Goal: Information Seeking & Learning: Learn about a topic

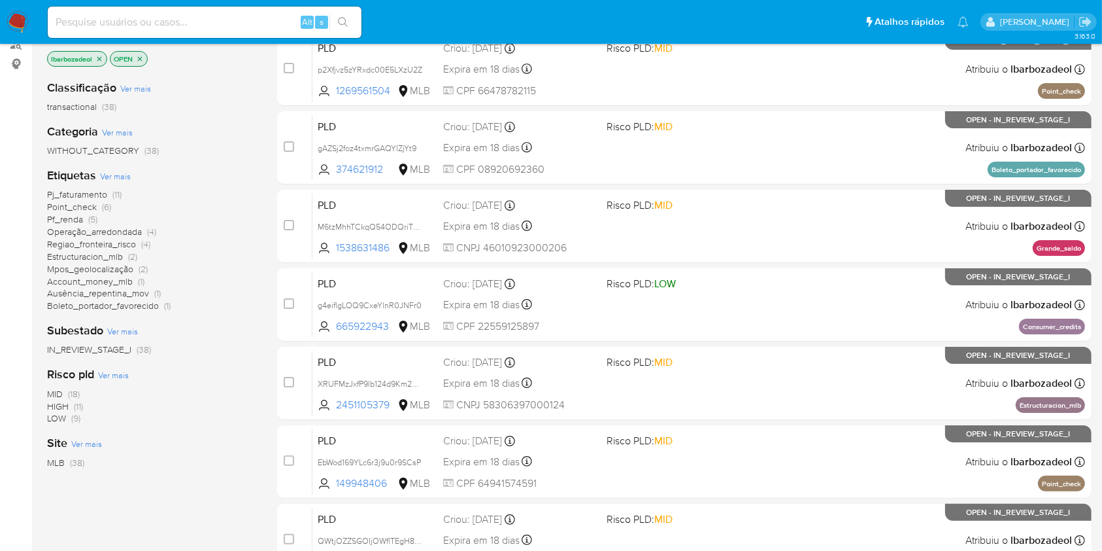
scroll to position [165, 0]
click at [92, 218] on span "(5)" at bounding box center [92, 218] width 9 height 13
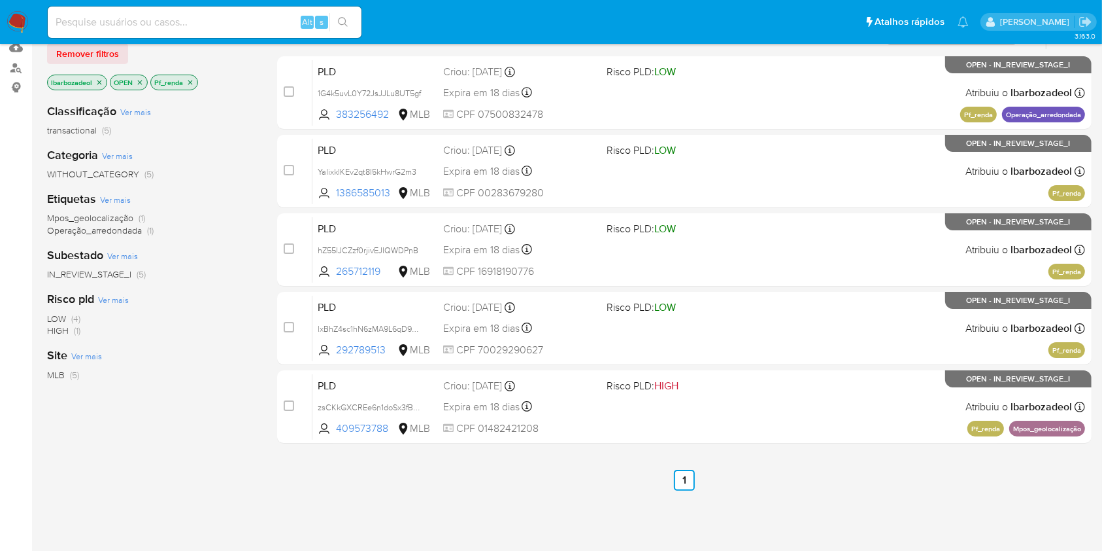
scroll to position [141, 0]
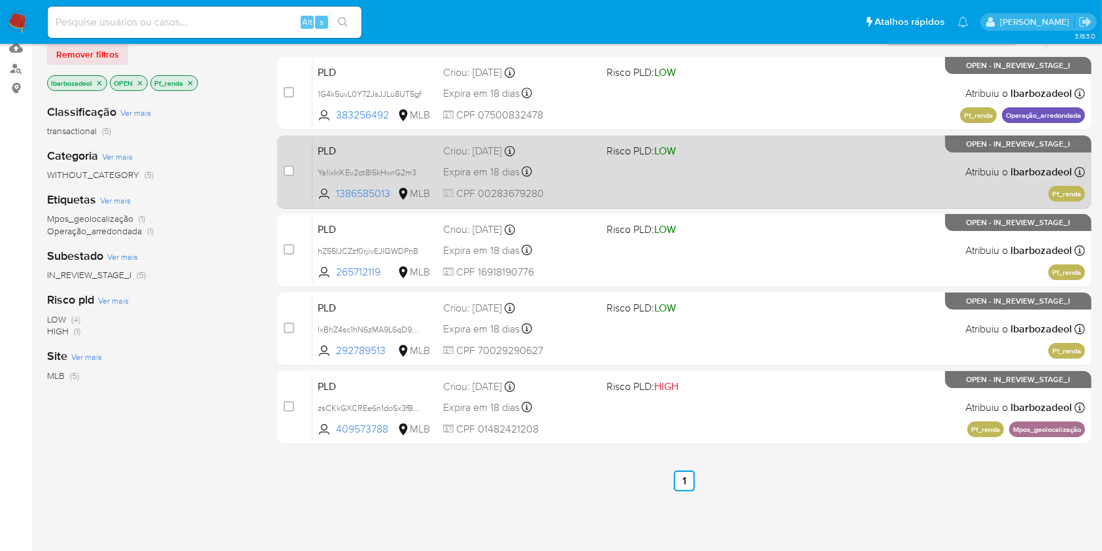
click at [682, 178] on div "PLD YalixklKEv2qt8I5kHwrG2m3 1386585013 MLB Risco PLD: LOW Criou: 12/09/2025 Cr…" at bounding box center [699, 172] width 773 height 66
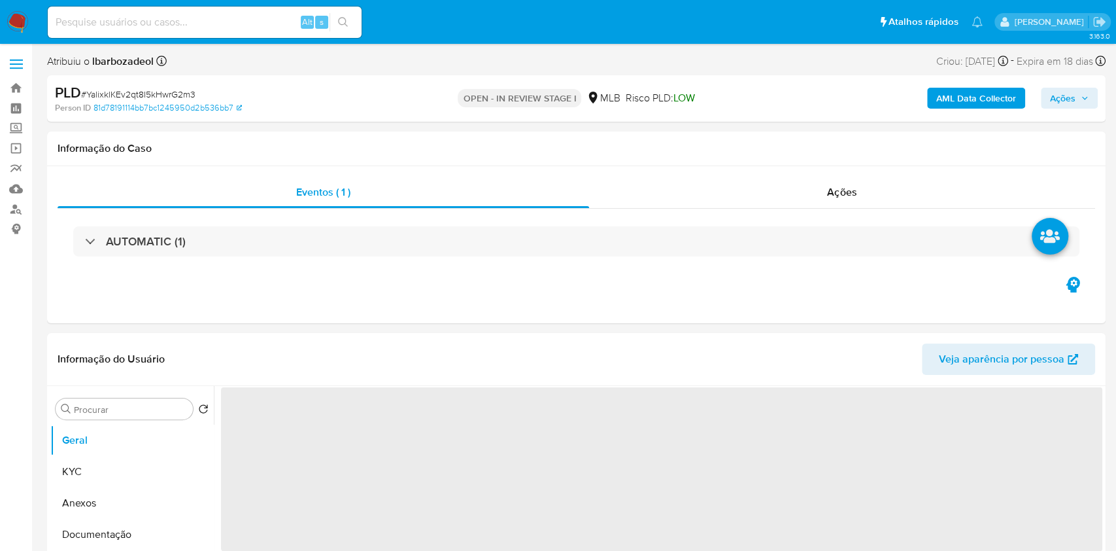
select select "10"
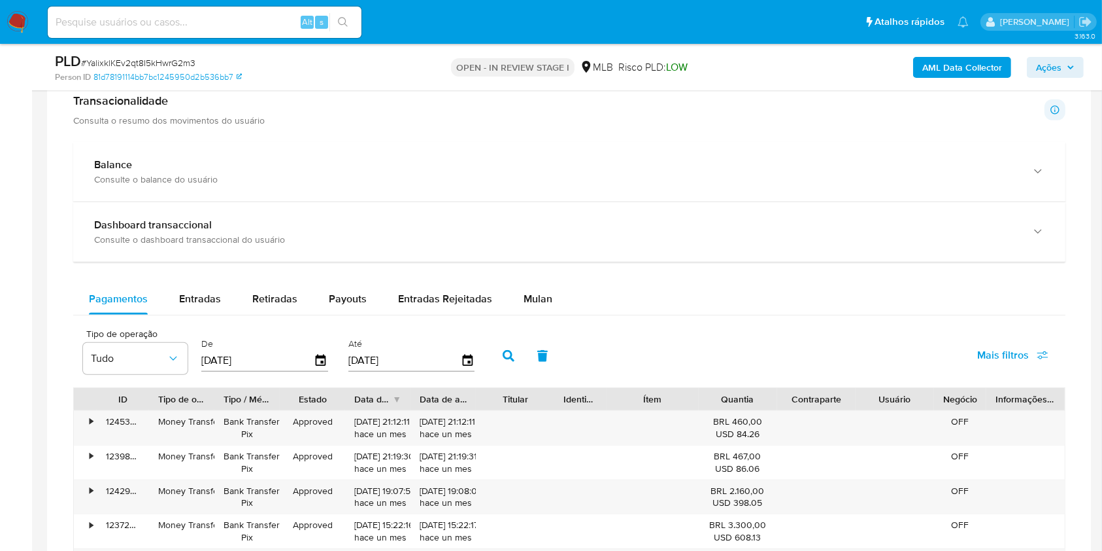
scroll to position [913, 0]
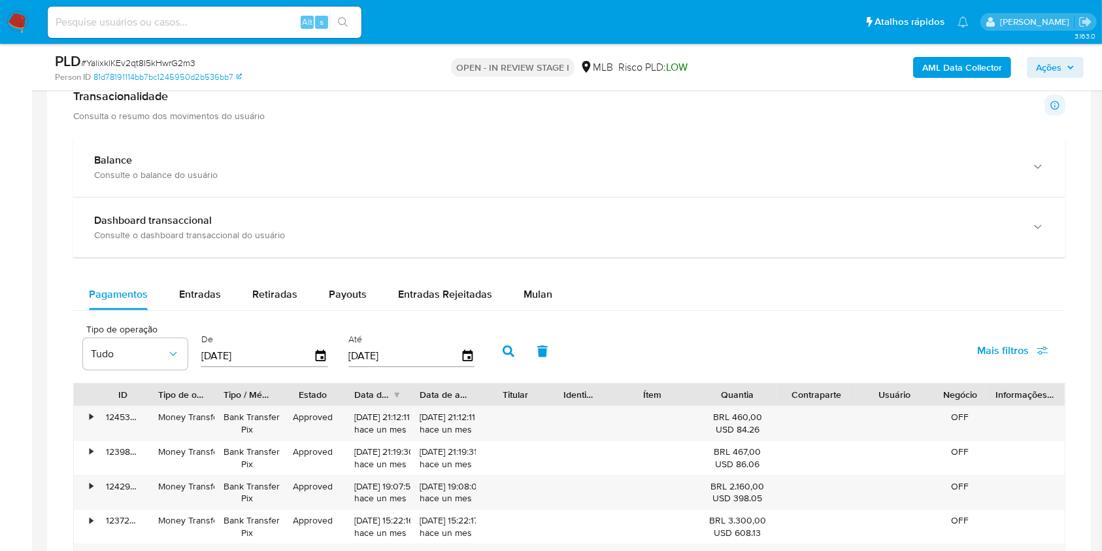
click at [520, 276] on div "Balance Consulte o balance do usuário Dashboard transaccional Consulte o dashbo…" at bounding box center [569, 461] width 993 height 649
click at [526, 290] on span "Mulan" at bounding box center [538, 293] width 29 height 15
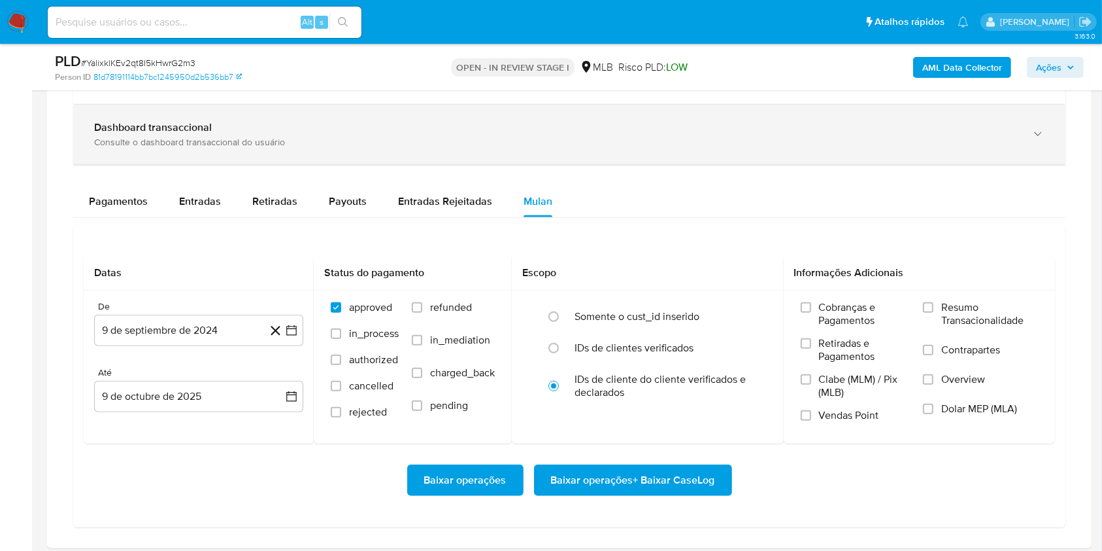
scroll to position [1030, 0]
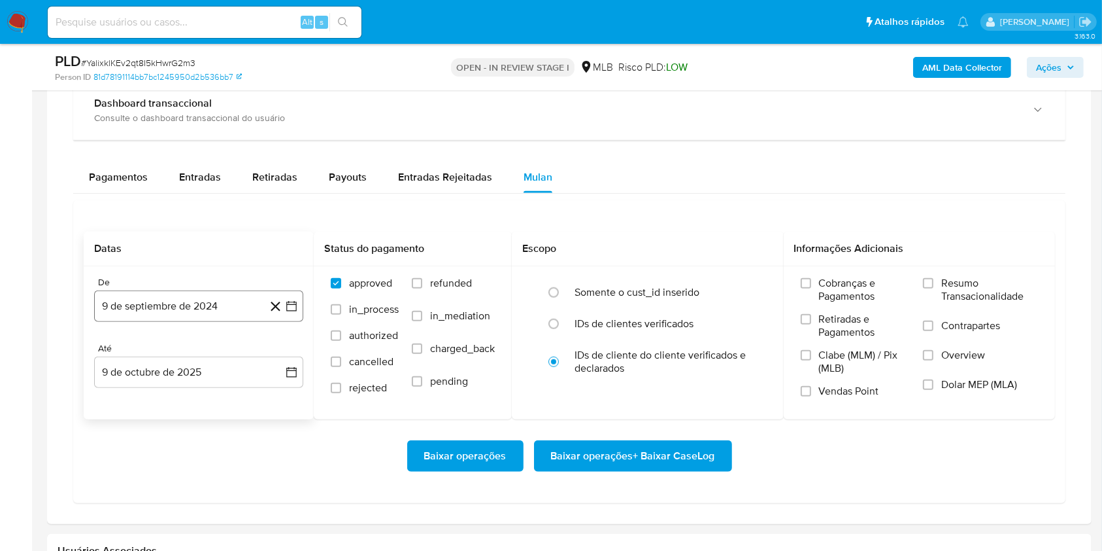
click at [169, 312] on button "9 de septiembre de 2024" at bounding box center [198, 305] width 209 height 31
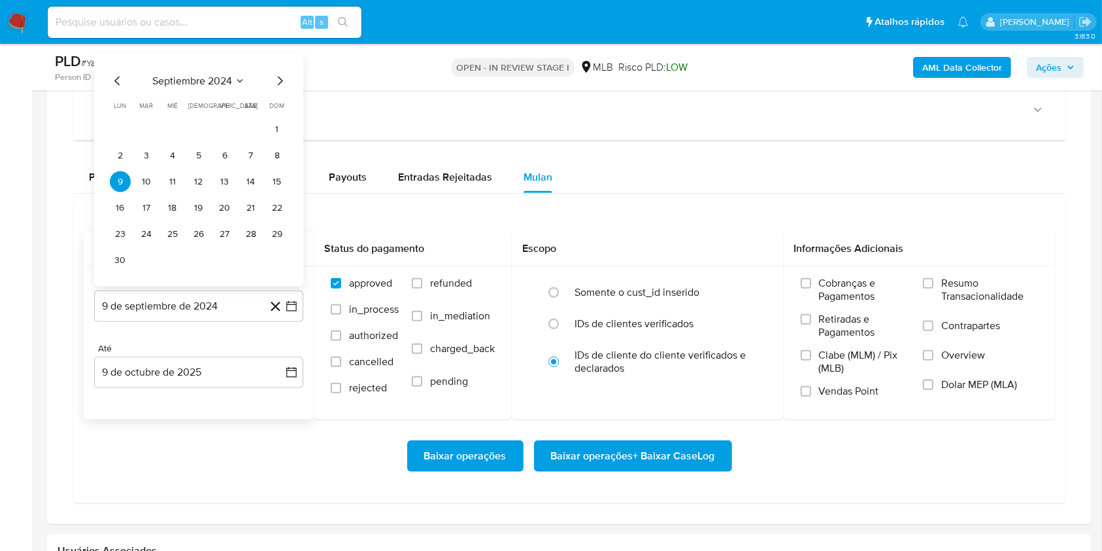
click at [209, 81] on span "septiembre 2024" at bounding box center [192, 81] width 80 height 13
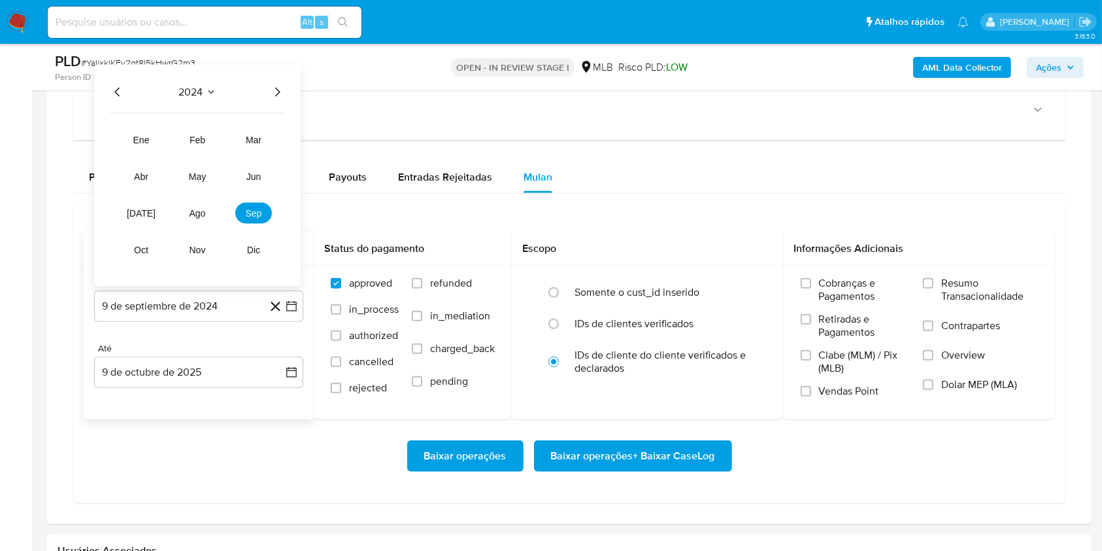
click at [275, 94] on icon "Año siguiente" at bounding box center [277, 92] width 16 height 16
click at [209, 215] on button "ago" at bounding box center [197, 213] width 37 height 21
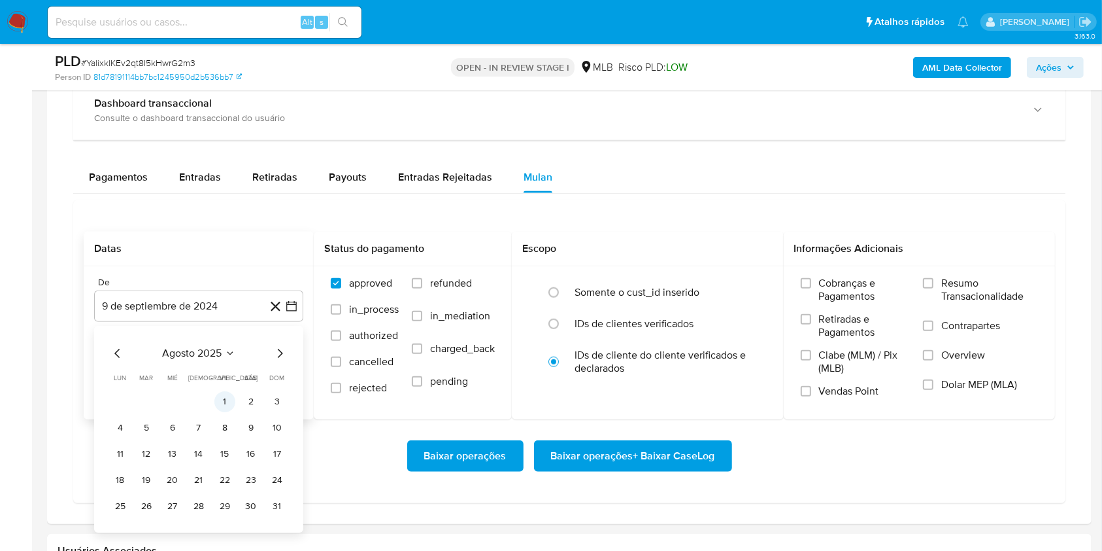
click at [222, 401] on button "1" at bounding box center [224, 401] width 21 height 21
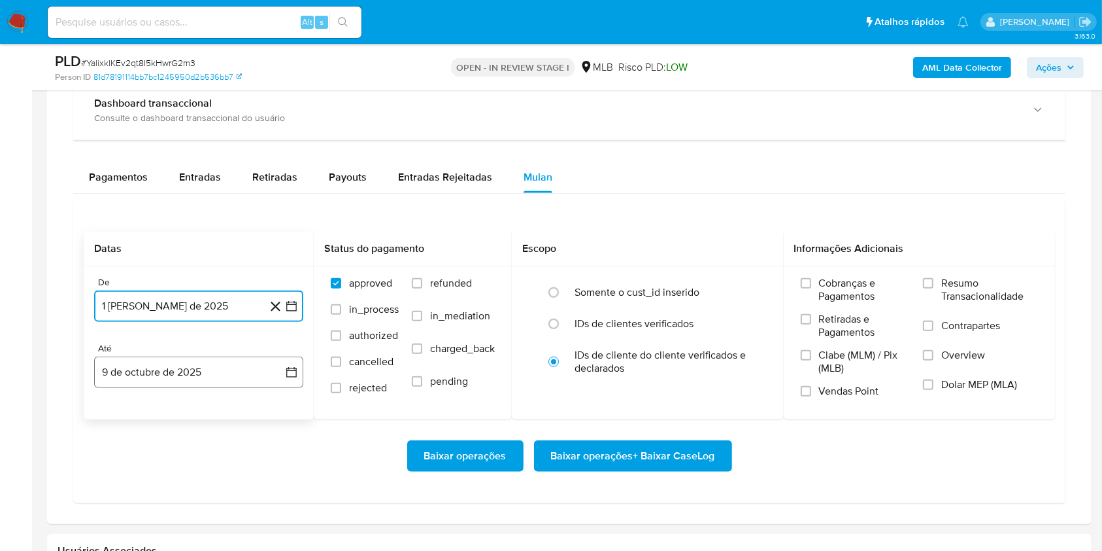
click at [209, 367] on button "9 de octubre de 2025" at bounding box center [198, 371] width 209 height 31
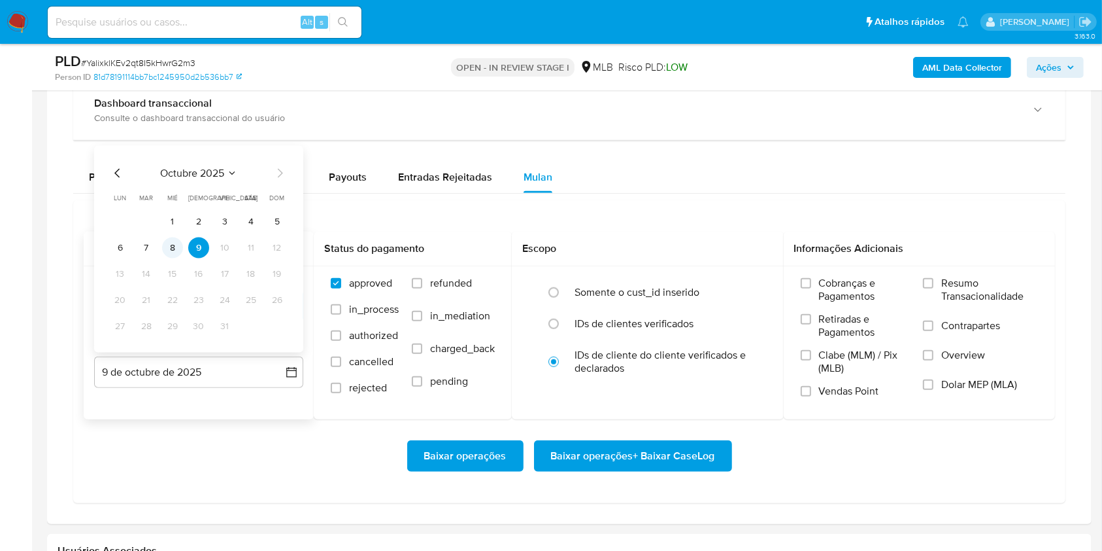
click at [180, 245] on button "8" at bounding box center [172, 247] width 21 height 21
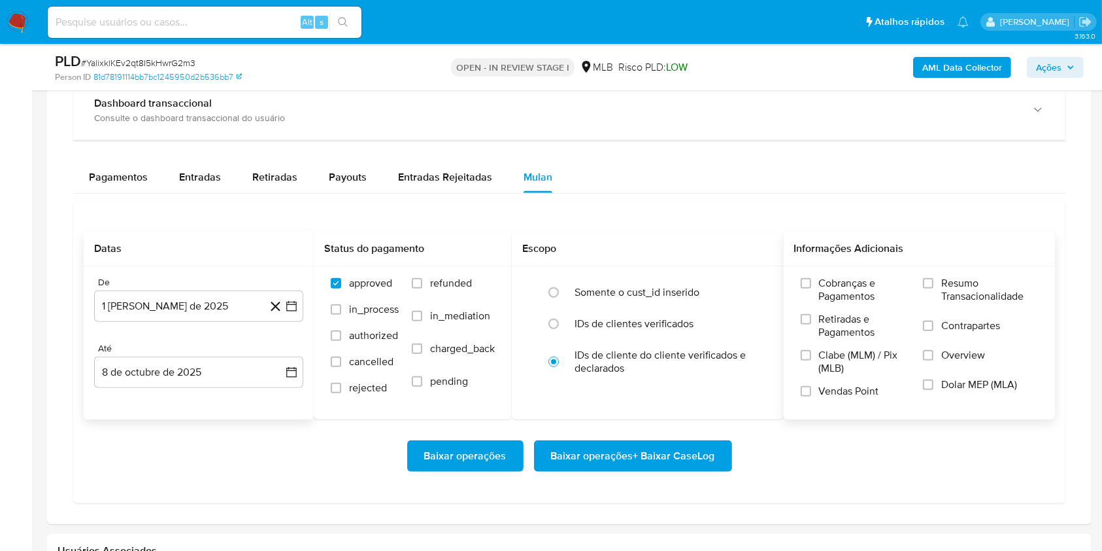
click at [968, 285] on span "Resumo Transacionalidade" at bounding box center [990, 290] width 97 height 26
click at [934, 285] on input "Resumo Transacionalidade" at bounding box center [928, 283] width 10 height 10
click at [700, 468] on span "Baixar operações + Baixar CaseLog" at bounding box center [633, 455] width 164 height 29
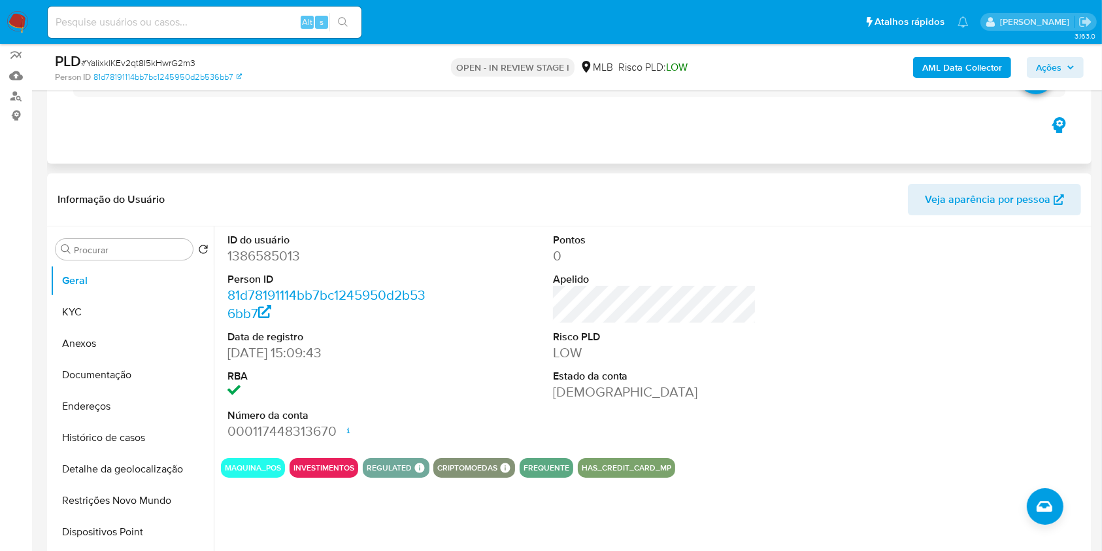
scroll to position [0, 0]
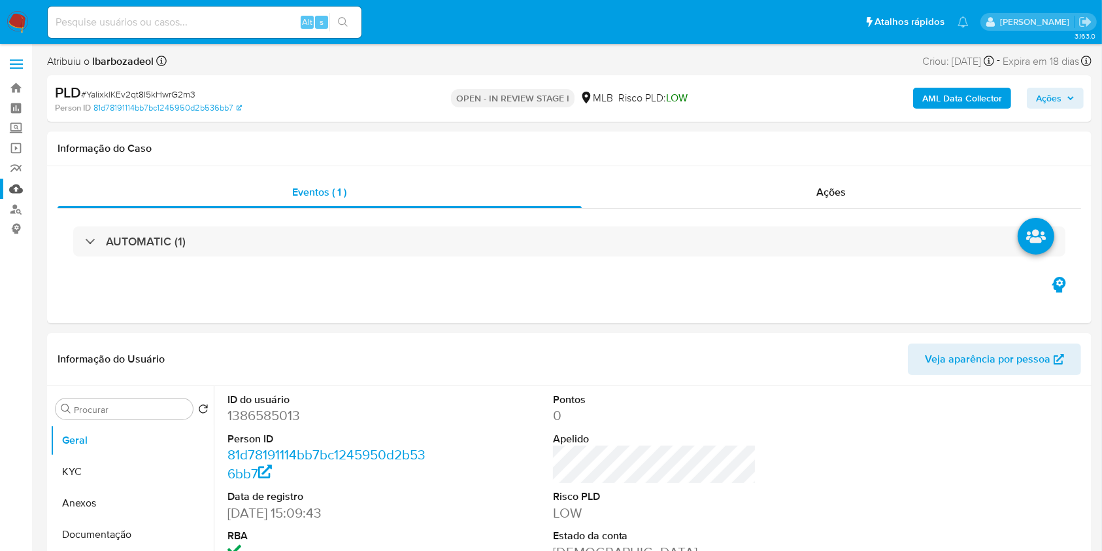
click at [24, 185] on link "Mulan" at bounding box center [78, 189] width 156 height 20
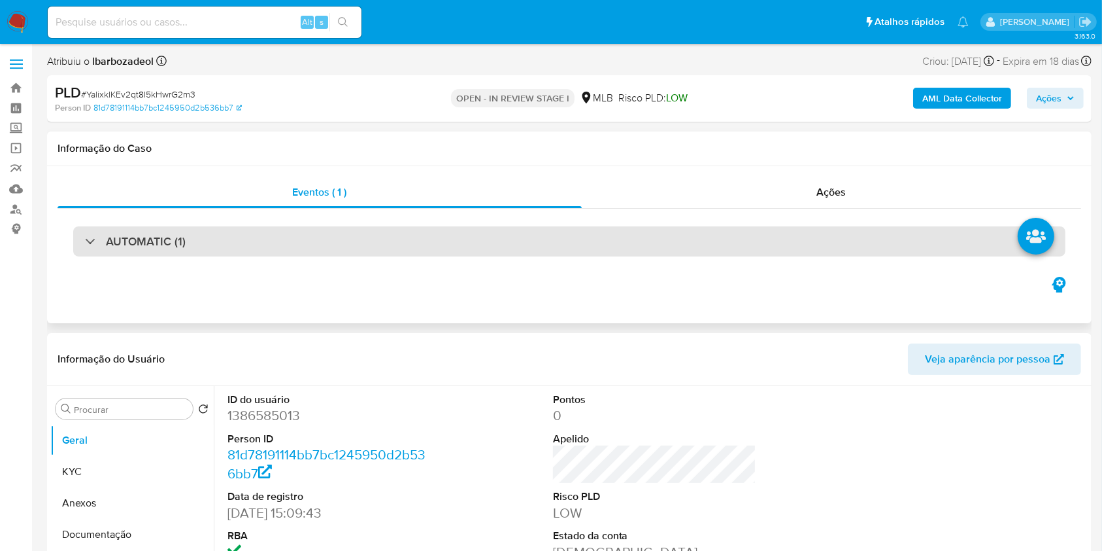
click at [547, 231] on div "AUTOMATIC (1)" at bounding box center [569, 241] width 993 height 30
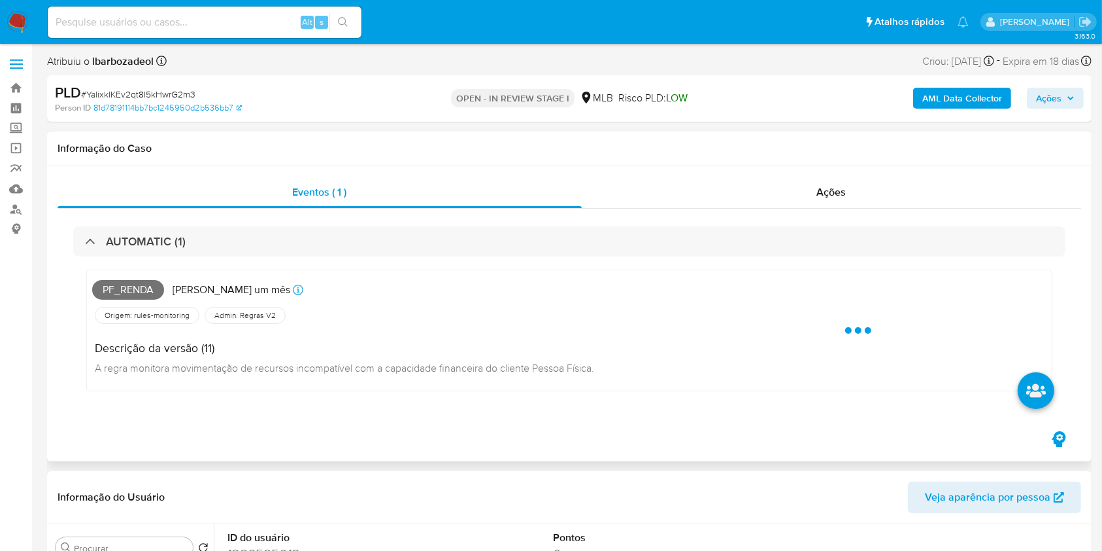
click at [141, 286] on span "Pf_renda" at bounding box center [128, 290] width 72 height 20
copy span "Pf_renda"
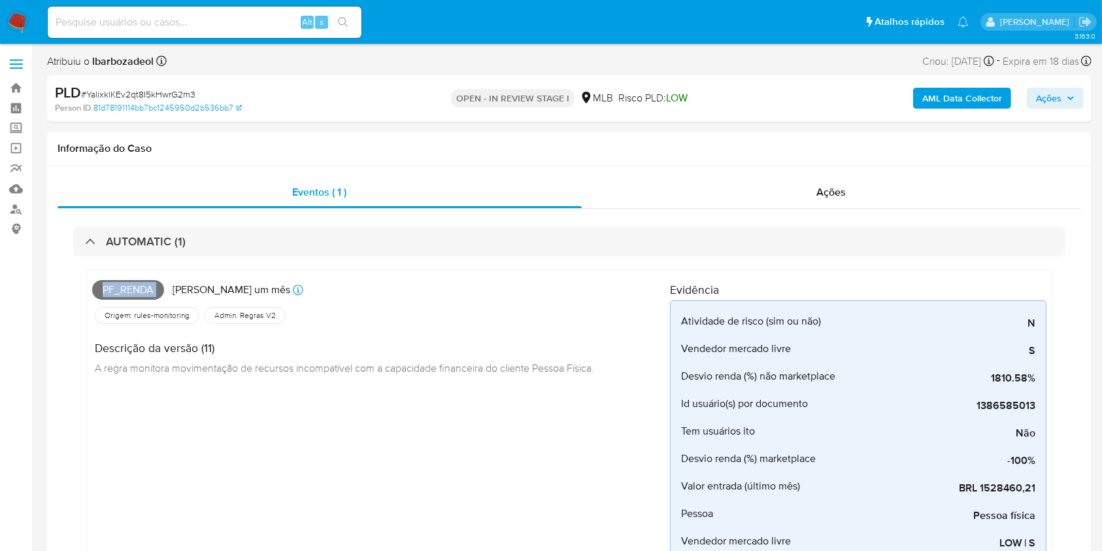
click at [1063, 89] on span "Ações" at bounding box center [1055, 98] width 39 height 18
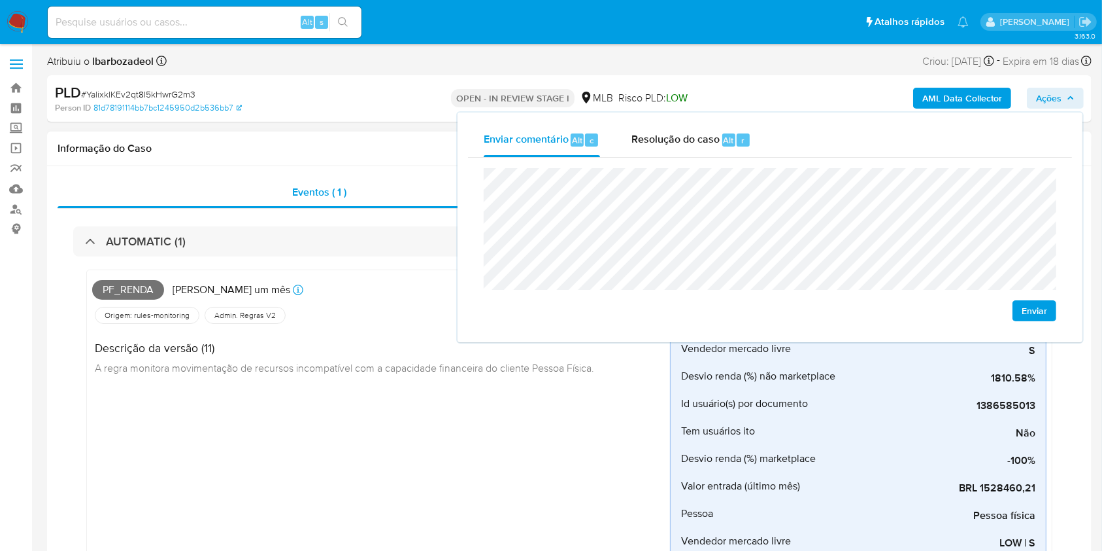
click at [220, 443] on div "Pf_renda Criado há um mês Criado: 12/09/2025 00:15:55 Origem: rules-monitoring …" at bounding box center [381, 500] width 578 height 451
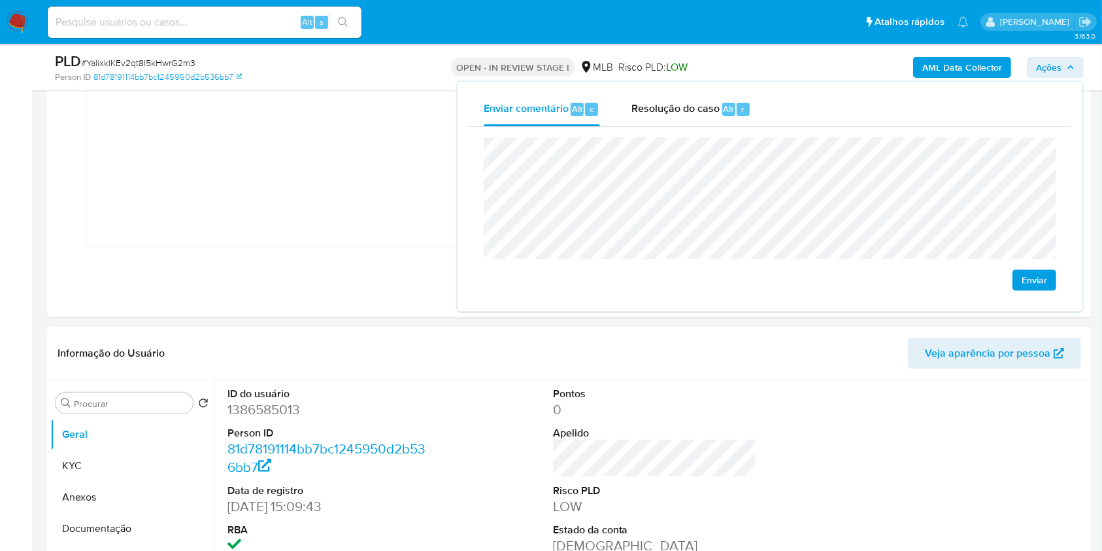
scroll to position [577, 0]
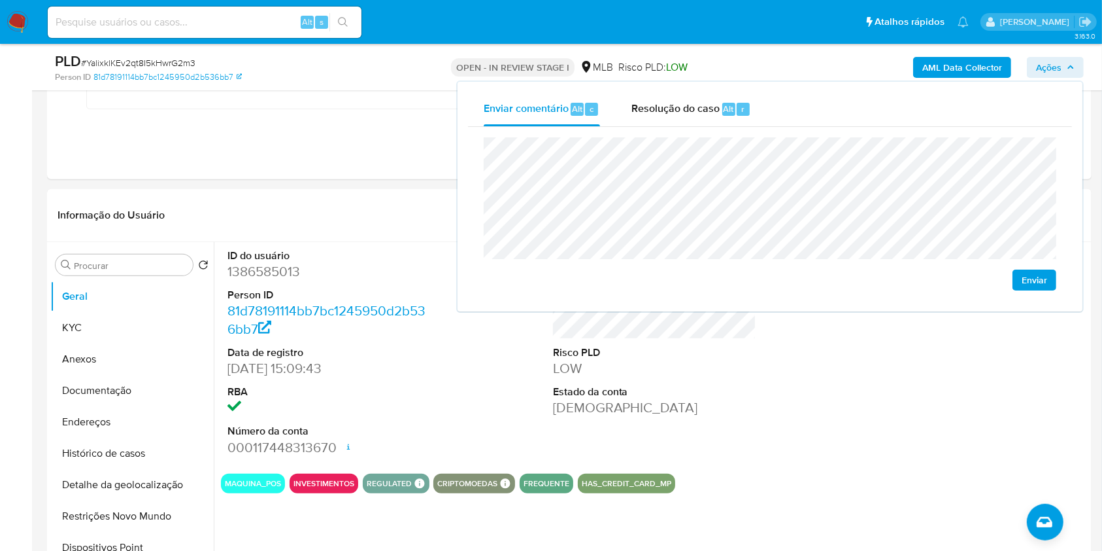
click at [1067, 70] on icon "button" at bounding box center [1071, 67] width 8 height 8
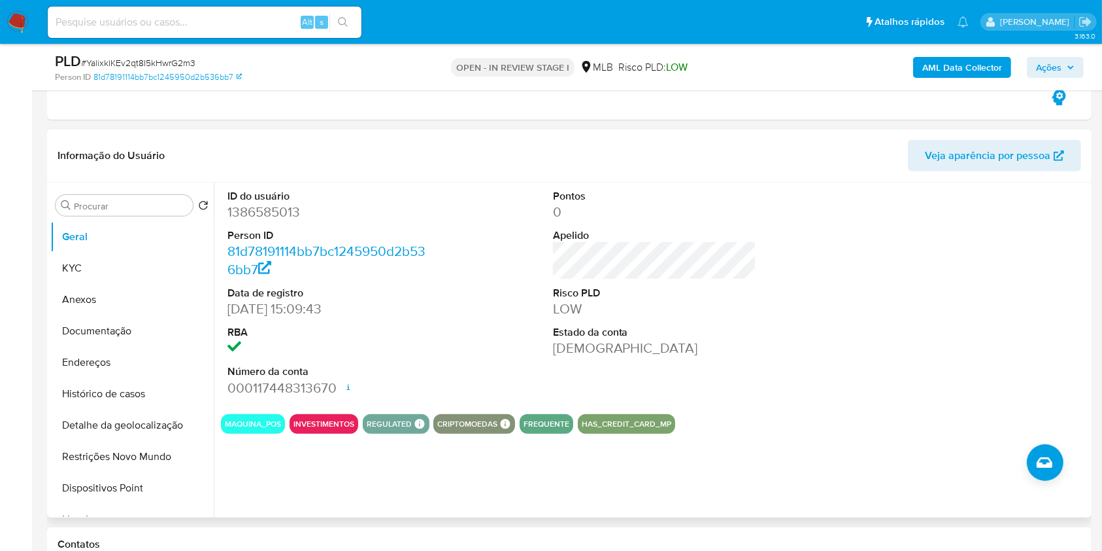
scroll to position [638, 0]
click at [229, 211] on dd "1386585013" at bounding box center [330, 210] width 204 height 18
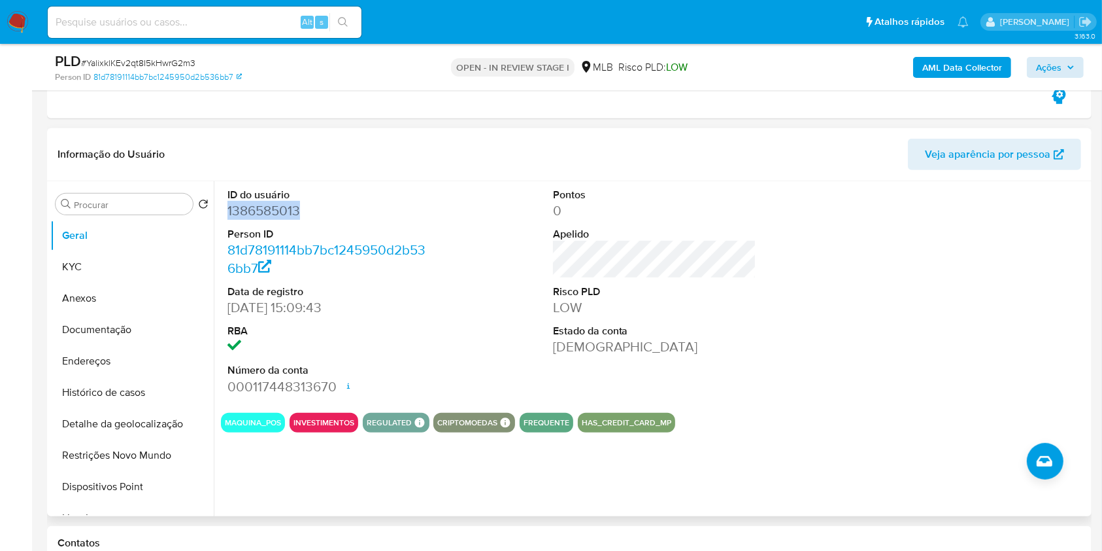
click at [229, 211] on dd "1386585013" at bounding box center [330, 210] width 204 height 18
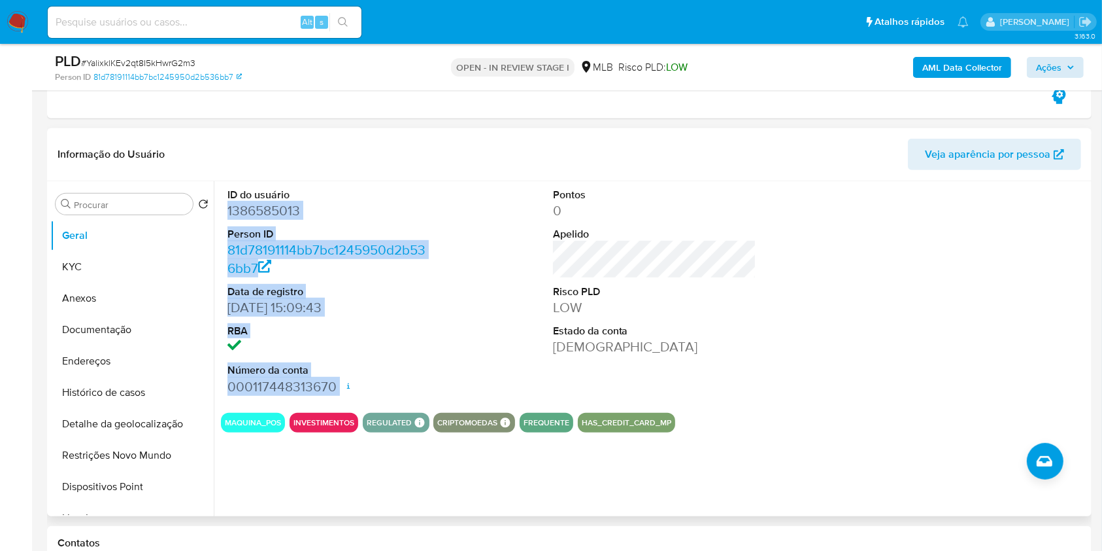
drag, startPoint x: 229, startPoint y: 212, endPoint x: 339, endPoint y: 383, distance: 203.0
click at [339, 383] on dl "ID do usuário 1386585013 Person ID 81d78191114bb7bc1245950d2b536bb7 Data de reg…" at bounding box center [330, 292] width 204 height 208
copy dl "1386585013 Person ID 81d78191114bb7bc1245950d2b536bb7 Data de registro 05/06/20…"
click at [1072, 67] on icon "button" at bounding box center [1070, 66] width 5 height 3
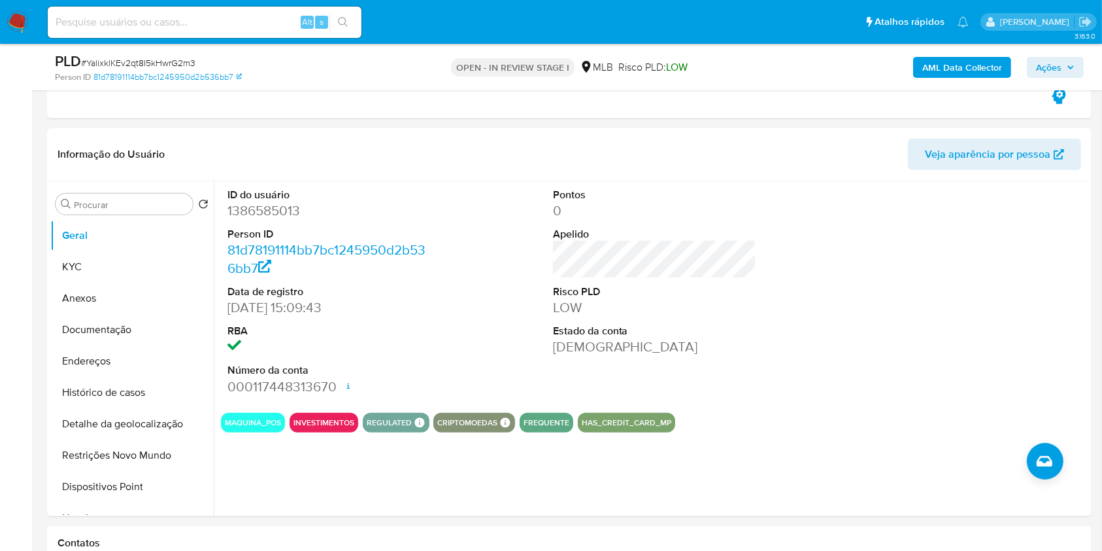
click at [1072, 67] on icon "button" at bounding box center [1070, 66] width 5 height 3
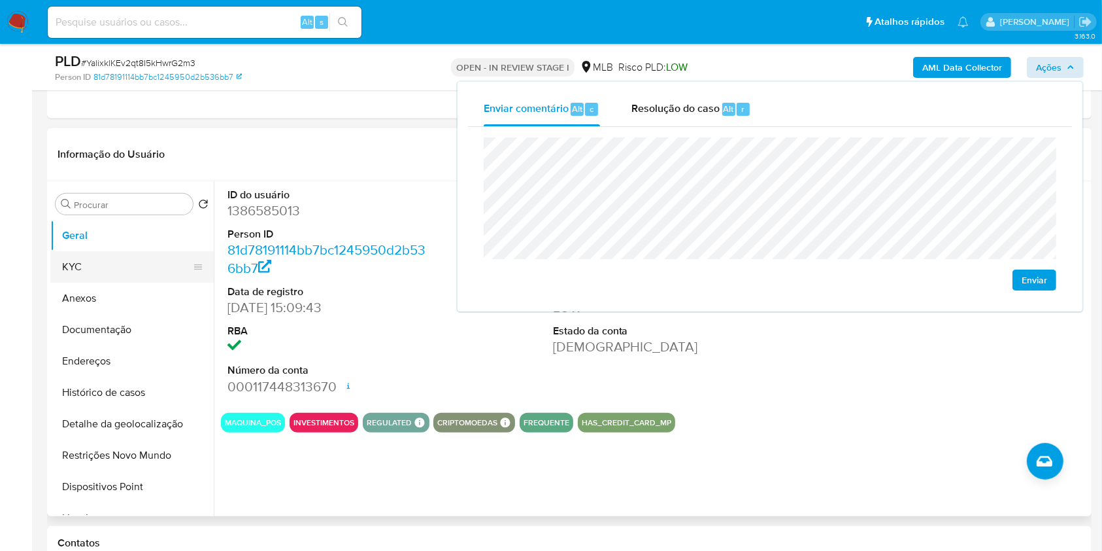
click at [111, 269] on button "KYC" at bounding box center [126, 266] width 153 height 31
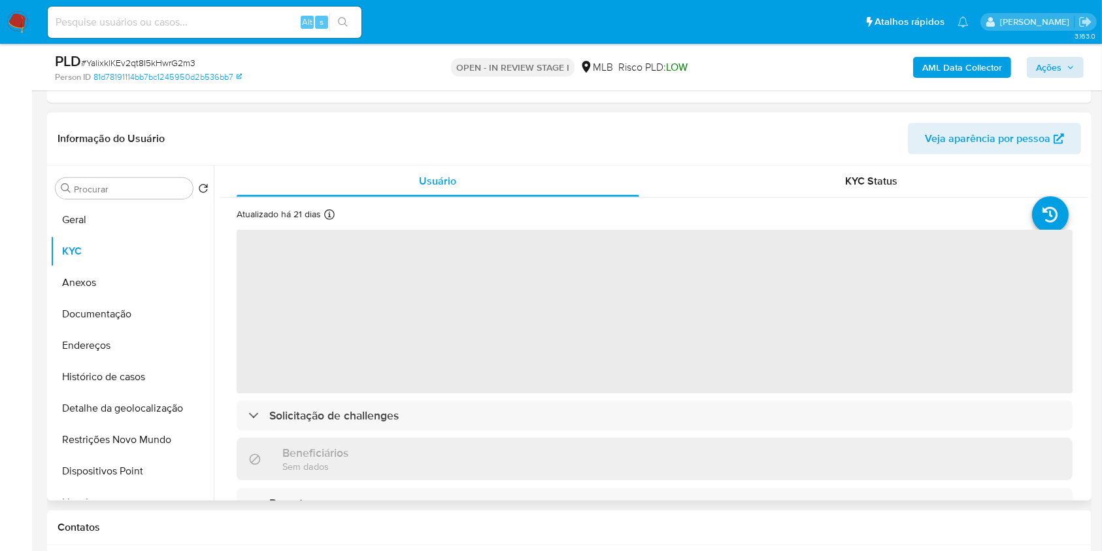
scroll to position [649, 0]
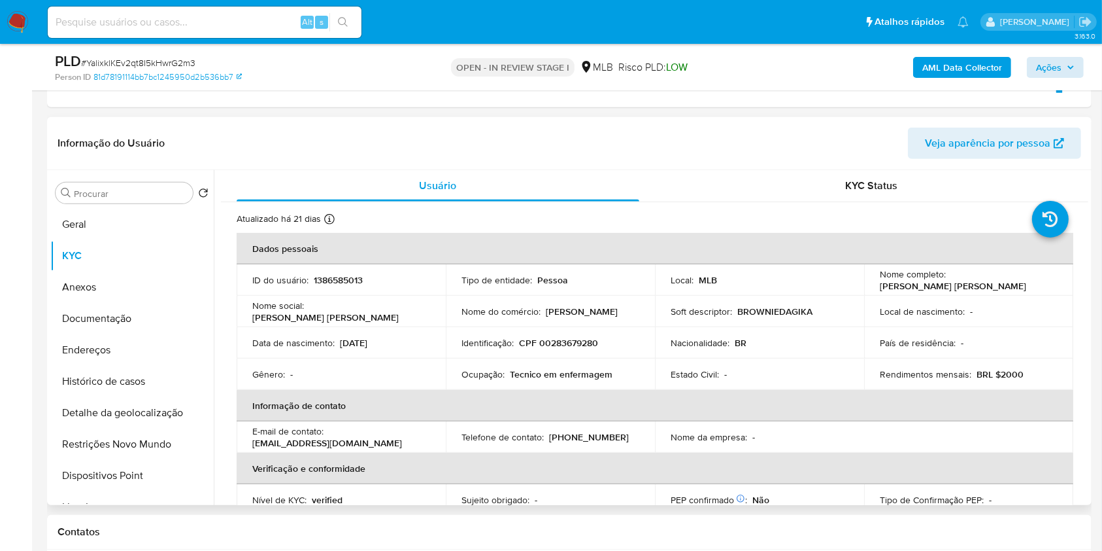
click at [577, 348] on td "Identificação : CPF 00283679280" at bounding box center [550, 342] width 209 height 31
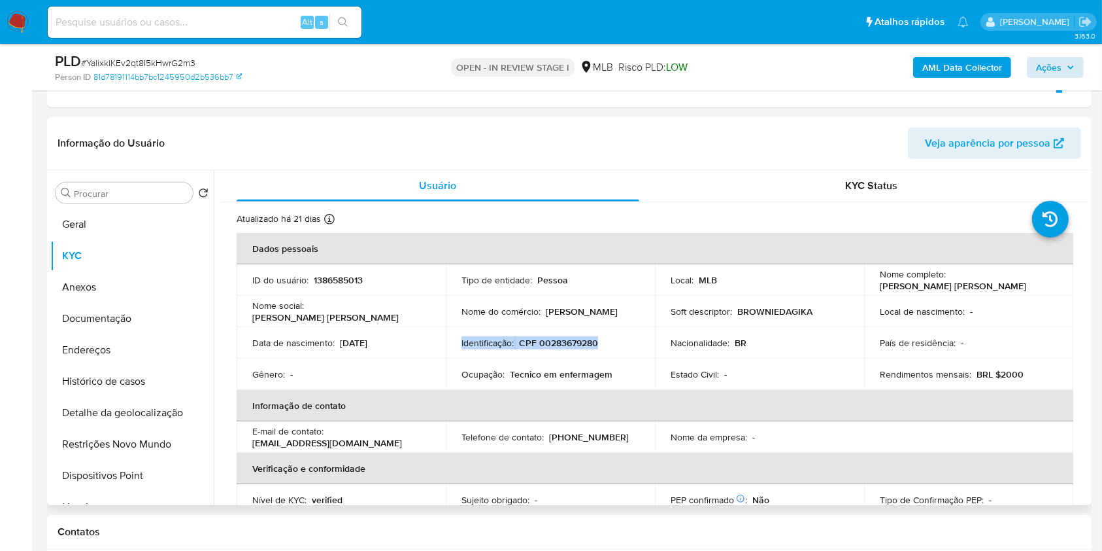
click at [577, 348] on td "Identificação : CPF 00283679280" at bounding box center [550, 342] width 209 height 31
click at [579, 337] on p "CPF 00283679280" at bounding box center [558, 343] width 79 height 12
click at [1059, 70] on span "Ações" at bounding box center [1049, 67] width 26 height 21
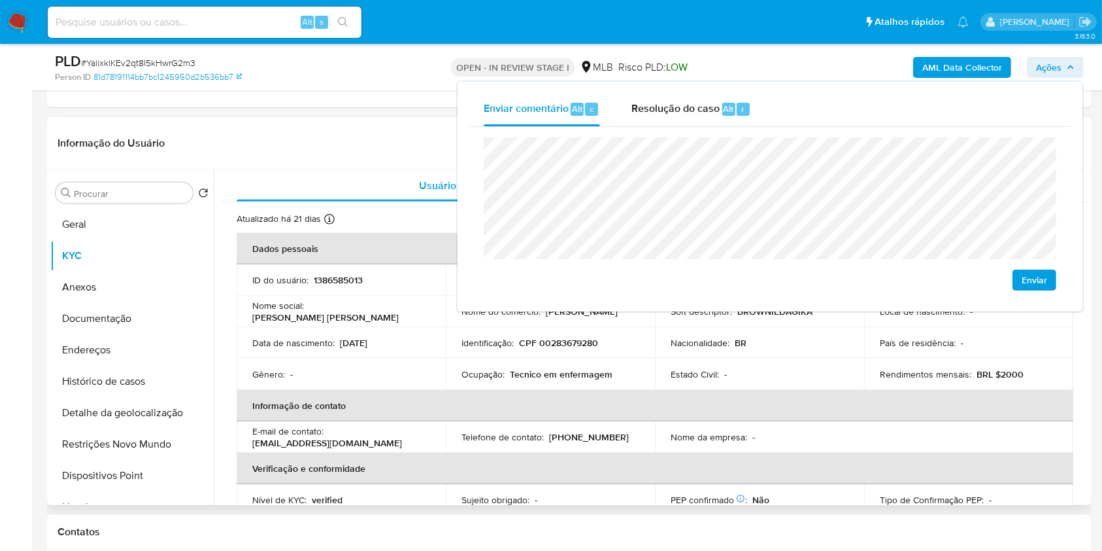
click at [611, 395] on th "Informação de contato" at bounding box center [655, 405] width 837 height 31
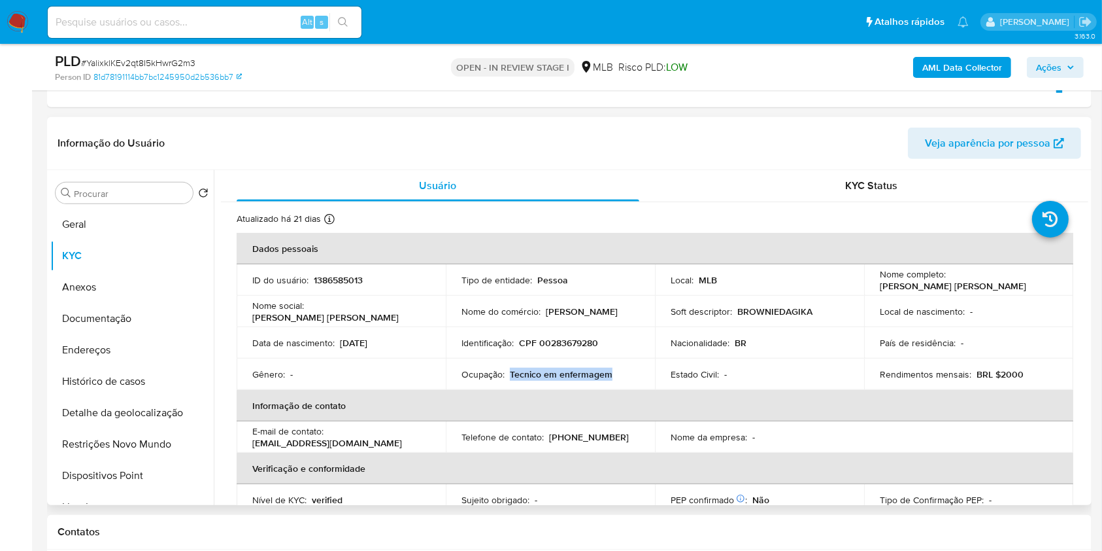
drag, startPoint x: 509, startPoint y: 374, endPoint x: 625, endPoint y: 370, distance: 115.8
click at [625, 370] on div "Ocupação : Tecnico em enfermagem" at bounding box center [551, 374] width 178 height 12
copy p "Tecnico em enfermagem"
click at [1038, 63] on span "Ações" at bounding box center [1049, 67] width 26 height 21
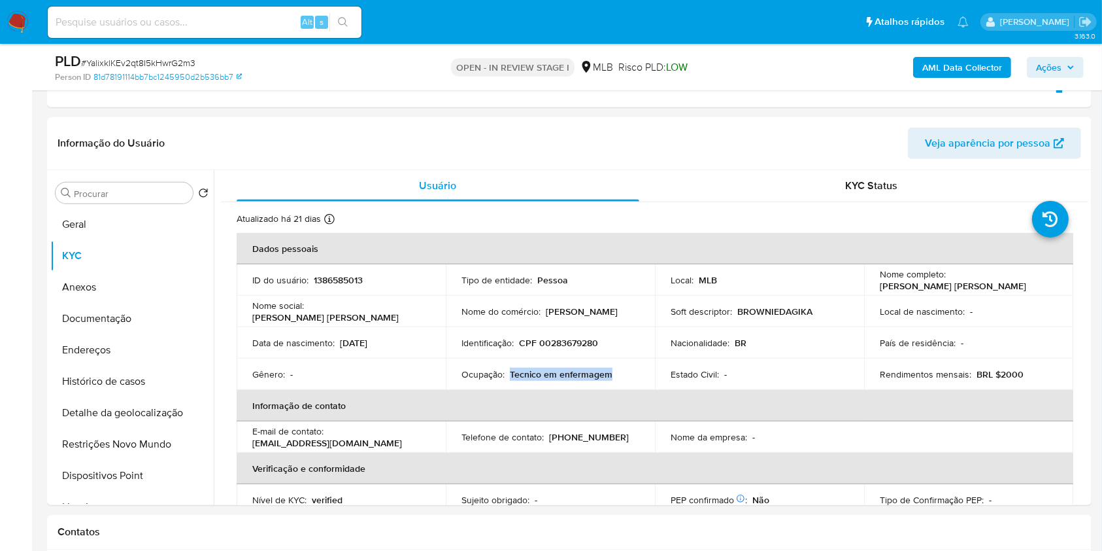
click at [1067, 60] on span "Ações" at bounding box center [1055, 67] width 39 height 18
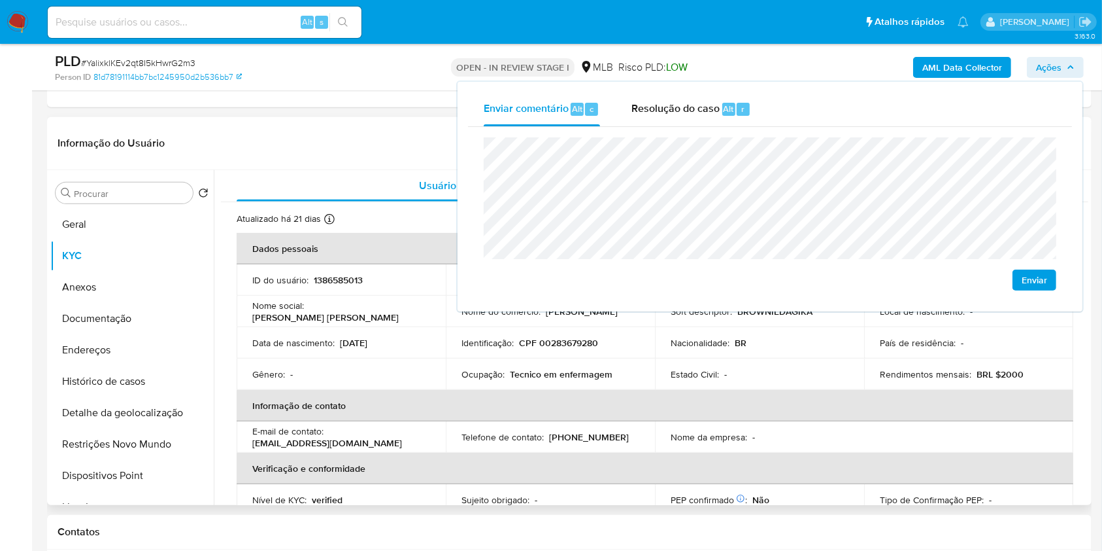
click at [687, 373] on p "Estado Civil :" at bounding box center [695, 374] width 48 height 12
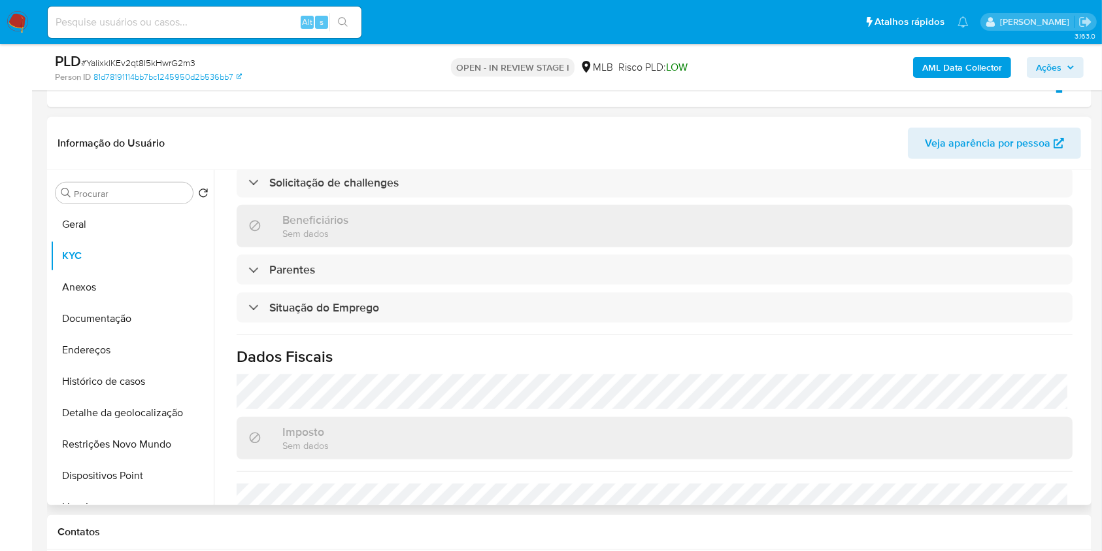
scroll to position [556, 0]
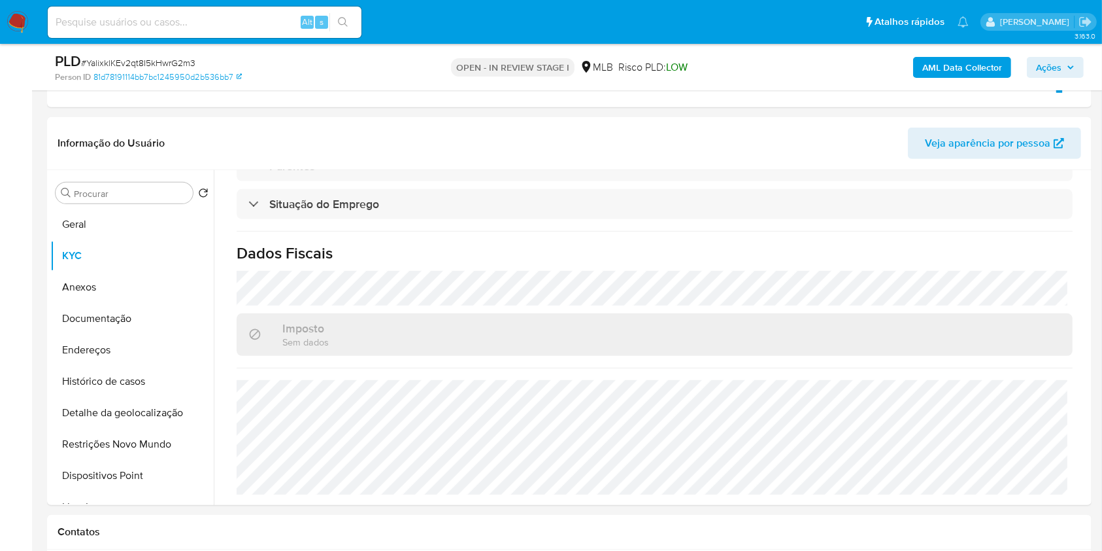
click at [1076, 54] on div "AML Data Collector Ações" at bounding box center [914, 67] width 339 height 31
click at [1062, 69] on span "Ações" at bounding box center [1049, 67] width 26 height 21
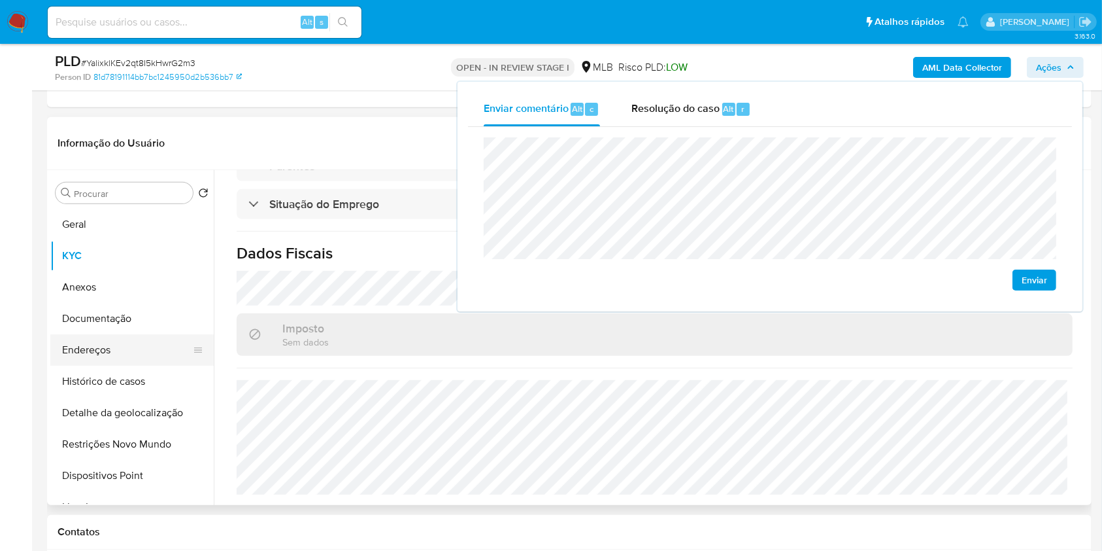
click at [113, 353] on button "Endereços" at bounding box center [126, 349] width 153 height 31
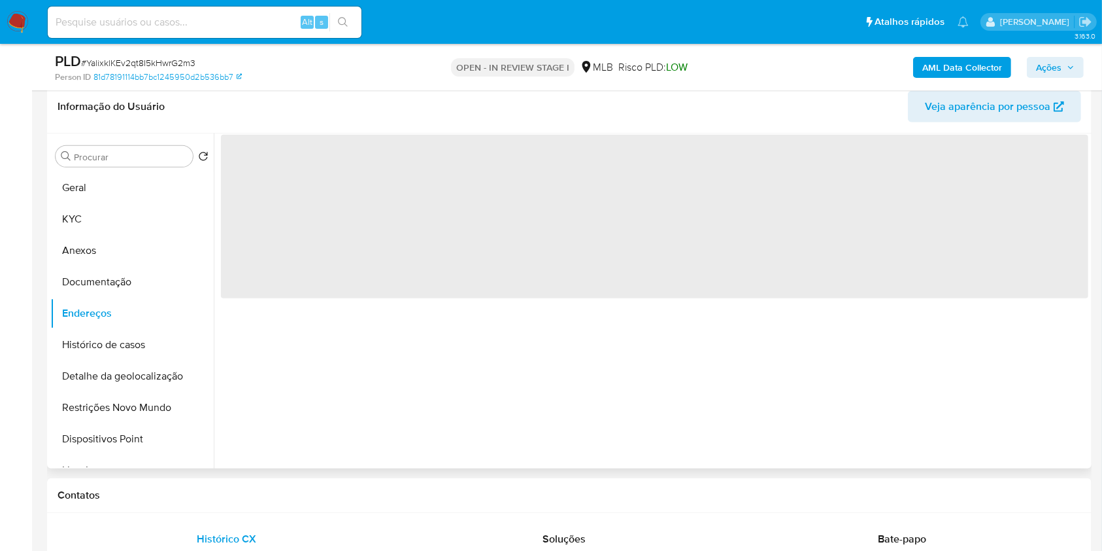
scroll to position [670, 0]
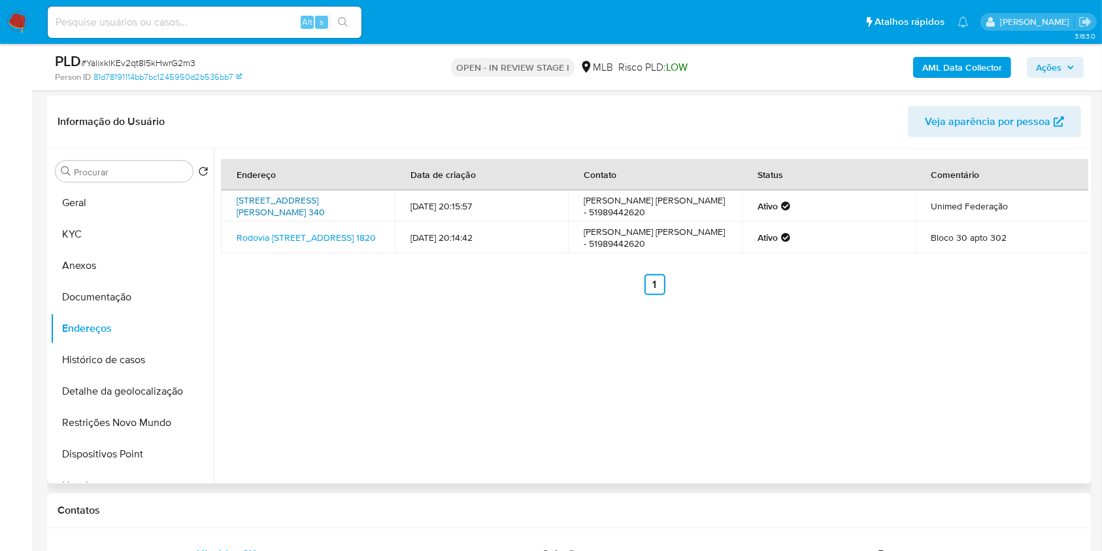
drag, startPoint x: 278, startPoint y: 196, endPoint x: 279, endPoint y: 204, distance: 7.9
click at [278, 196] on link "Rua Santa Terezinha 340, Porto Alegre, Rio Grande Do Sul, 90040180, Brasil 340" at bounding box center [281, 206] width 88 height 25
click at [269, 239] on link "Rodovia Tapir Rocha 1820, Viamão, Rio Grande Do Sul, 94480684, Brasil 1820" at bounding box center [306, 237] width 139 height 13
click at [154, 305] on button "Documentação" at bounding box center [126, 296] width 153 height 31
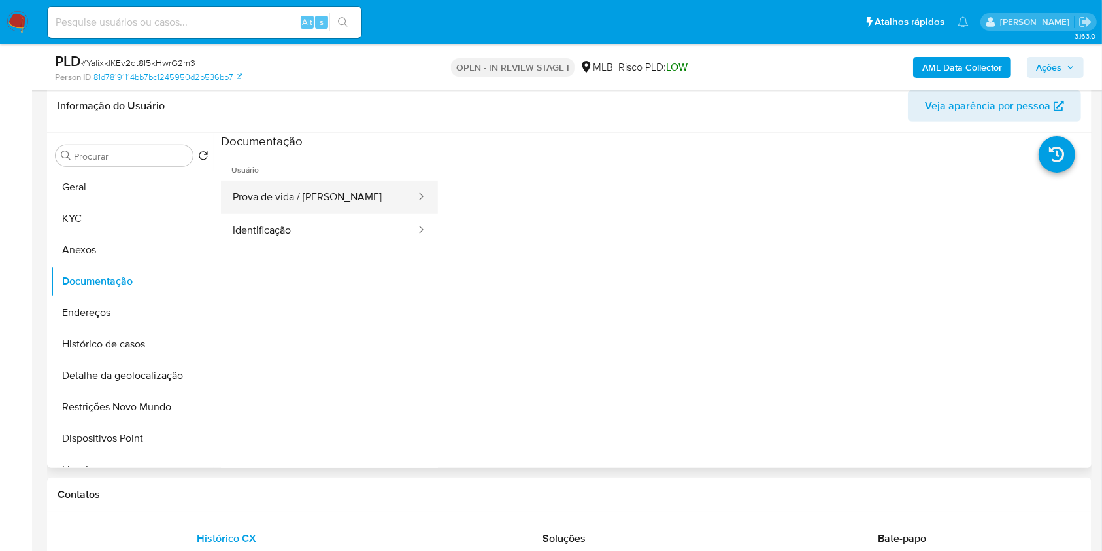
click at [299, 197] on button "Prova de vida / Selfie" at bounding box center [319, 196] width 196 height 33
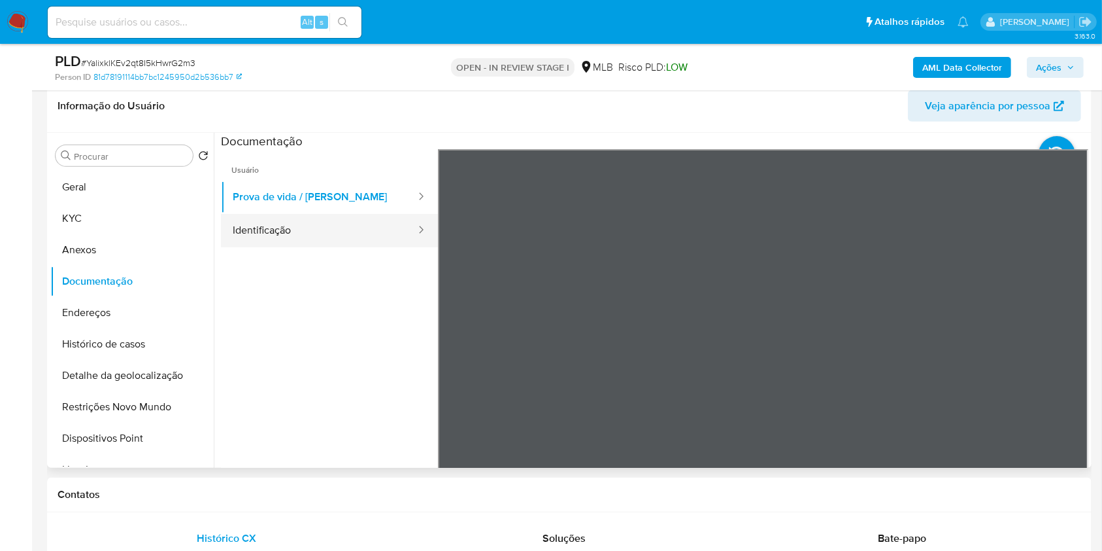
click at [369, 232] on button "Identificação" at bounding box center [319, 230] width 196 height 33
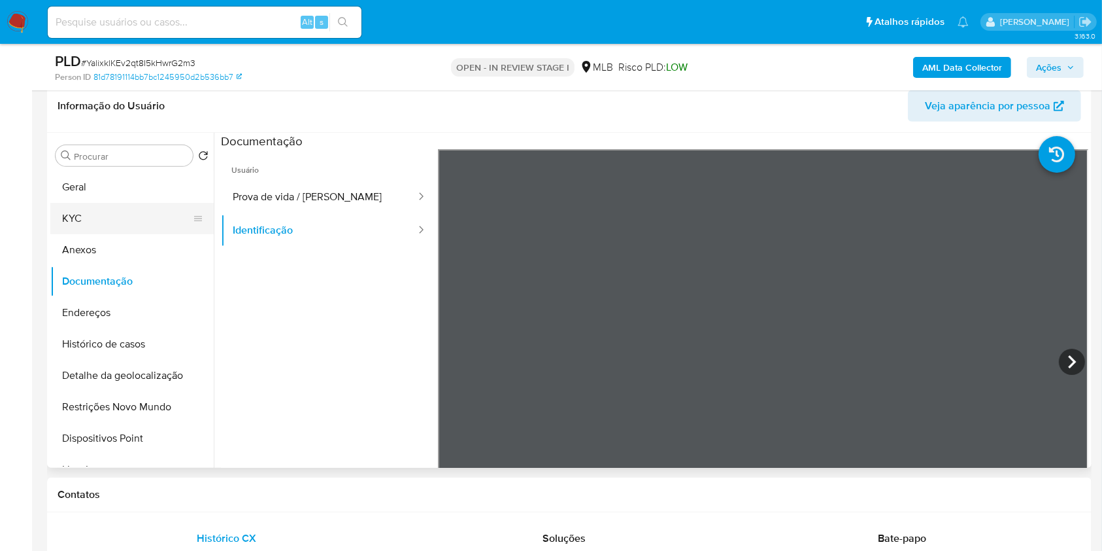
click at [94, 218] on button "KYC" at bounding box center [126, 218] width 153 height 31
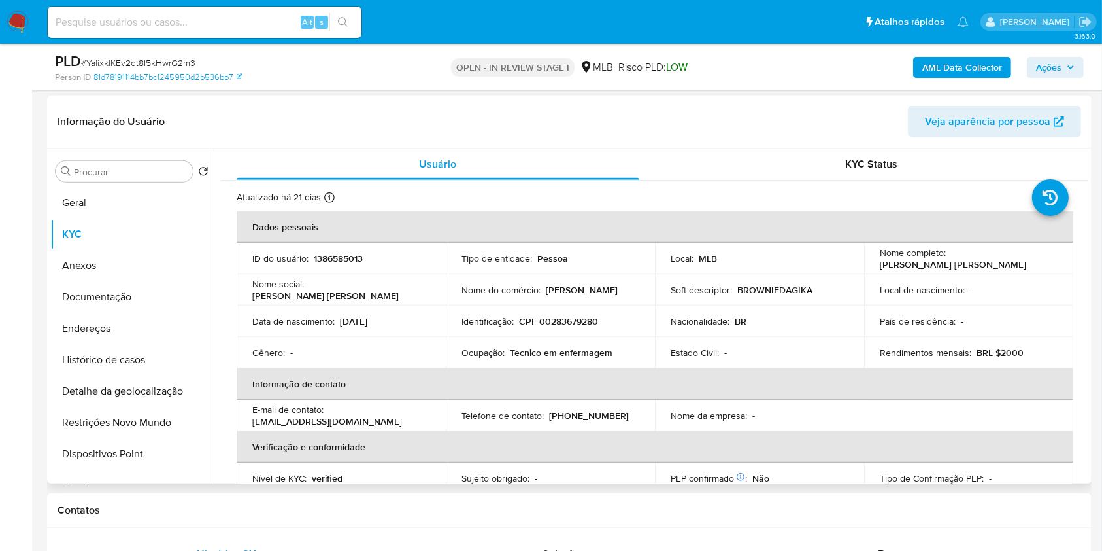
click at [602, 291] on p "Brownie da Gika" at bounding box center [582, 290] width 72 height 12
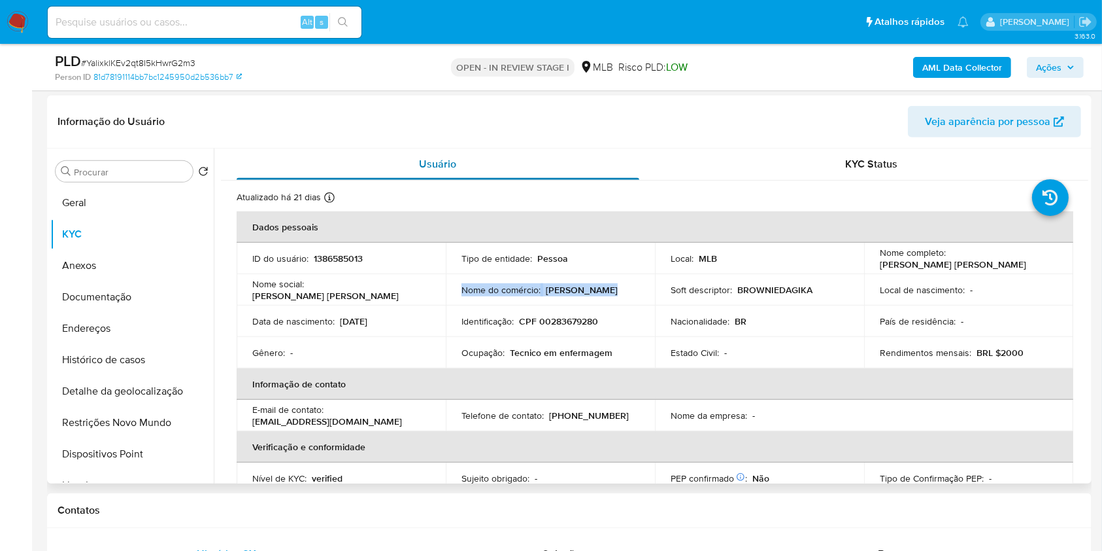
copy div "Nome do comércio : Brownie da Gika"
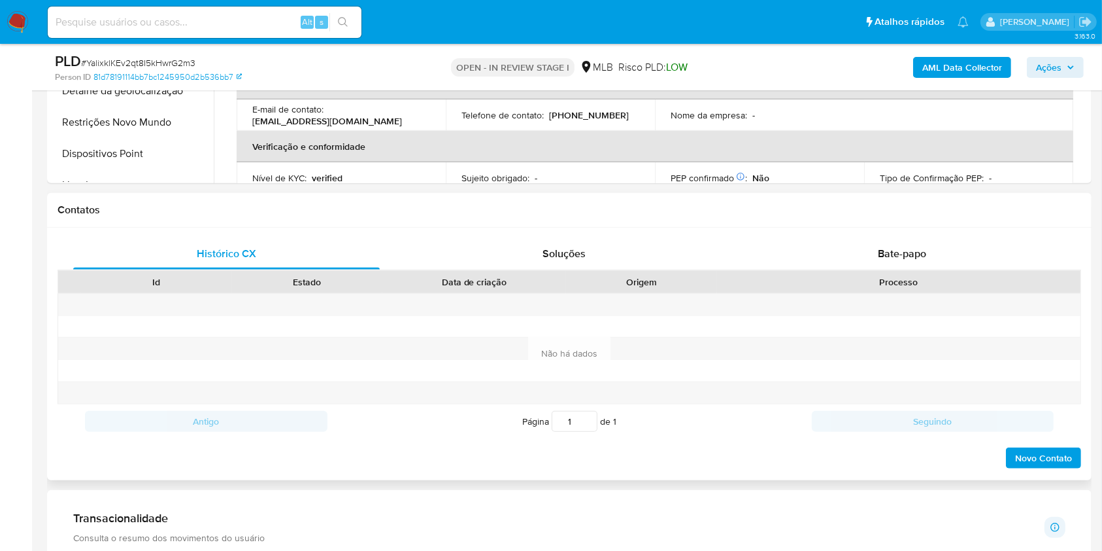
scroll to position [971, 0]
click at [814, 254] on div "Bate-papo" at bounding box center [902, 252] width 307 height 31
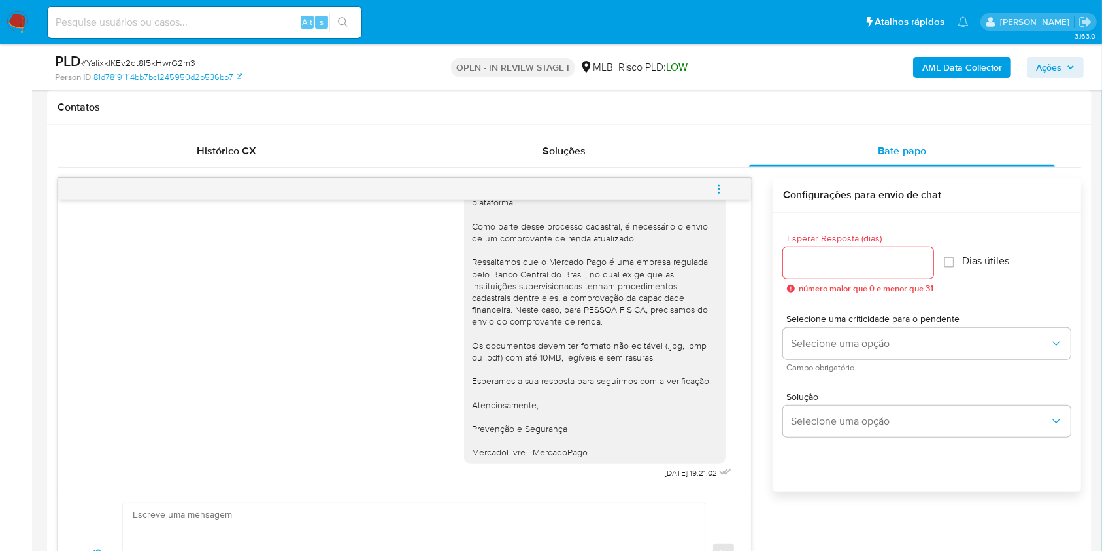
scroll to position [1076, 0]
click at [222, 139] on div "Histórico CX" at bounding box center [226, 148] width 307 height 31
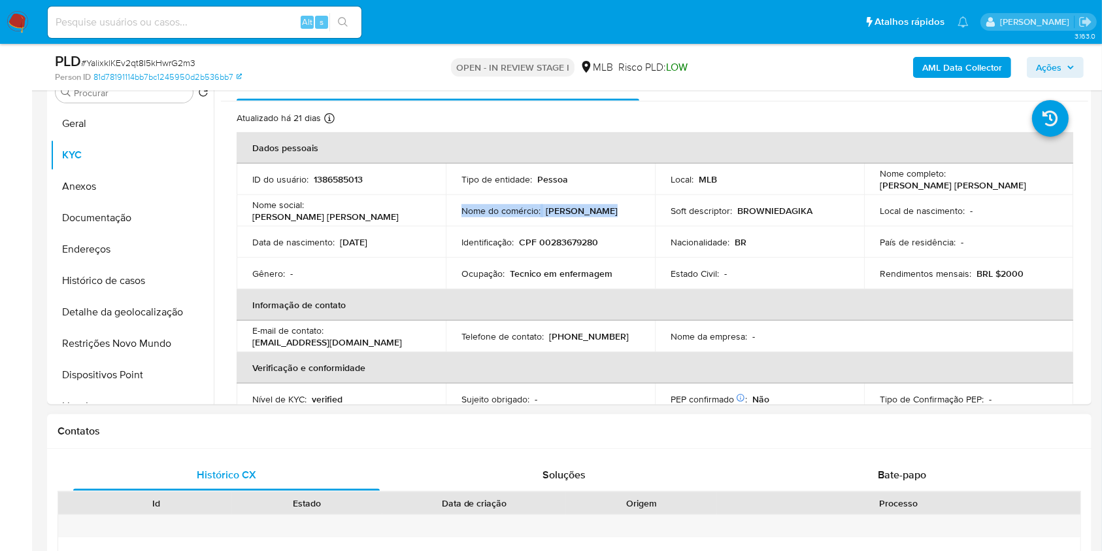
scroll to position [748, 0]
click at [145, 125] on button "Geral" at bounding box center [126, 124] width 153 height 31
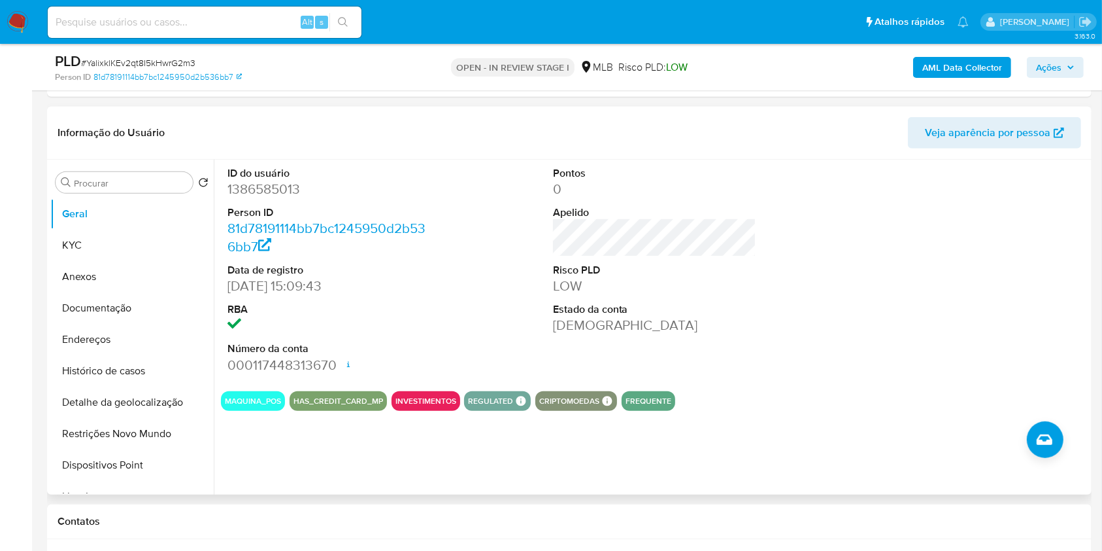
scroll to position [658, 0]
click at [89, 244] on button "KYC" at bounding box center [126, 245] width 153 height 31
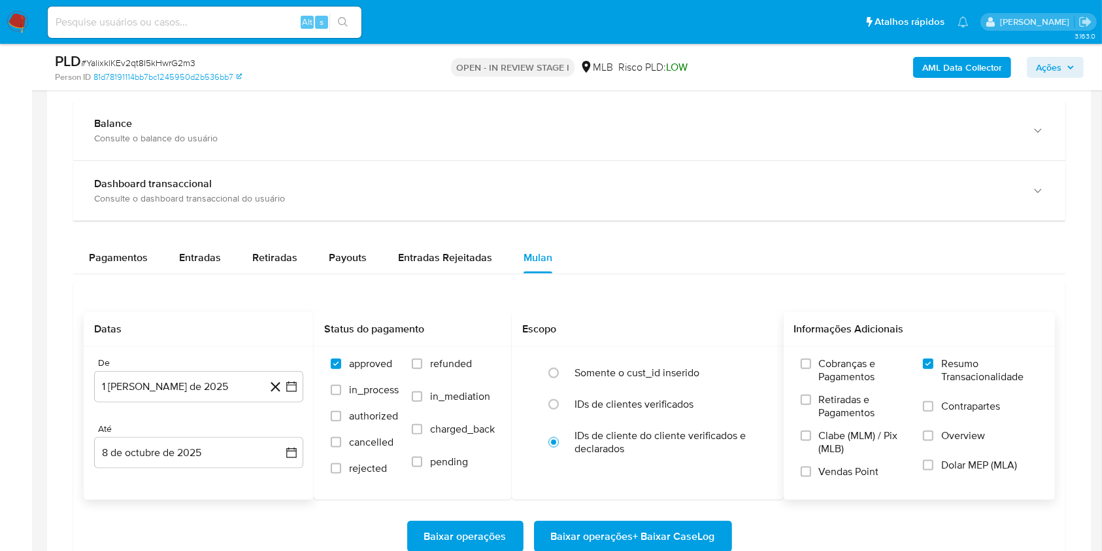
scroll to position [1491, 0]
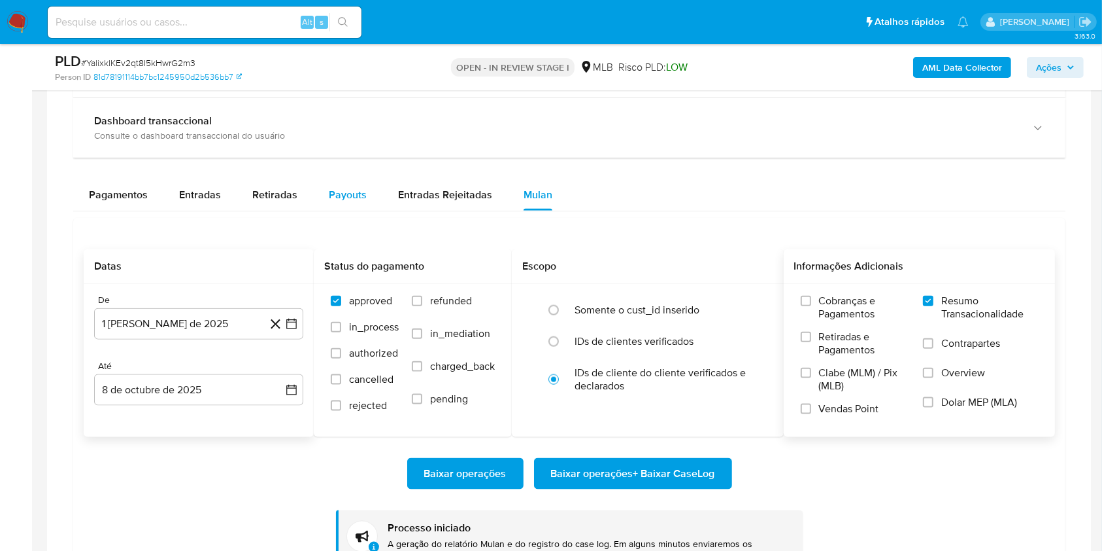
click at [333, 199] on span "Payouts" at bounding box center [348, 194] width 38 height 15
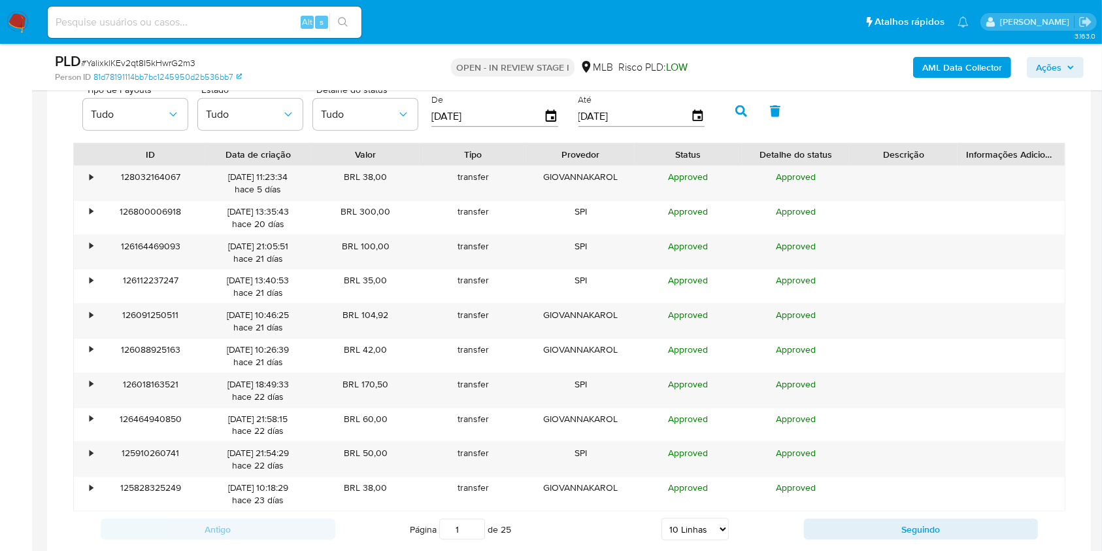
scroll to position [1633, 0]
click at [690, 520] on select "5 Linhas 10 Linhas 20 Linhas 25 Linhas 50 Linhas 100 Linhas" at bounding box center [695, 528] width 67 height 22
select select "100"
click at [662, 517] on select "5 Linhas 10 Linhas 20 Linhas 25 Linhas 50 Linhas 100 Linhas" at bounding box center [695, 528] width 67 height 22
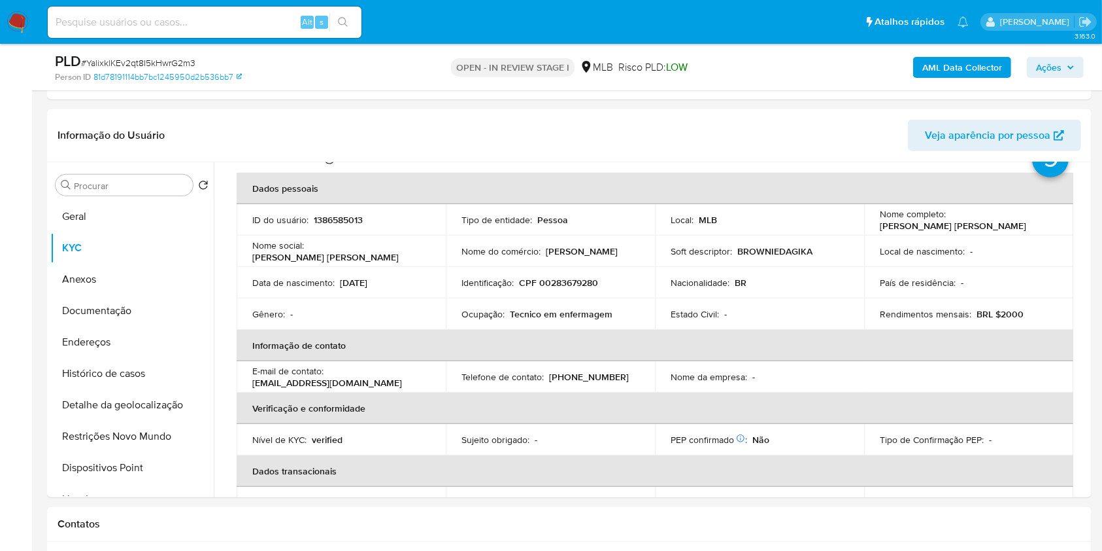
scroll to position [53, 0]
click at [160, 367] on button "Histórico de casos" at bounding box center [126, 373] width 153 height 31
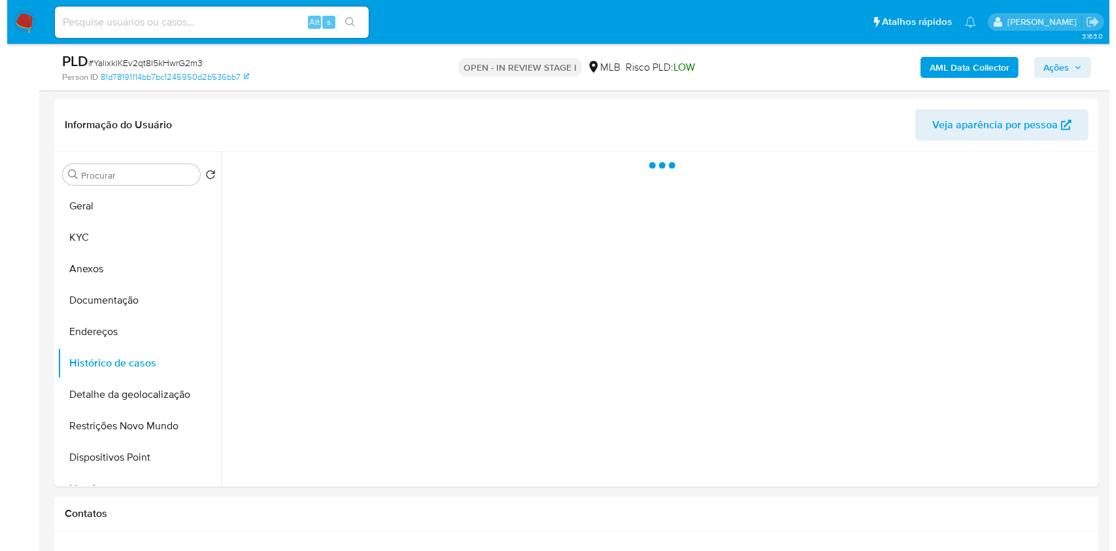
scroll to position [643, 0]
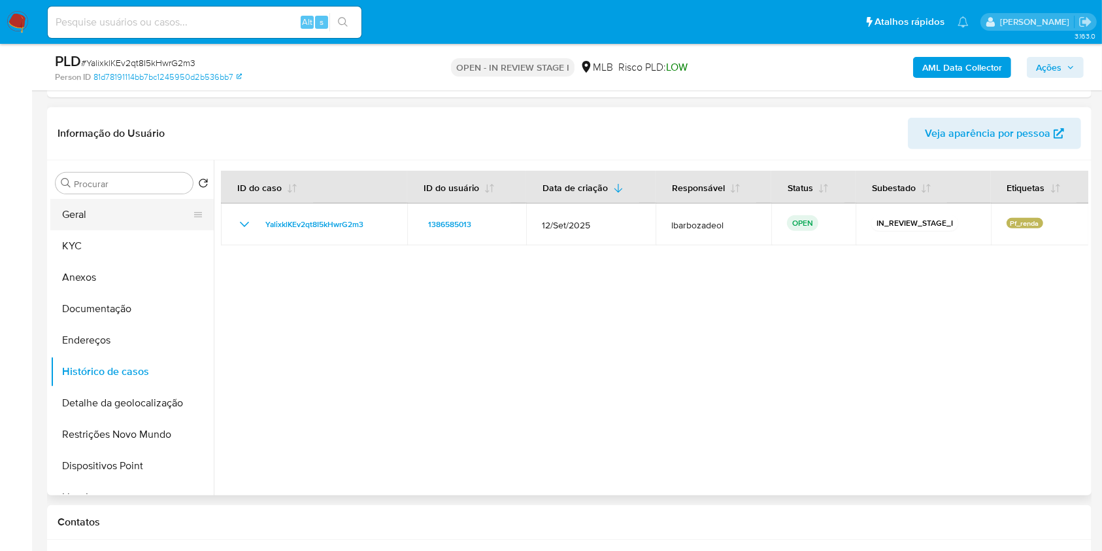
click at [135, 202] on button "Geral" at bounding box center [126, 214] width 153 height 31
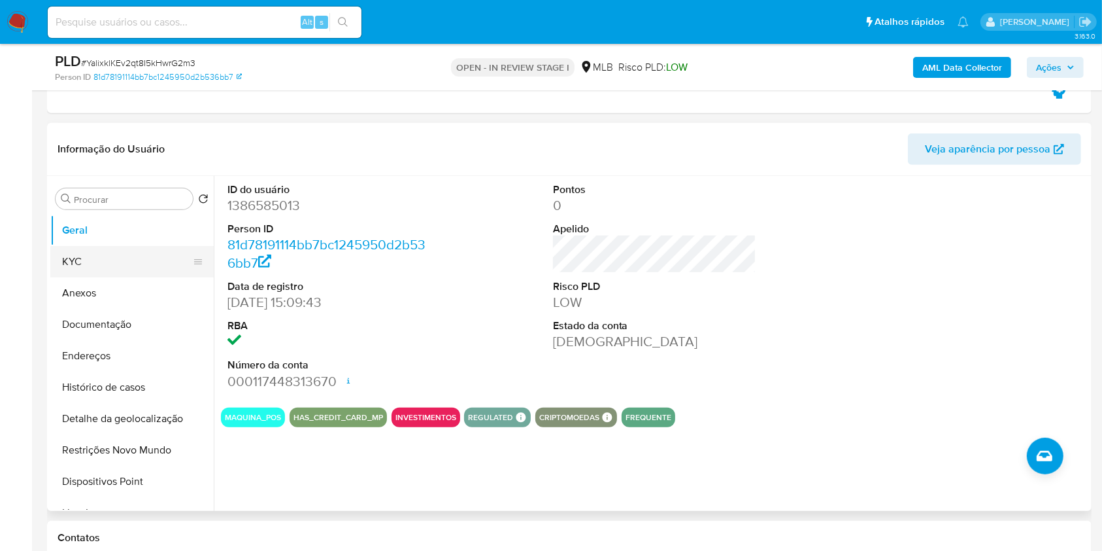
click at [139, 250] on button "KYC" at bounding box center [126, 261] width 153 height 31
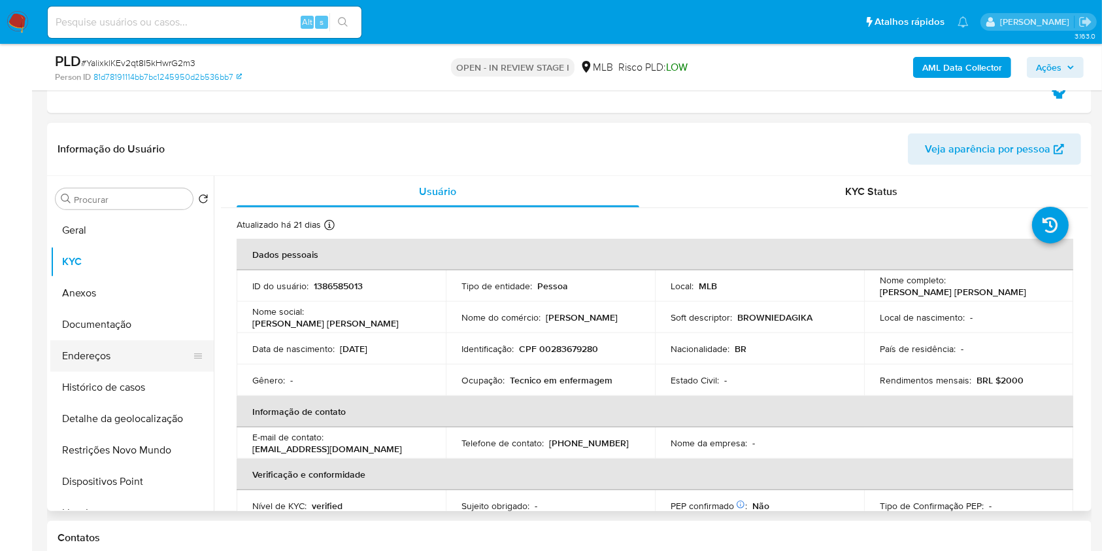
click at [152, 349] on button "Endereços" at bounding box center [126, 355] width 153 height 31
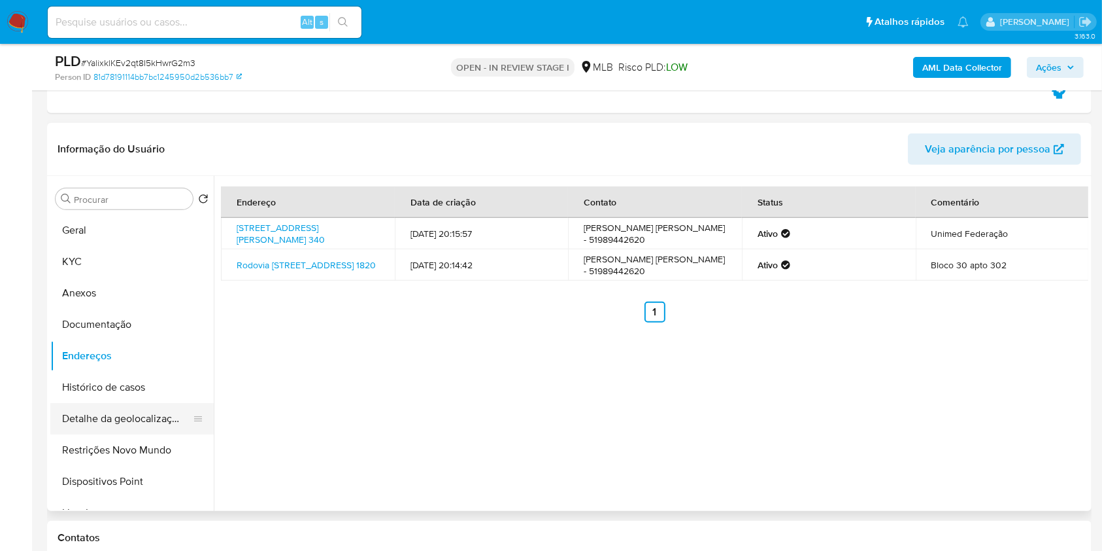
click at [126, 413] on button "Detalhe da geolocalização" at bounding box center [126, 418] width 153 height 31
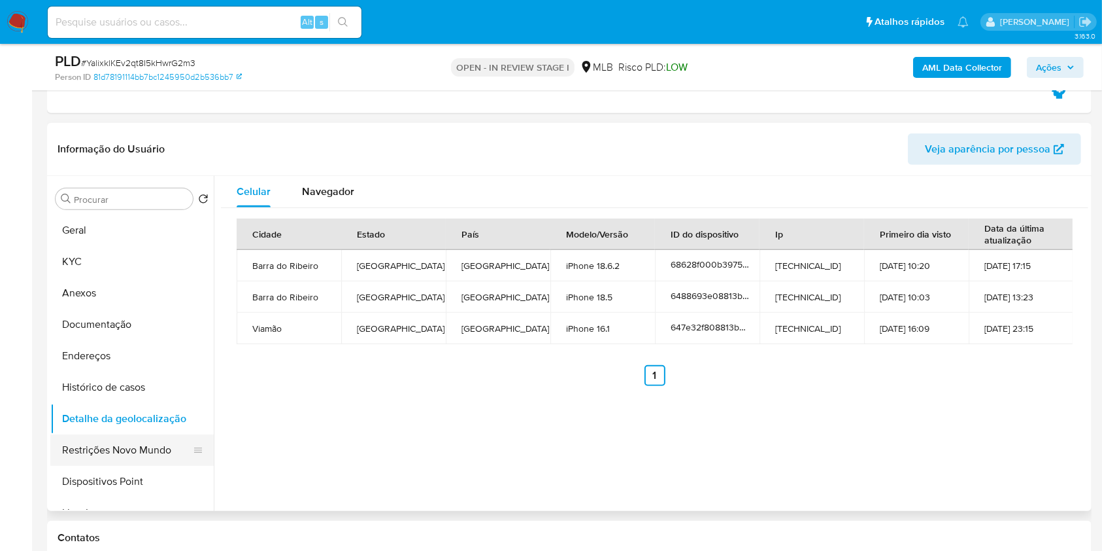
click at [162, 456] on button "Restrições Novo Mundo" at bounding box center [126, 449] width 153 height 31
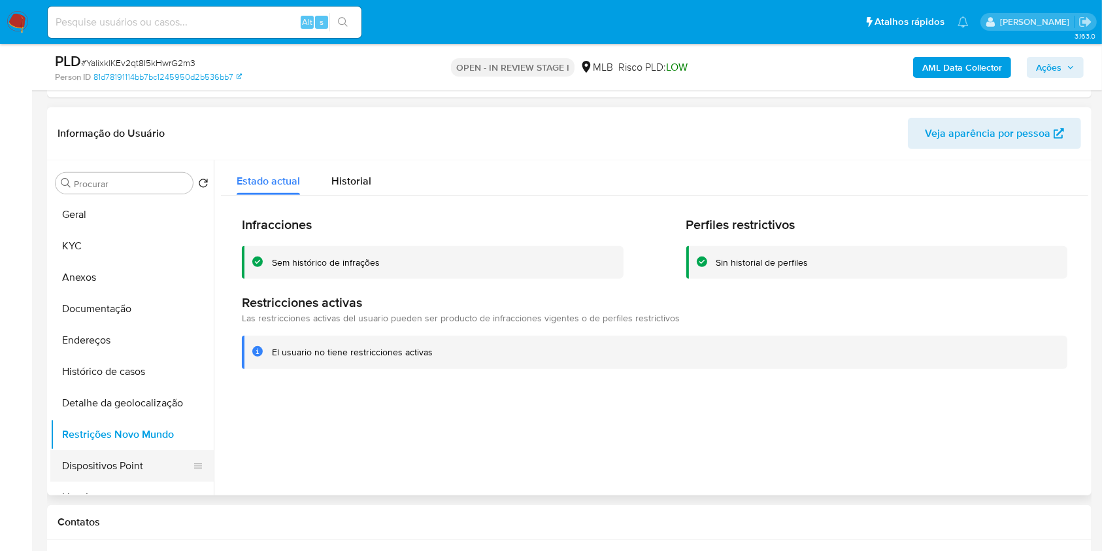
click at [154, 471] on button "Dispositivos Point" at bounding box center [126, 465] width 153 height 31
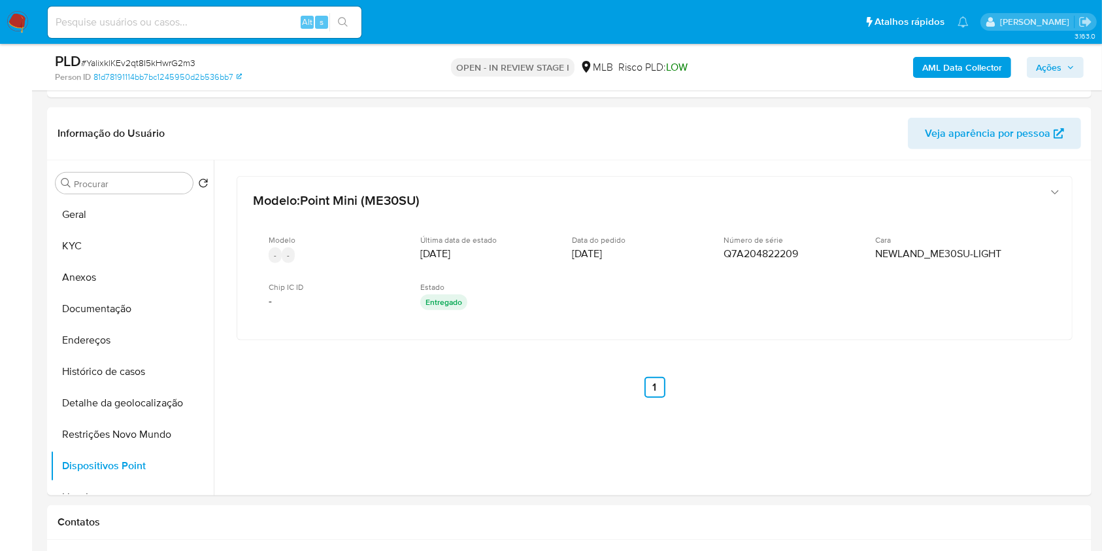
click at [1042, 61] on span "Ações" at bounding box center [1049, 67] width 26 height 21
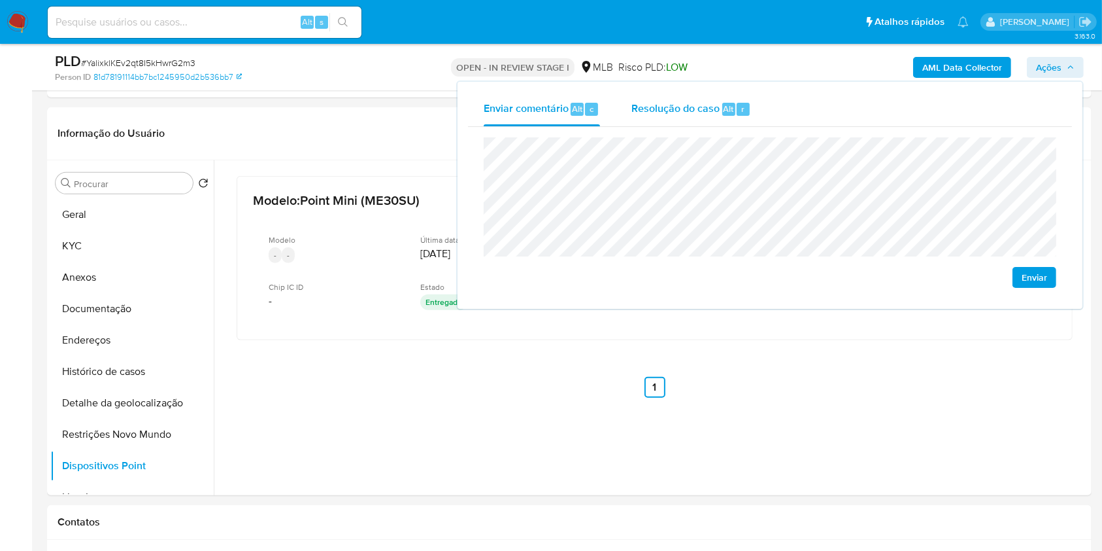
click at [669, 110] on span "Resolução do caso" at bounding box center [676, 108] width 88 height 15
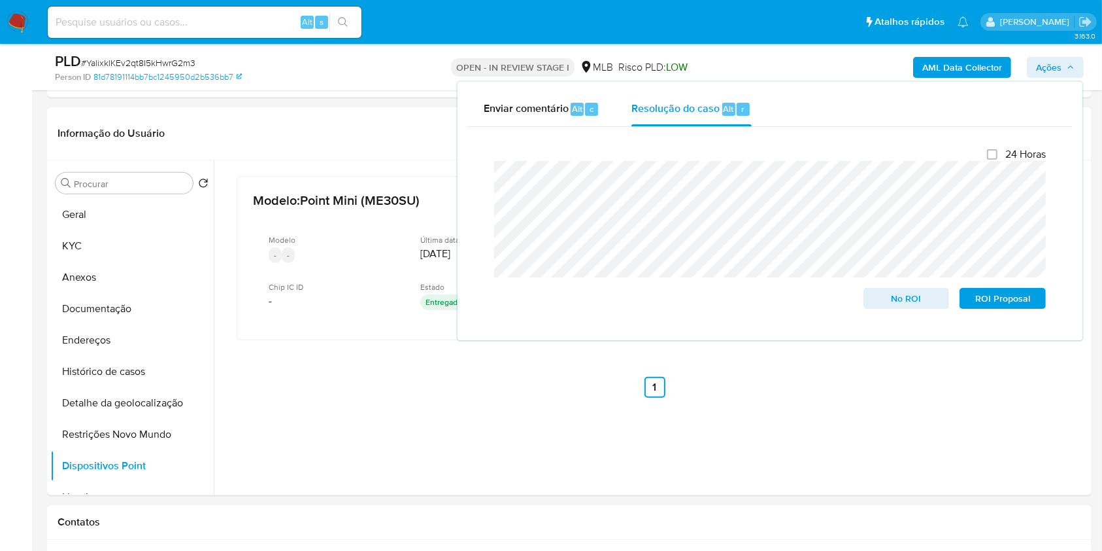
click at [772, 49] on div "PLD # YalixklKEv2qt8I5kHwrG2m3 Person ID 81d78191114bb7bc1245950d2b536bb7 OPEN …" at bounding box center [569, 67] width 1045 height 46
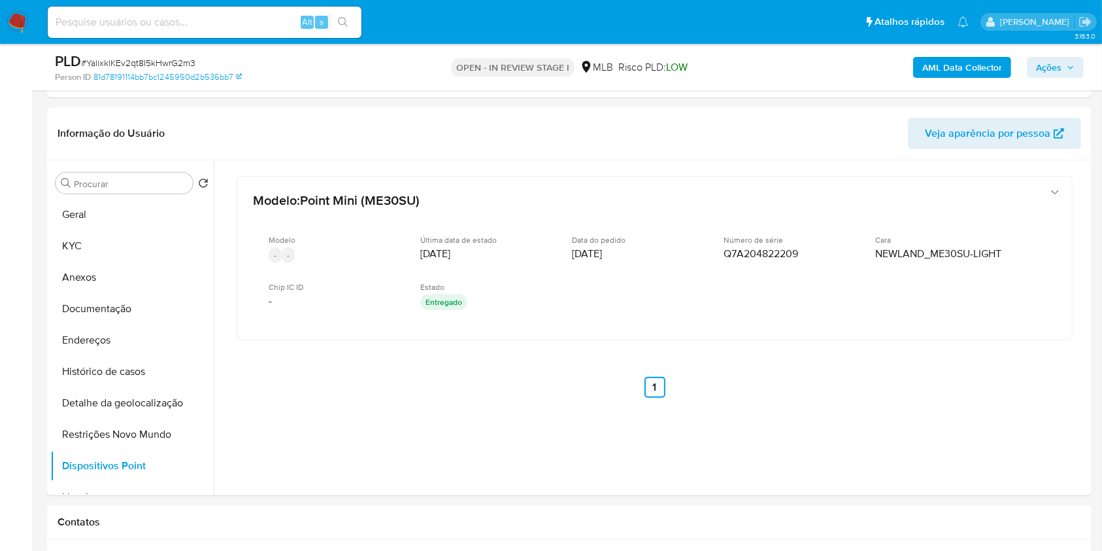
click at [1003, 64] on button "AML Data Collector" at bounding box center [962, 67] width 98 height 21
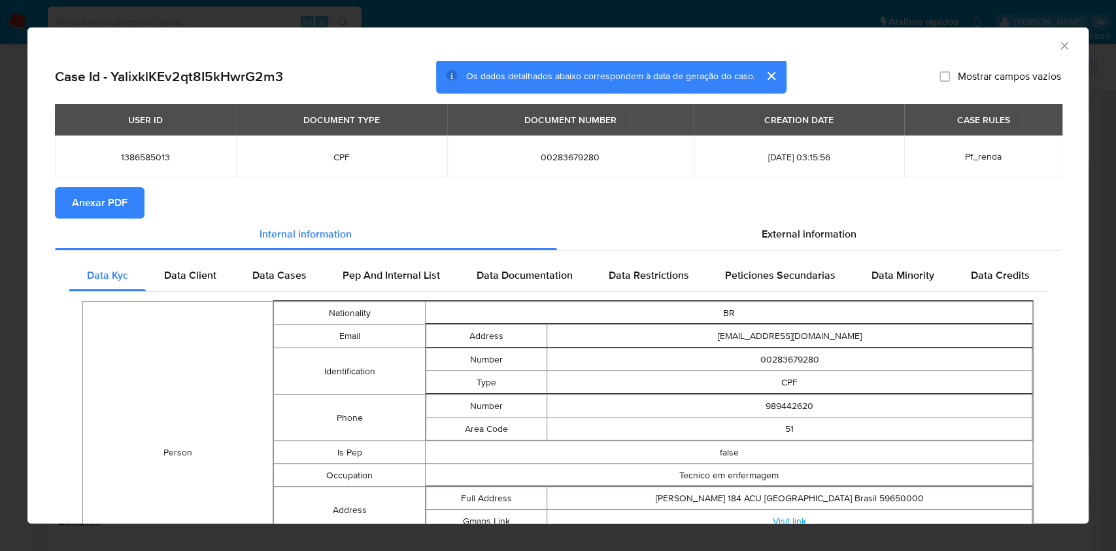
click at [111, 192] on span "Anexar PDF" at bounding box center [100, 202] width 56 height 29
click at [1058, 44] on icon "Fechar a janela" at bounding box center [1064, 45] width 13 height 13
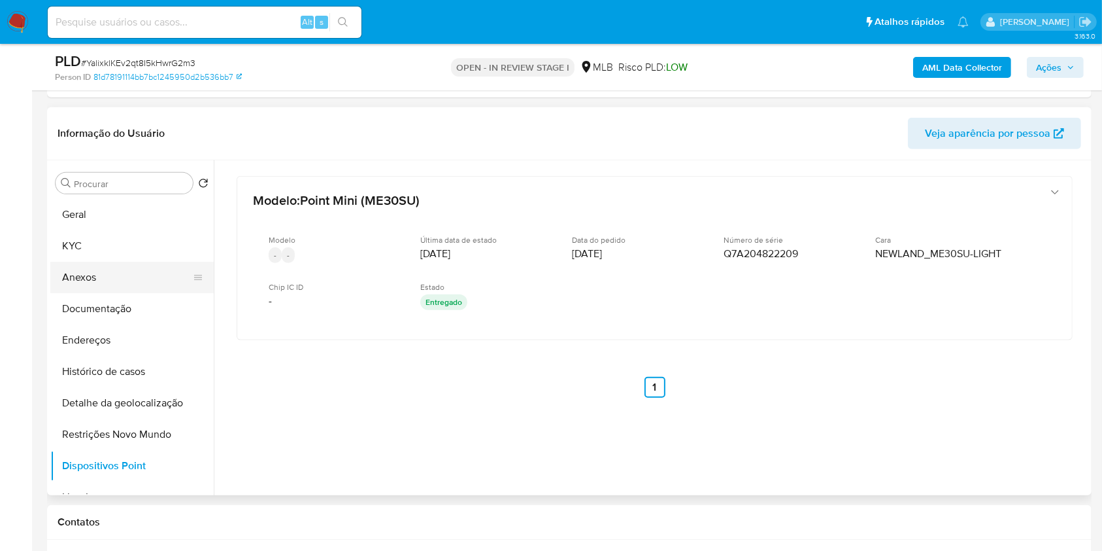
click at [112, 283] on button "Anexos" at bounding box center [126, 277] width 153 height 31
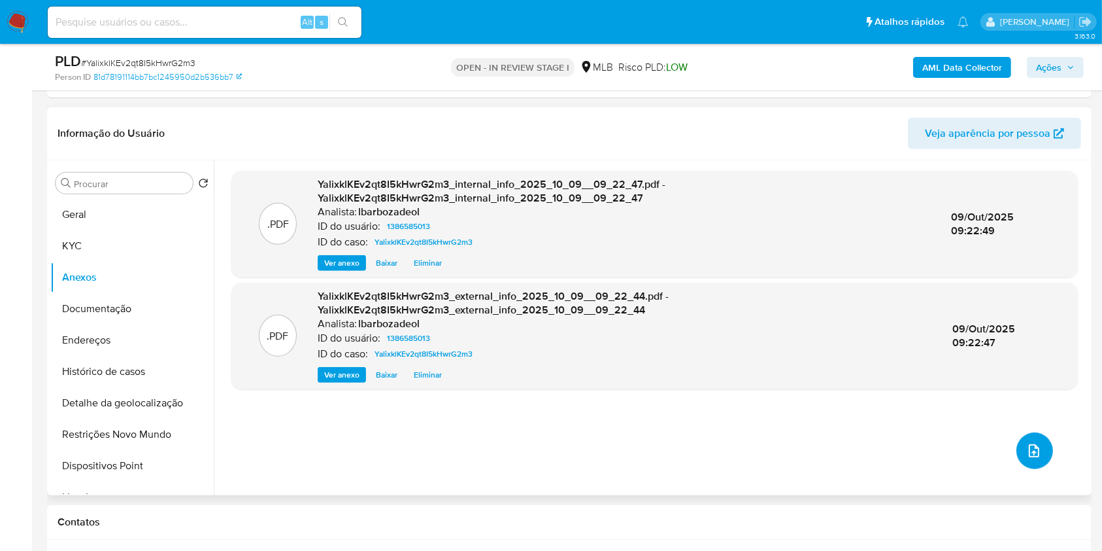
click at [1028, 447] on icon "upload-file" at bounding box center [1035, 451] width 16 height 16
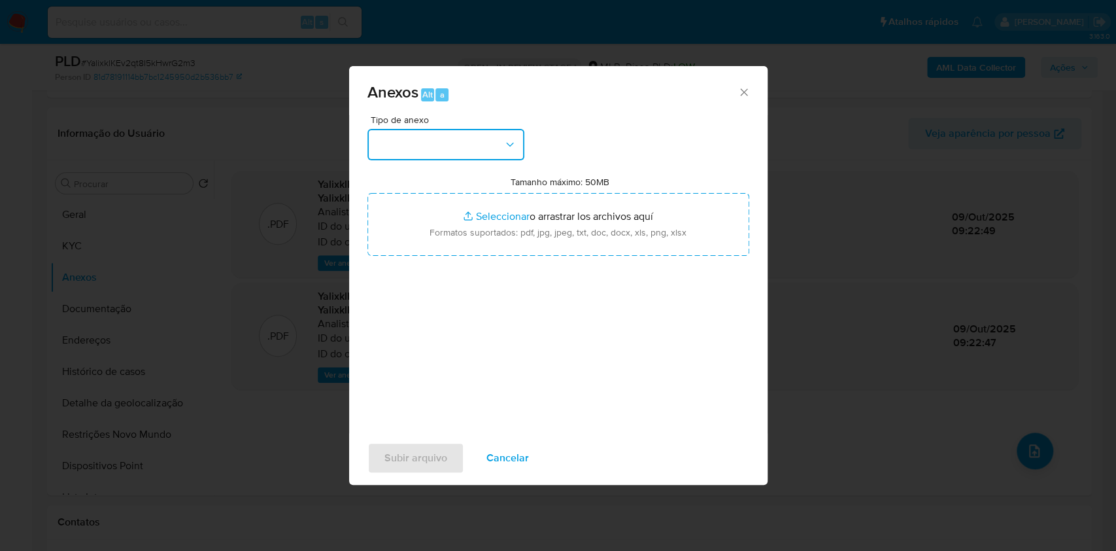
click at [511, 143] on icon "button" at bounding box center [509, 144] width 13 height 13
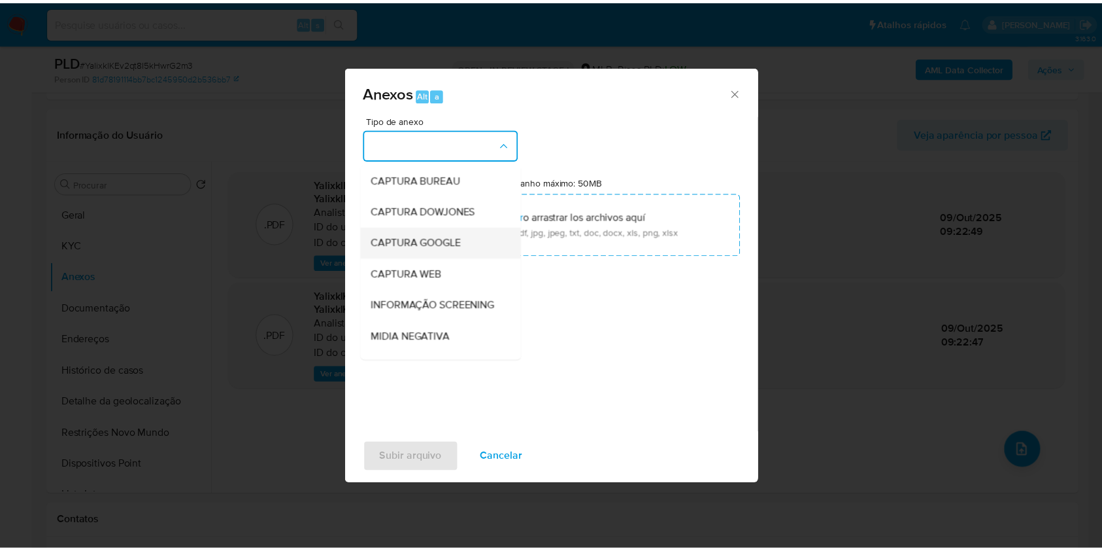
scroll to position [201, 0]
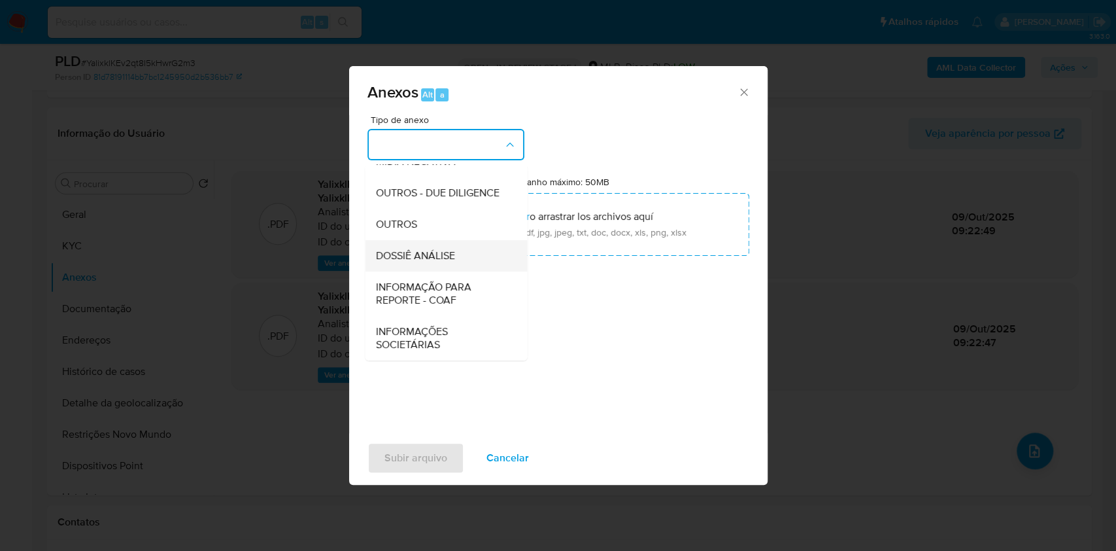
click at [448, 242] on div "DOSSIÊ ANÁLISE" at bounding box center [441, 255] width 133 height 31
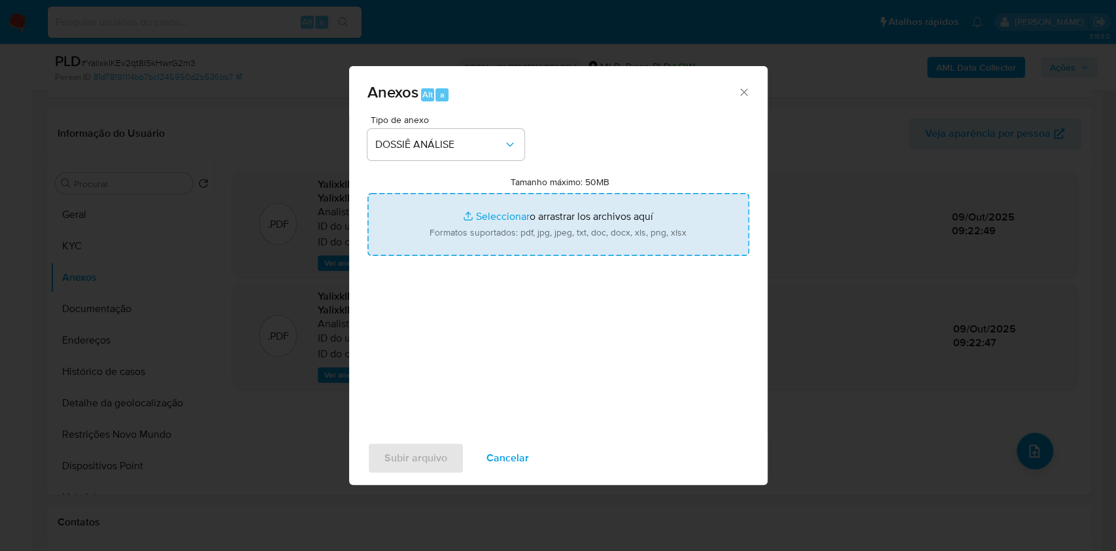
click at [471, 233] on input "Tamanho máximo: 50MB Seleccionar archivos" at bounding box center [558, 224] width 382 height 63
type input "C:\fakepath\SAR - XXXX - CPF 00283679280 - GIOVANNA KAROLYNNE SILVA DE SOUZA.pdf"
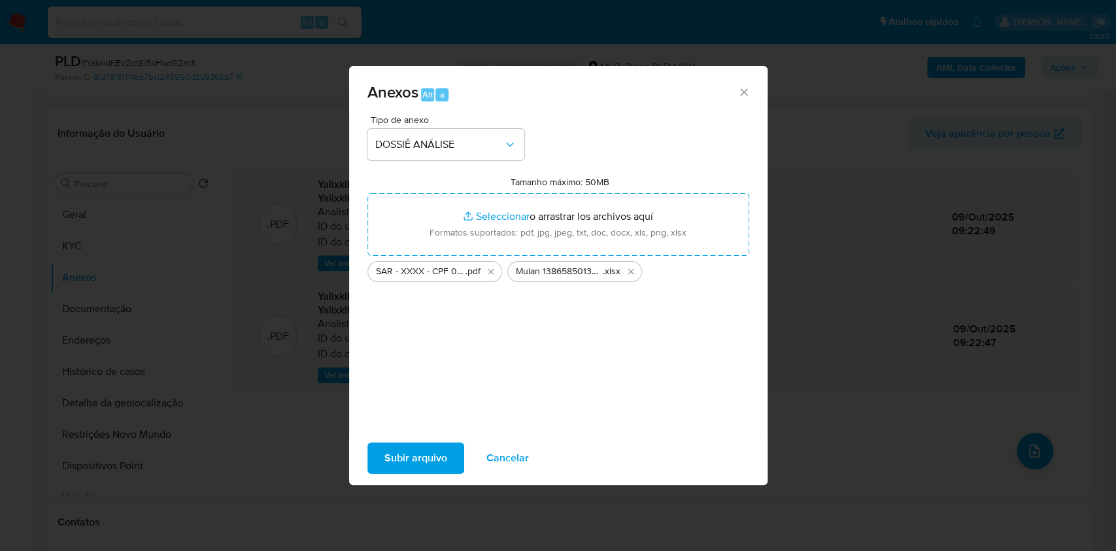
click at [401, 447] on span "Subir arquivo" at bounding box center [415, 457] width 63 height 29
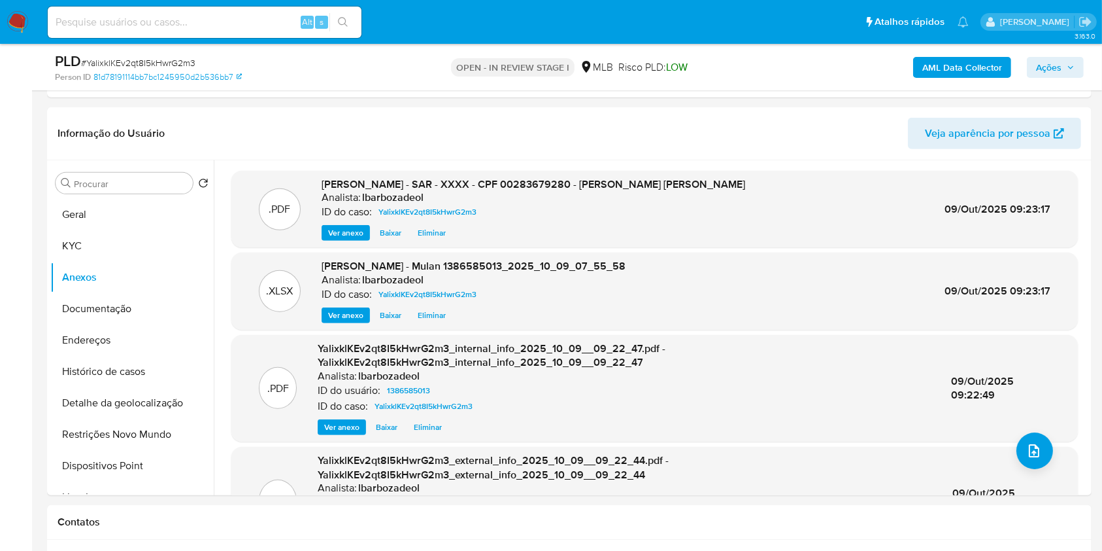
click at [1053, 60] on span "Ações" at bounding box center [1049, 67] width 26 height 21
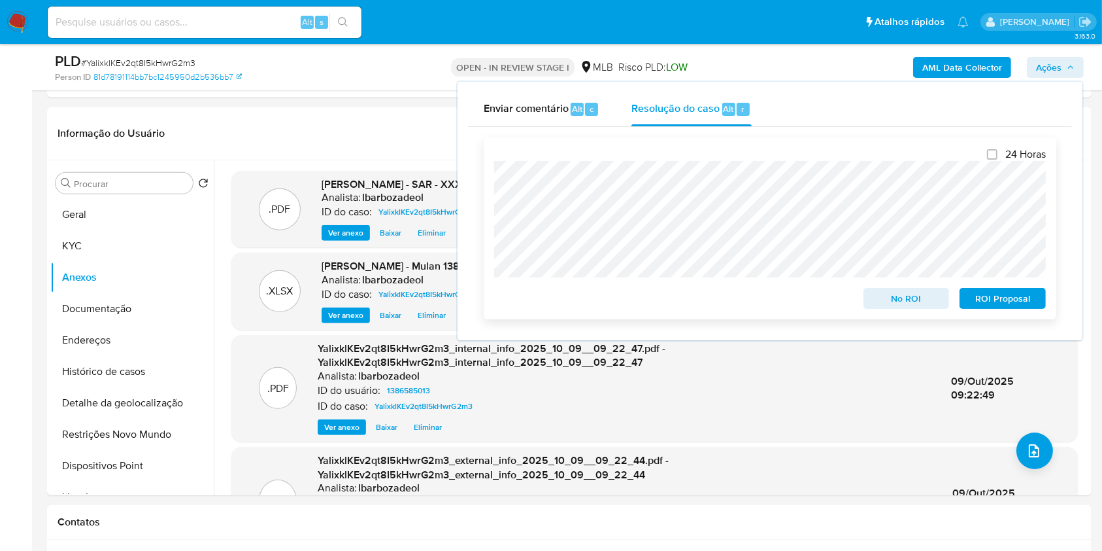
click at [979, 298] on span "ROI Proposal" at bounding box center [1003, 298] width 68 height 18
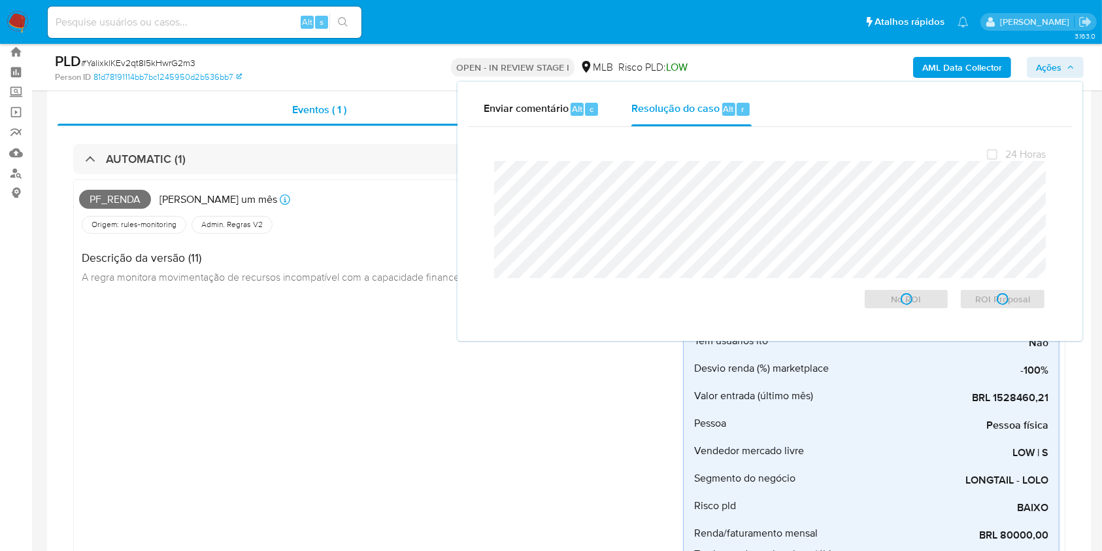
scroll to position [0, 0]
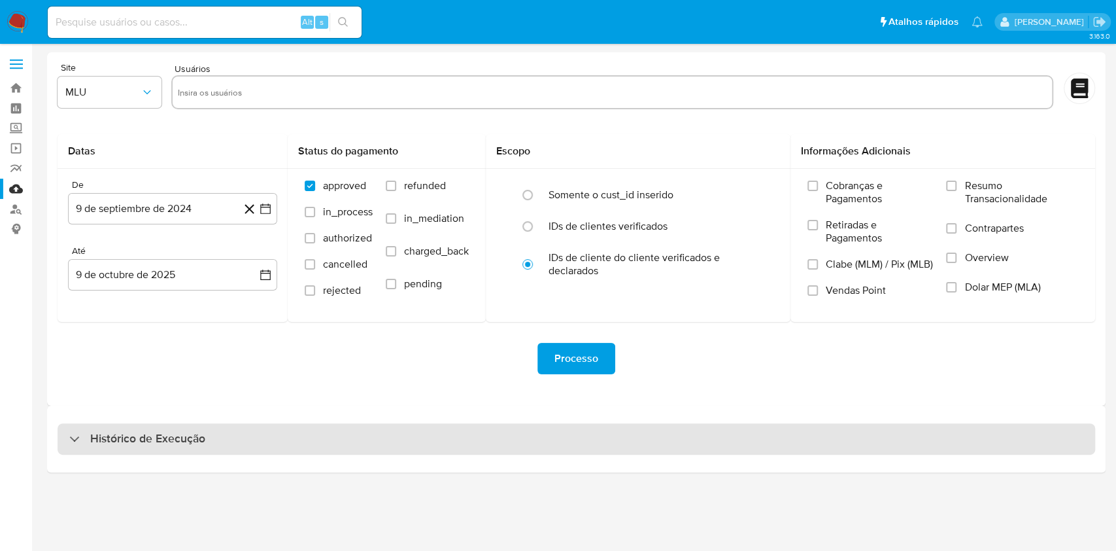
click at [510, 428] on div "Histórico de Execução" at bounding box center [577, 438] width 1038 height 31
select select "10"
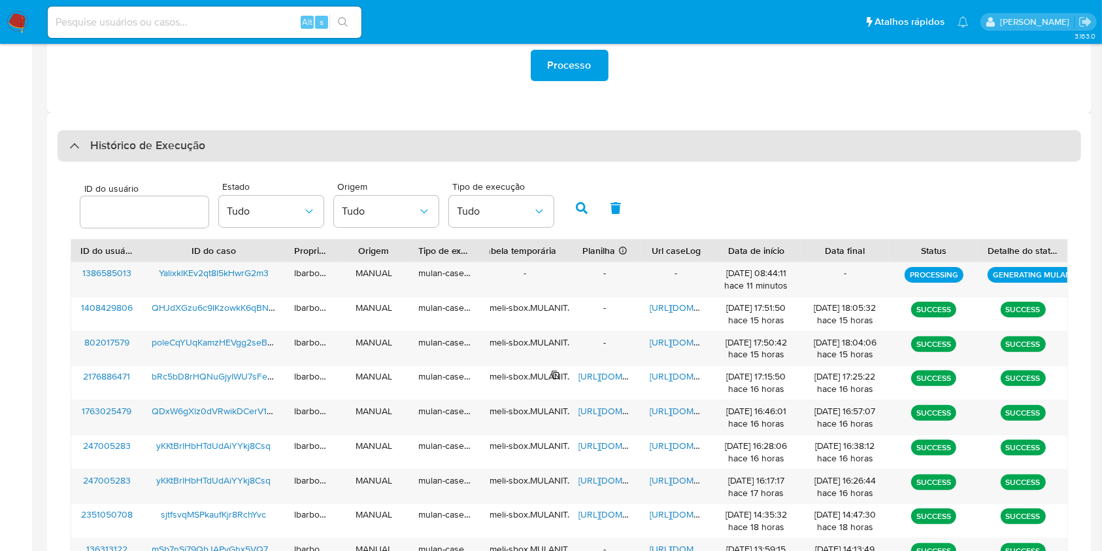
scroll to position [296, 0]
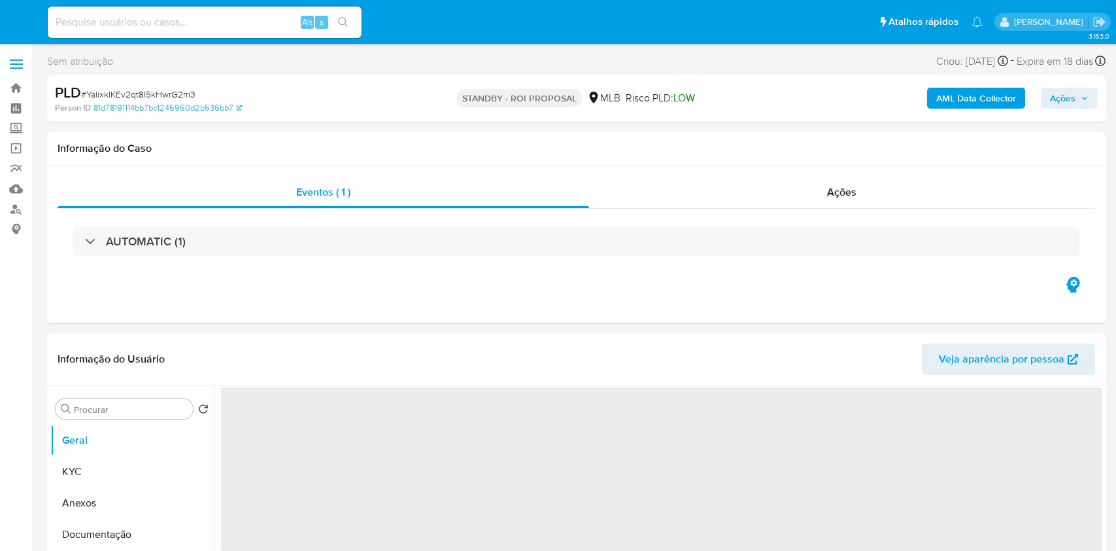
select select "10"
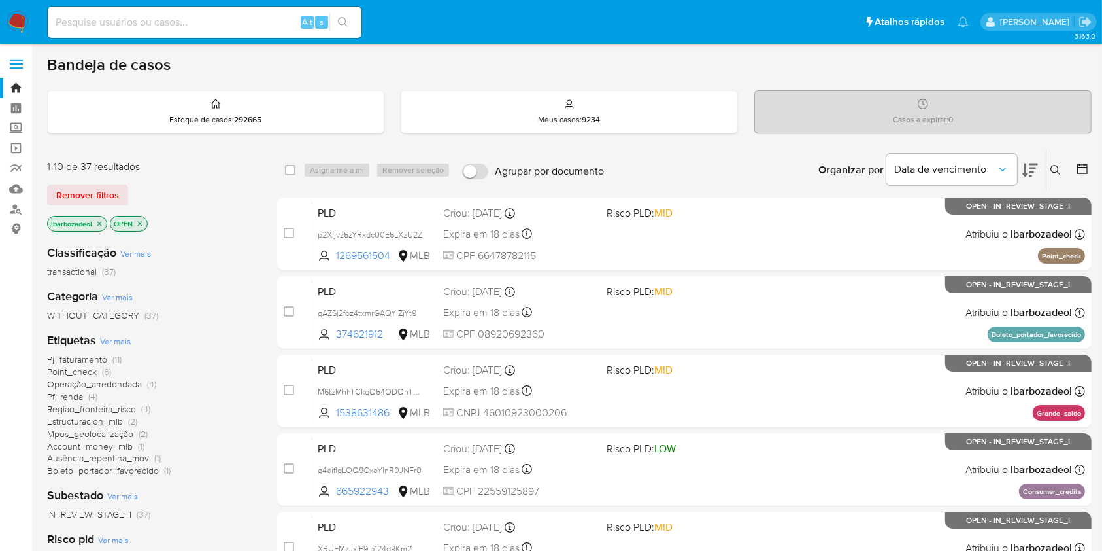
click at [1082, 46] on main "3.163.0" at bounding box center [551, 540] width 1102 height 1080
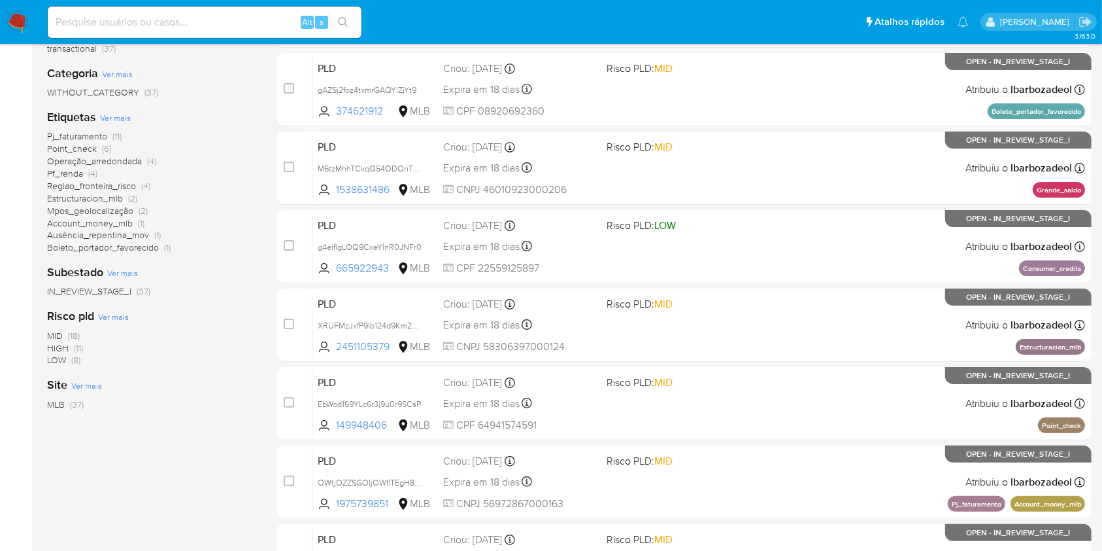
scroll to position [222, 0]
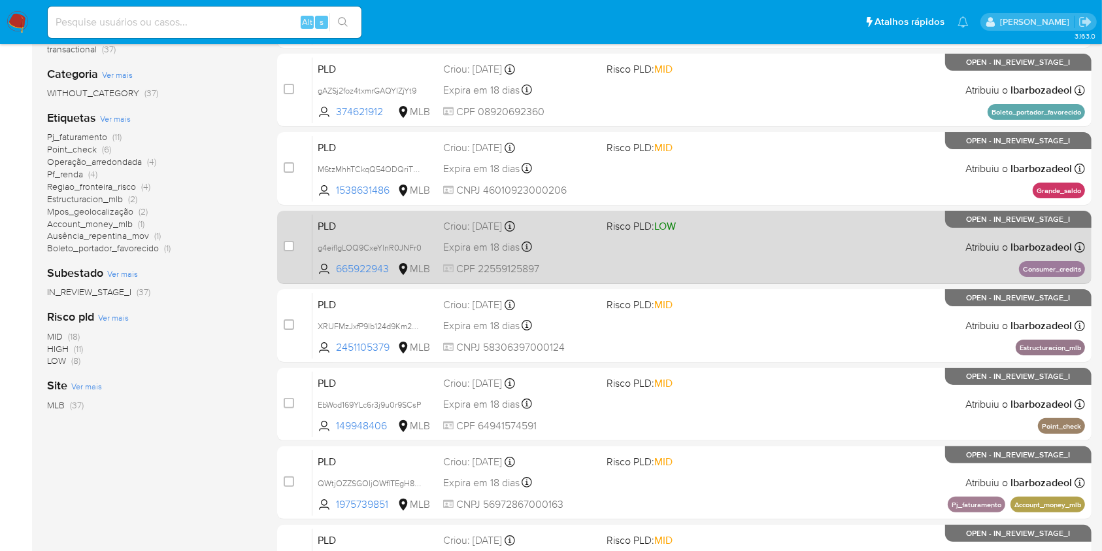
click at [602, 265] on div "PLD g4eiflgLOQ9CxeYlnR0JNFr0 665922943 MLB Risco PLD: LOW Criou: 12/09/2025 Cri…" at bounding box center [699, 247] width 773 height 66
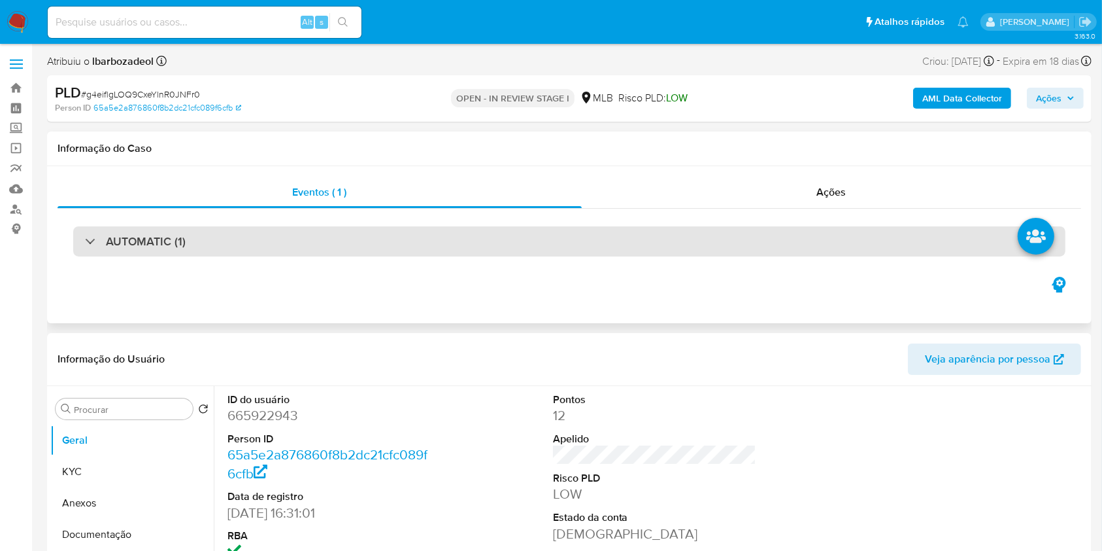
click at [417, 235] on div "AUTOMATIC (1)" at bounding box center [569, 241] width 993 height 30
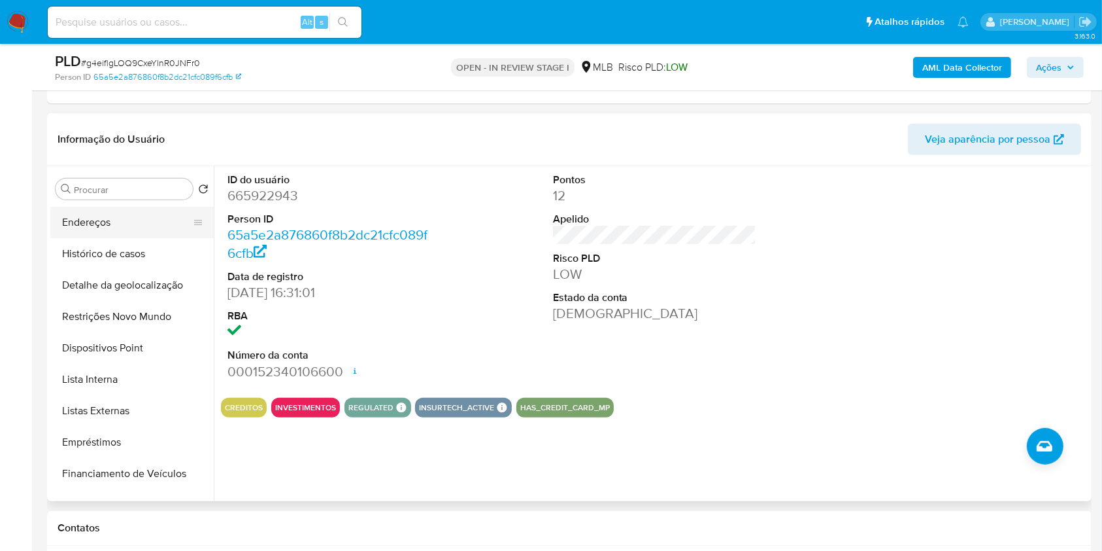
scroll to position [126, 0]
click at [157, 435] on button "Empréstimos" at bounding box center [126, 439] width 153 height 31
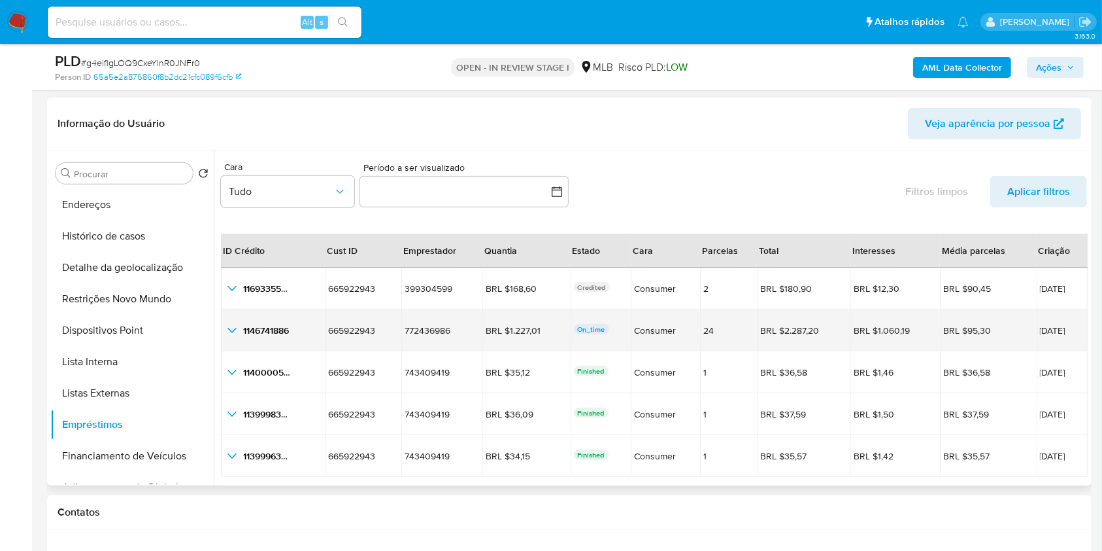
scroll to position [30, 0]
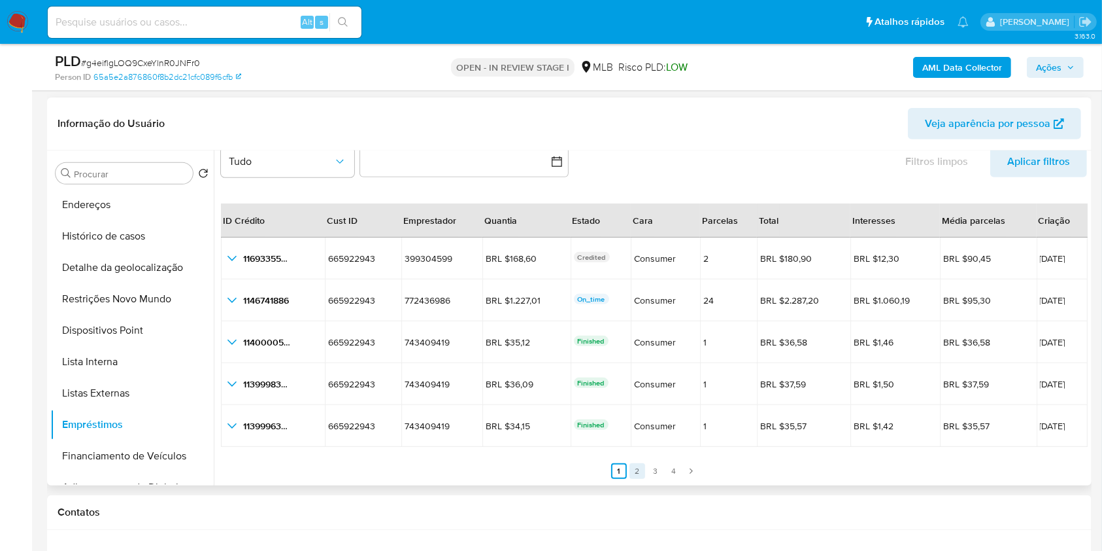
click at [635, 475] on link "2" at bounding box center [638, 471] width 16 height 16
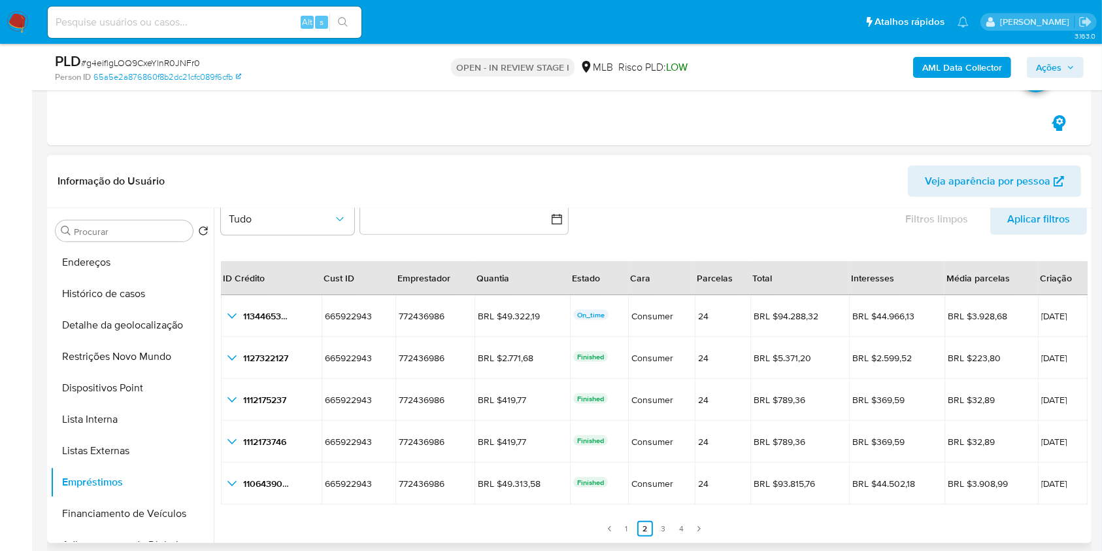
scroll to position [454, 0]
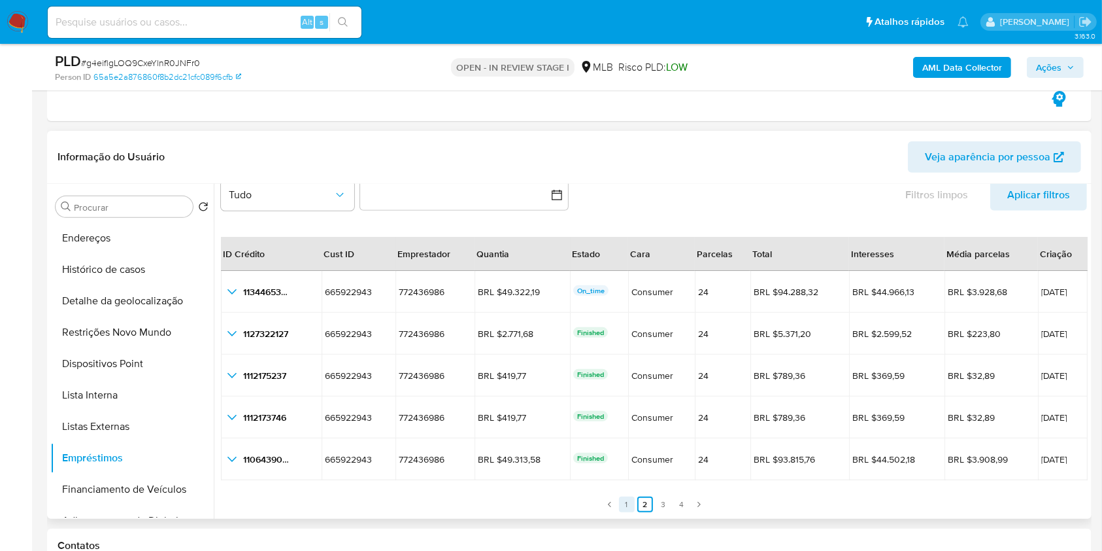
click at [626, 508] on link "1" at bounding box center [627, 504] width 16 height 16
click at [639, 508] on link "2" at bounding box center [638, 504] width 16 height 16
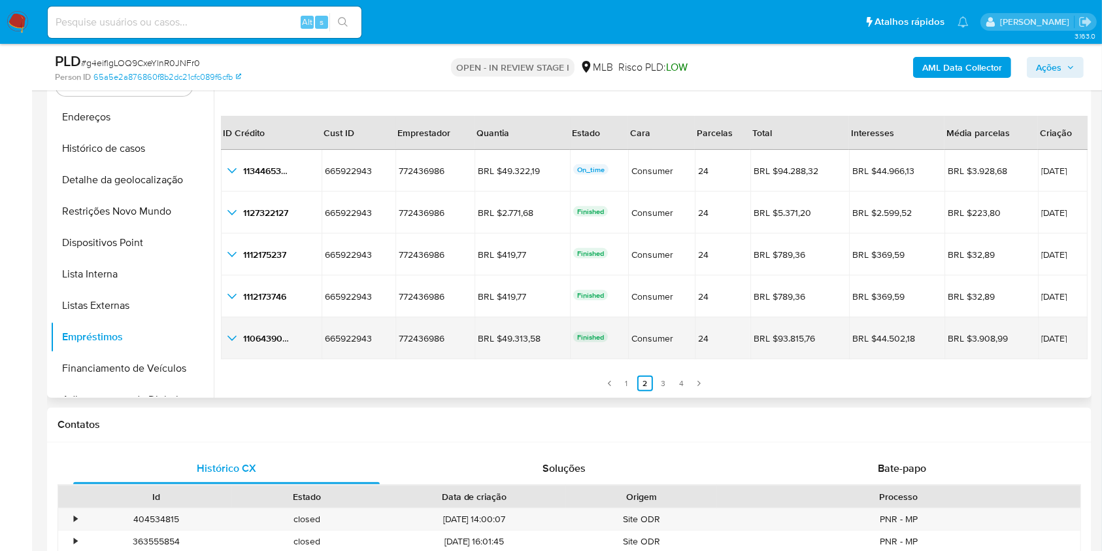
scroll to position [573, 0]
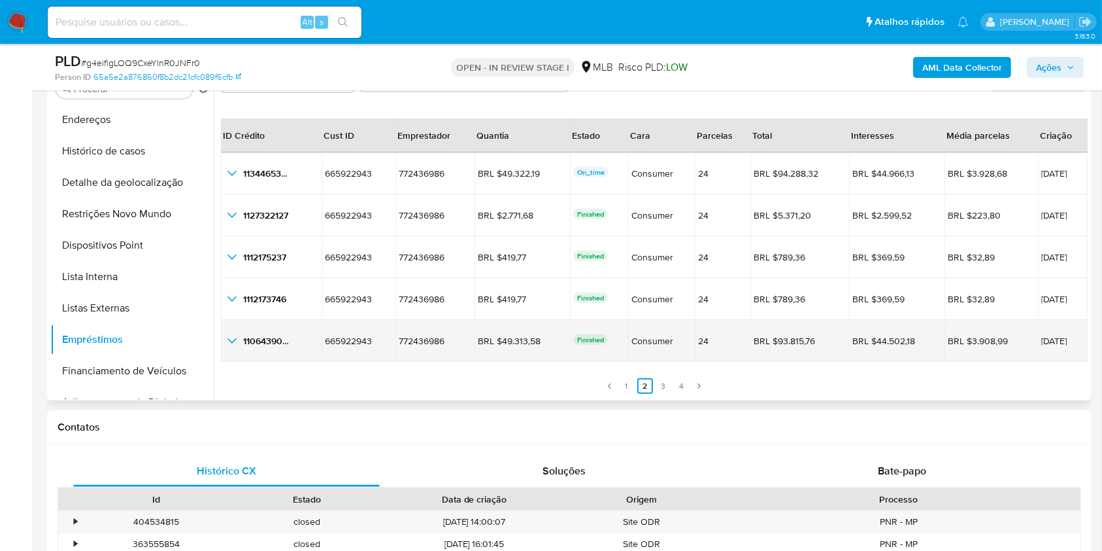
click at [232, 342] on icon "button_show_hidden_detail_by_id_4" at bounding box center [232, 341] width 16 height 16
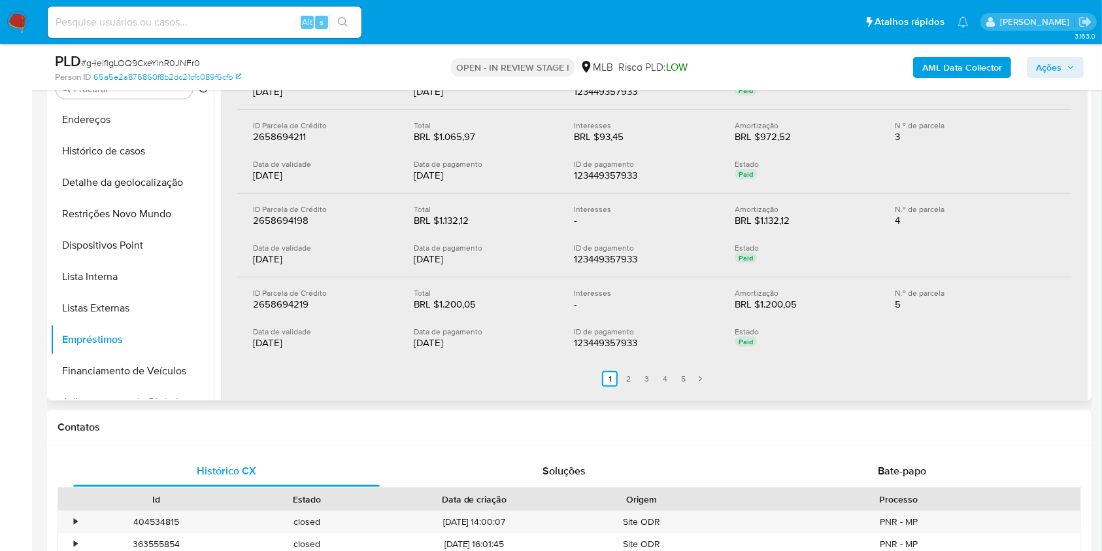
scroll to position [455, 0]
click at [624, 379] on link "2" at bounding box center [629, 379] width 16 height 16
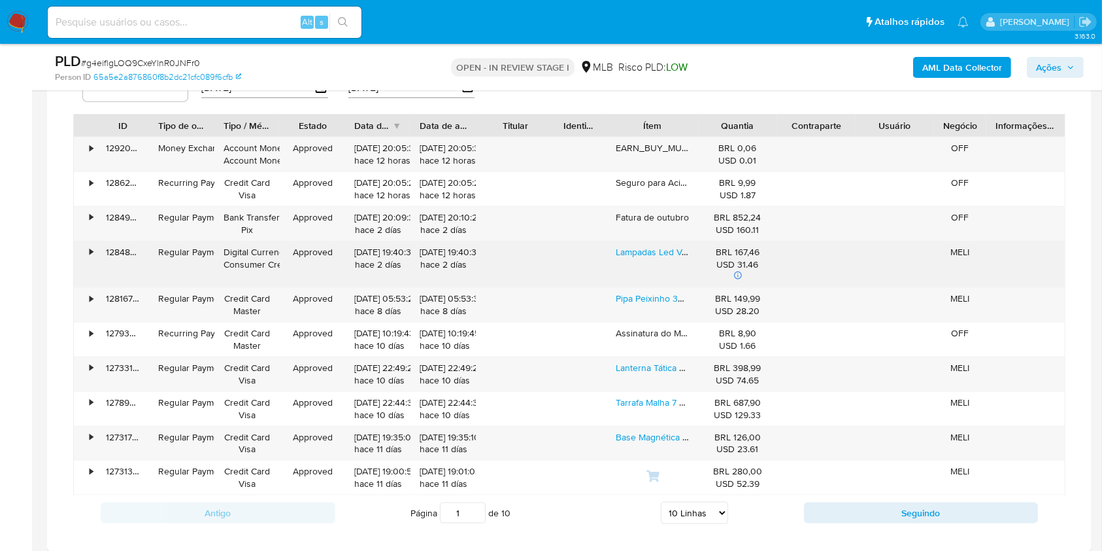
scroll to position [1415, 0]
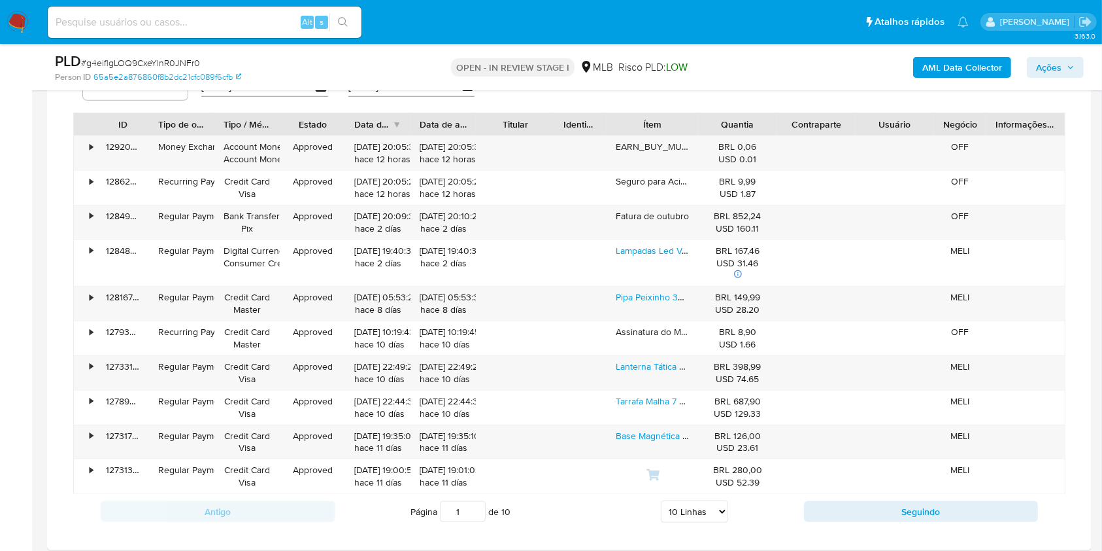
click at [683, 510] on select "5 Linhas 10 Linhas 20 Linhas 25 Linhas 50 Linhas 100 Linhas" at bounding box center [694, 511] width 67 height 22
click at [685, 503] on select "5 Linhas 10 Linhas 20 Linhas 25 Linhas 50 Linhas 100 Linhas" at bounding box center [694, 511] width 67 height 22
select select "100"
click at [661, 500] on select "5 Linhas 10 Linhas 20 Linhas 25 Linhas 50 Linhas 100 Linhas" at bounding box center [694, 511] width 67 height 22
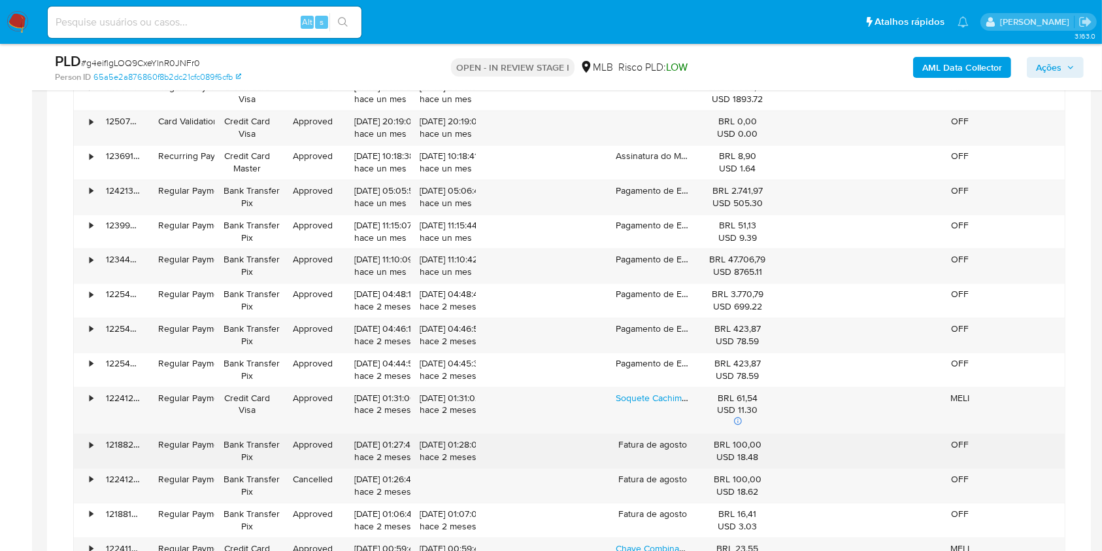
scroll to position [2668, 0]
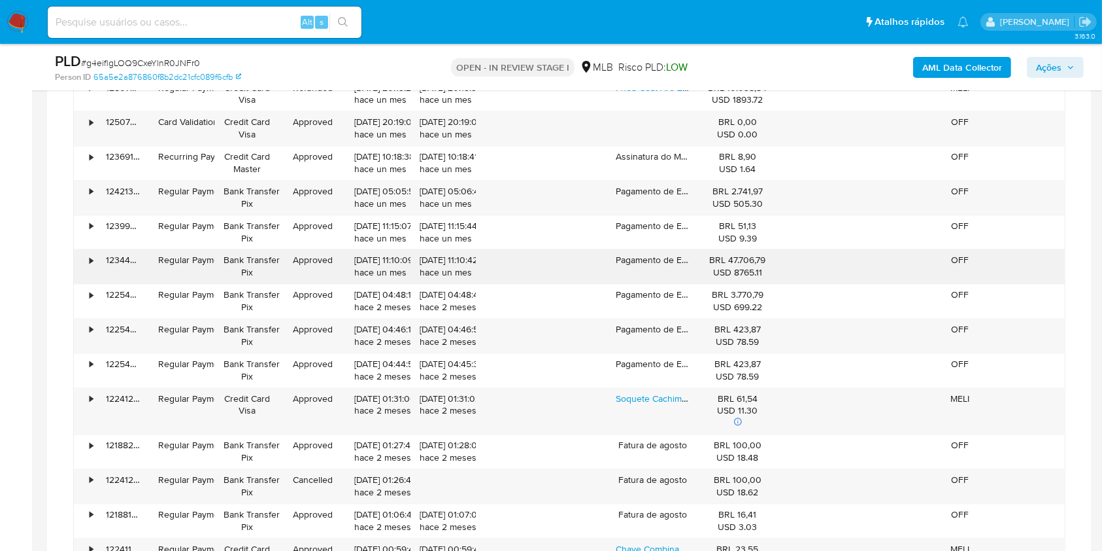
click at [85, 258] on div "•" at bounding box center [85, 266] width 23 height 34
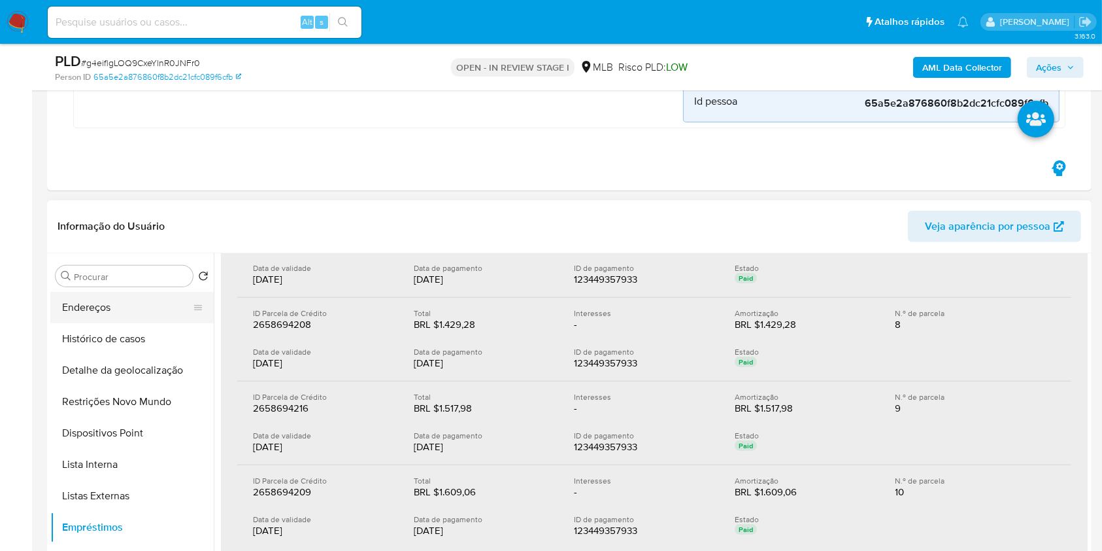
scroll to position [0, 0]
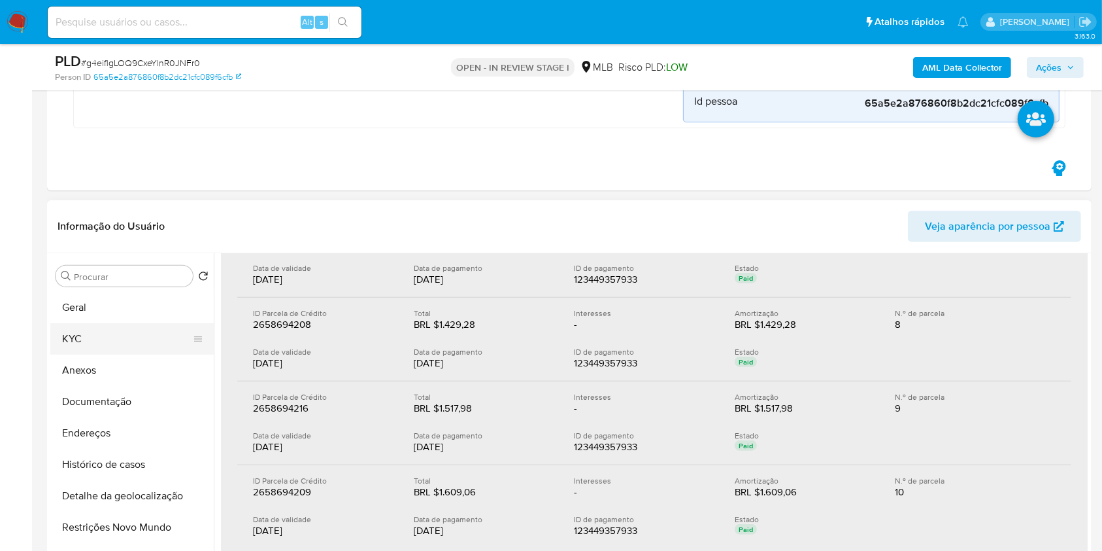
click at [93, 331] on button "KYC" at bounding box center [126, 338] width 153 height 31
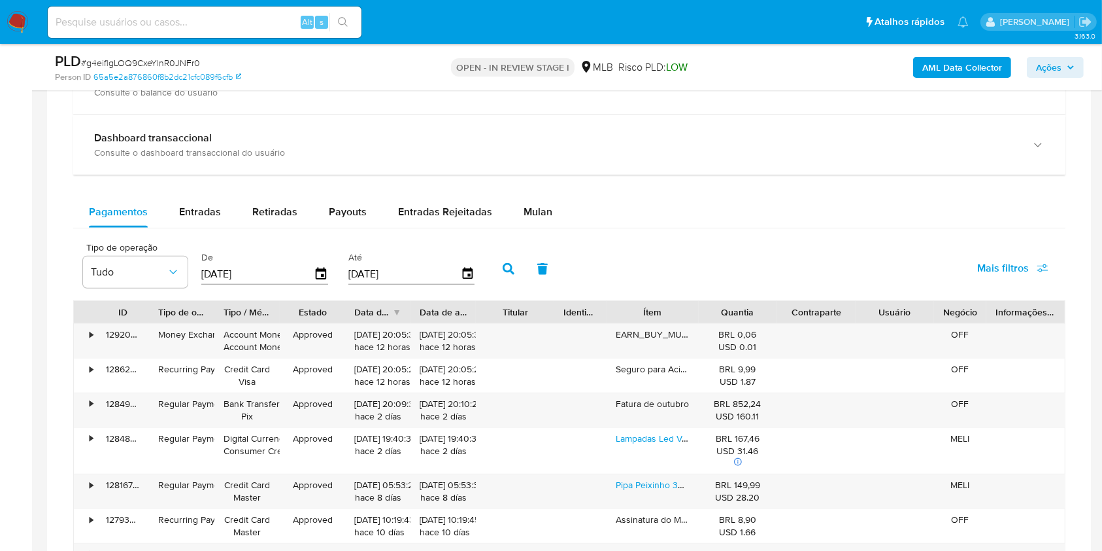
scroll to position [1244, 0]
click at [539, 217] on span "Mulan" at bounding box center [538, 210] width 29 height 15
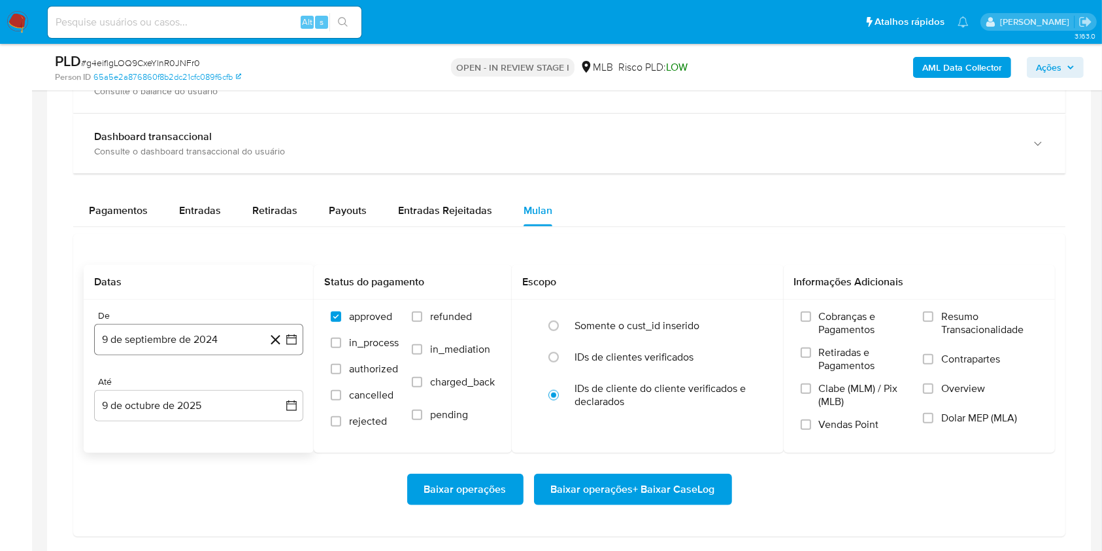
click at [190, 347] on button "9 de septiembre de 2024" at bounding box center [198, 339] width 209 height 31
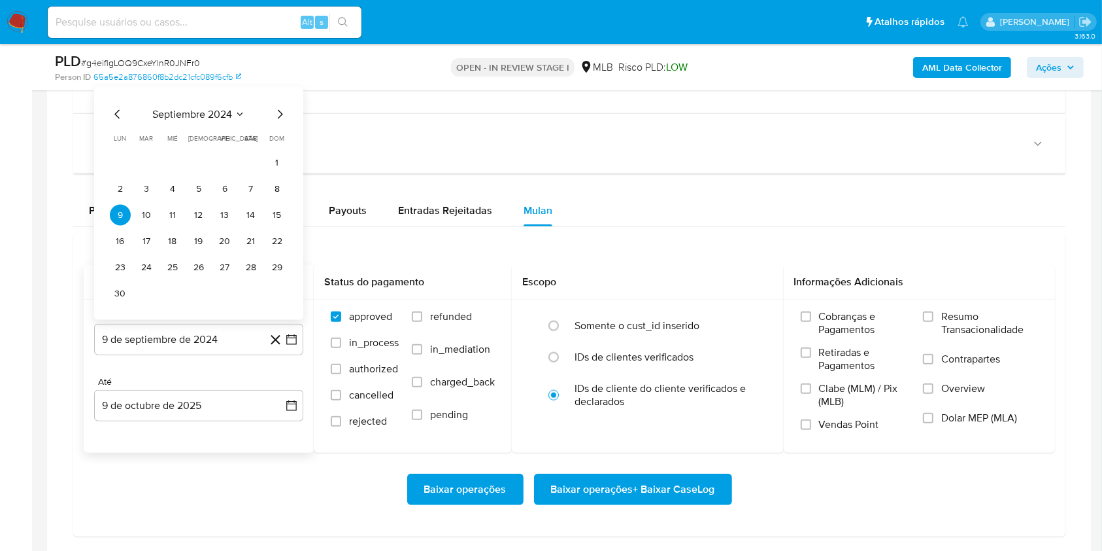
click at [202, 113] on span "septiembre 2024" at bounding box center [192, 114] width 80 height 13
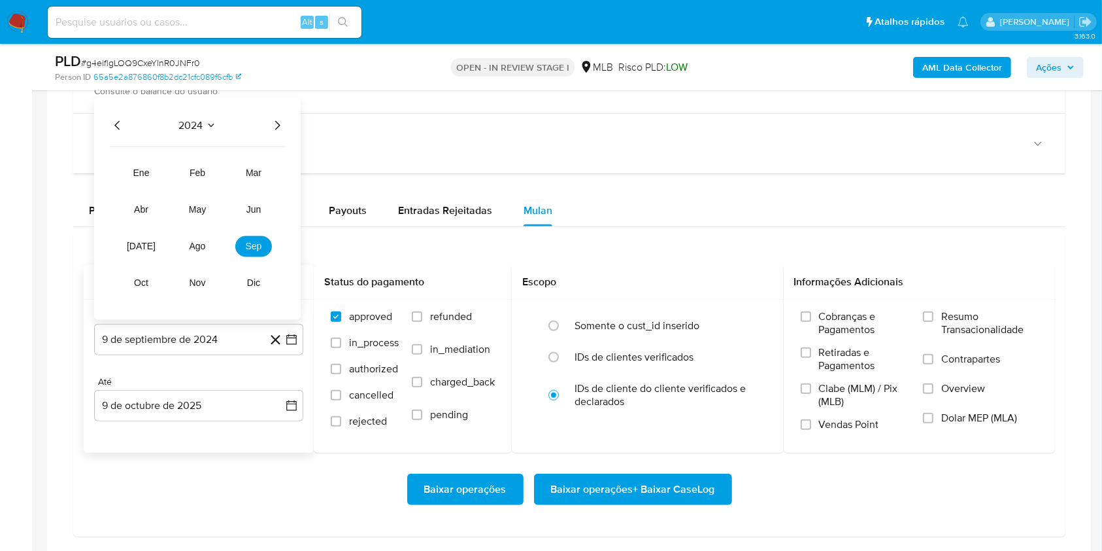
click at [280, 126] on icon "Año siguiente" at bounding box center [277, 126] width 16 height 16
click at [200, 248] on span "ago" at bounding box center [198, 246] width 16 height 10
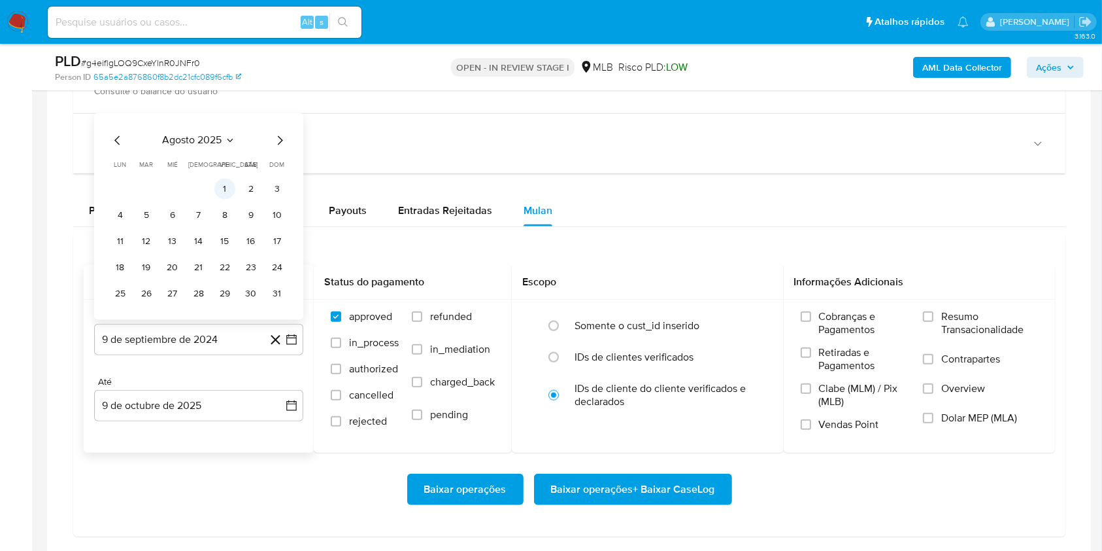
click at [231, 181] on button "1" at bounding box center [224, 189] width 21 height 21
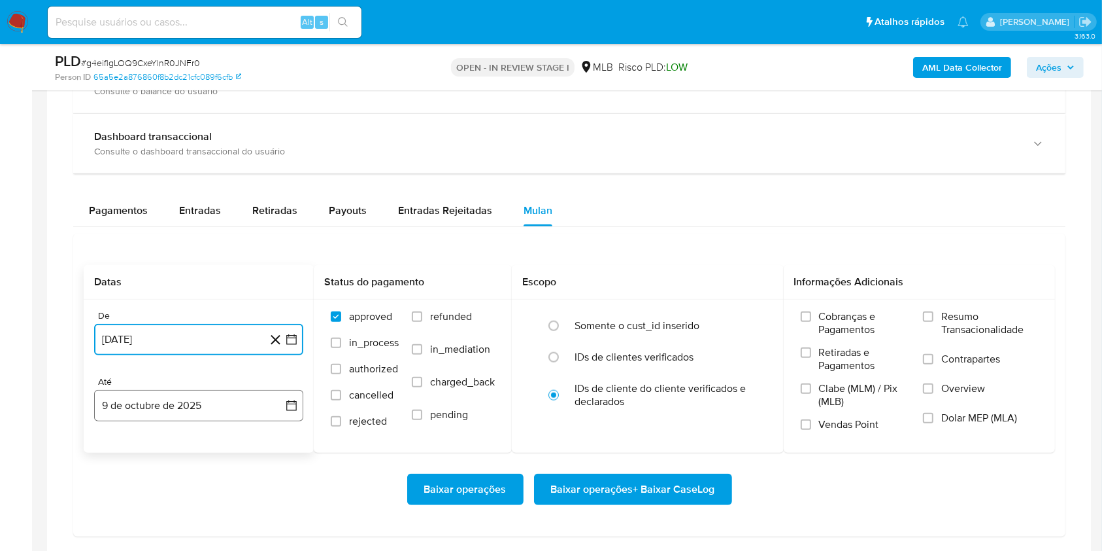
click at [165, 400] on button "9 de octubre de 2025" at bounding box center [198, 405] width 209 height 31
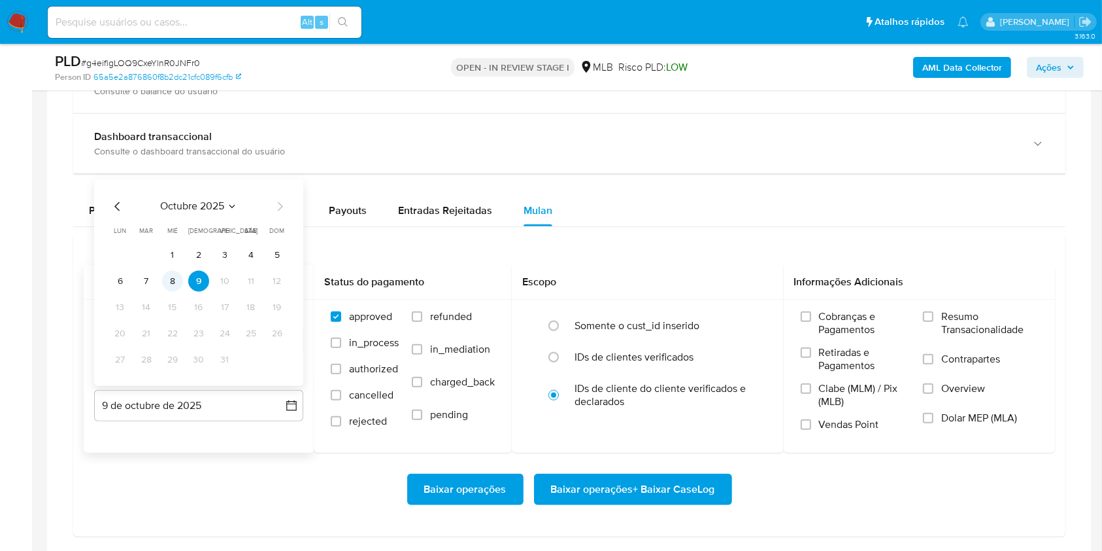
click at [177, 284] on button "8" at bounding box center [172, 281] width 21 height 21
click at [935, 313] on label "Resumo Transacionalidade" at bounding box center [980, 331] width 115 height 43
click at [934, 313] on input "Resumo Transacionalidade" at bounding box center [928, 316] width 10 height 10
click at [672, 484] on span "Baixar operações + Baixar CaseLog" at bounding box center [633, 489] width 164 height 29
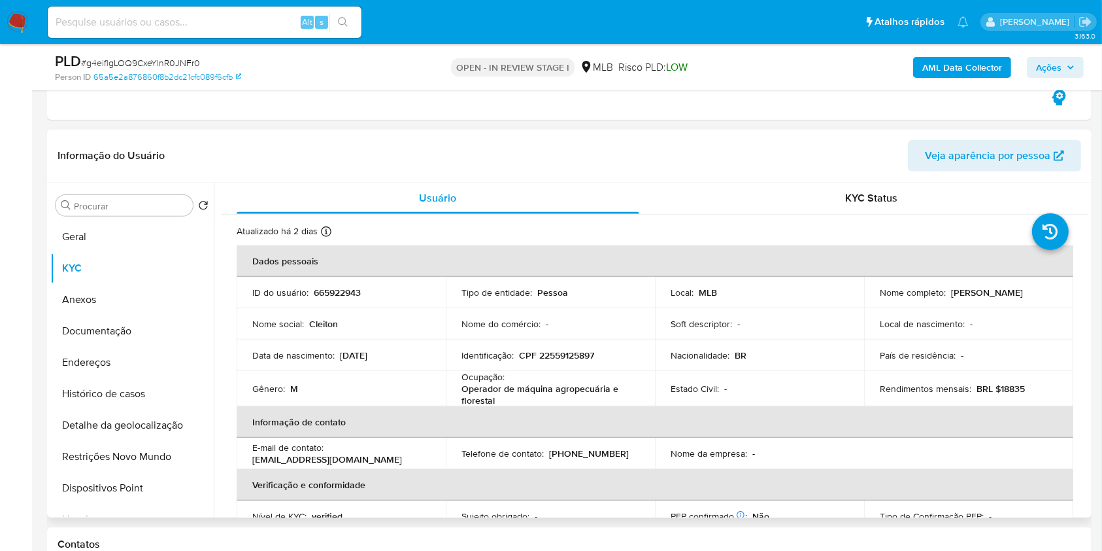
scroll to position [458, 0]
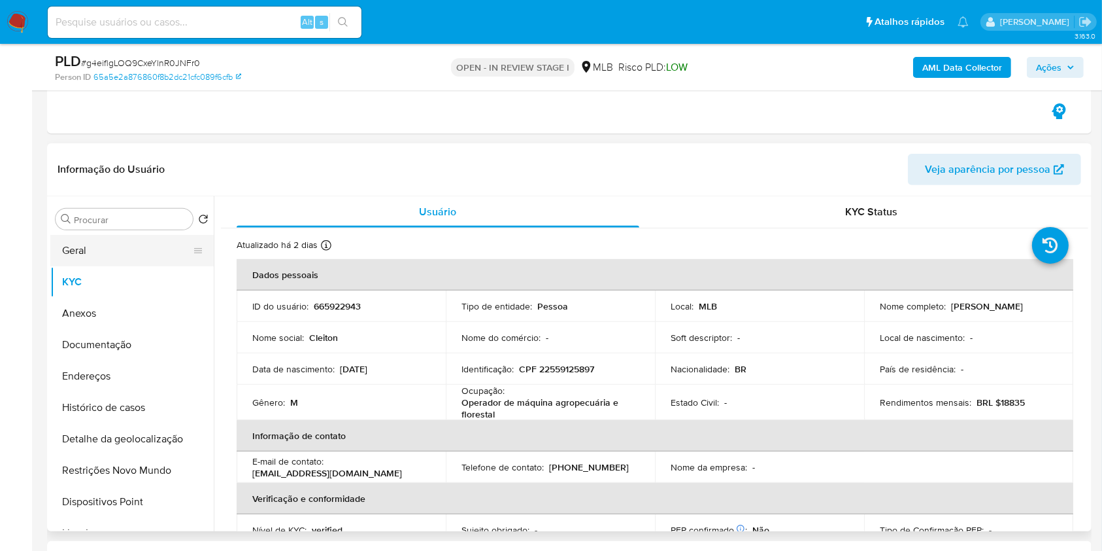
click at [111, 237] on button "Geral" at bounding box center [126, 250] width 153 height 31
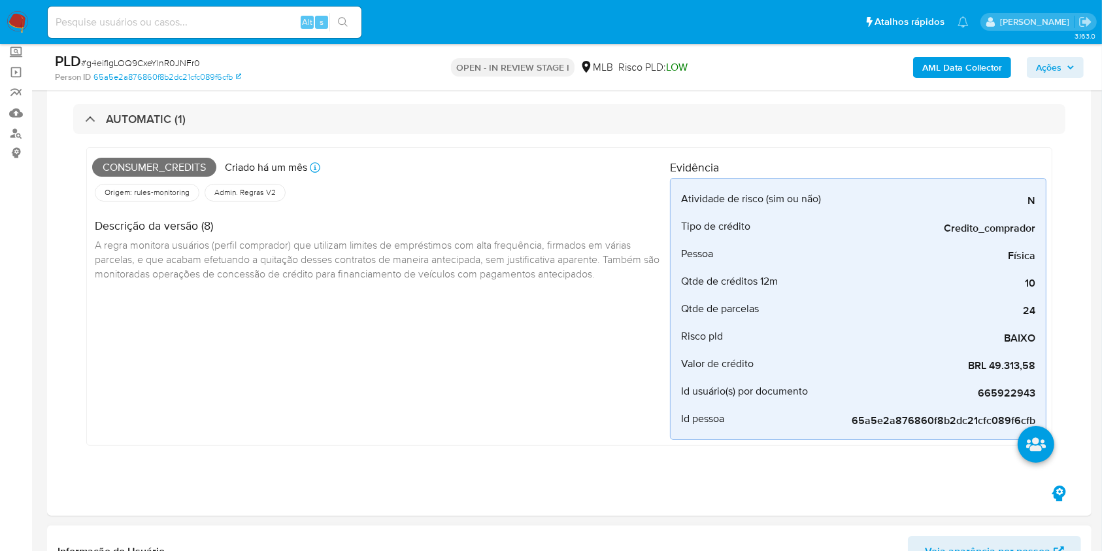
scroll to position [75, 0]
click at [1046, 60] on span "Ações" at bounding box center [1049, 67] width 26 height 21
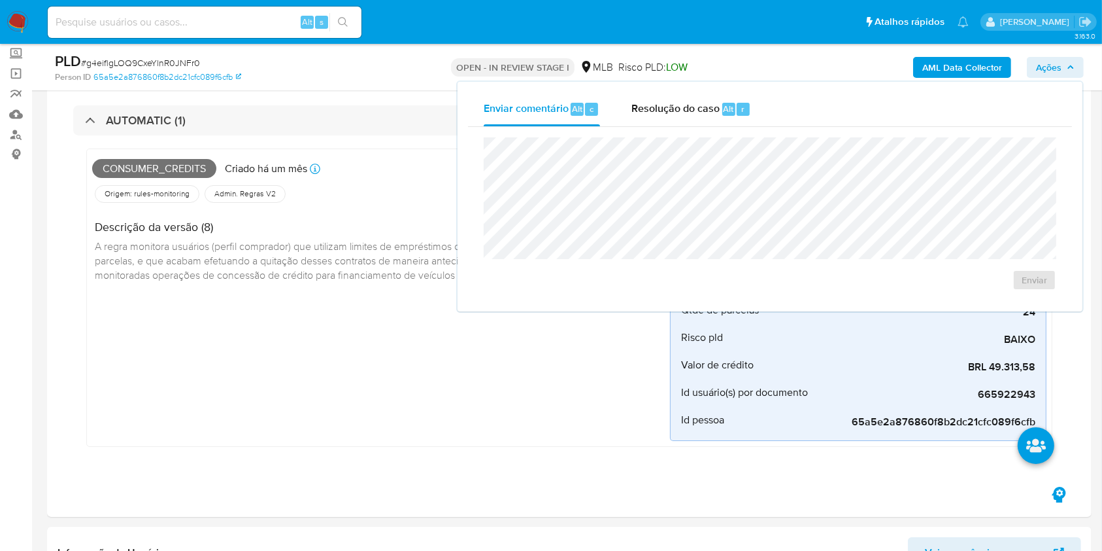
click at [1046, 60] on span "Ações" at bounding box center [1049, 67] width 26 height 21
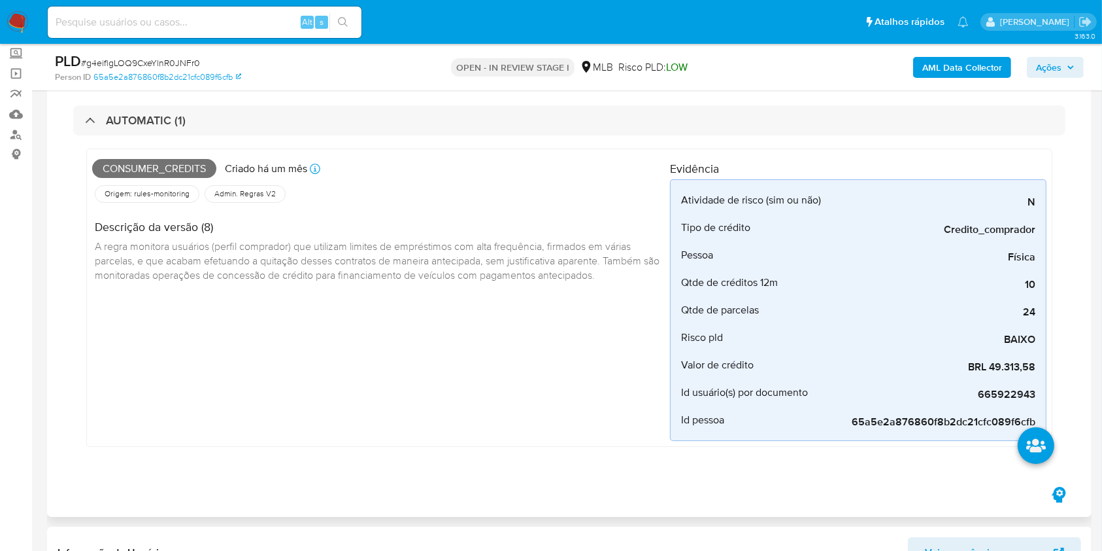
click at [195, 171] on span "Consumer_credits" at bounding box center [154, 169] width 124 height 20
copy span "Consumer_credits"
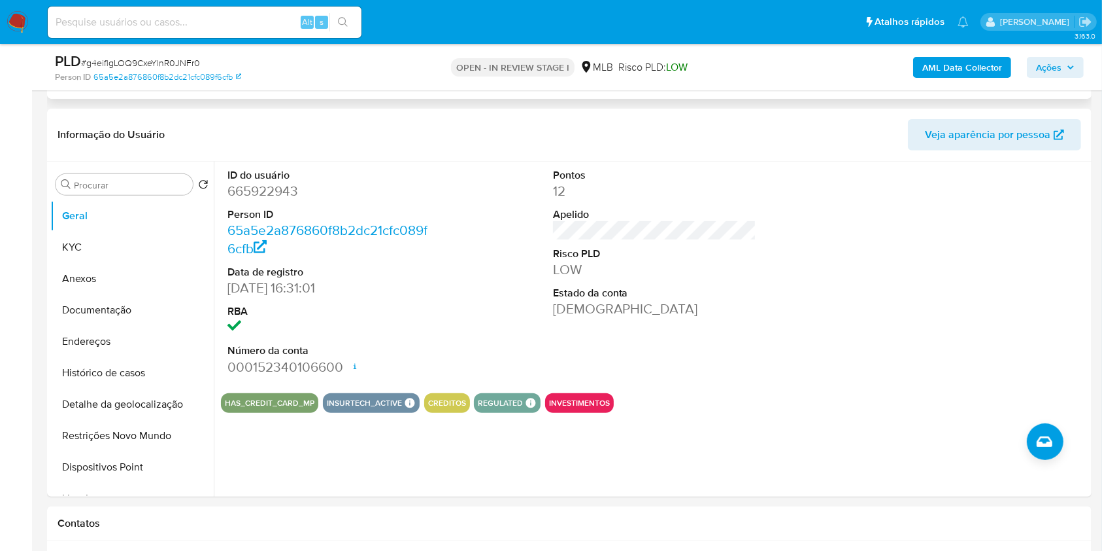
scroll to position [496, 0]
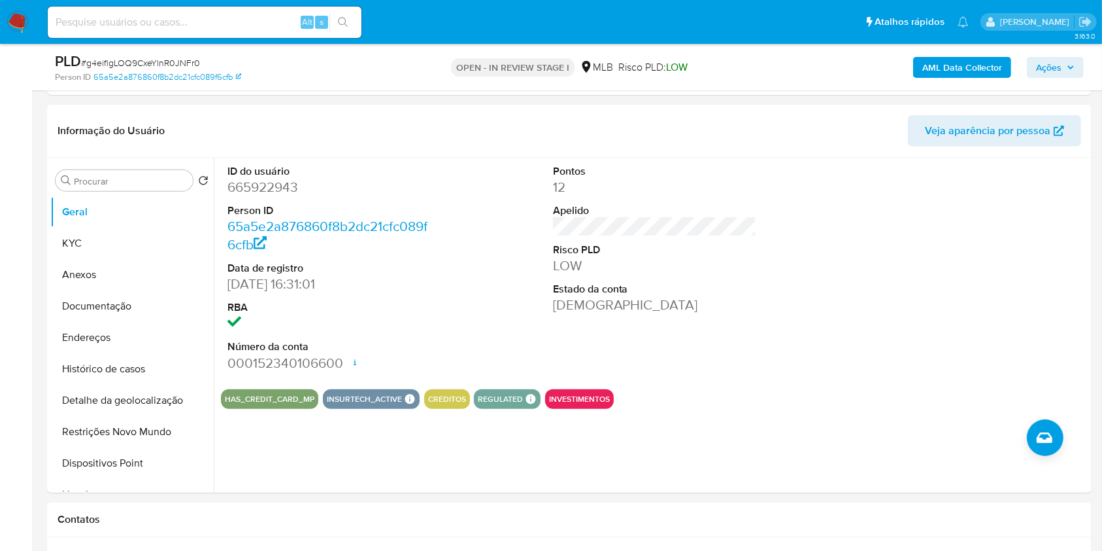
click at [1053, 54] on div "AML Data Collector Ações" at bounding box center [914, 67] width 339 height 31
click at [1051, 58] on span "Ações" at bounding box center [1049, 67] width 26 height 21
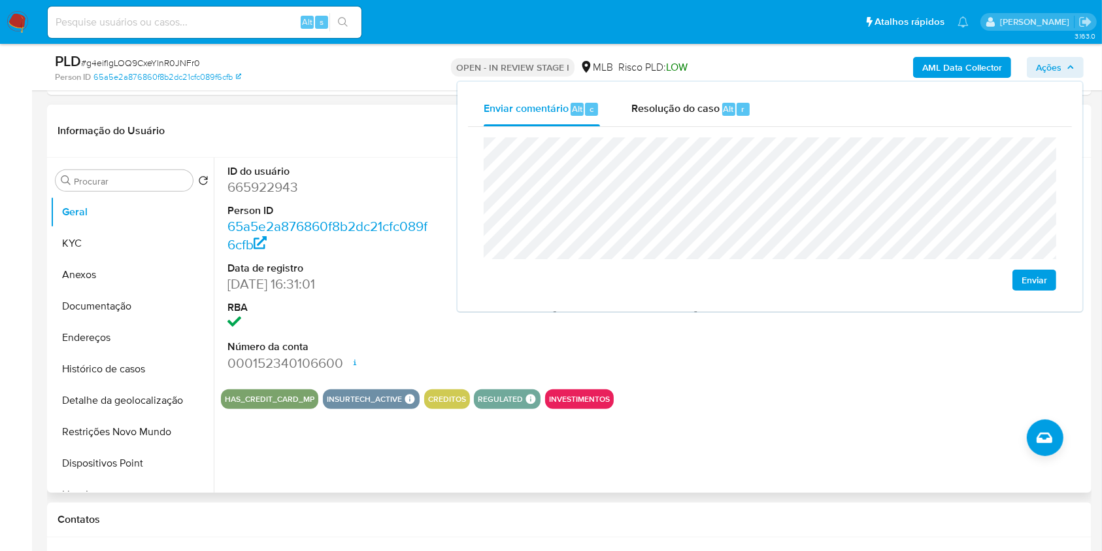
click at [364, 152] on div "Informação do Usuário Veja aparência por pessoa" at bounding box center [569, 131] width 1045 height 53
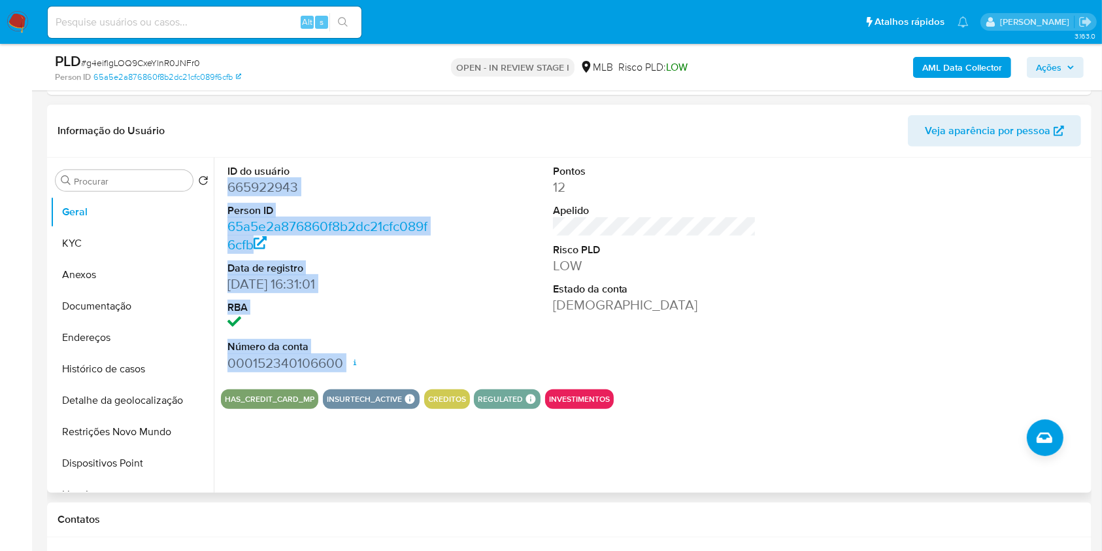
drag, startPoint x: 220, startPoint y: 187, endPoint x: 351, endPoint y: 357, distance: 214.5
click at [350, 357] on div "ID do usuário 665922943 Person ID 65a5e2a876860f8b2dc21cfc089f6cfb Data de regi…" at bounding box center [329, 268] width 217 height 221
copy dl "665922943 Person ID 65a5e2a876860f8b2dc21cfc089f6cfb Data de registro 30/10/202…"
click at [1055, 70] on span "Ações" at bounding box center [1049, 67] width 26 height 21
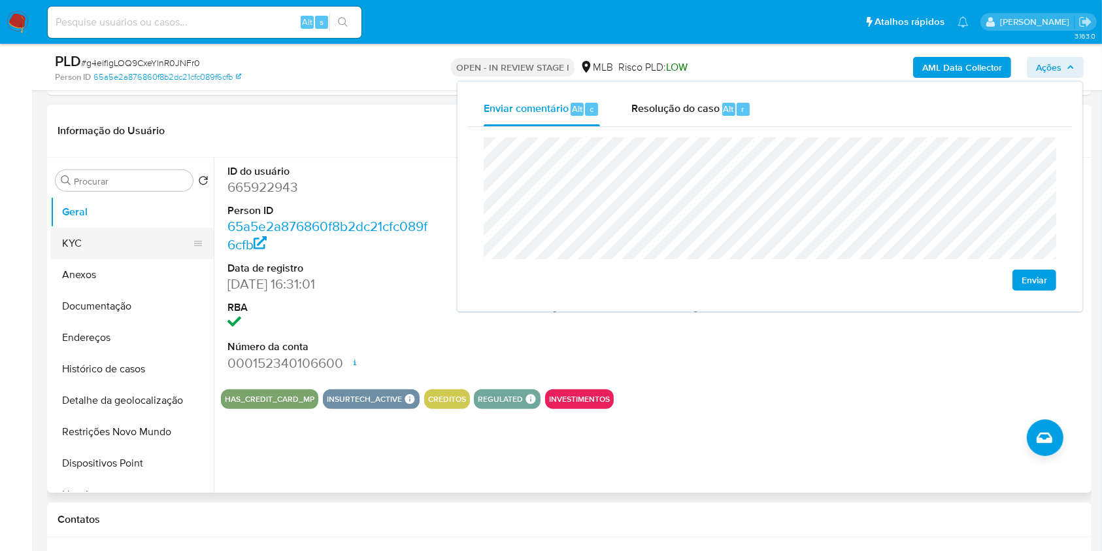
click at [117, 245] on button "KYC" at bounding box center [126, 243] width 153 height 31
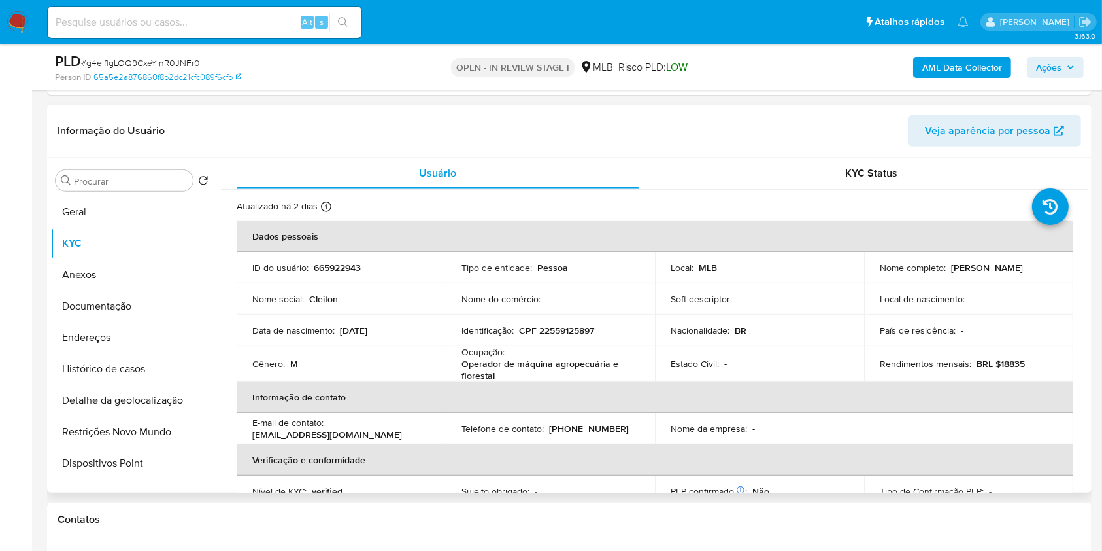
click at [557, 328] on p "CPF 22559125897" at bounding box center [556, 330] width 75 height 12
click at [617, 343] on td "Identificação : CPF 22559125897" at bounding box center [550, 330] width 209 height 31
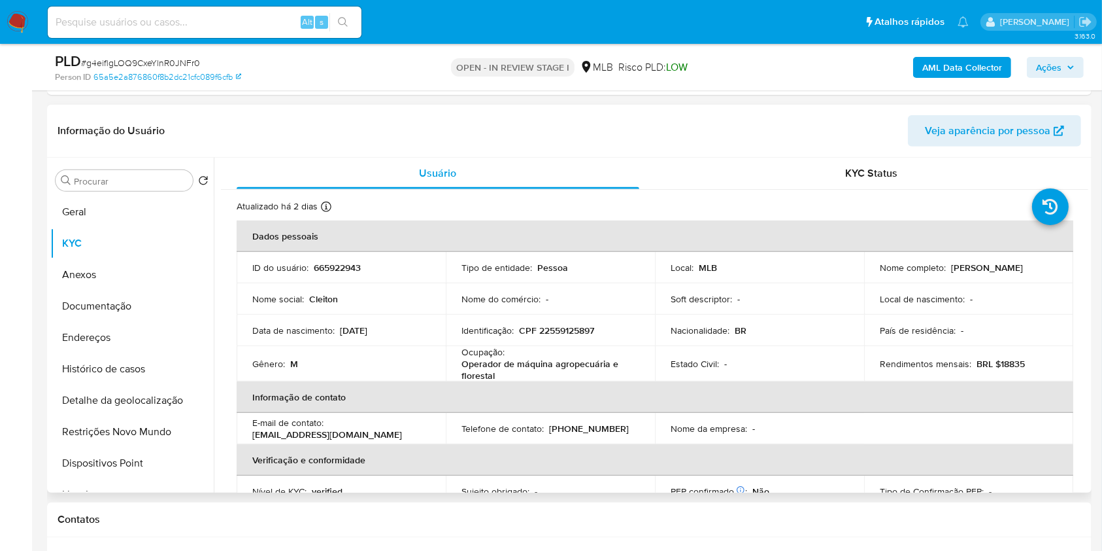
click at [593, 332] on p "CPF 22559125897" at bounding box center [556, 330] width 75 height 12
click at [585, 332] on p "CPF 22559125897" at bounding box center [556, 330] width 75 height 12
copy p "22559125897"
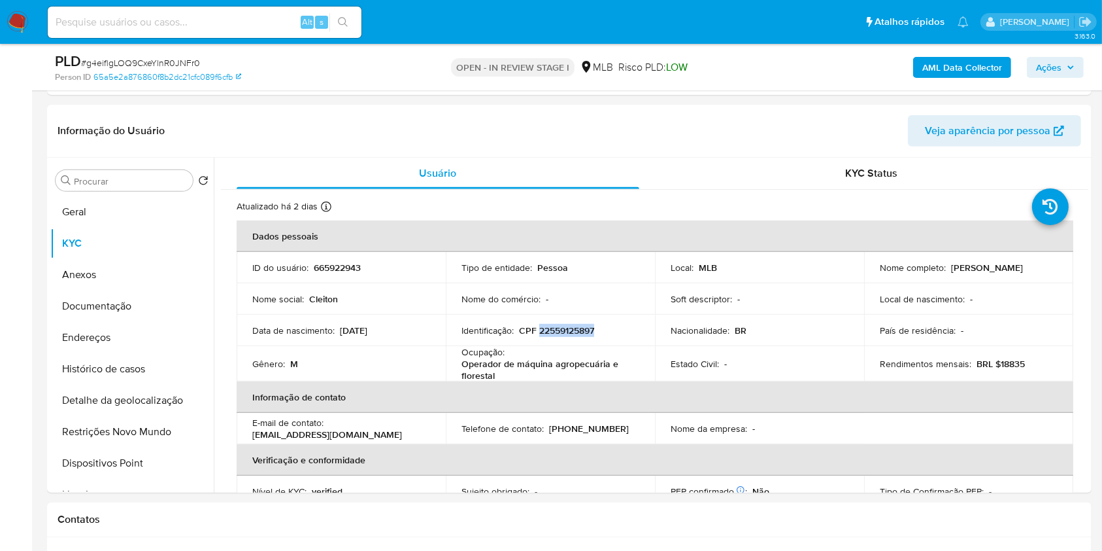
click at [1060, 64] on span "Ações" at bounding box center [1049, 67] width 26 height 21
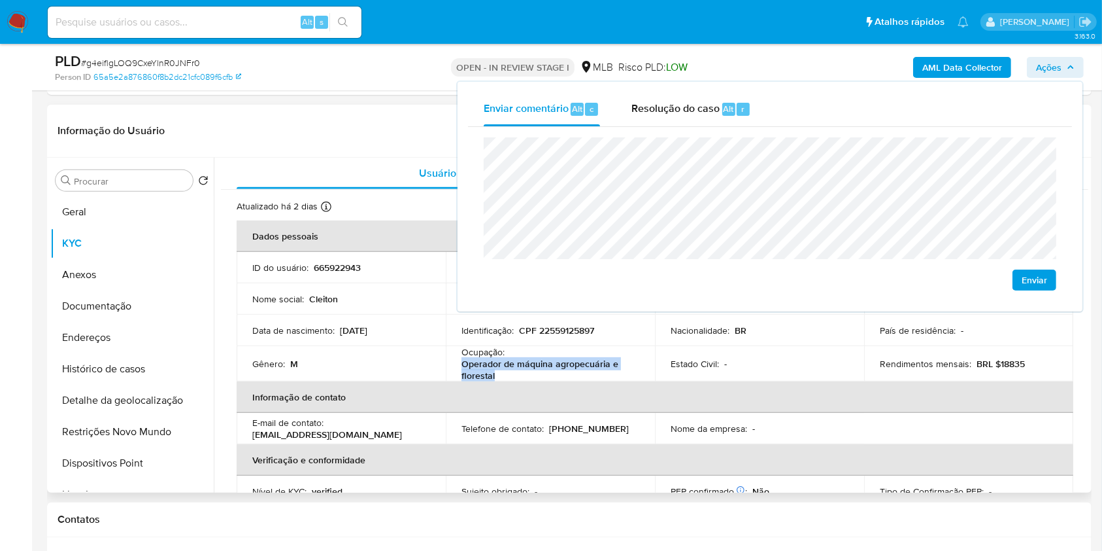
drag, startPoint x: 462, startPoint y: 362, endPoint x: 513, endPoint y: 375, distance: 52.0
click at [513, 375] on p "Operador de máquina agropecuária e florestal" at bounding box center [548, 370] width 173 height 24
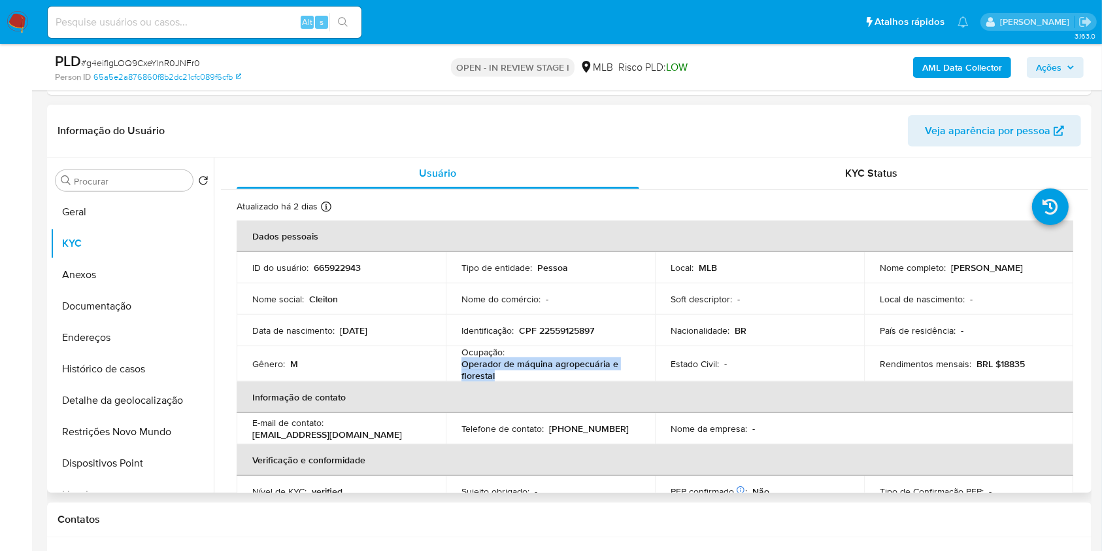
copy p "Operador de máquina agropecuária e florestal"
click at [1057, 63] on span "Ações" at bounding box center [1049, 67] width 26 height 21
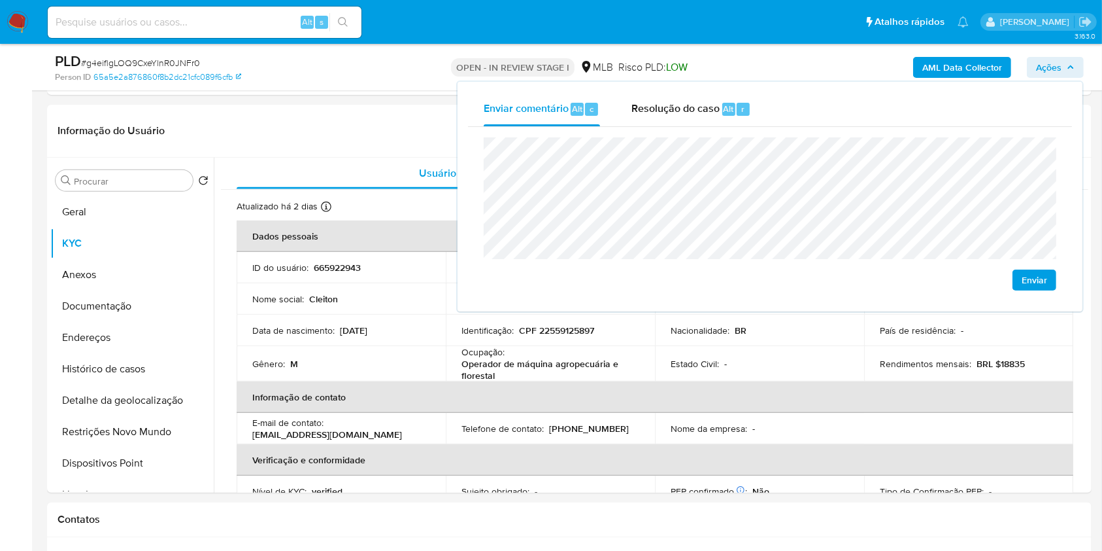
click at [0, 0] on lt-span "econômica" at bounding box center [0, 0] width 0 height 0
click at [1046, 111] on div "Enviar comentário Alt c Resolução do caso Alt r" at bounding box center [770, 109] width 604 height 34
click at [757, 358] on div "Estado Civil : -" at bounding box center [760, 364] width 178 height 12
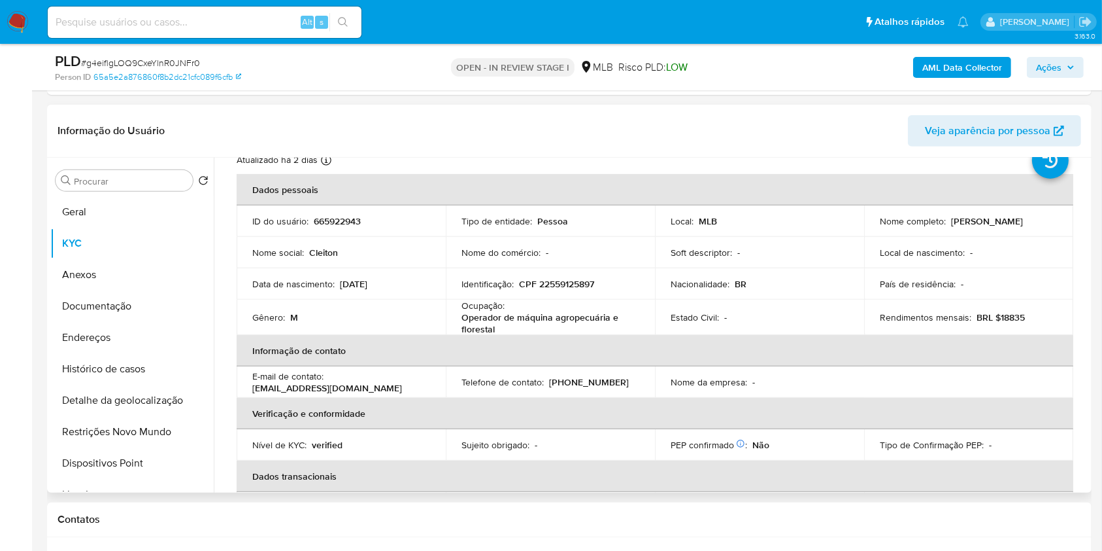
scroll to position [47, 0]
drag, startPoint x: 996, startPoint y: 316, endPoint x: 1039, endPoint y: 316, distance: 42.5
click at [1038, 316] on div "Rendimentos mensais : BRL $18835" at bounding box center [969, 317] width 178 height 12
copy p "18835"
click at [1055, 65] on span "Ações" at bounding box center [1049, 67] width 26 height 21
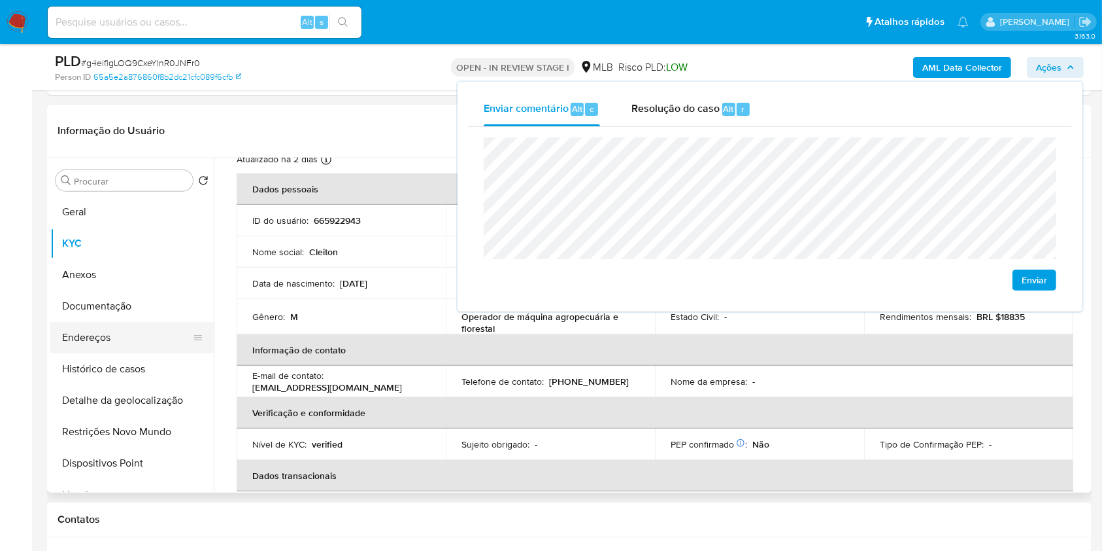
click at [153, 341] on button "Endereços" at bounding box center [126, 337] width 153 height 31
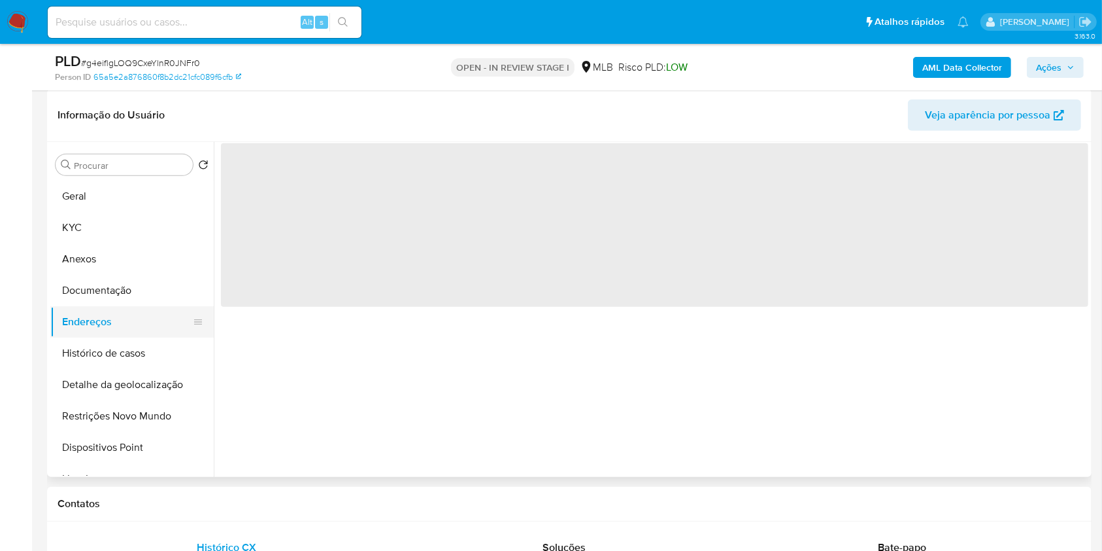
scroll to position [0, 0]
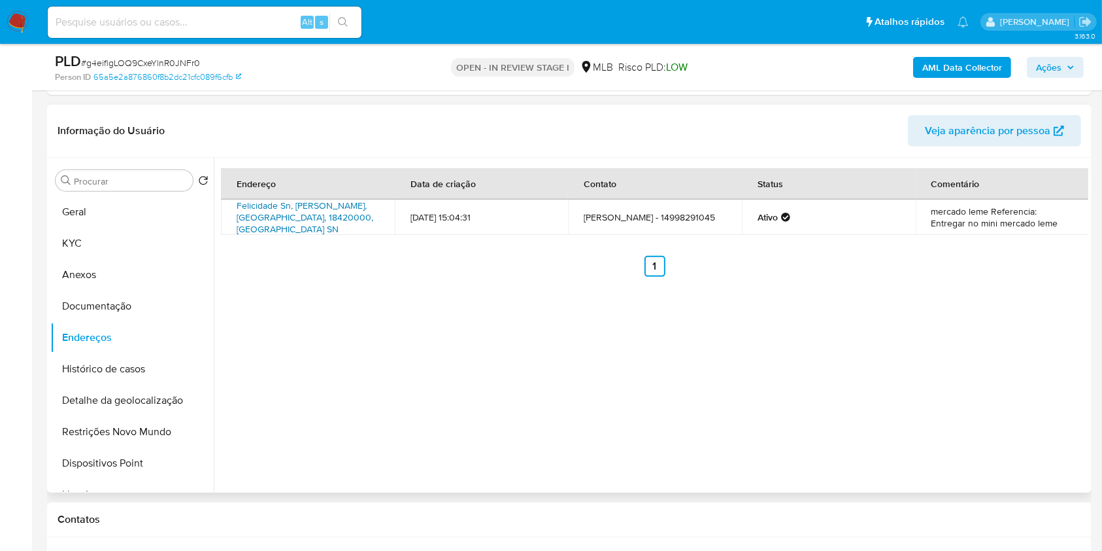
click at [289, 214] on link "Felicidade Sn, Guarizinho, São Paulo, 18420000, Brasil SN" at bounding box center [305, 217] width 137 height 37
click at [107, 311] on button "Documentação" at bounding box center [131, 305] width 163 height 31
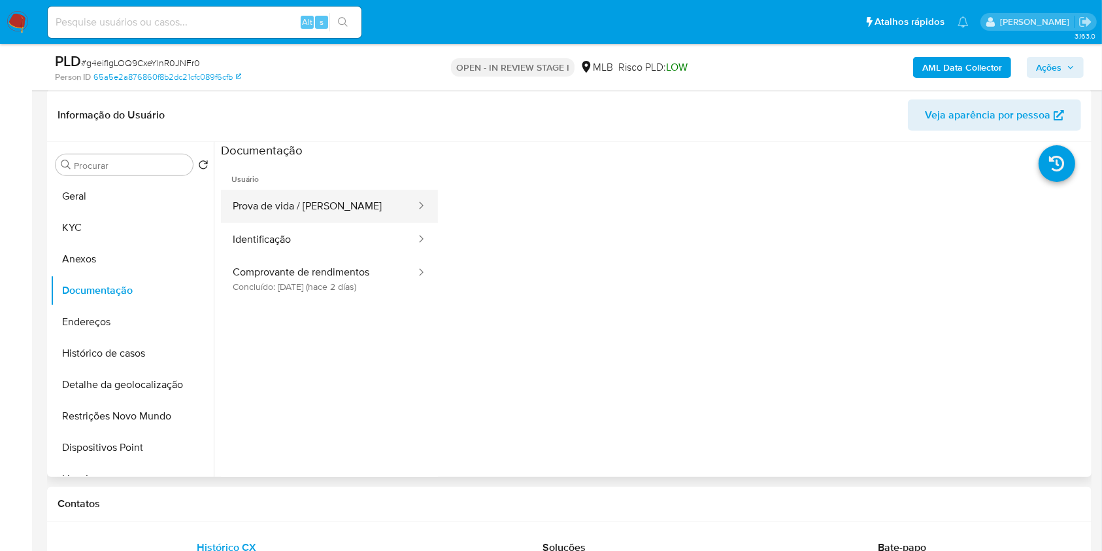
click at [319, 215] on button "Prova de vida / [PERSON_NAME]" at bounding box center [319, 206] width 196 height 33
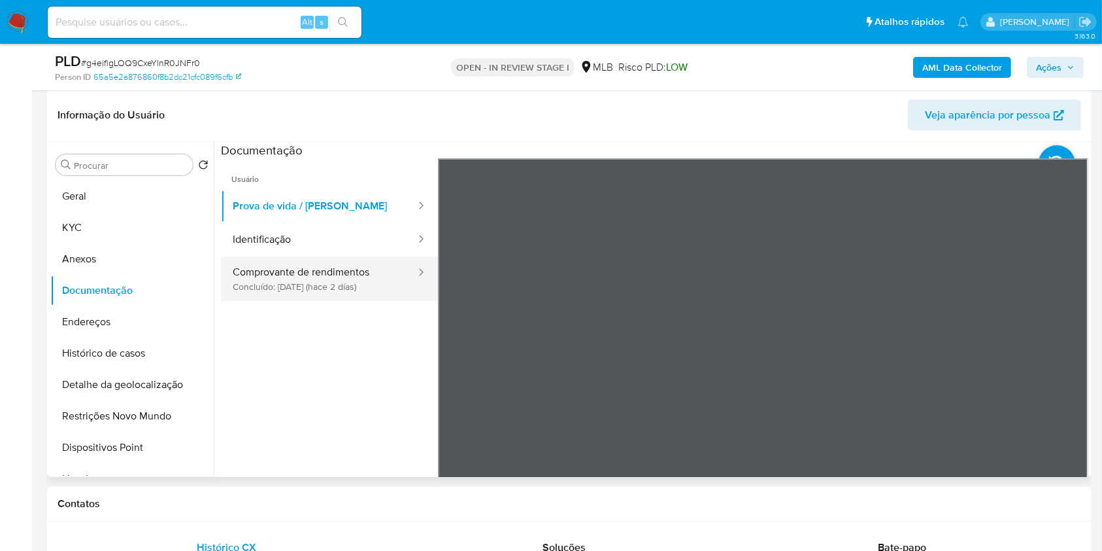
click at [345, 275] on button "Comprovante de rendimentos Concluído: 07/10/2025 (hace 2 días)" at bounding box center [319, 278] width 196 height 44
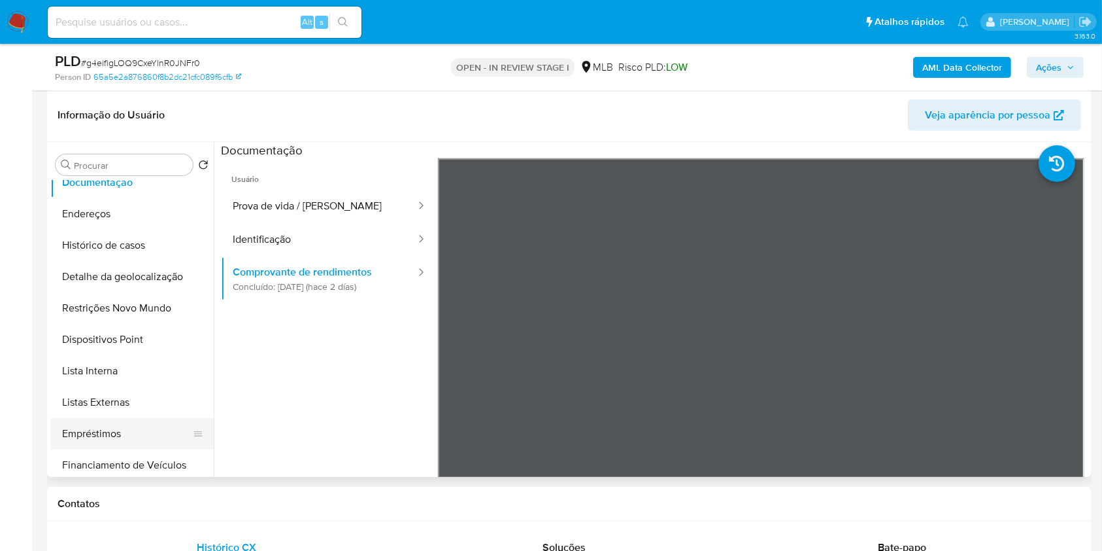
scroll to position [110, 0]
click at [118, 442] on button "Empréstimos" at bounding box center [126, 431] width 153 height 31
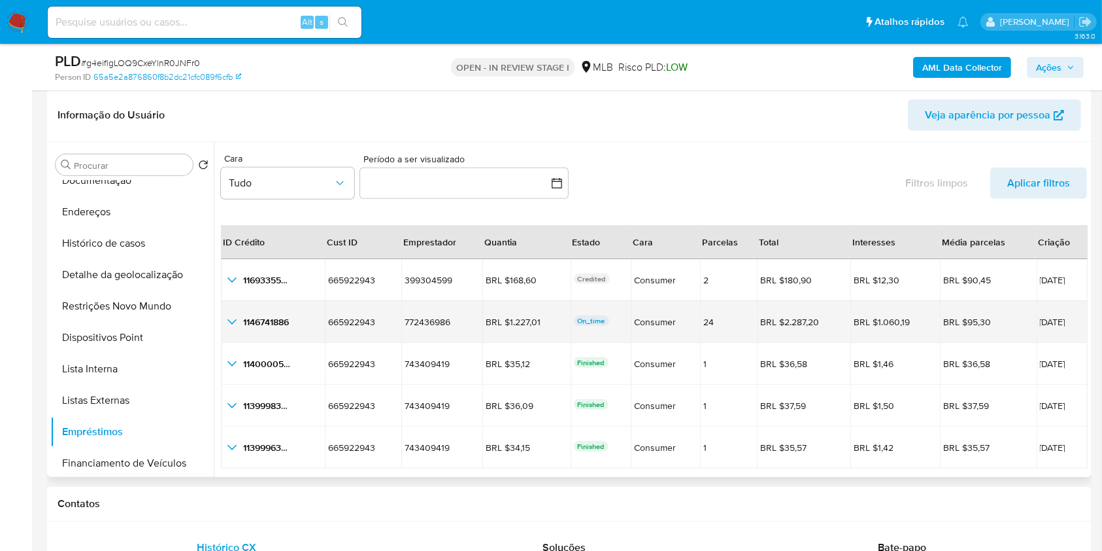
scroll to position [30, 0]
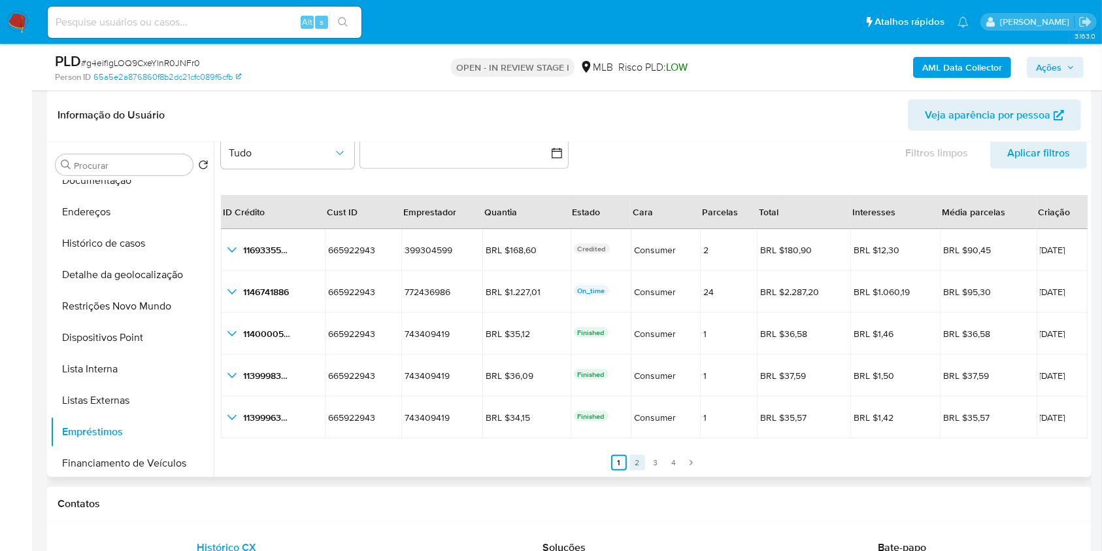
click at [639, 466] on link "2" at bounding box center [638, 462] width 16 height 16
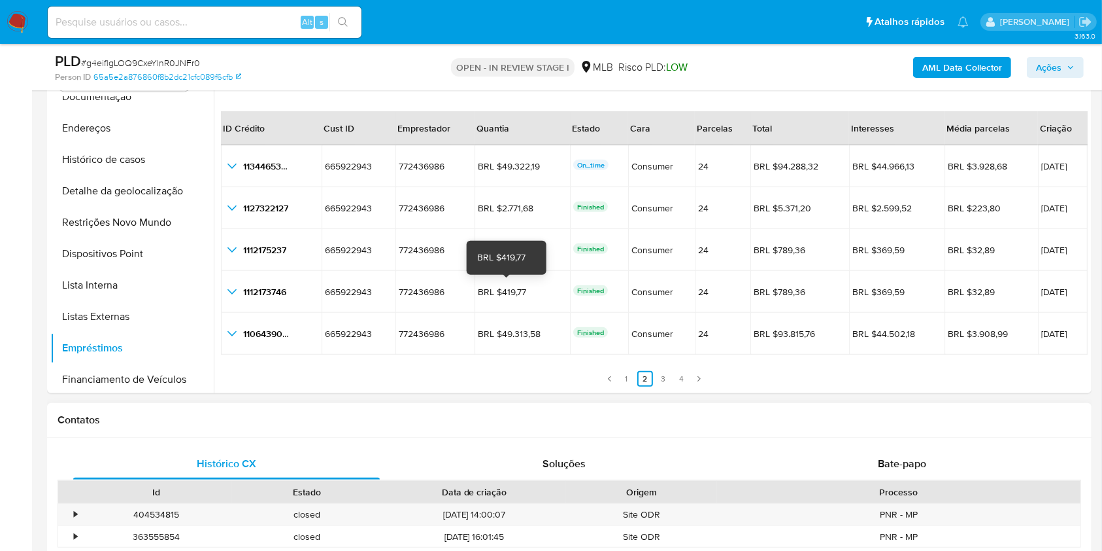
scroll to position [587, 0]
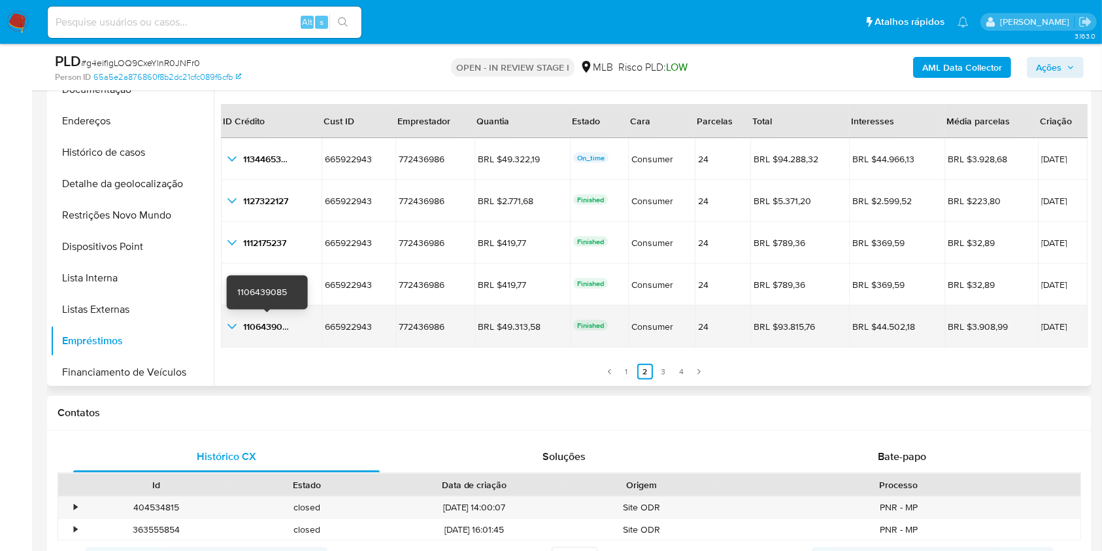
click at [266, 327] on span "1106439085" at bounding box center [268, 326] width 50 height 13
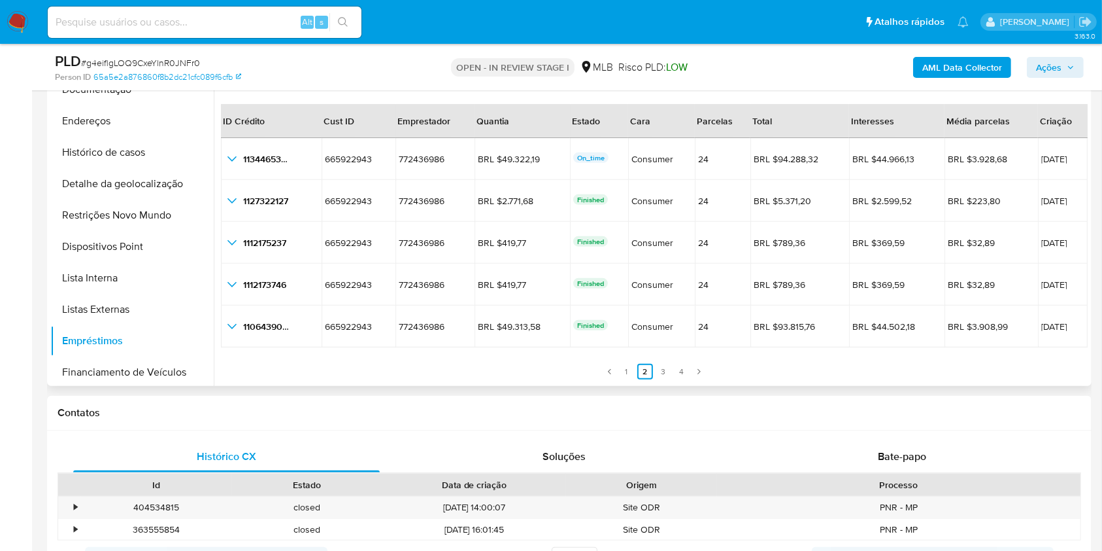
click at [367, 374] on ul "Anterior 1 2 3 4 Siguiente" at bounding box center [654, 363] width 866 height 31
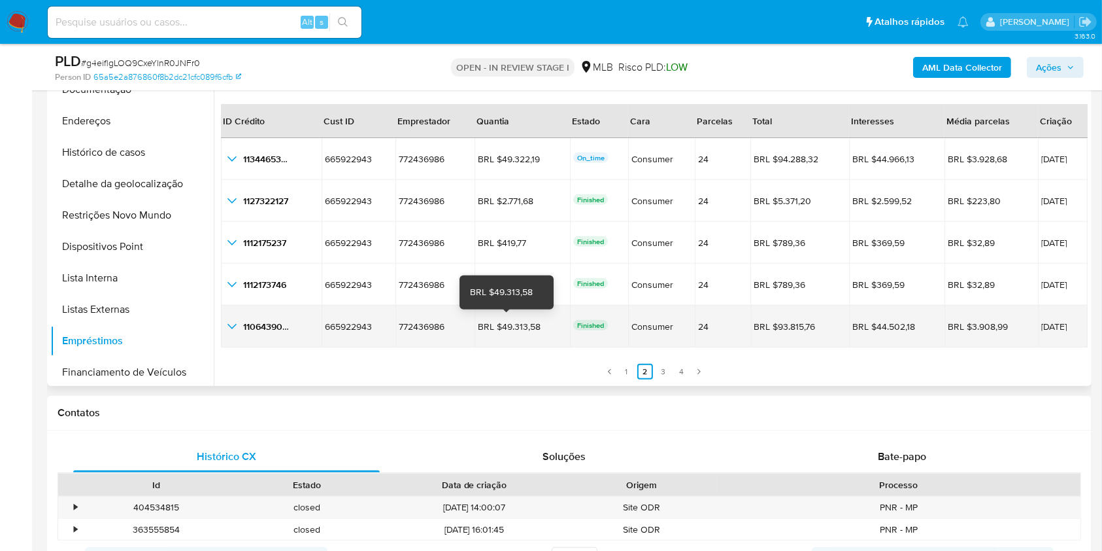
drag, startPoint x: 496, startPoint y: 324, endPoint x: 541, endPoint y: 333, distance: 45.9
click at [533, 325] on div "BRL $49.313,58" at bounding box center [514, 326] width 73 height 12
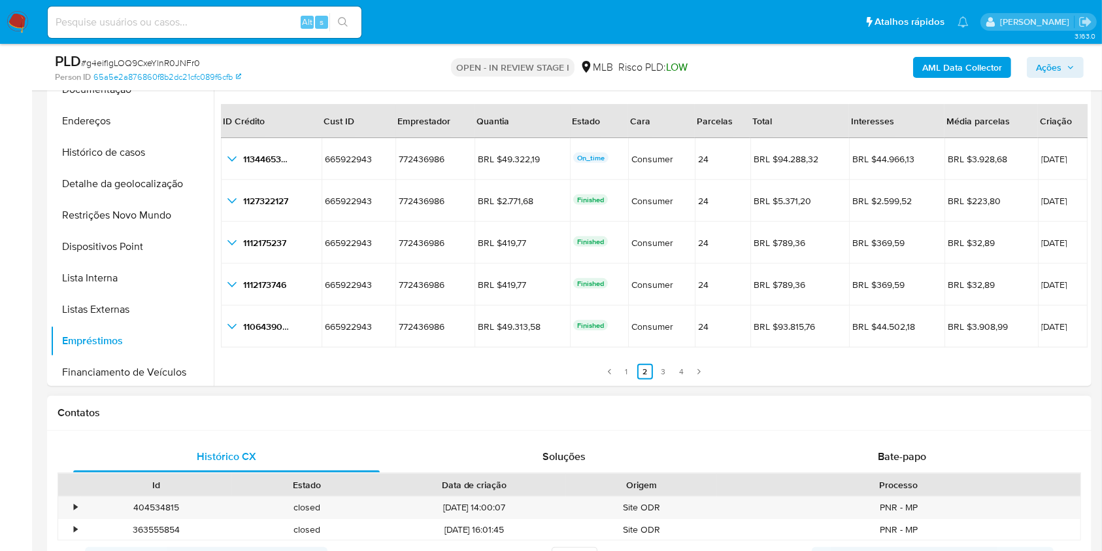
drag, startPoint x: 314, startPoint y: 411, endPoint x: 460, endPoint y: 398, distance: 146.3
click at [314, 411] on h1 "Contatos" at bounding box center [570, 412] width 1024 height 13
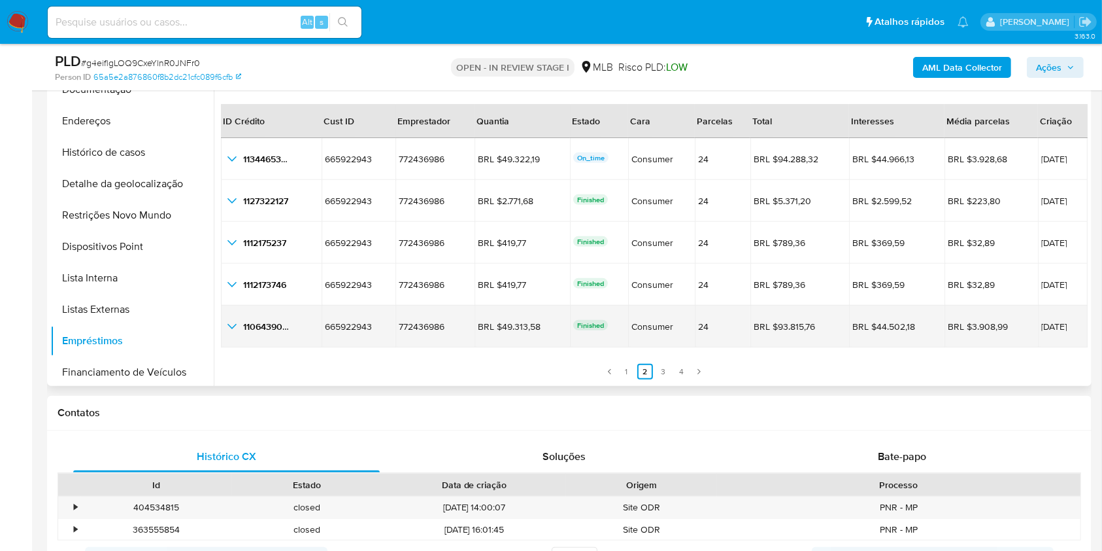
click at [1042, 322] on span "05/08/2025" at bounding box center [1063, 326] width 43 height 9
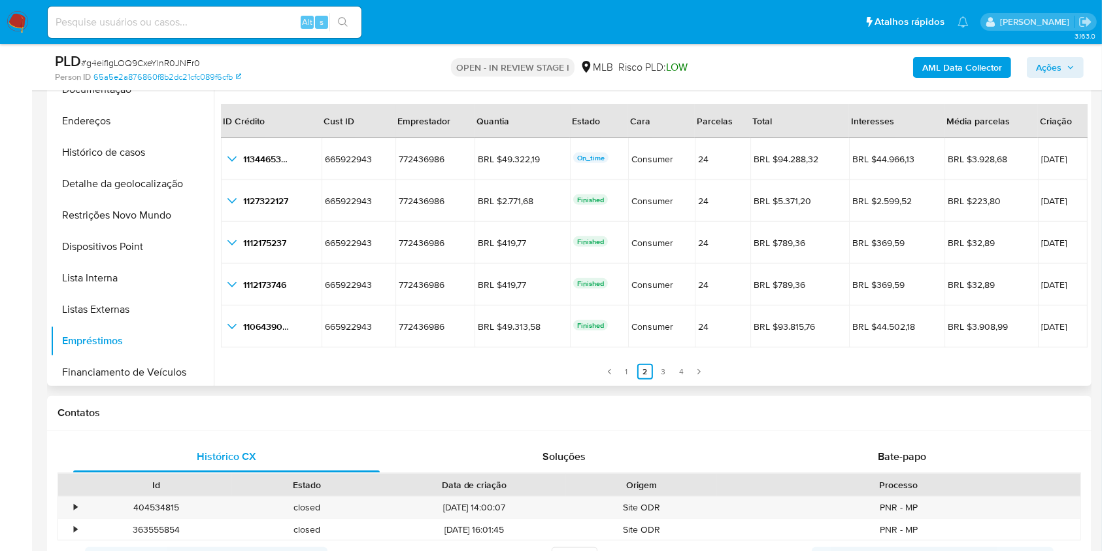
drag, startPoint x: 290, startPoint y: 374, endPoint x: 304, endPoint y: 372, distance: 14.5
click at [290, 374] on ul "Anterior 1 2 3 4 Siguiente" at bounding box center [654, 363] width 866 height 31
click at [286, 402] on div "Contatos" at bounding box center [569, 413] width 1045 height 35
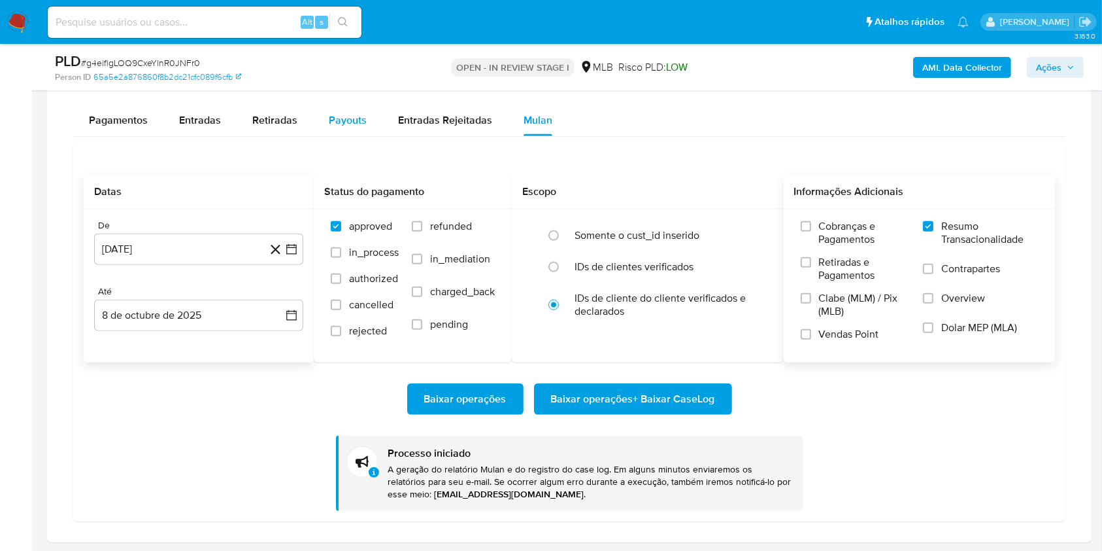
scroll to position [1318, 0]
click at [344, 108] on div "Payouts" at bounding box center [348, 120] width 38 height 31
select select "10"
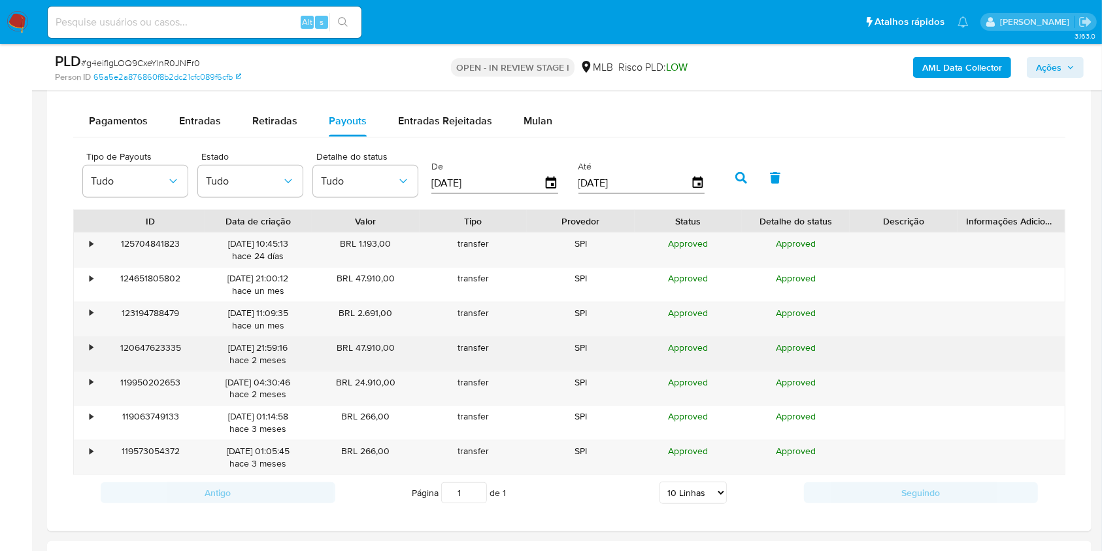
click at [94, 345] on div "•" at bounding box center [85, 354] width 23 height 34
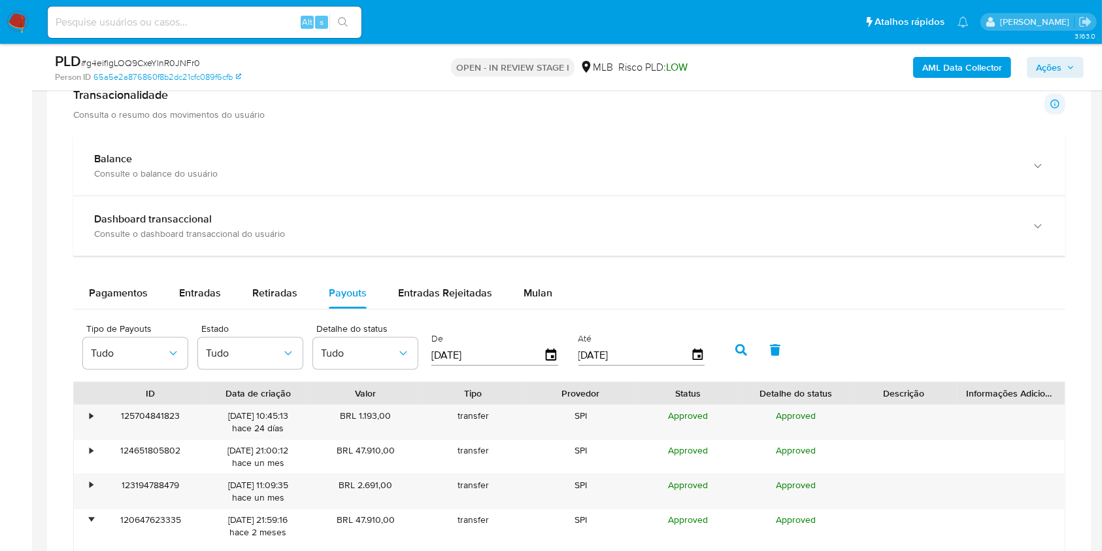
scroll to position [1147, 0]
click at [82, 287] on button "Pagamentos" at bounding box center [118, 292] width 90 height 31
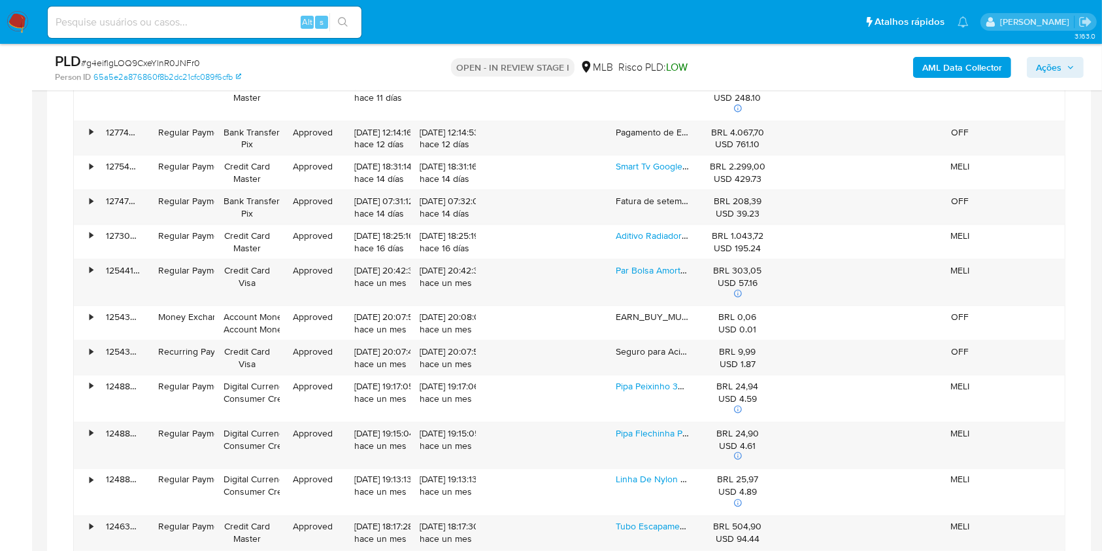
scroll to position [2020, 0]
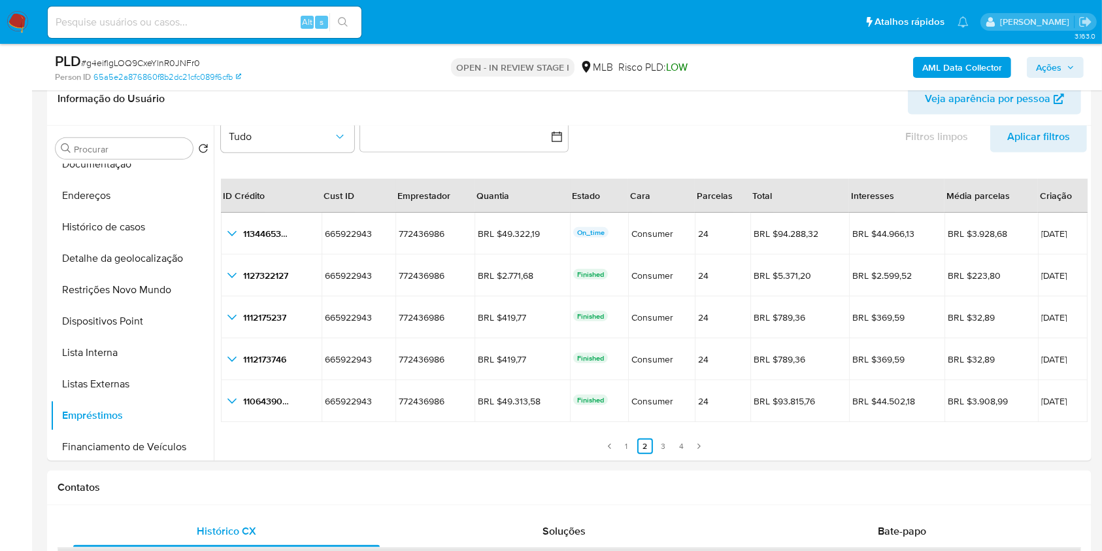
scroll to position [496, 0]
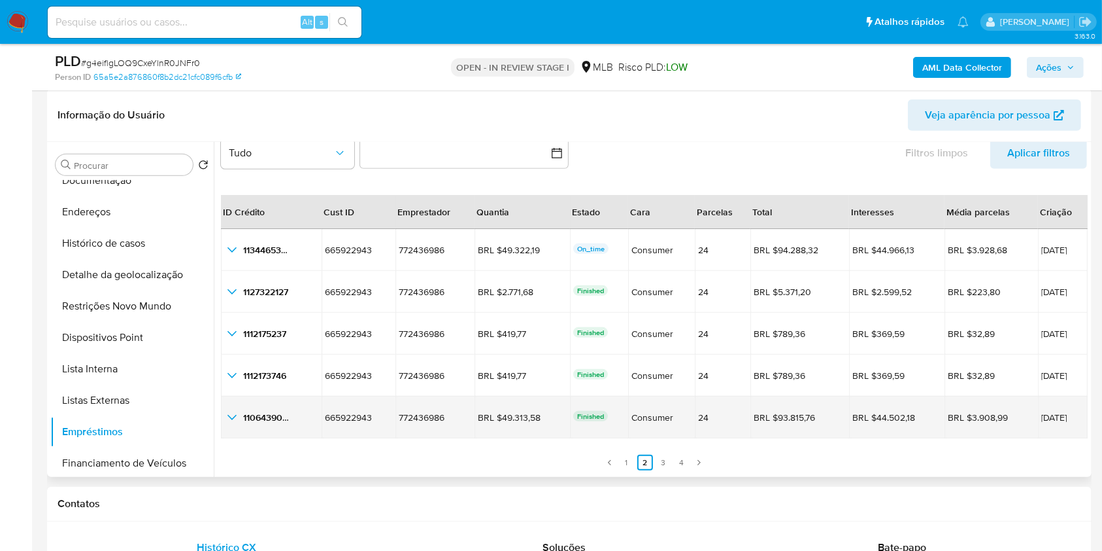
click at [232, 415] on icon "button_show_hidden_detail_by_id_4" at bounding box center [232, 417] width 16 height 16
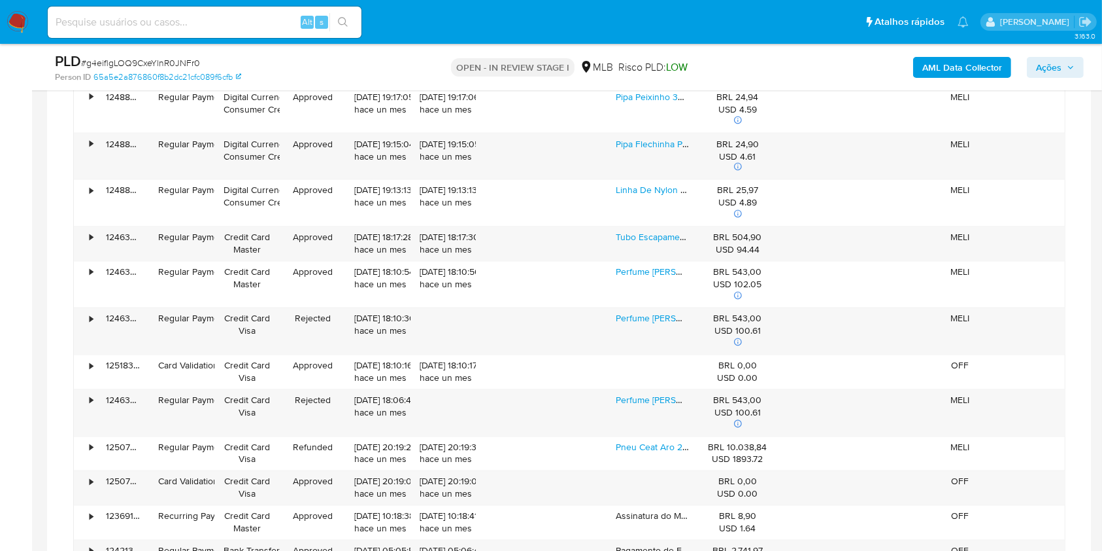
scroll to position [2664, 0]
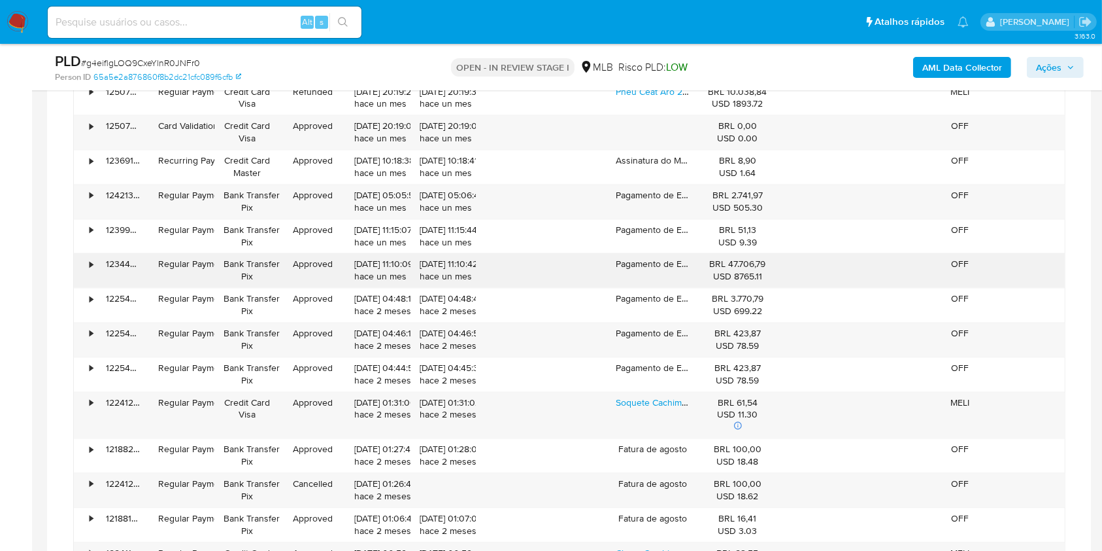
click at [361, 263] on div "28/08/2025 11:10:09 hace un mes" at bounding box center [377, 270] width 47 height 25
click at [361, 264] on div "28/08/2025 11:10:09 hace un mes" at bounding box center [377, 270] width 47 height 25
click at [352, 260] on div "28/08/2025 11:10:09 hace un mes" at bounding box center [377, 270] width 65 height 34
drag, startPoint x: 352, startPoint y: 260, endPoint x: 397, endPoint y: 262, distance: 44.5
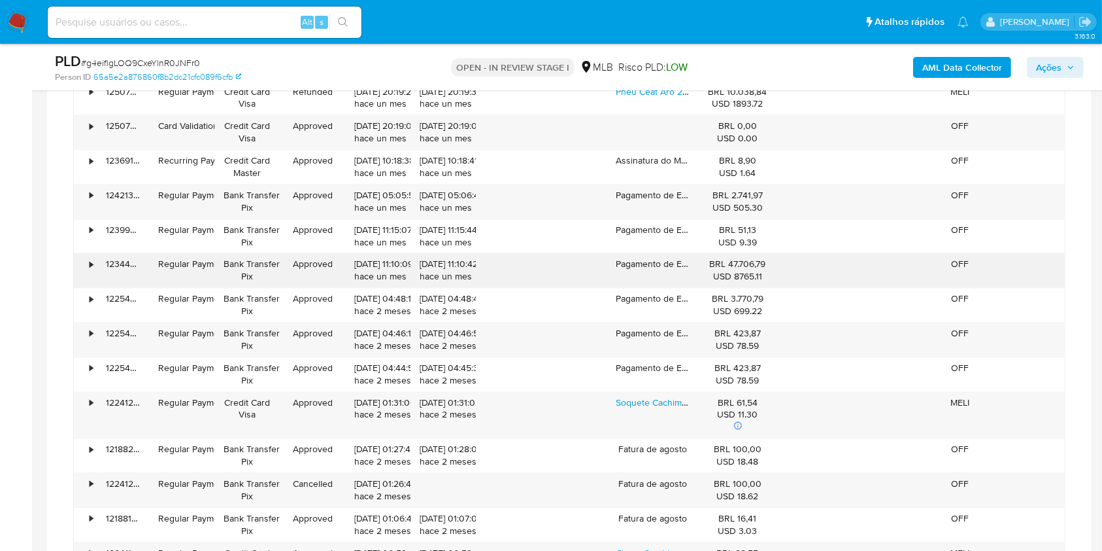
click at [397, 262] on div "28/08/2025 11:10:09 hace un mes" at bounding box center [377, 270] width 65 height 34
click at [88, 264] on div "•" at bounding box center [85, 270] width 23 height 34
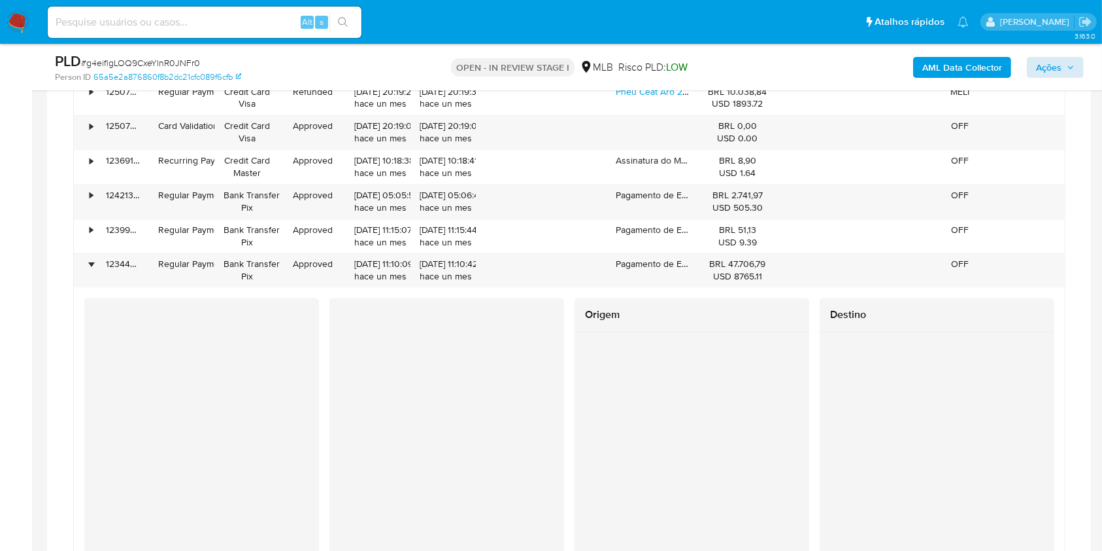
click at [1068, 65] on icon "button" at bounding box center [1071, 67] width 8 height 8
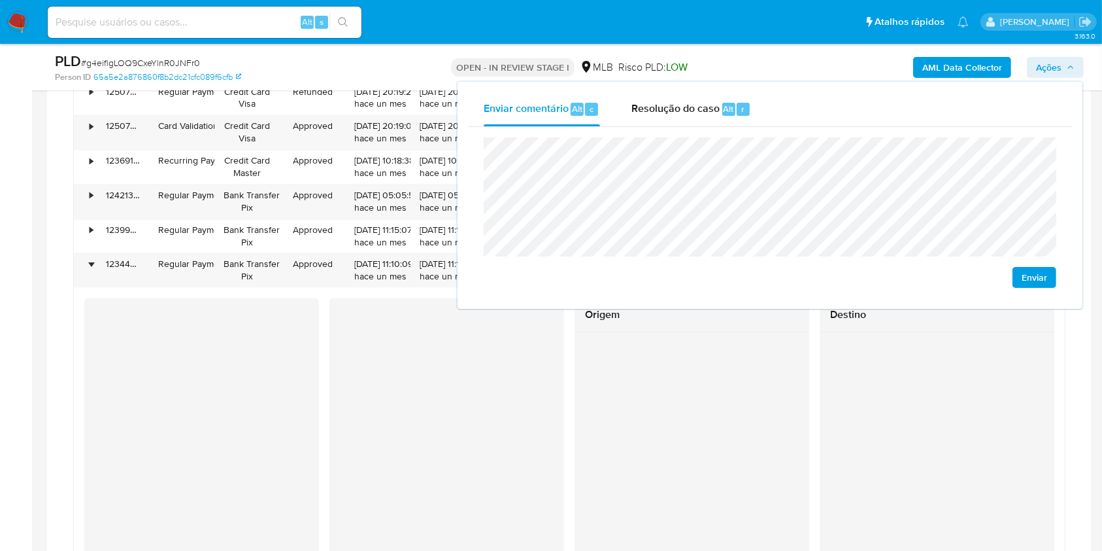
click at [1068, 67] on icon "button" at bounding box center [1071, 67] width 8 height 8
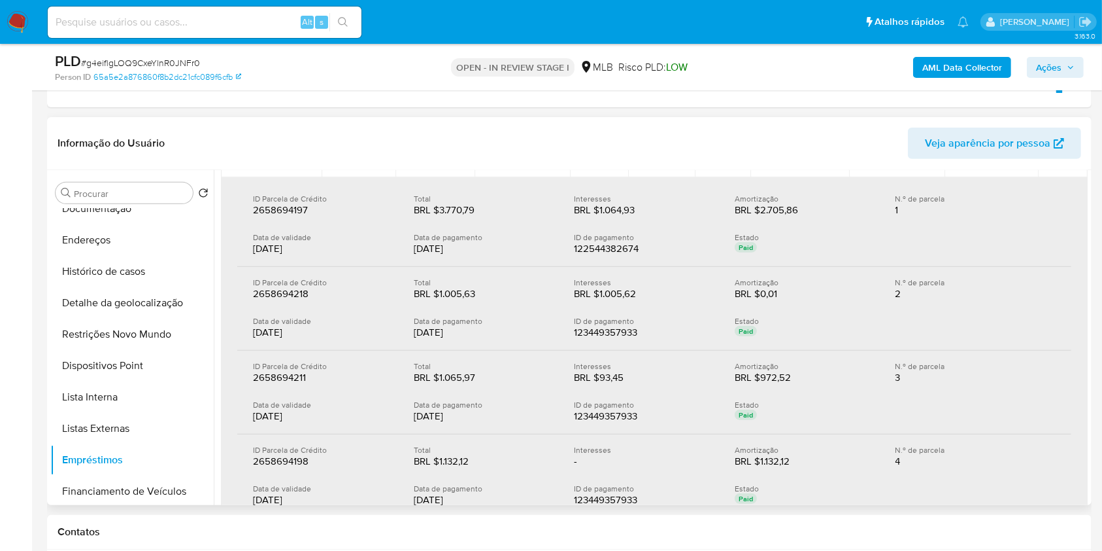
scroll to position [0, 0]
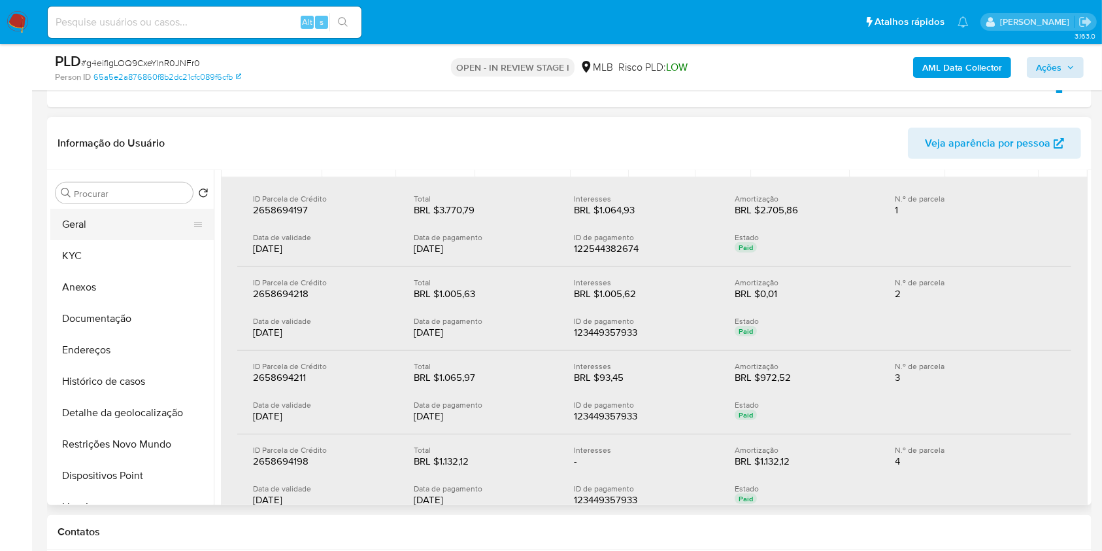
click at [167, 216] on button "Geral" at bounding box center [126, 224] width 153 height 31
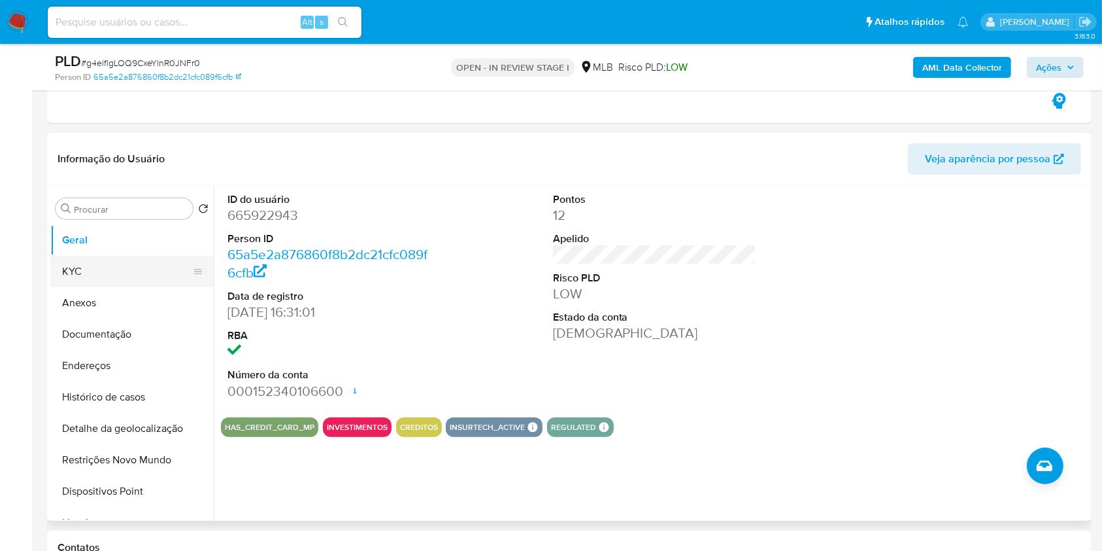
click at [141, 271] on button "KYC" at bounding box center [126, 271] width 153 height 31
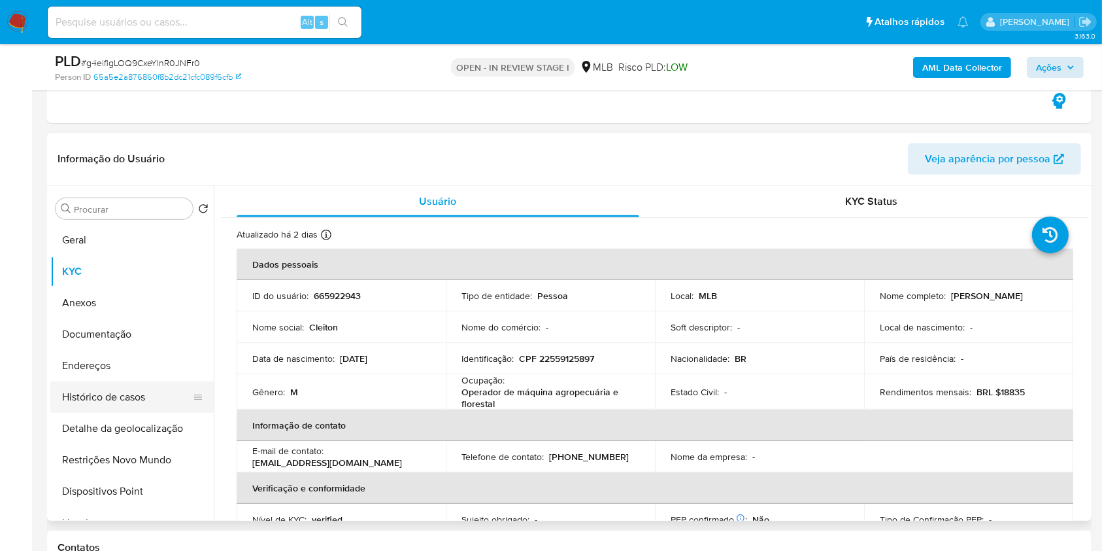
click at [145, 403] on button "Histórico de casos" at bounding box center [126, 396] width 153 height 31
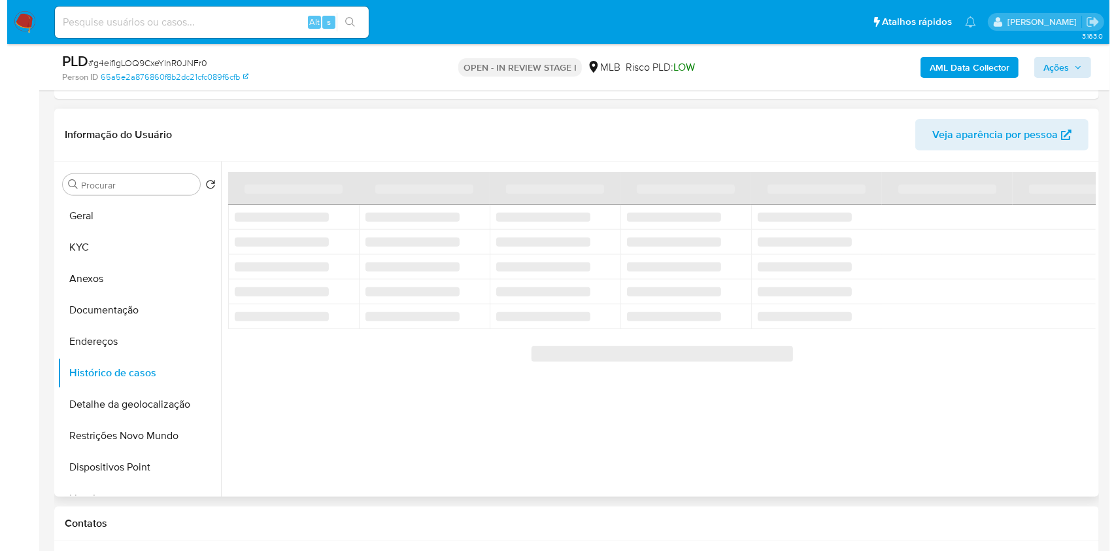
scroll to position [479, 0]
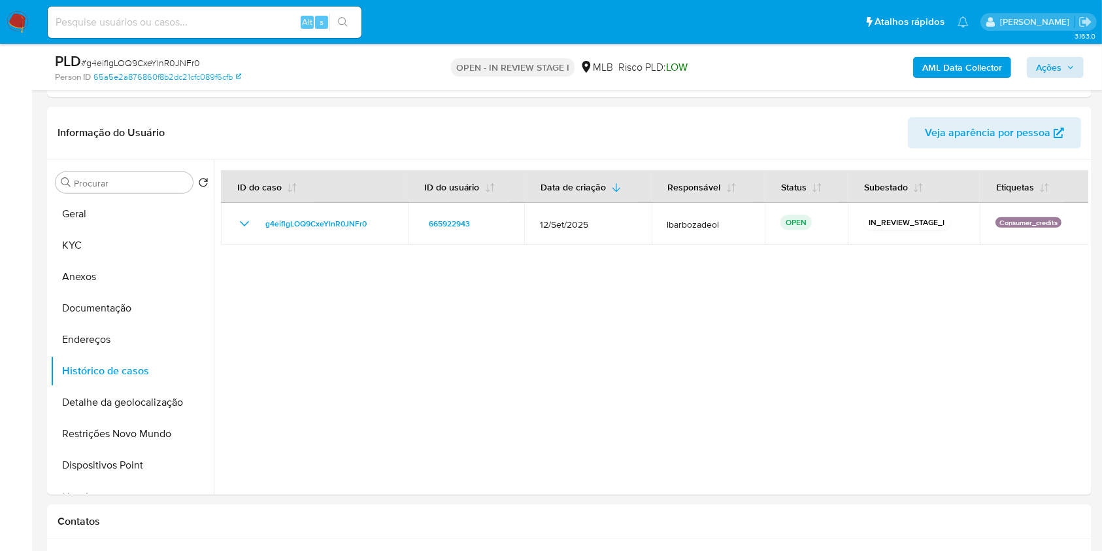
click at [941, 63] on b "AML Data Collector" at bounding box center [963, 67] width 80 height 21
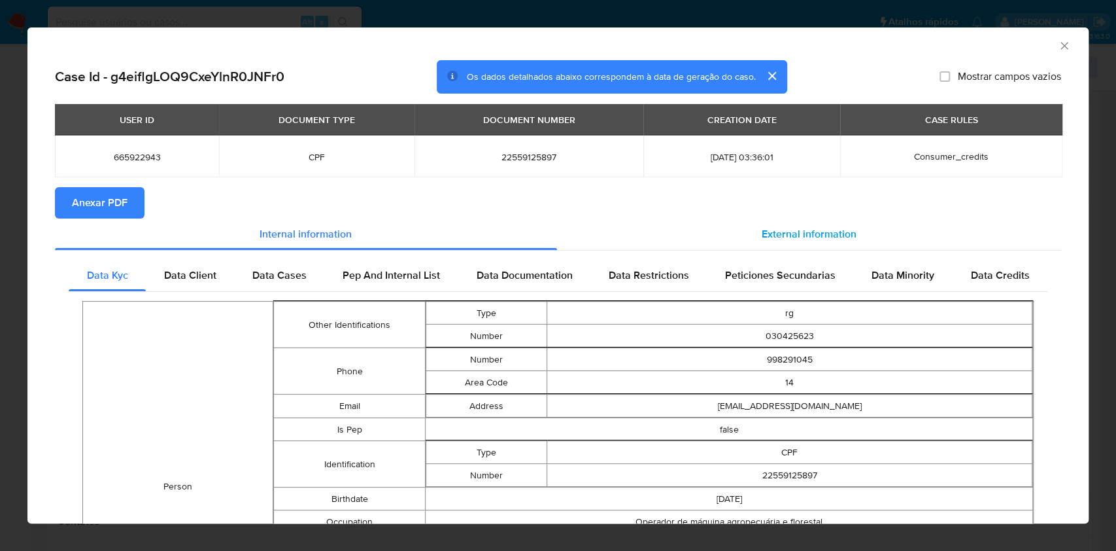
click at [749, 230] on div "External information" at bounding box center [809, 233] width 505 height 31
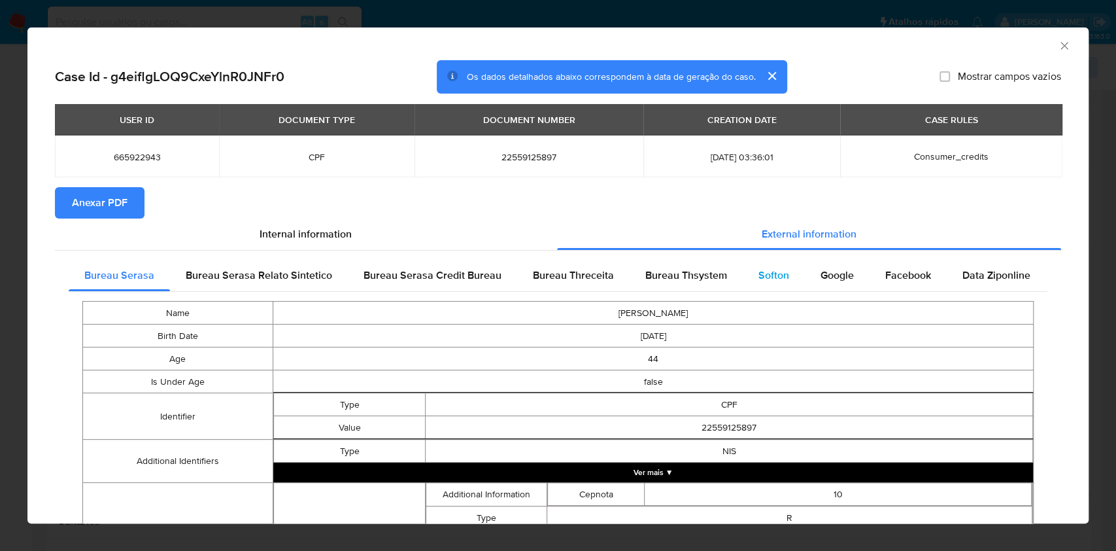
click at [766, 279] on span "Softon" at bounding box center [773, 274] width 31 height 15
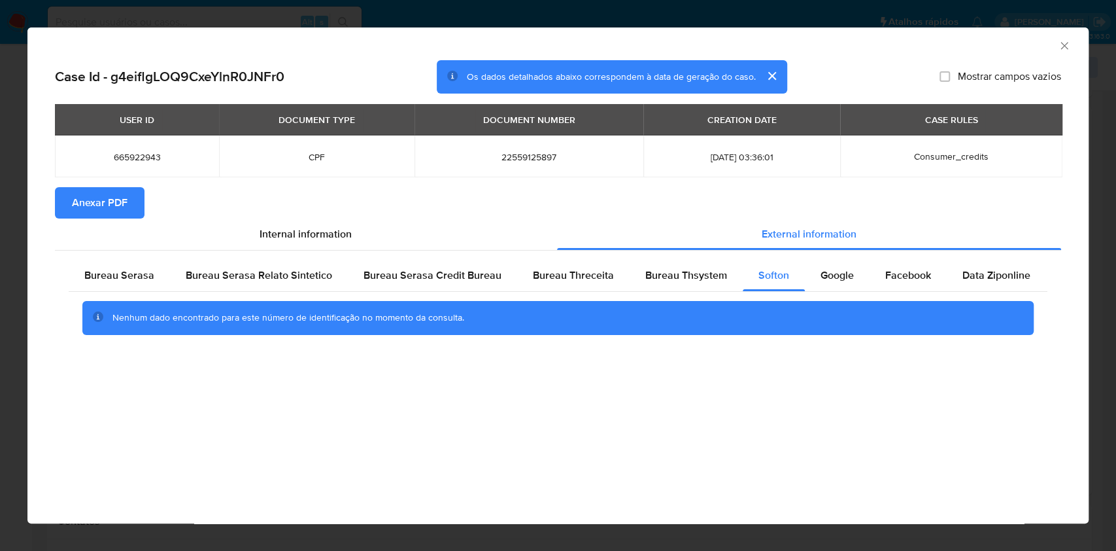
click at [1063, 50] on icon "Fechar a janela" at bounding box center [1064, 45] width 13 height 13
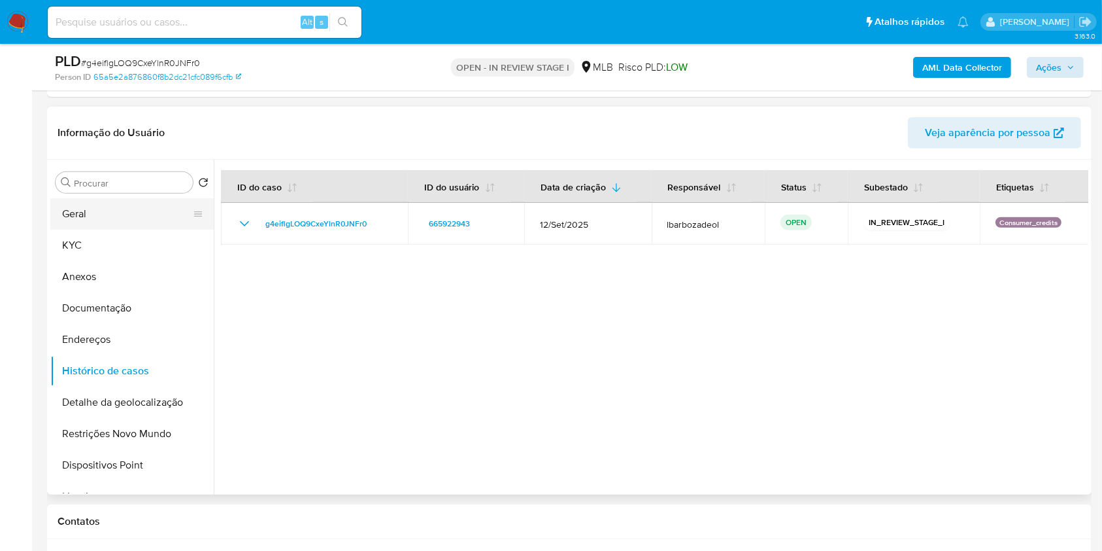
click at [129, 209] on button "Geral" at bounding box center [126, 213] width 153 height 31
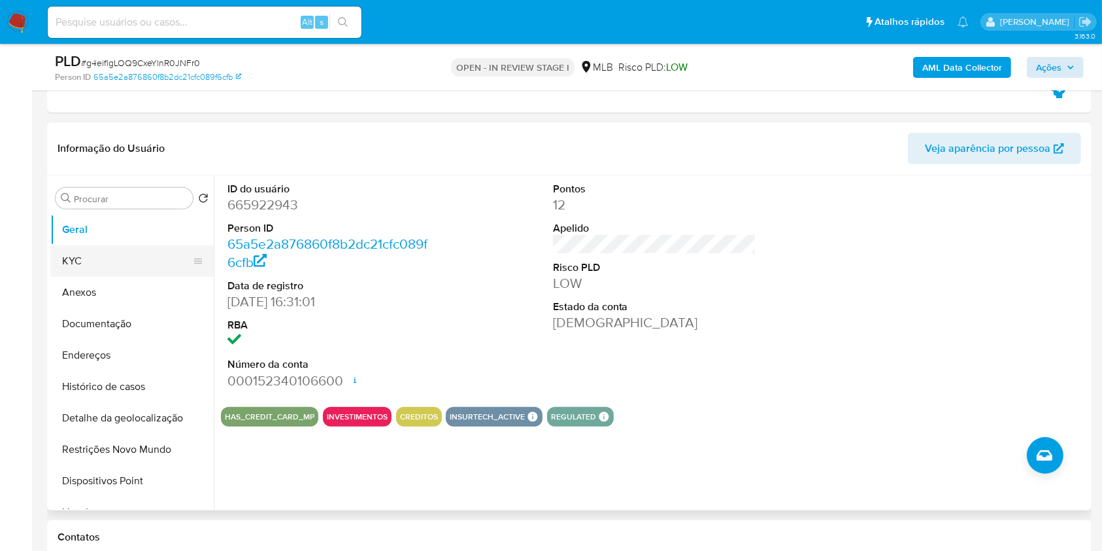
click at [165, 275] on button "KYC" at bounding box center [126, 260] width 153 height 31
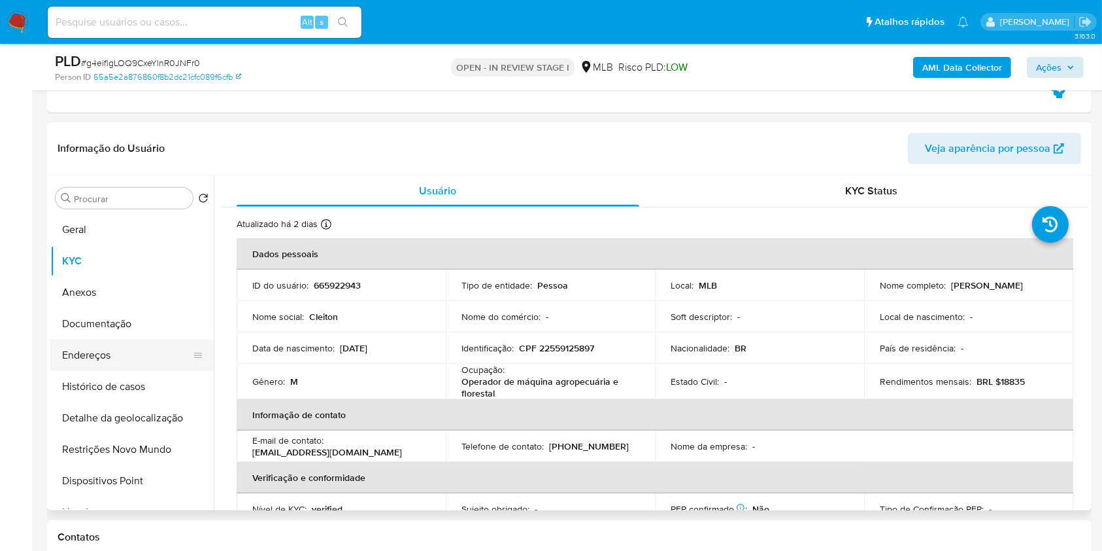
click at [124, 346] on button "Endereços" at bounding box center [126, 354] width 153 height 31
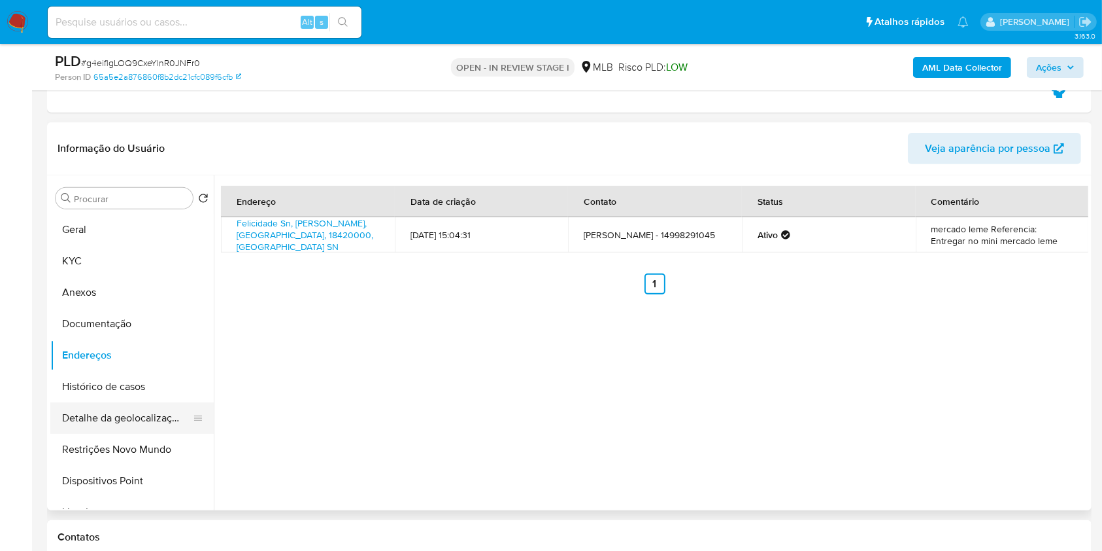
click at [144, 417] on button "Detalhe da geolocalização" at bounding box center [126, 417] width 153 height 31
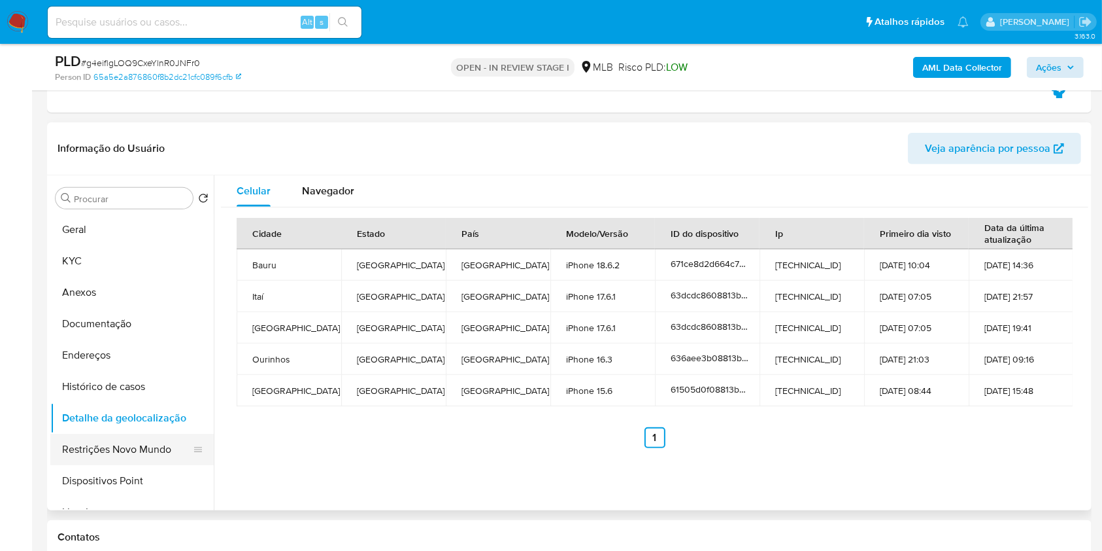
click at [165, 454] on button "Restrições Novo Mundo" at bounding box center [126, 449] width 153 height 31
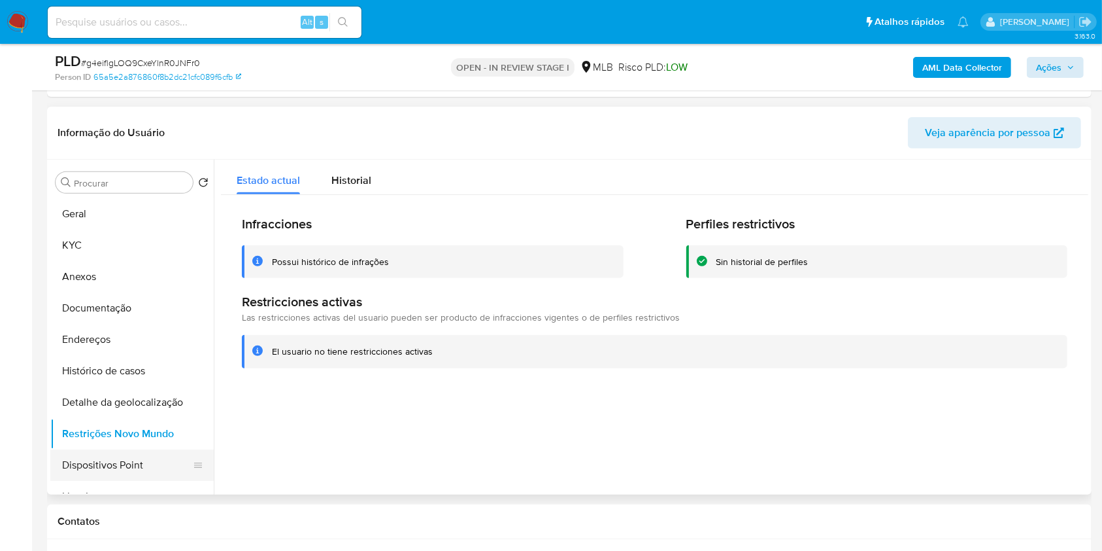
click at [146, 458] on button "Dispositivos Point" at bounding box center [126, 464] width 153 height 31
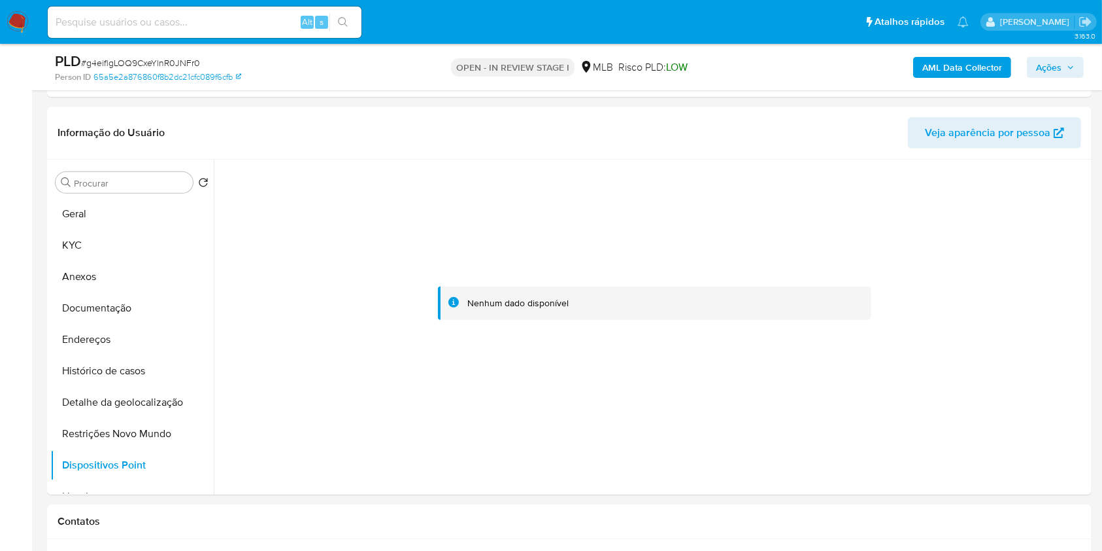
click at [1067, 69] on icon "button" at bounding box center [1071, 67] width 8 height 8
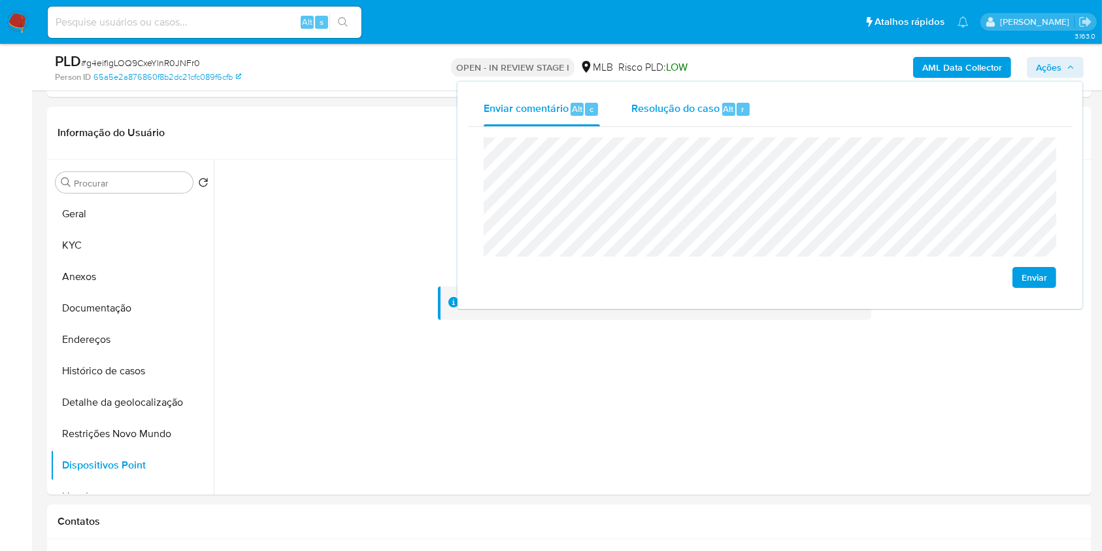
drag, startPoint x: 672, startPoint y: 109, endPoint x: 676, endPoint y: 122, distance: 14.3
click at [672, 109] on span "Resolução do caso" at bounding box center [676, 108] width 88 height 15
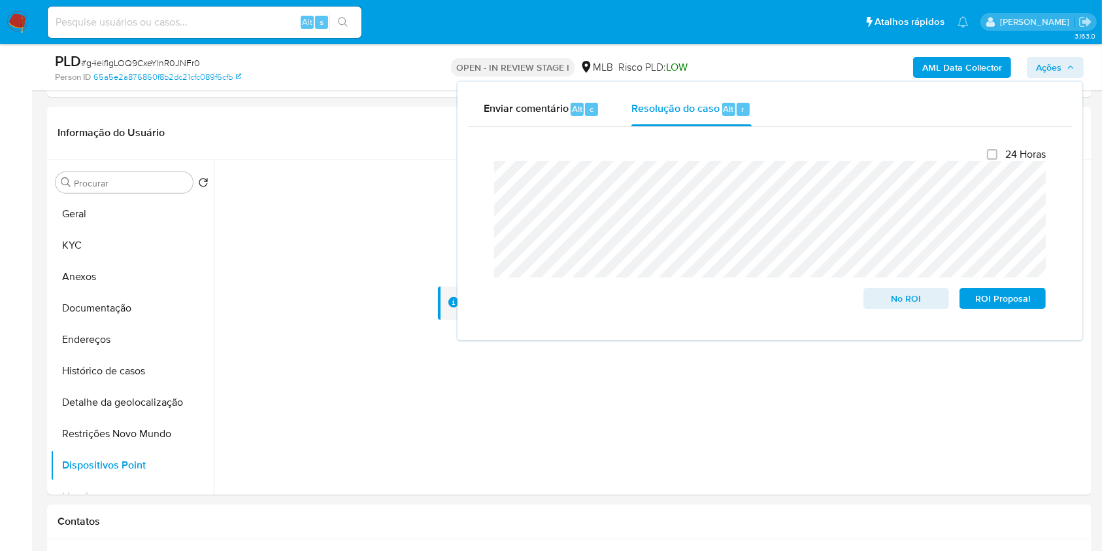
click at [764, 44] on div "PLD # g4eiflgLOQ9CxeYlnR0JNFr0 Person ID 65a5e2a876860f8b2dc21cfc089f6cfb OPEN …" at bounding box center [569, 67] width 1045 height 46
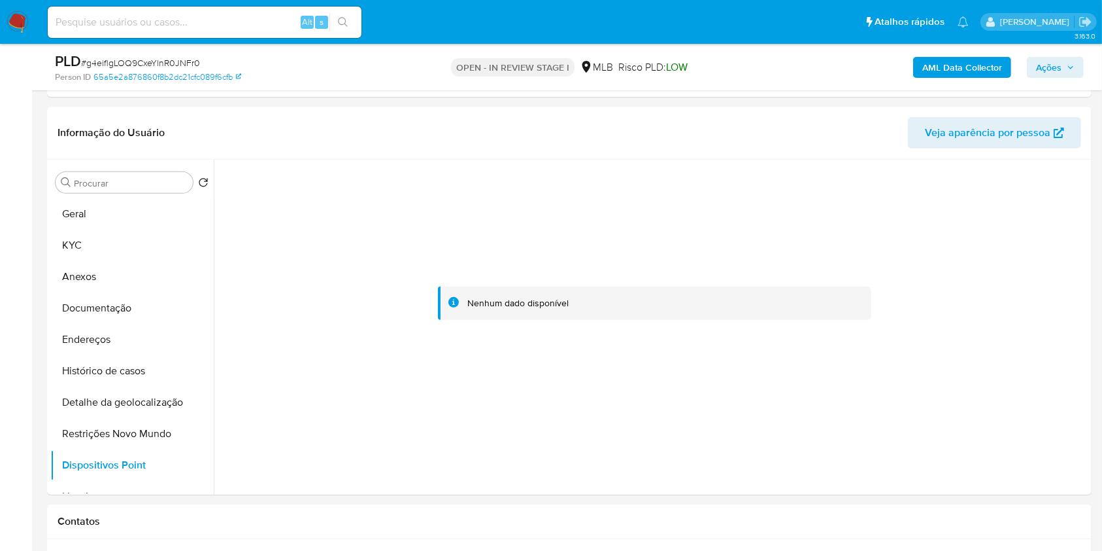
click at [932, 61] on b "AML Data Collector" at bounding box center [963, 67] width 80 height 21
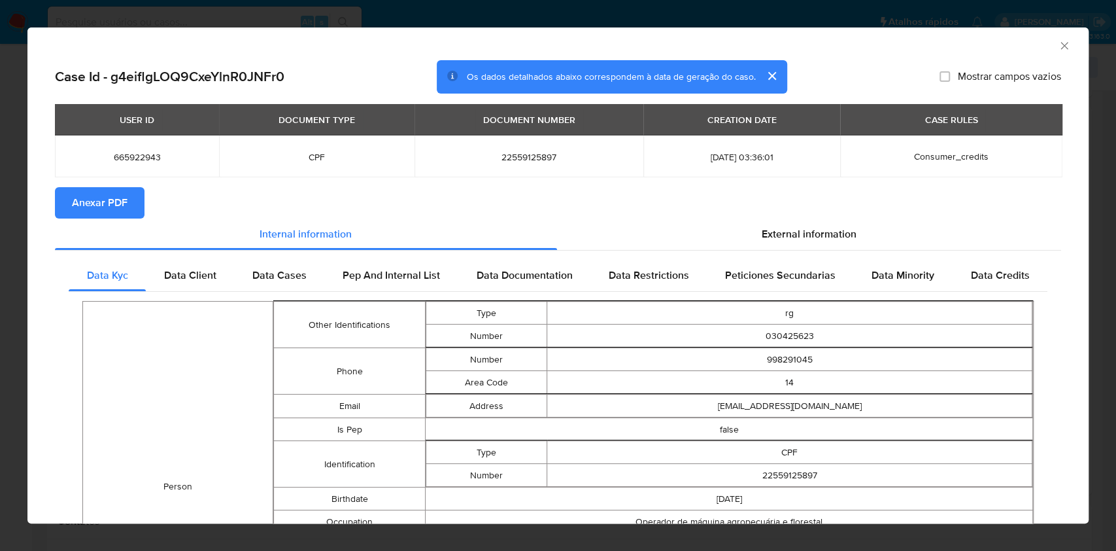
click at [124, 205] on span "Anexar PDF" at bounding box center [100, 202] width 56 height 29
click at [1058, 43] on icon "Fechar a janela" at bounding box center [1064, 45] width 13 height 13
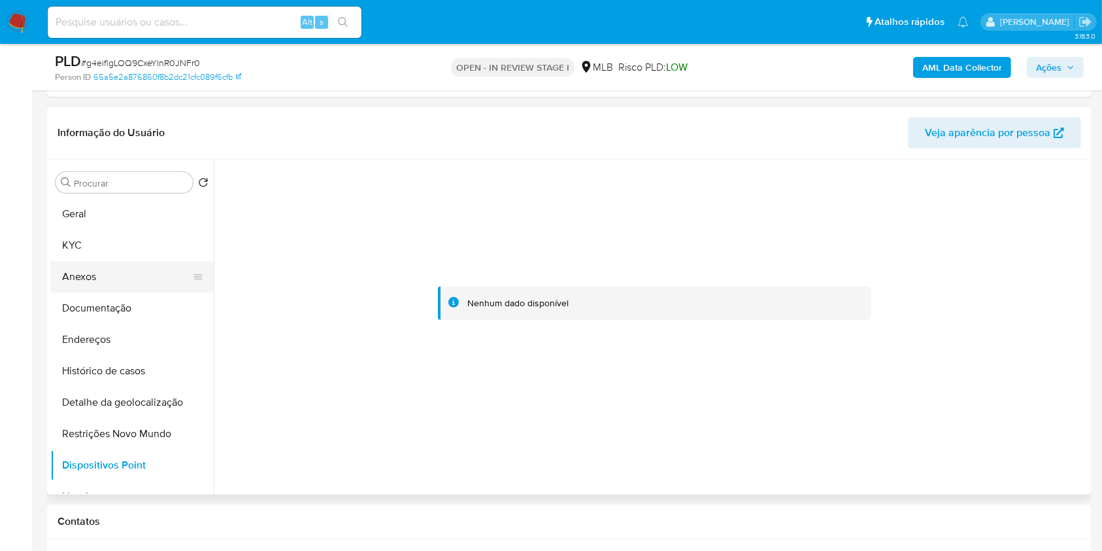
click at [109, 283] on button "Anexos" at bounding box center [126, 276] width 153 height 31
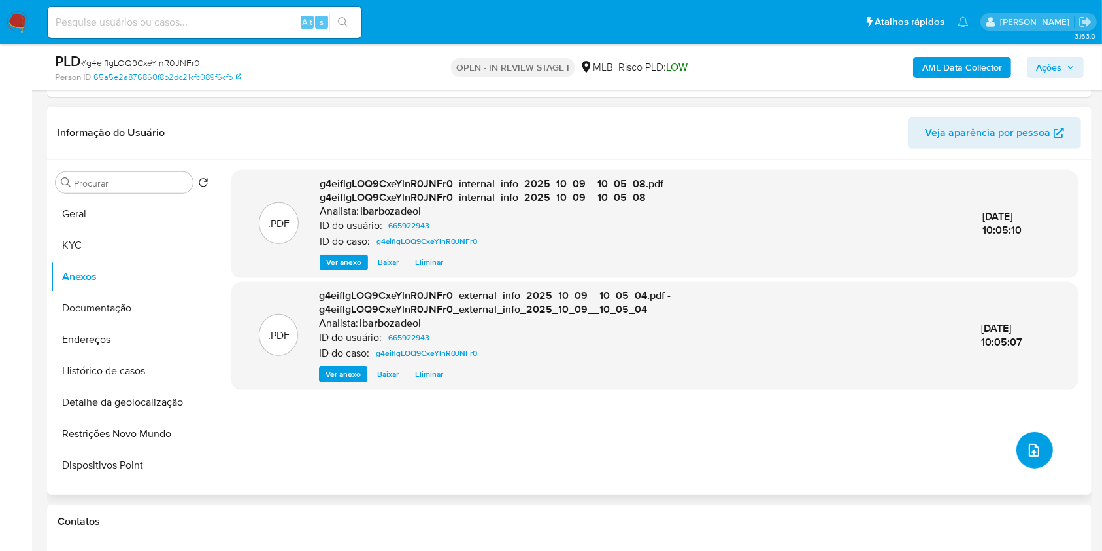
click at [1027, 451] on icon "upload-file" at bounding box center [1035, 450] width 16 height 16
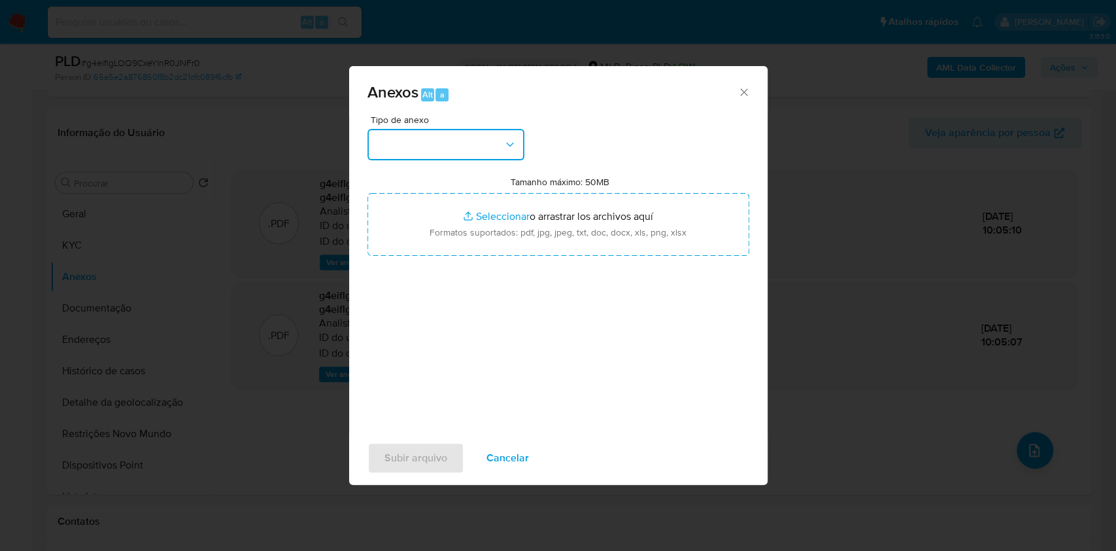
click at [465, 135] on button "button" at bounding box center [445, 144] width 157 height 31
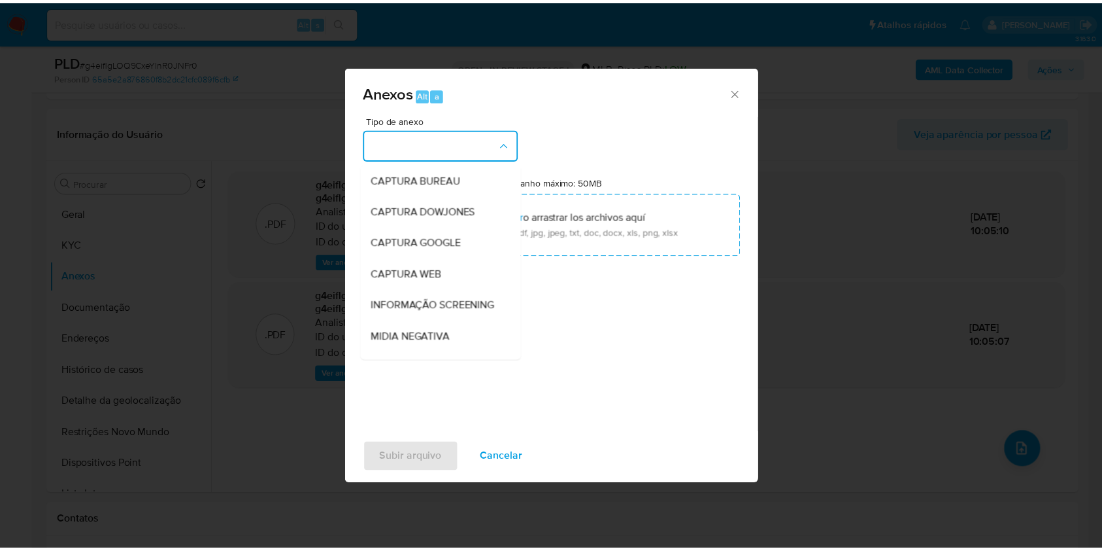
scroll to position [201, 0]
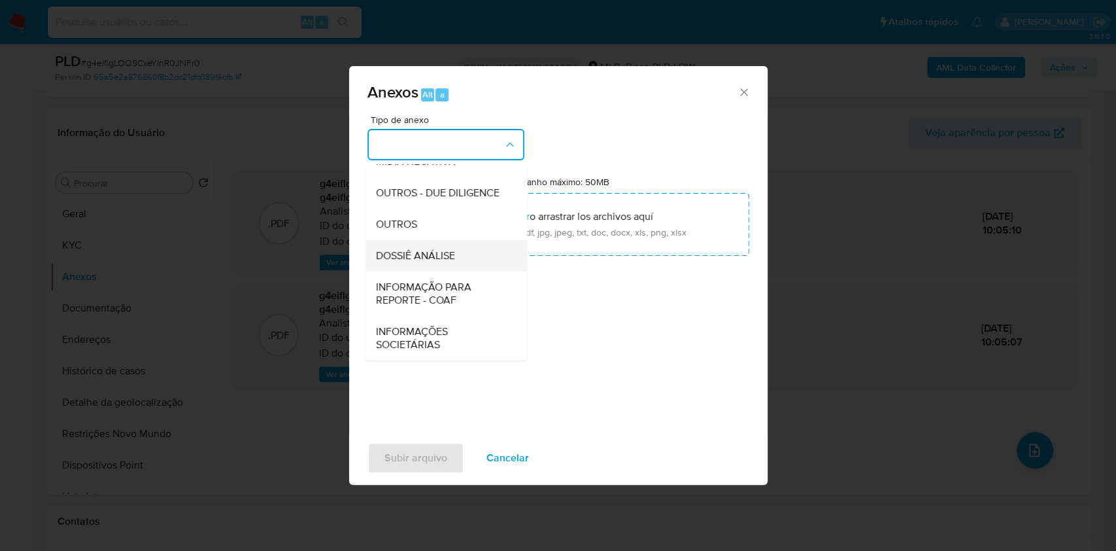
click at [441, 247] on div "DOSSIÊ ANÁLISE" at bounding box center [441, 255] width 133 height 31
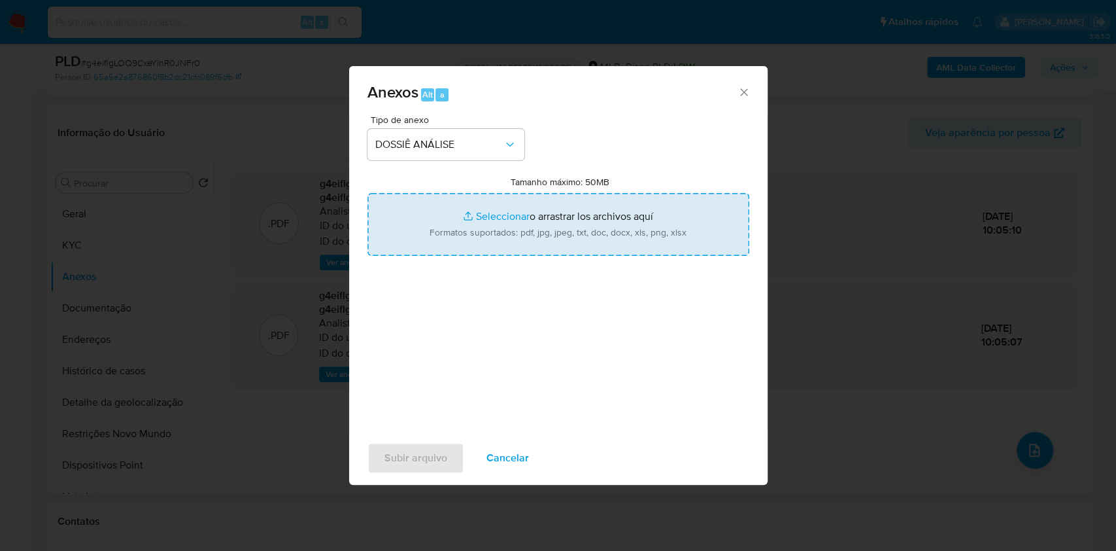
click at [461, 222] on input "Tamanho máximo: 50MB Seleccionar archivos" at bounding box center [558, 224] width 382 height 63
type input "C:\fakepath\Declinio - XXXX - CPF 22559125897 - CLEITON OLIVEIRA BARROS.pdf"
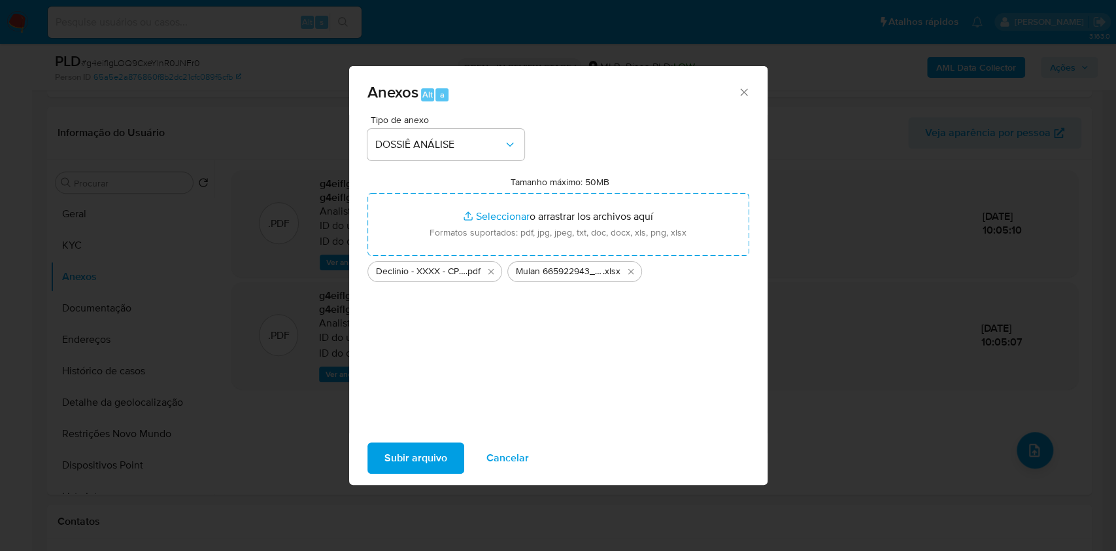
click at [403, 472] on span "Subir arquivo" at bounding box center [415, 457] width 63 height 29
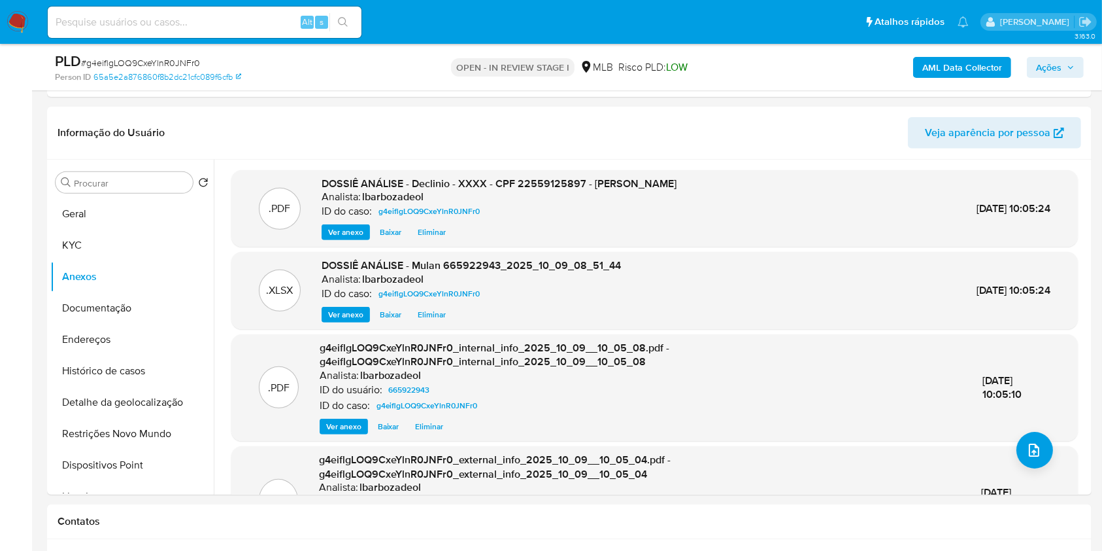
click at [1062, 66] on span "Ações" at bounding box center [1049, 67] width 26 height 21
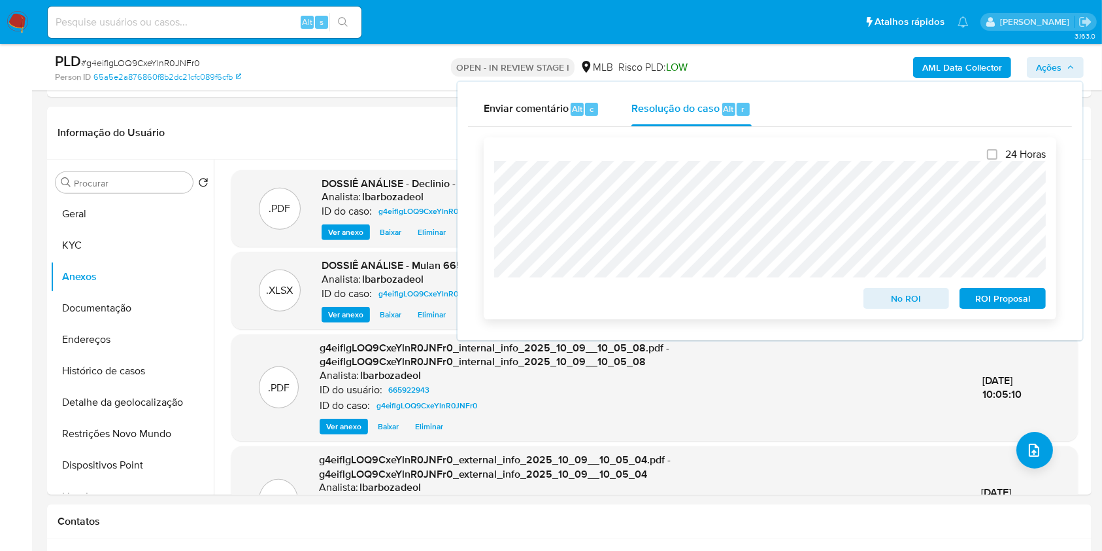
click at [898, 303] on span "No ROI" at bounding box center [907, 298] width 68 height 18
click at [895, 301] on span "No ROI" at bounding box center [907, 298] width 68 height 18
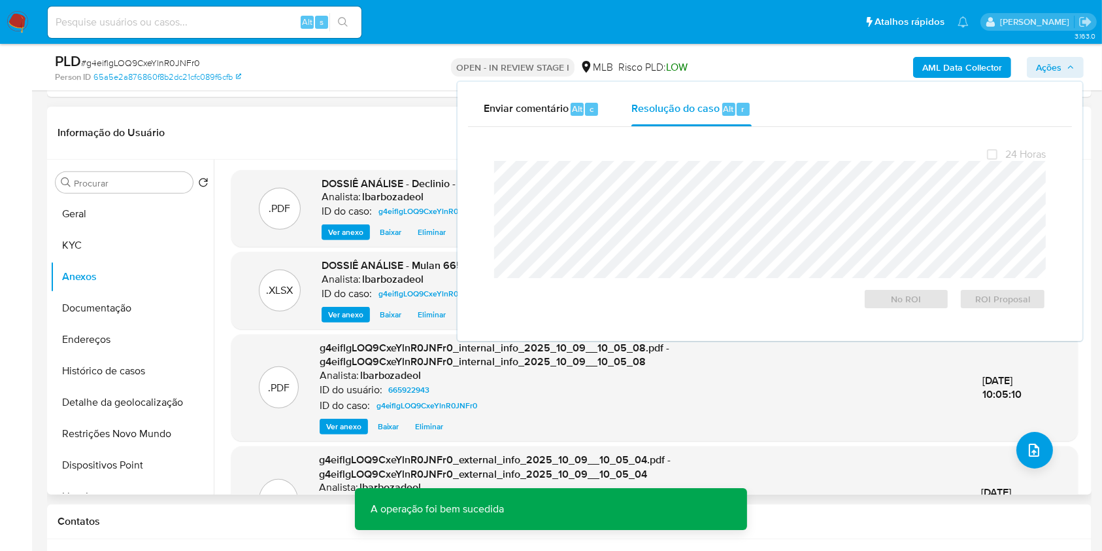
scroll to position [0, 0]
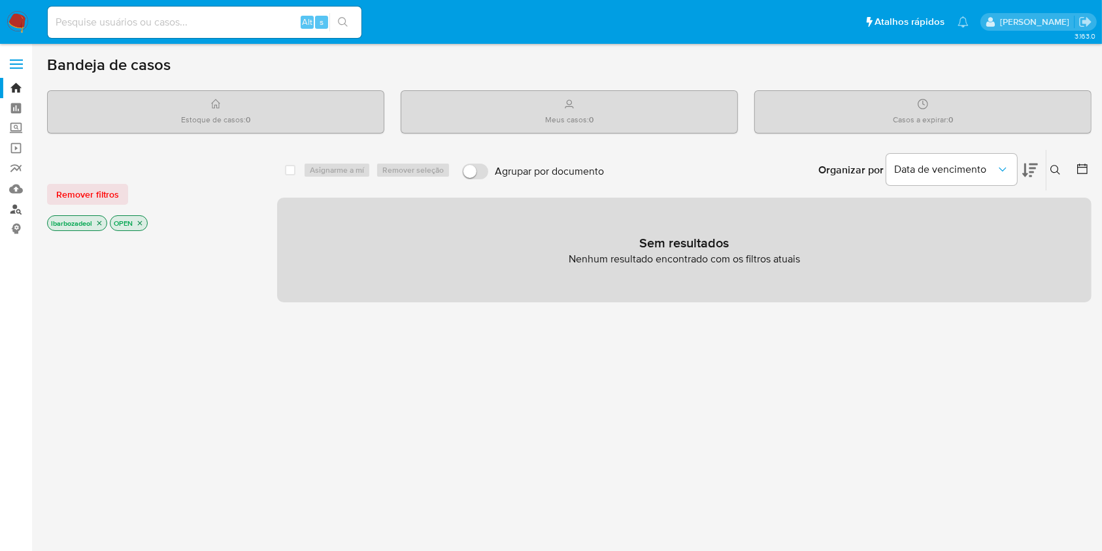
click at [16, 207] on link "Localizador de pessoas" at bounding box center [78, 209] width 156 height 20
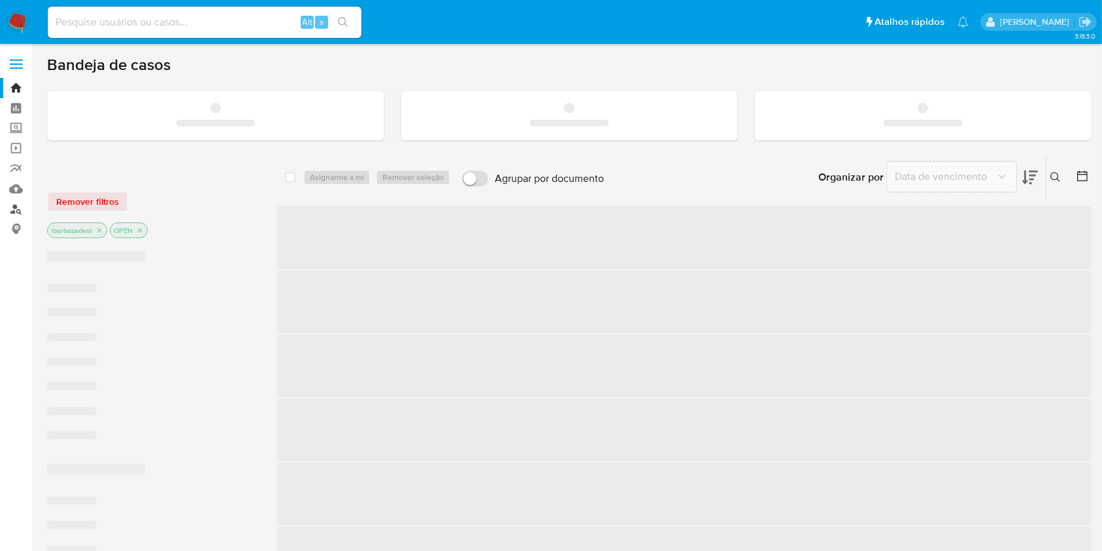
click at [16, 207] on link "Localizador de pessoas" at bounding box center [78, 209] width 156 height 20
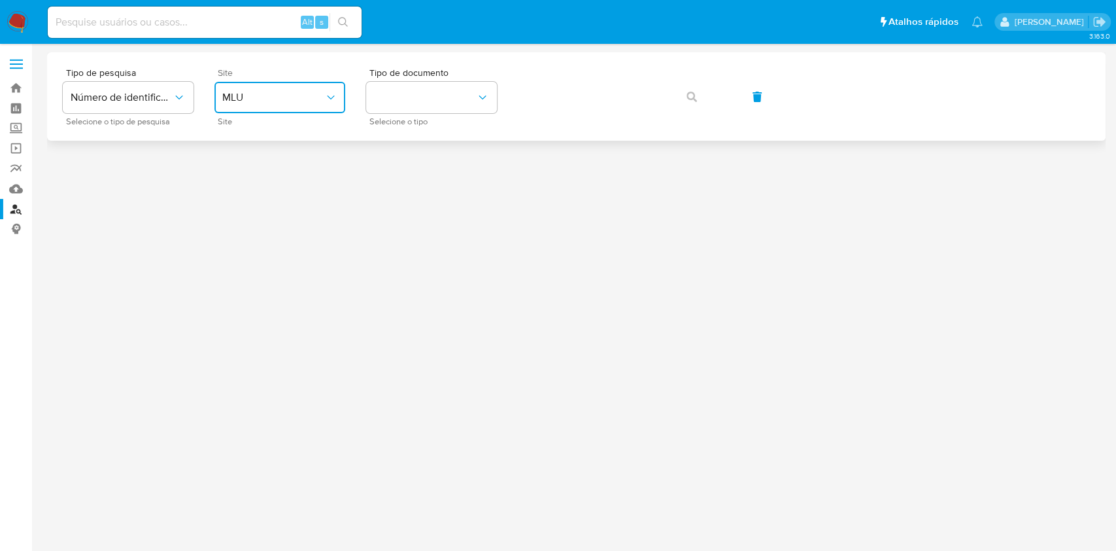
click at [273, 101] on span "MLU" at bounding box center [273, 97] width 102 height 13
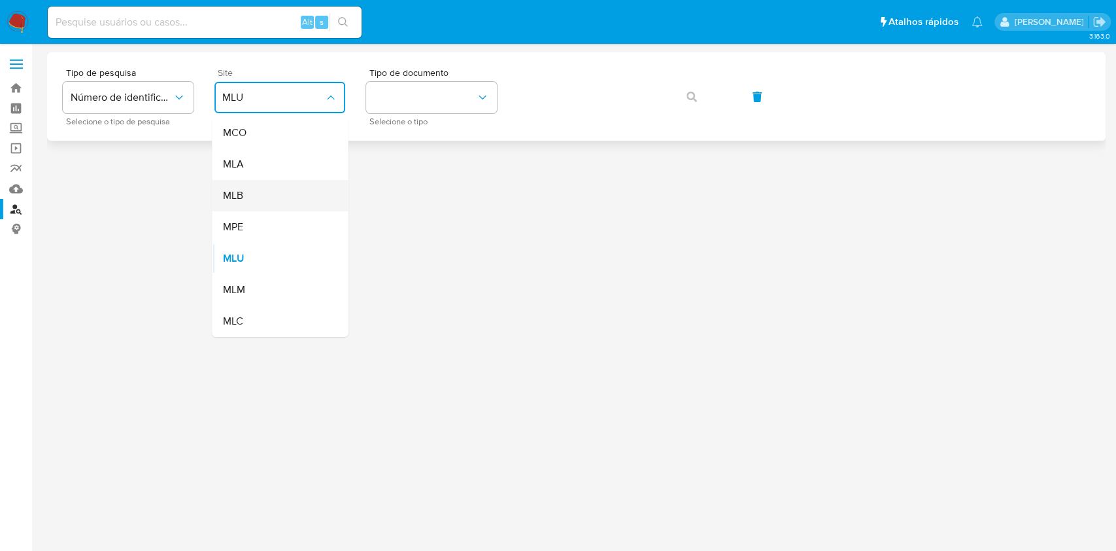
click at [261, 190] on div "MLB" at bounding box center [275, 195] width 107 height 31
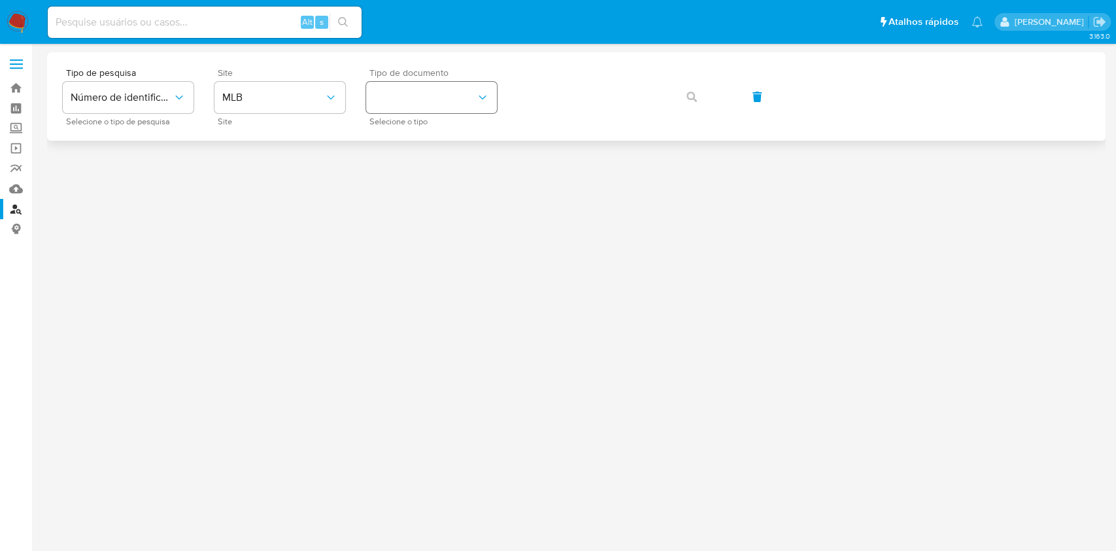
click at [416, 76] on span "Tipo de documento" at bounding box center [434, 72] width 131 height 9
click at [415, 104] on button "identificationType" at bounding box center [431, 97] width 131 height 31
click at [429, 169] on div "CPF CPF" at bounding box center [427, 184] width 107 height 44
click at [677, 95] on button "button" at bounding box center [692, 96] width 44 height 31
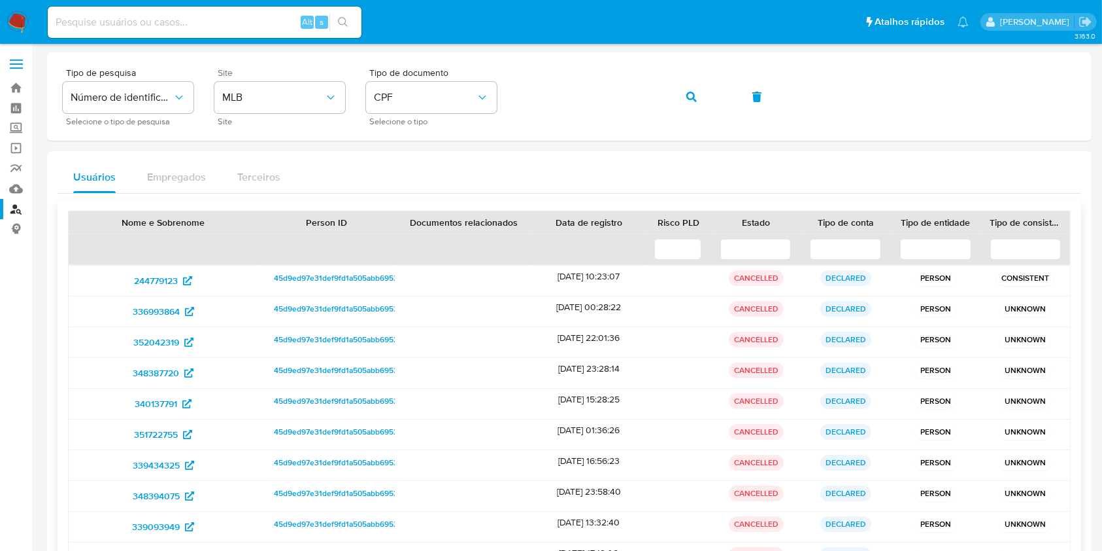
scroll to position [1, 0]
click at [687, 97] on icon "button" at bounding box center [692, 95] width 10 height 10
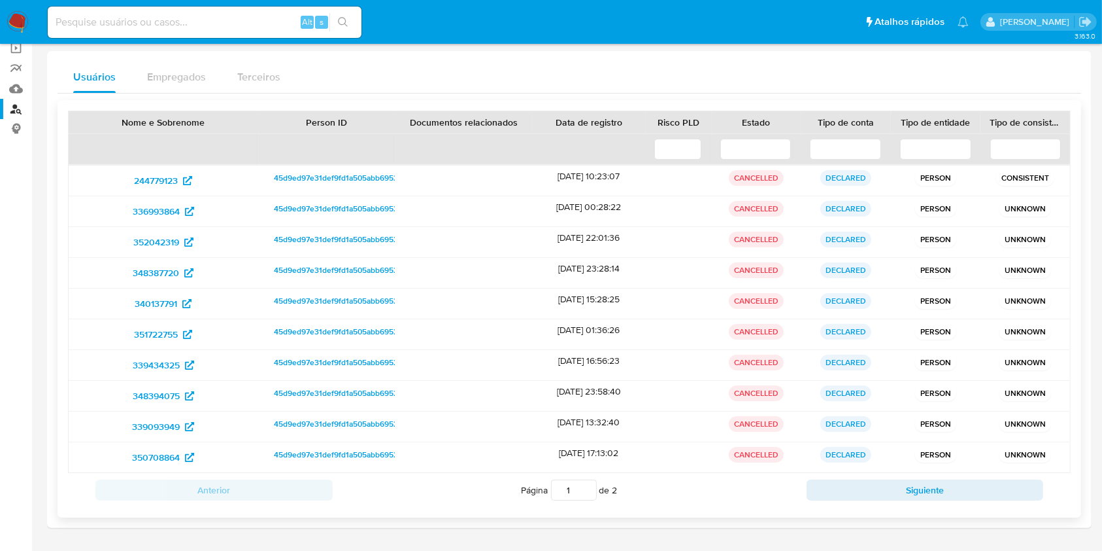
scroll to position [143, 0]
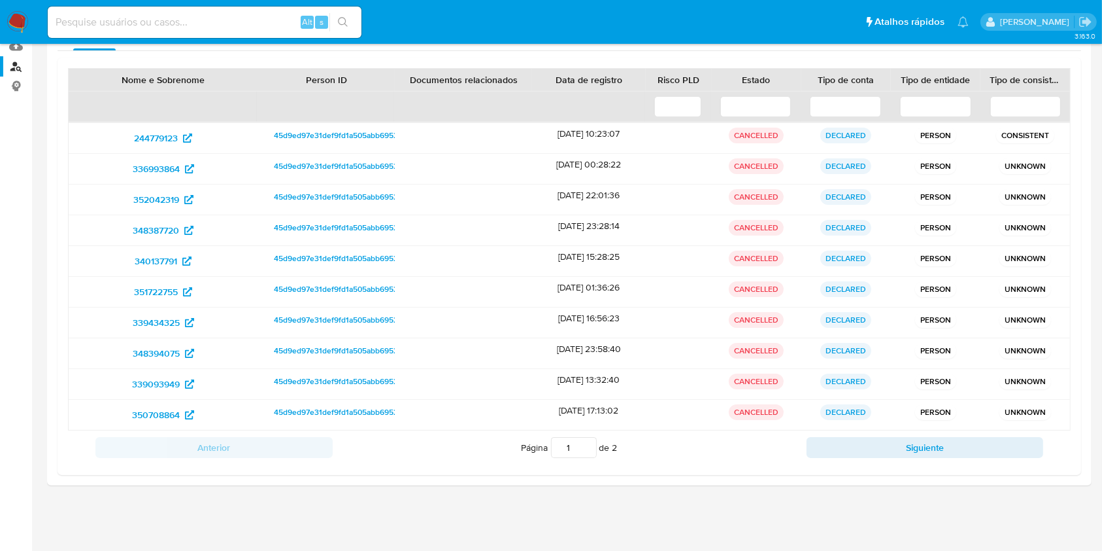
click at [37, 296] on main "3.163.0" at bounding box center [551, 204] width 1102 height 694
click at [269, 17] on input at bounding box center [205, 22] width 314 height 17
paste input "2427135698"
type input "2427135698"
click at [345, 20] on icon "search-icon" at bounding box center [343, 22] width 10 height 10
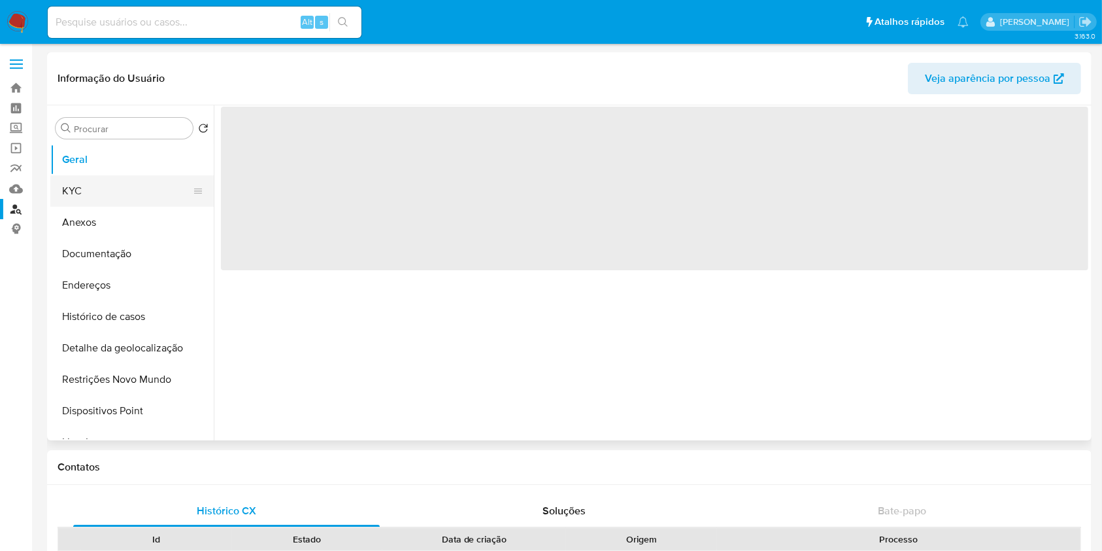
click at [118, 191] on button "KYC" at bounding box center [126, 190] width 153 height 31
select select "10"
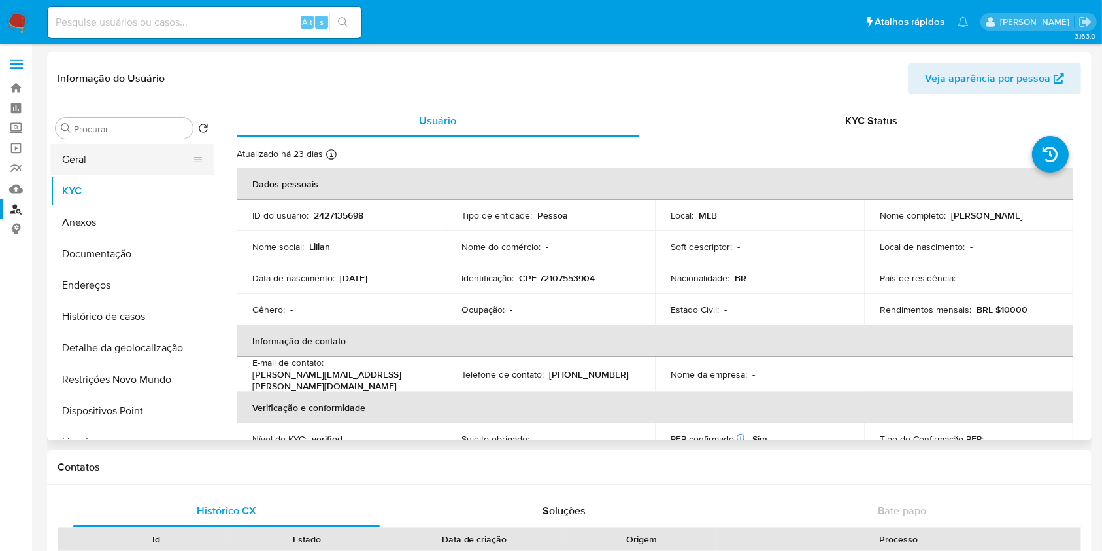
click at [143, 162] on button "Geral" at bounding box center [126, 159] width 153 height 31
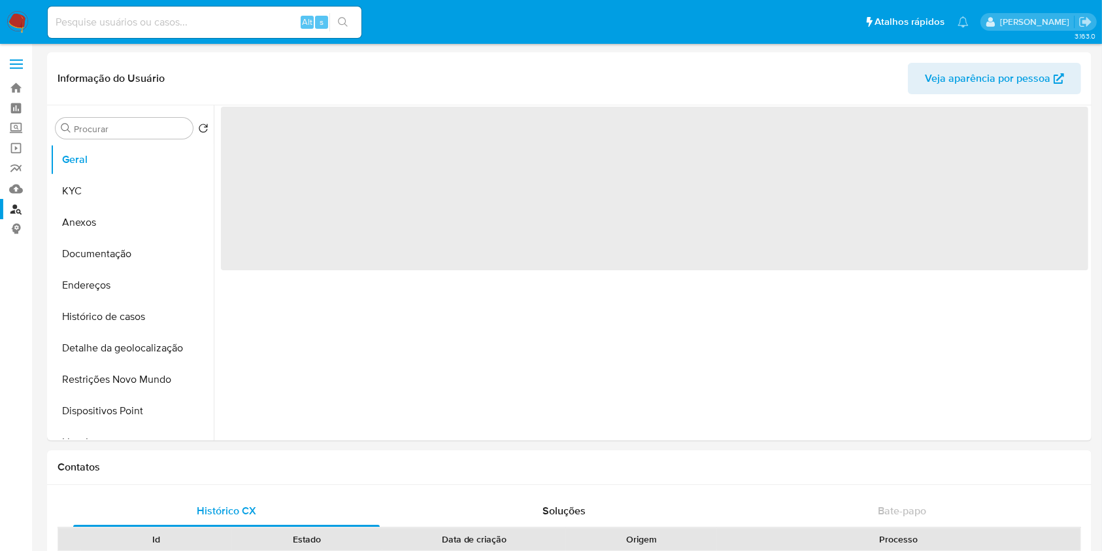
scroll to position [1251, 0]
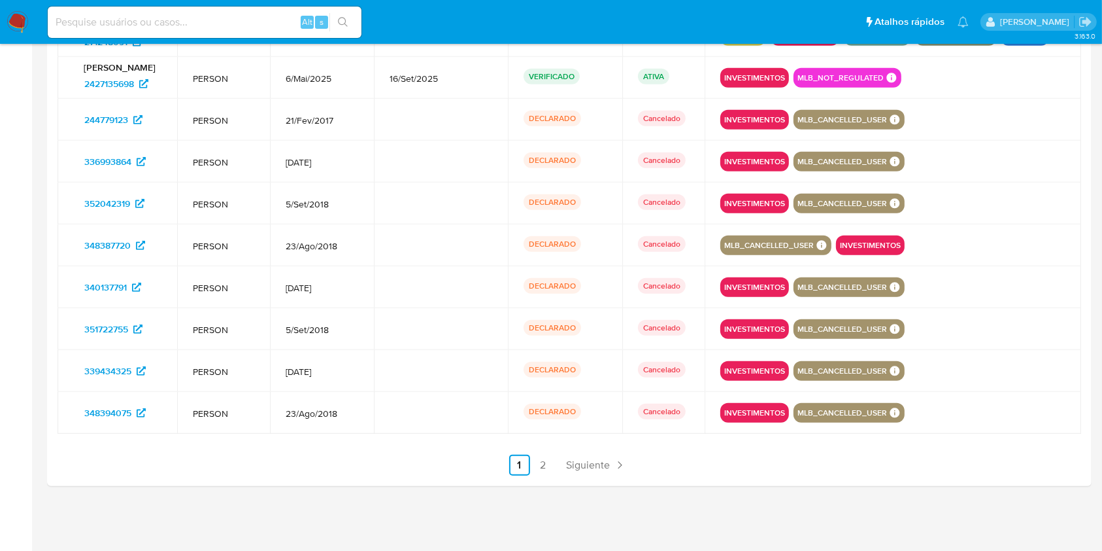
click at [452, 326] on td at bounding box center [441, 329] width 135 height 42
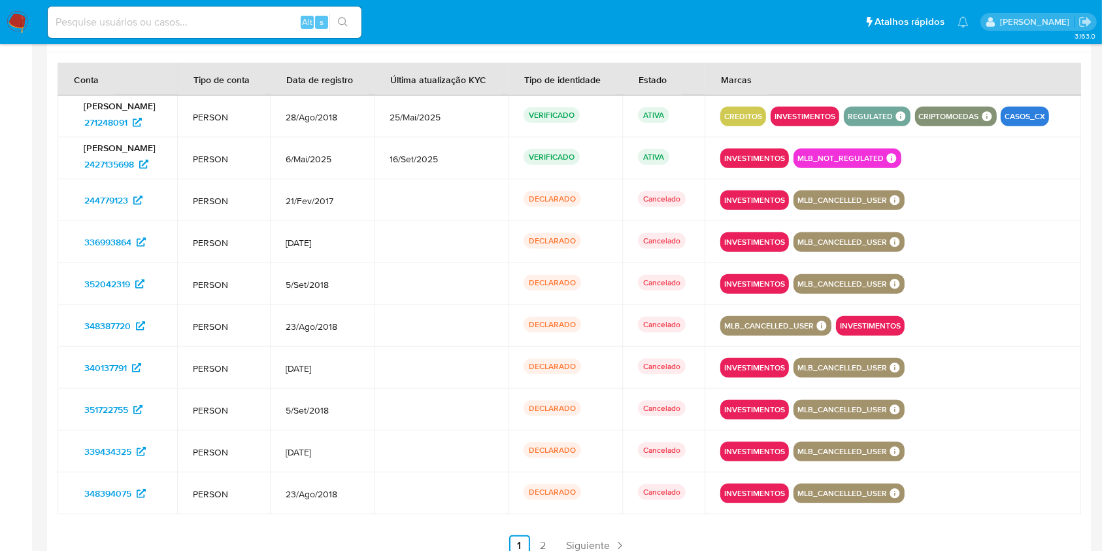
scroll to position [1170, 0]
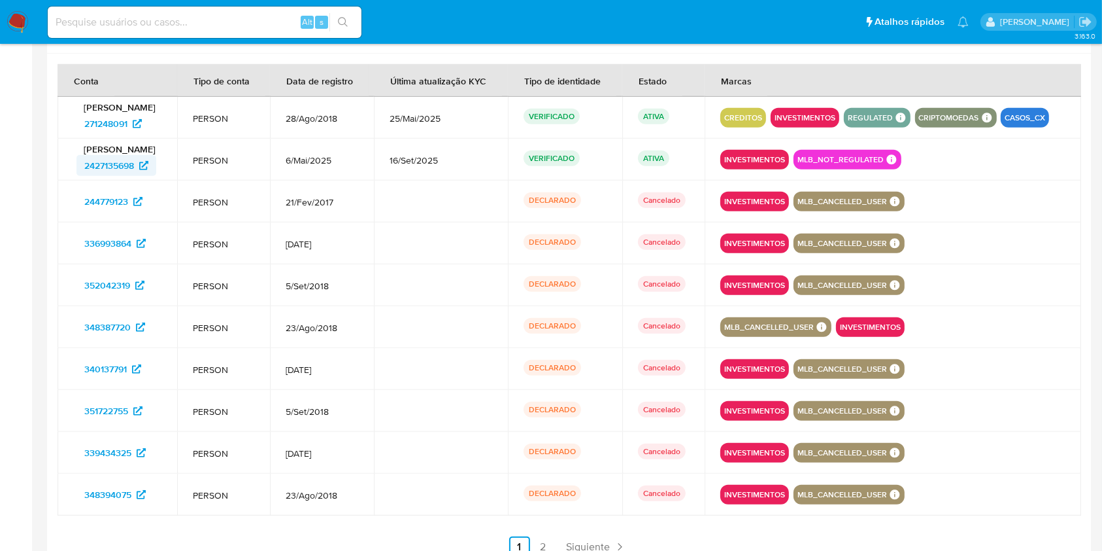
click at [141, 163] on icon at bounding box center [143, 165] width 9 height 9
click at [122, 123] on span "271248091" at bounding box center [105, 123] width 43 height 21
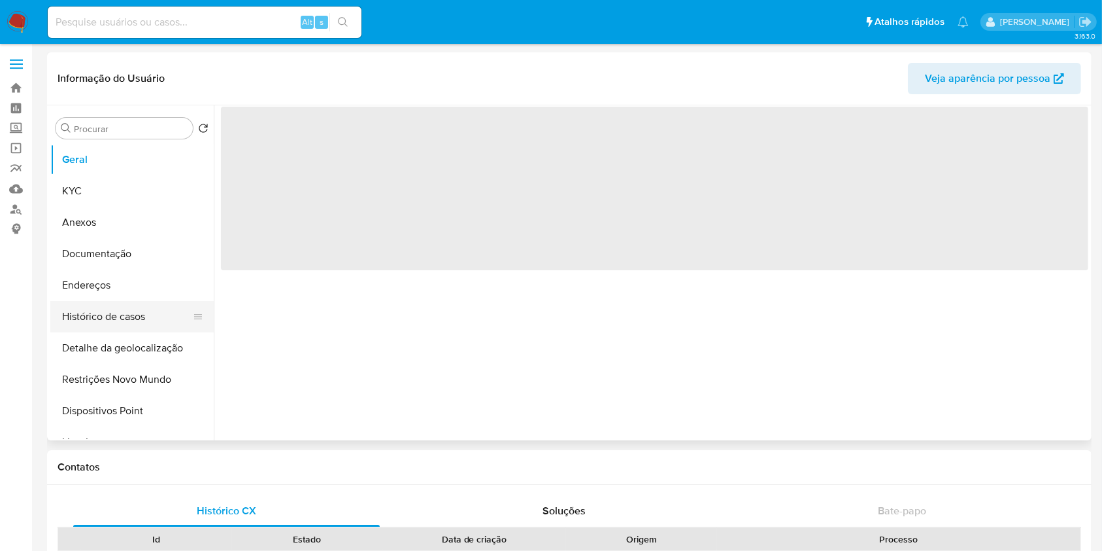
select select "10"
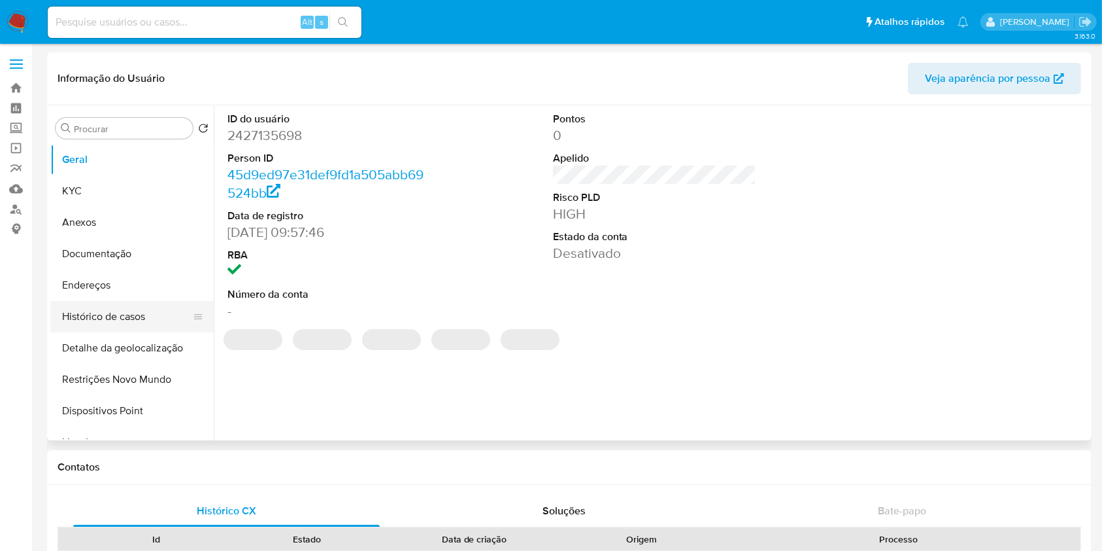
click at [119, 316] on button "Histórico de casos" at bounding box center [126, 316] width 153 height 31
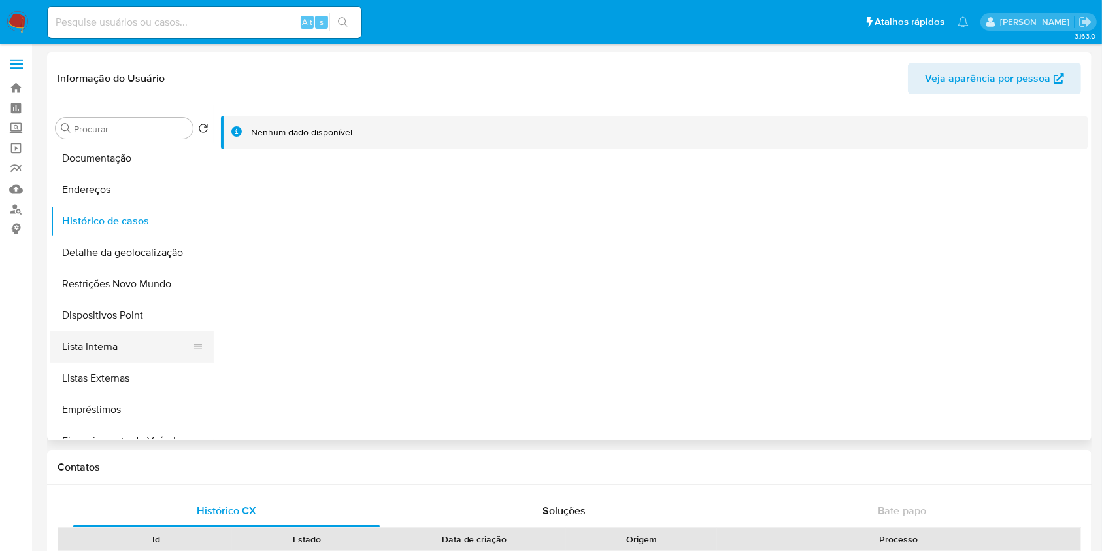
scroll to position [101, 0]
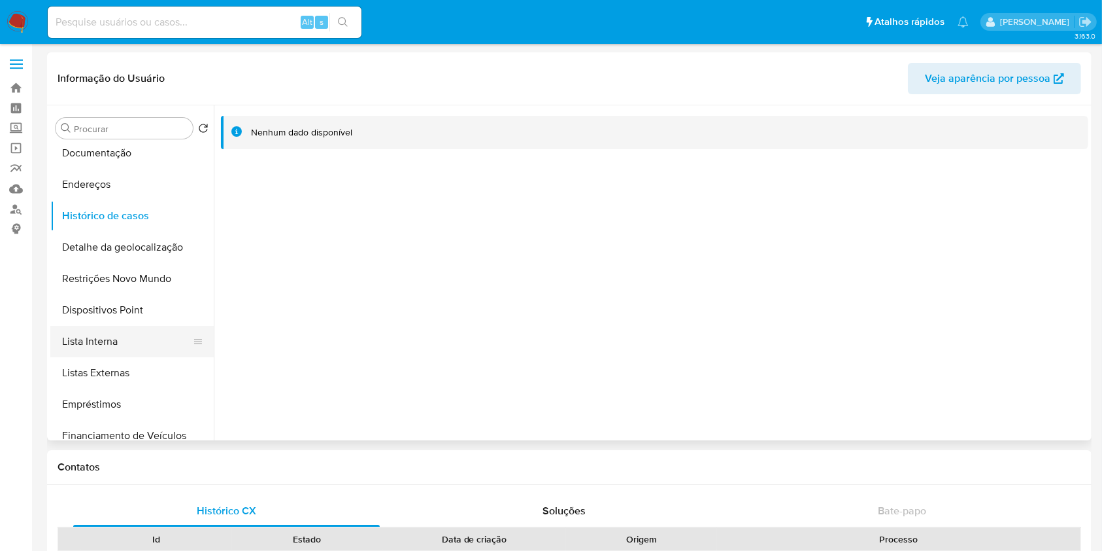
click at [120, 335] on button "Lista Interna" at bounding box center [126, 341] width 153 height 31
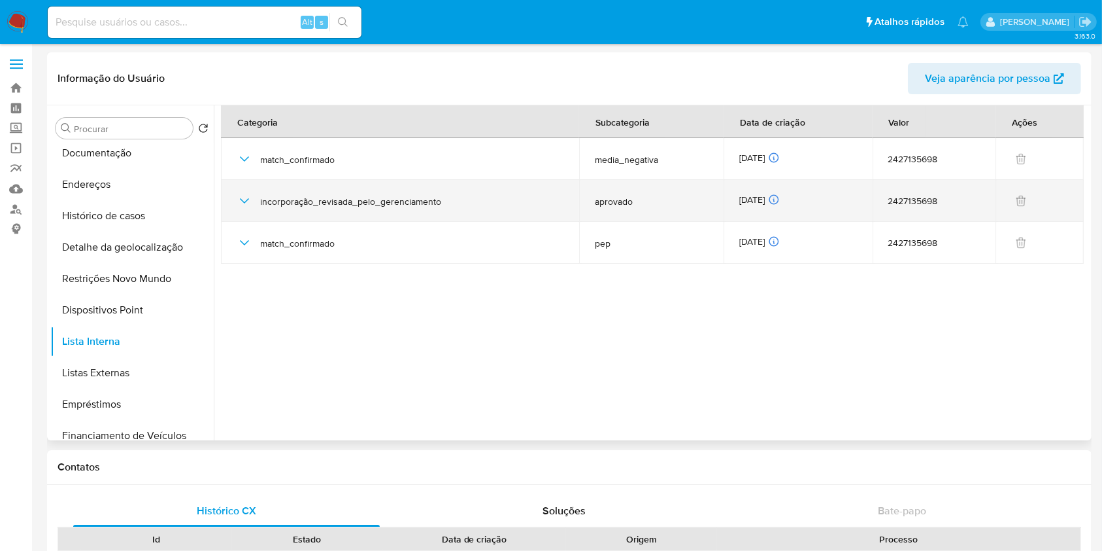
click at [747, 198] on div "[DATE] [DATE] 14:55:29" at bounding box center [799, 201] width 118 height 14
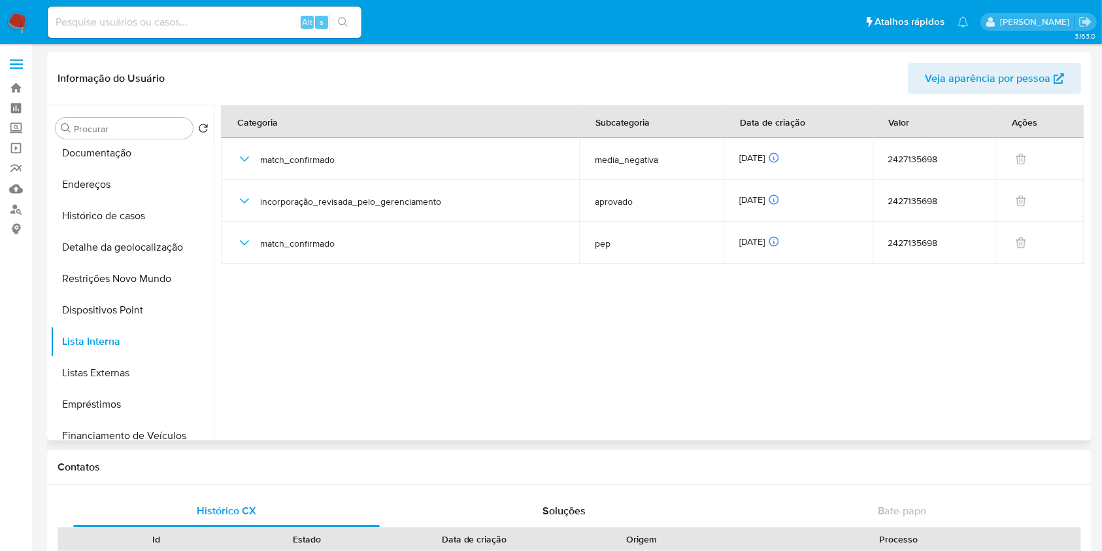
click at [356, 354] on section at bounding box center [655, 269] width 868 height 328
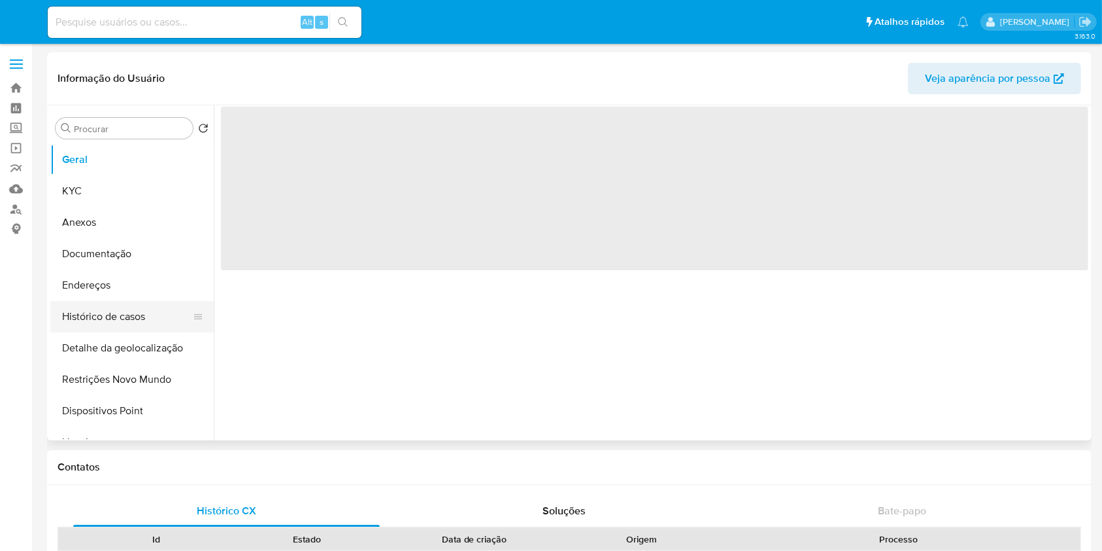
select select "10"
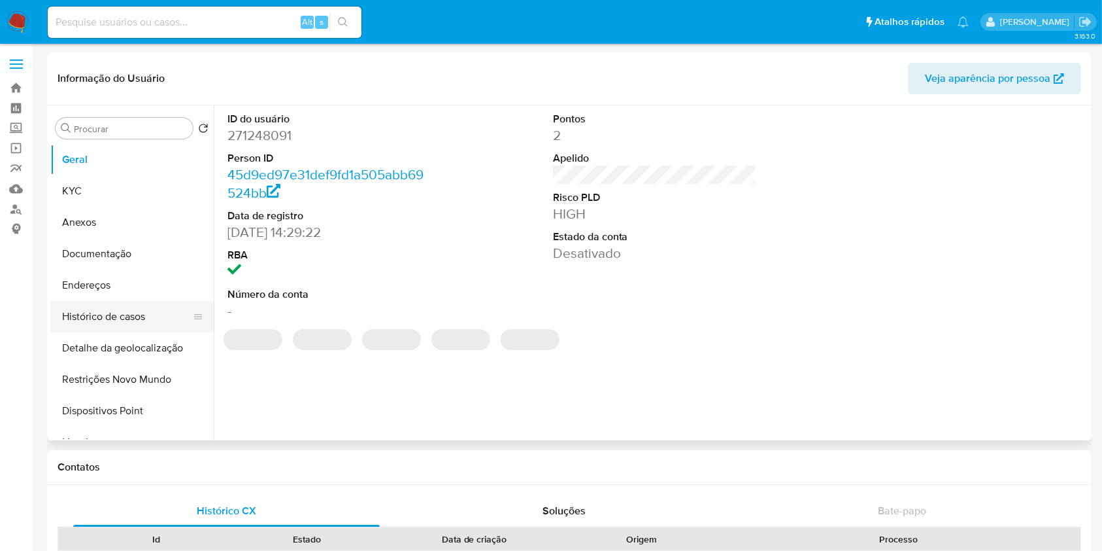
click at [119, 316] on button "Histórico de casos" at bounding box center [126, 316] width 153 height 31
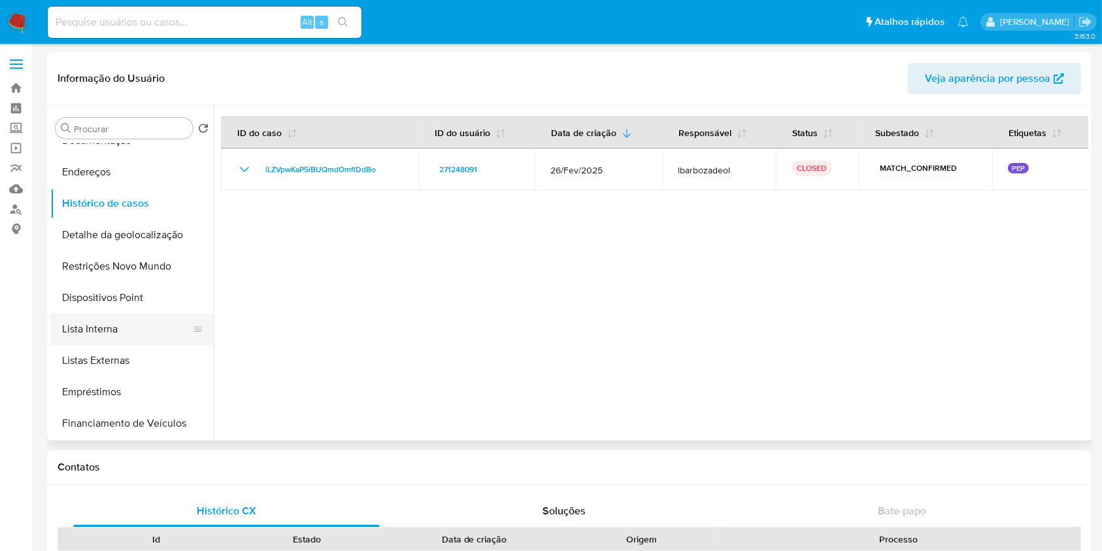
scroll to position [114, 0]
click at [134, 327] on button "Lista Interna" at bounding box center [126, 327] width 153 height 31
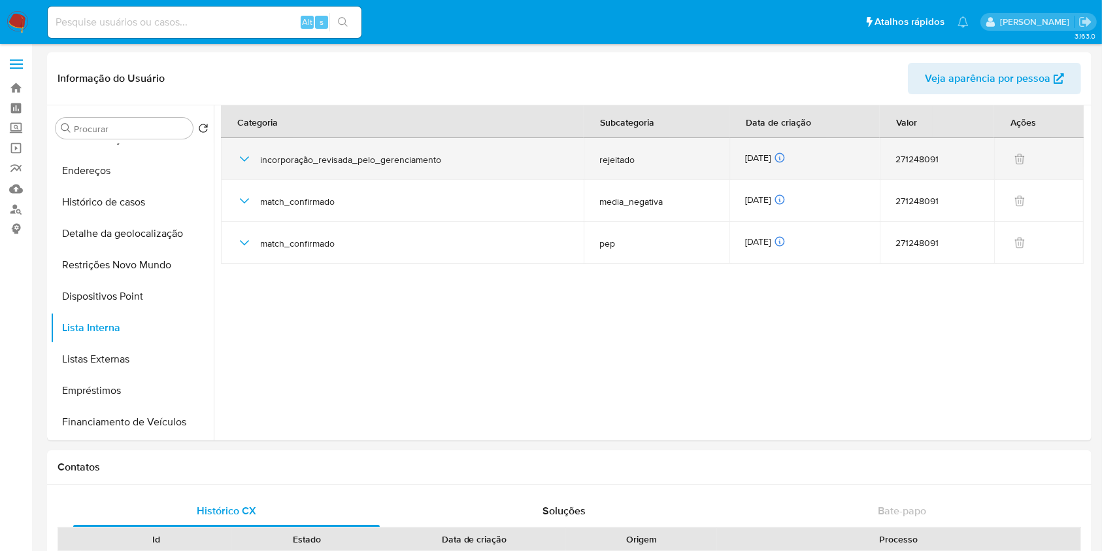
click at [757, 156] on div "[DATE] [DATE] 11:10:13" at bounding box center [805, 159] width 120 height 14
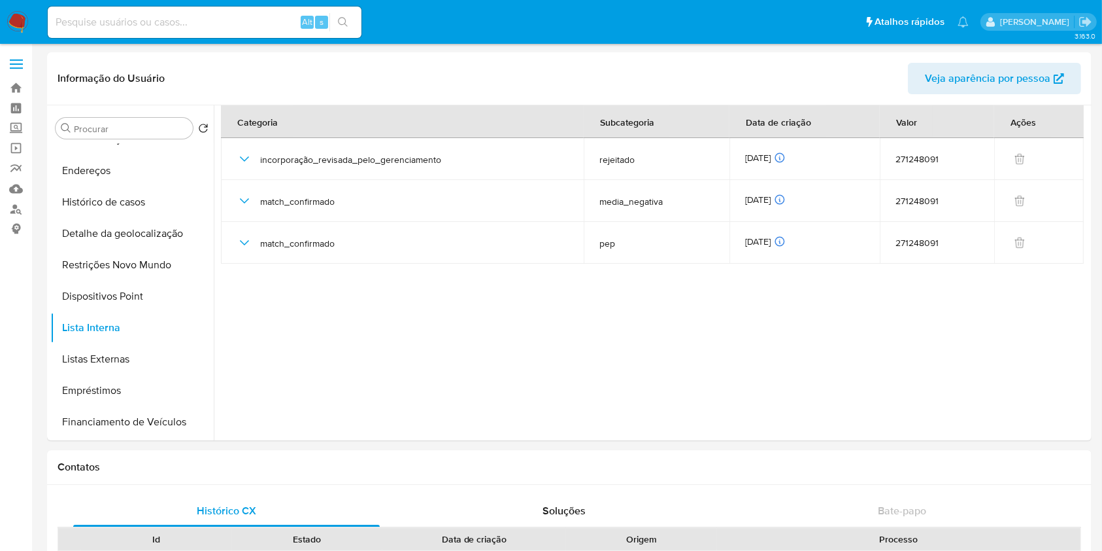
click at [401, 403] on section at bounding box center [655, 269] width 868 height 328
drag, startPoint x: 207, startPoint y: 19, endPoint x: 226, endPoint y: 14, distance: 20.3
click at [206, 19] on input at bounding box center [205, 22] width 314 height 17
paste input "WwlD31J189Hiu8tqDrFATuZR"
type input "WwlD31J189Hiu8tqDrFATuZR"
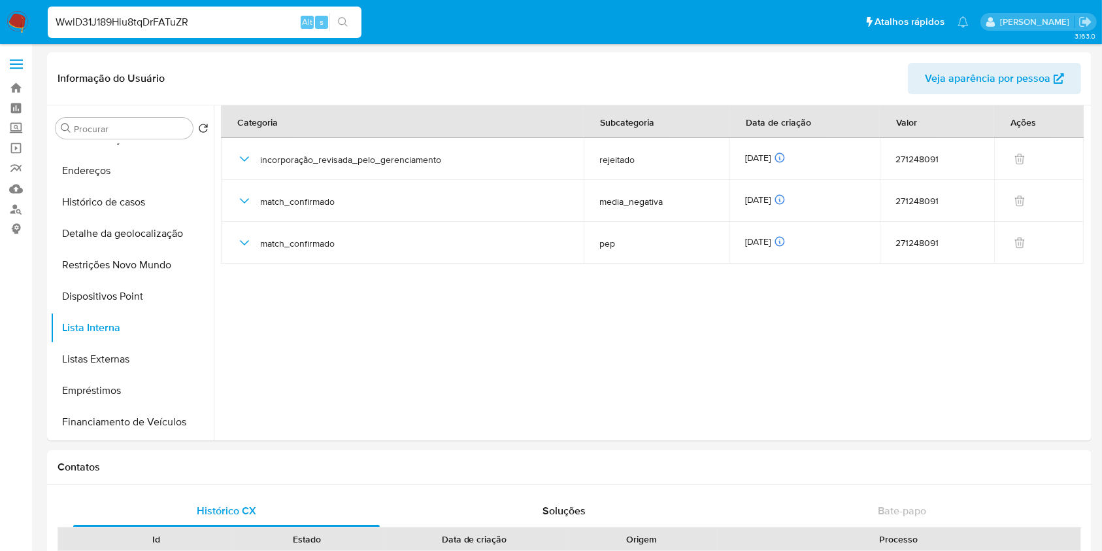
click at [345, 24] on icon "search-icon" at bounding box center [343, 22] width 10 height 10
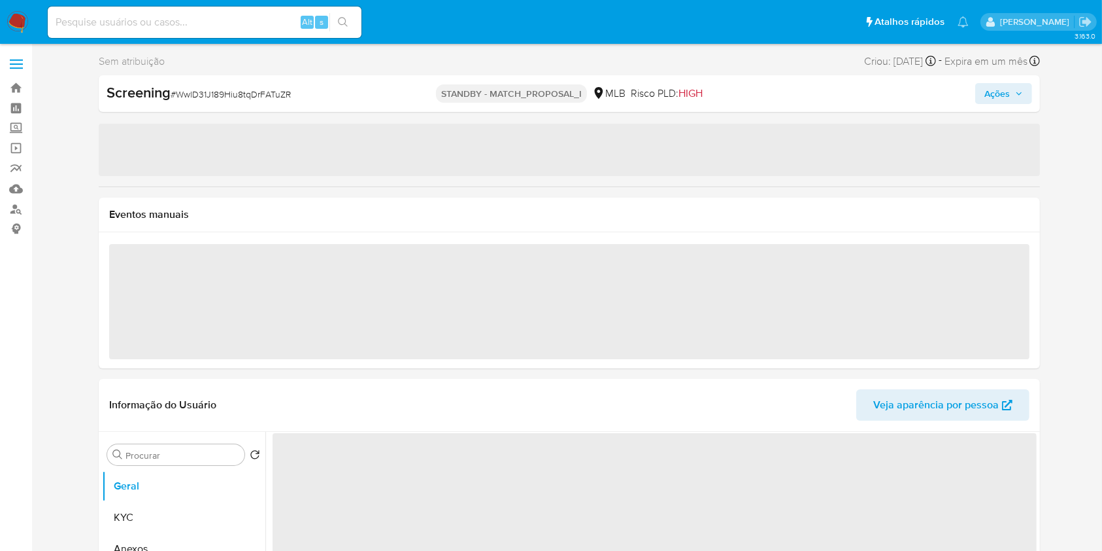
select select "10"
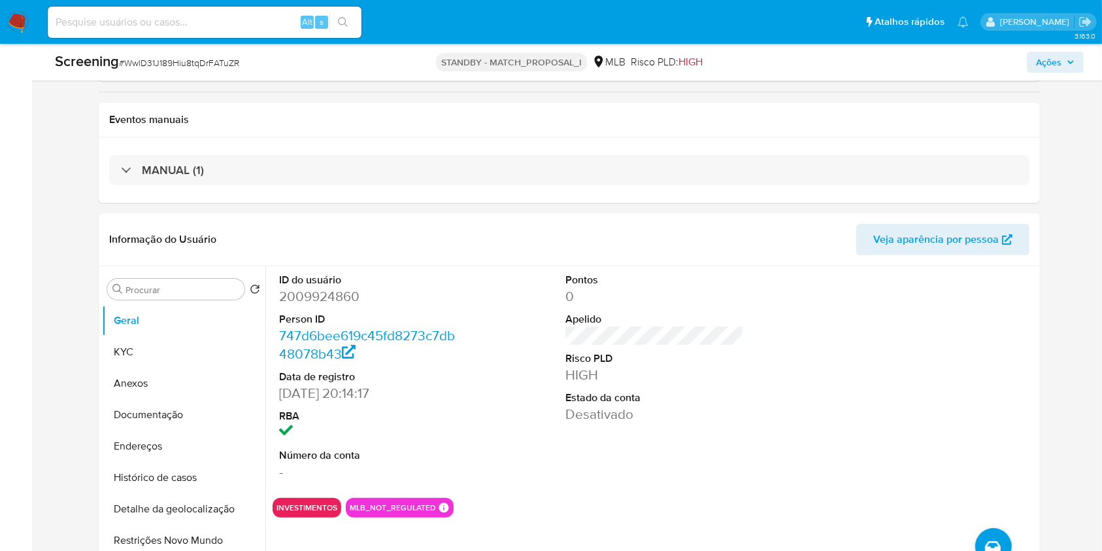
scroll to position [216, 0]
click at [167, 531] on button "Restrições Novo Mundo" at bounding box center [178, 541] width 153 height 31
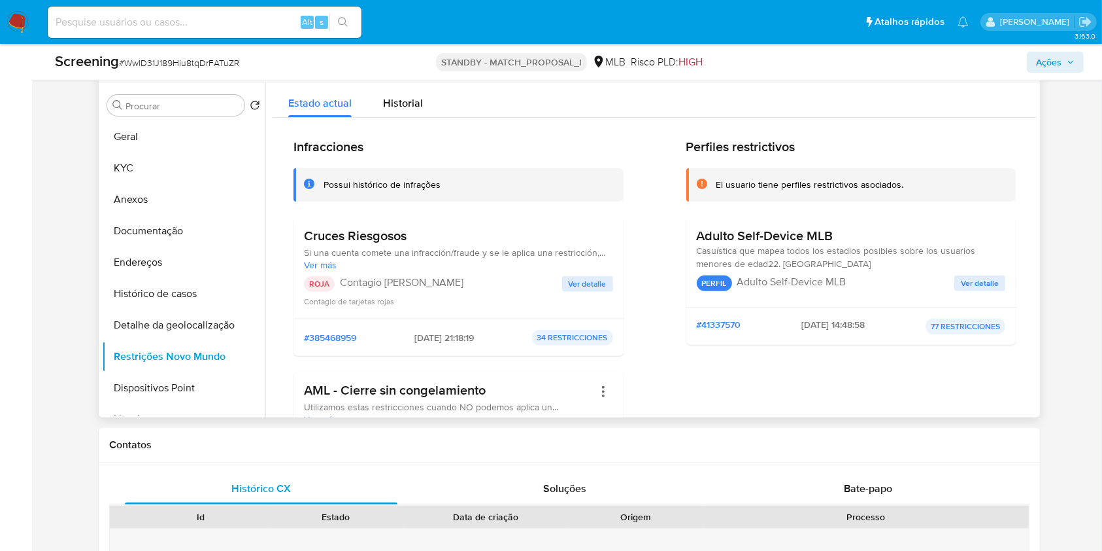
scroll to position [375, 0]
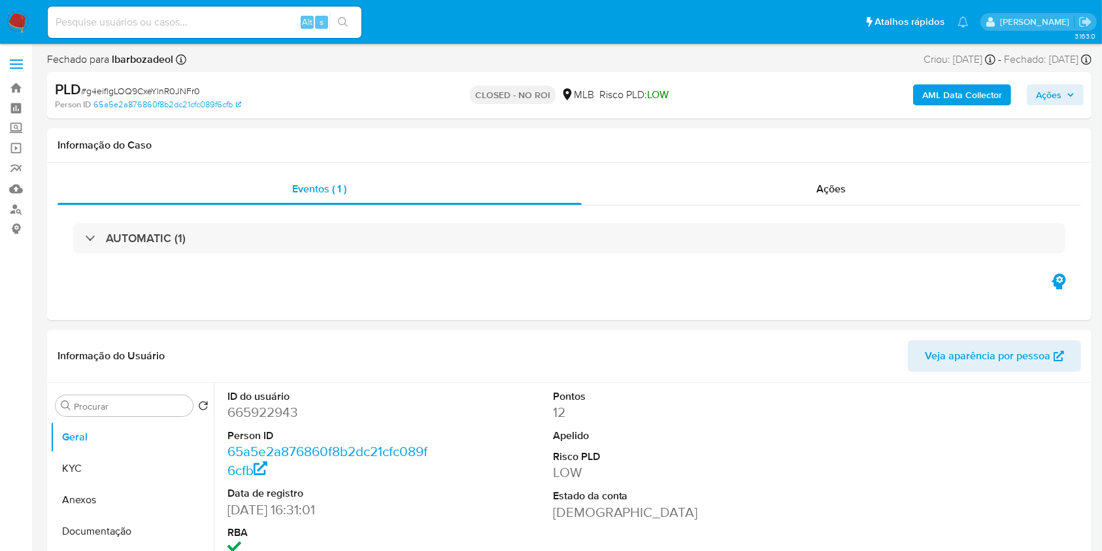
select select "10"
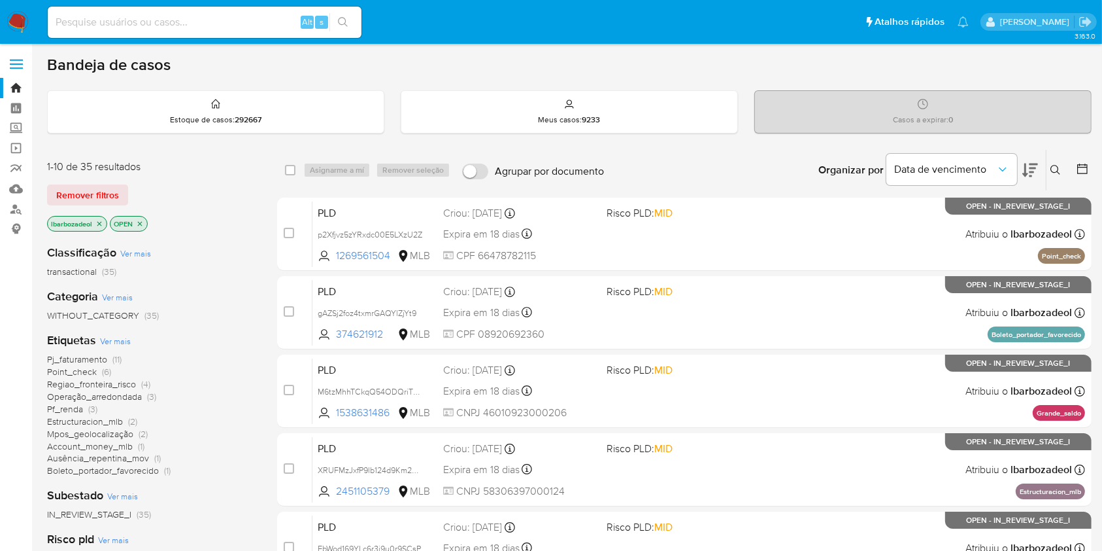
click at [114, 357] on span "(11)" at bounding box center [116, 358] width 9 height 13
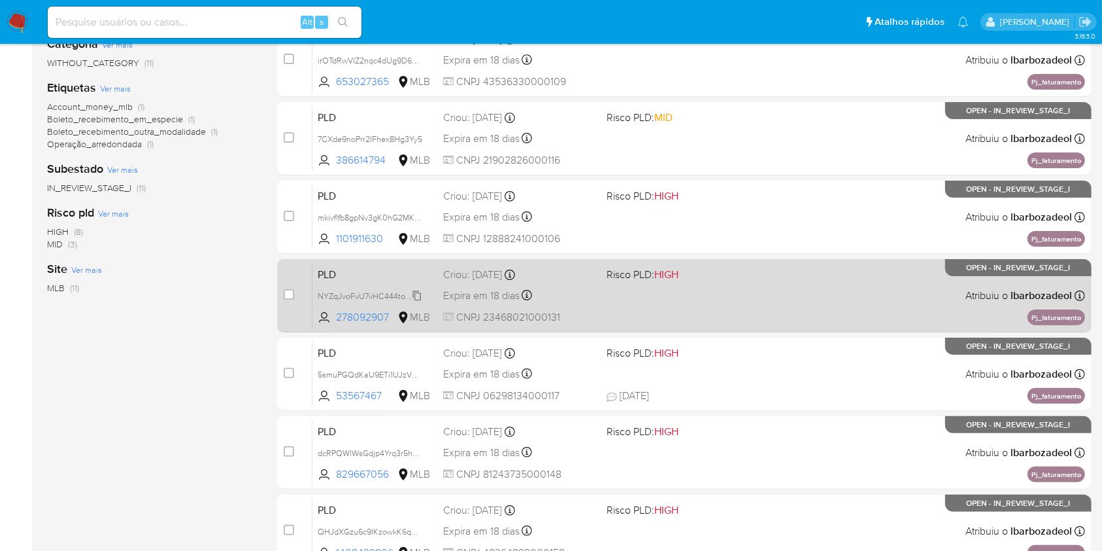
scroll to position [254, 0]
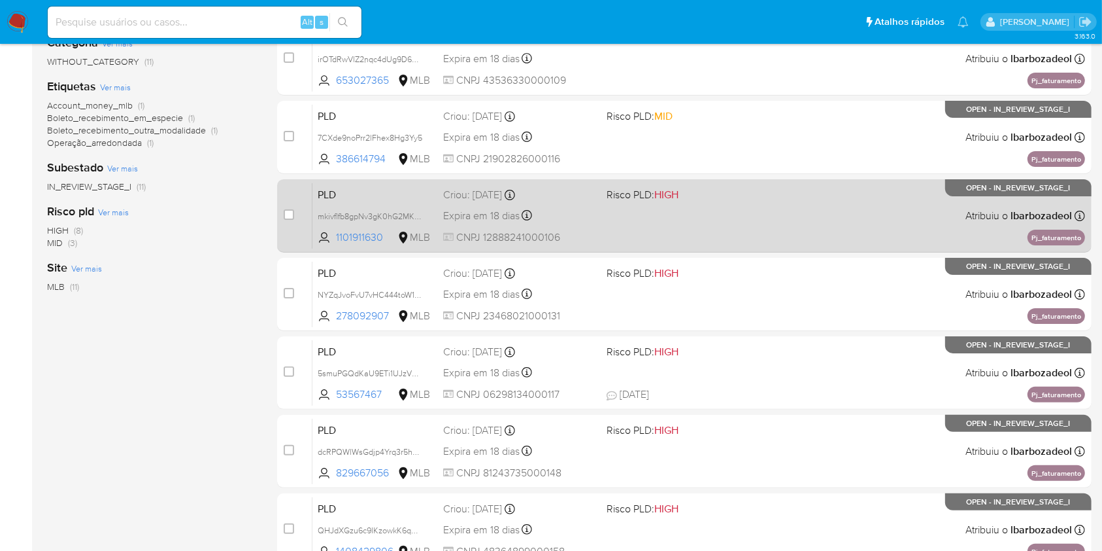
click at [757, 228] on div "PLD mkivflfb8gpNv3gK0hG2MKLZ 1101911630 MLB Risco PLD: HIGH Criou: [DATE] Criou…" at bounding box center [699, 215] width 773 height 66
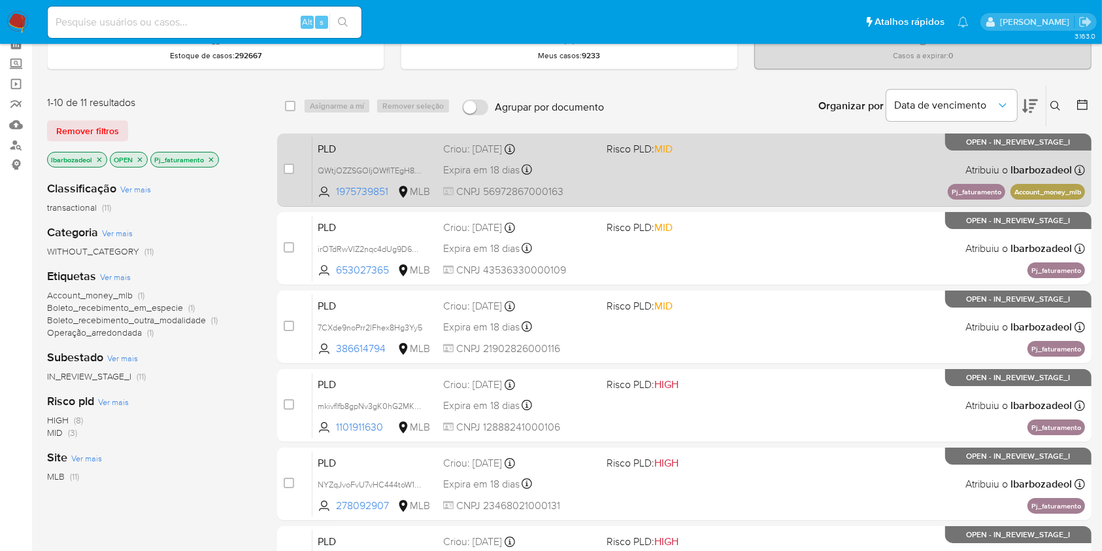
scroll to position [0, 0]
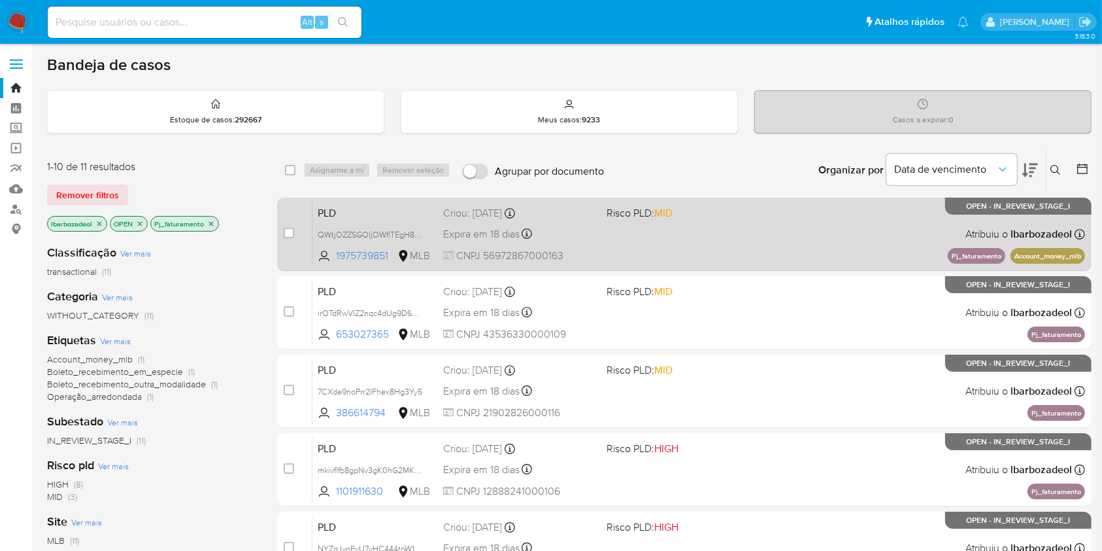
click at [633, 244] on div "PLD QWtjOZZSGOIjOWflTEgH8Duv 1975739851 MLB Risco PLD: MID Criou: [DATE] Criou:…" at bounding box center [699, 234] width 773 height 66
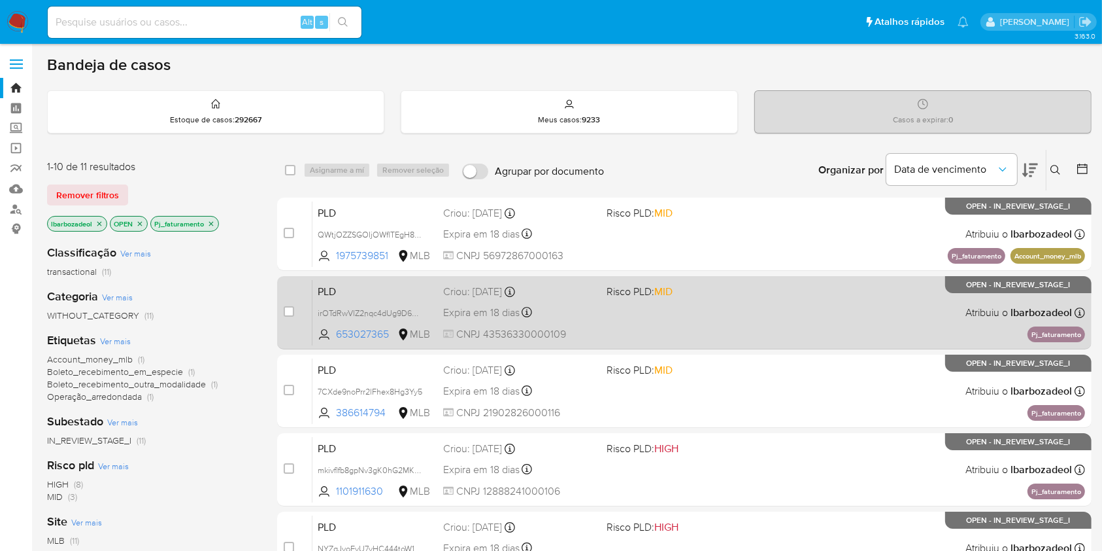
click at [698, 322] on div "PLD irOTdRwVlZ2nqc4dUg9D6Jpx 653027365 MLB Risco PLD: MID Criou: [DATE] Criou: …" at bounding box center [699, 312] width 773 height 66
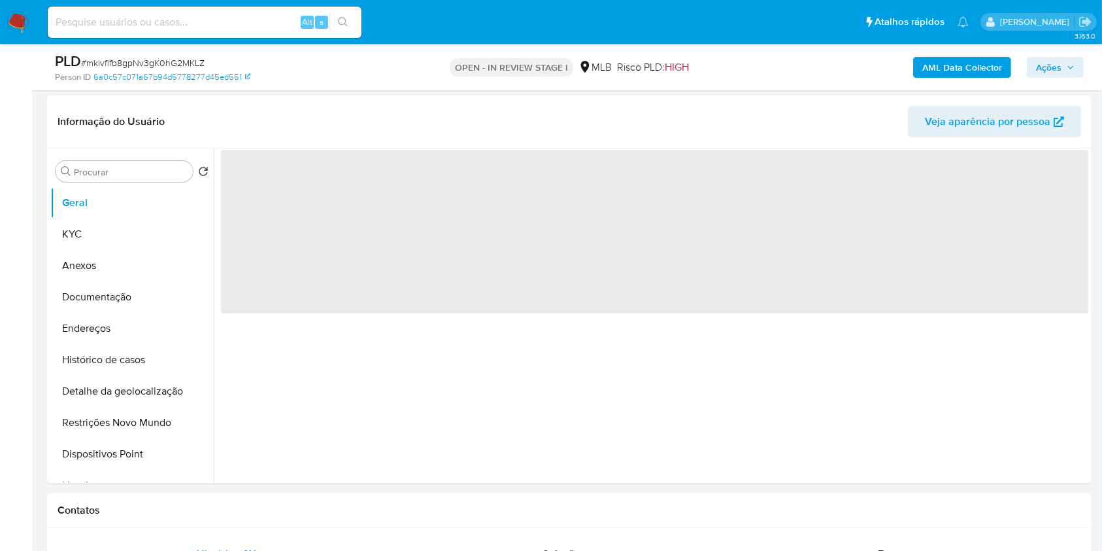
scroll to position [190, 0]
select select "10"
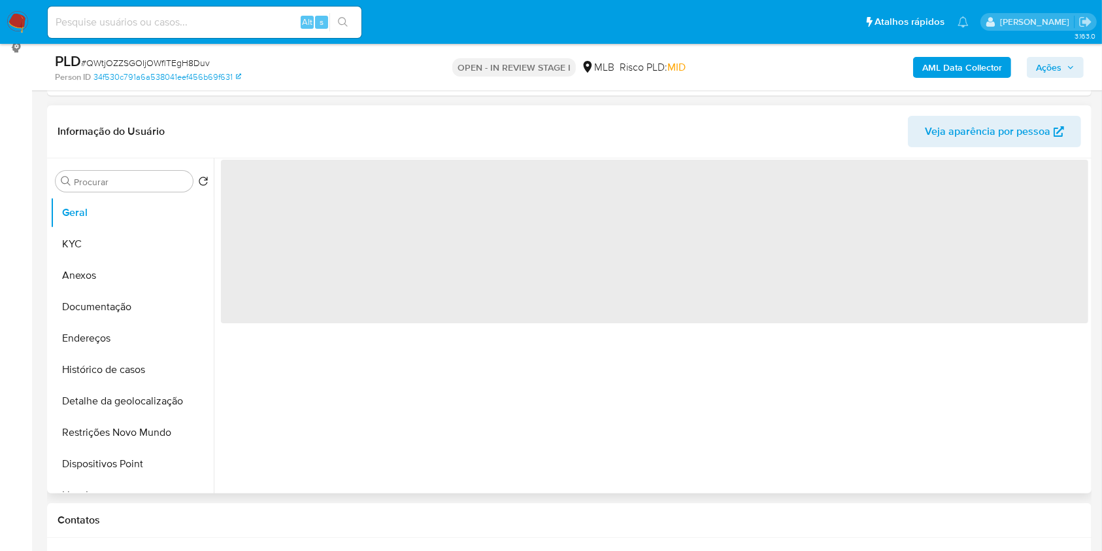
scroll to position [212, 0]
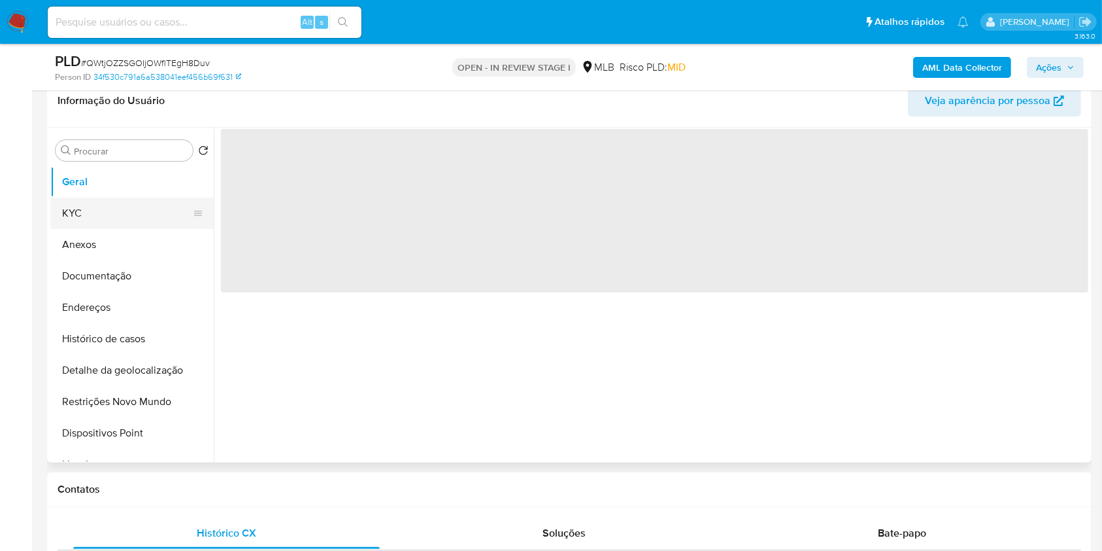
select select "10"
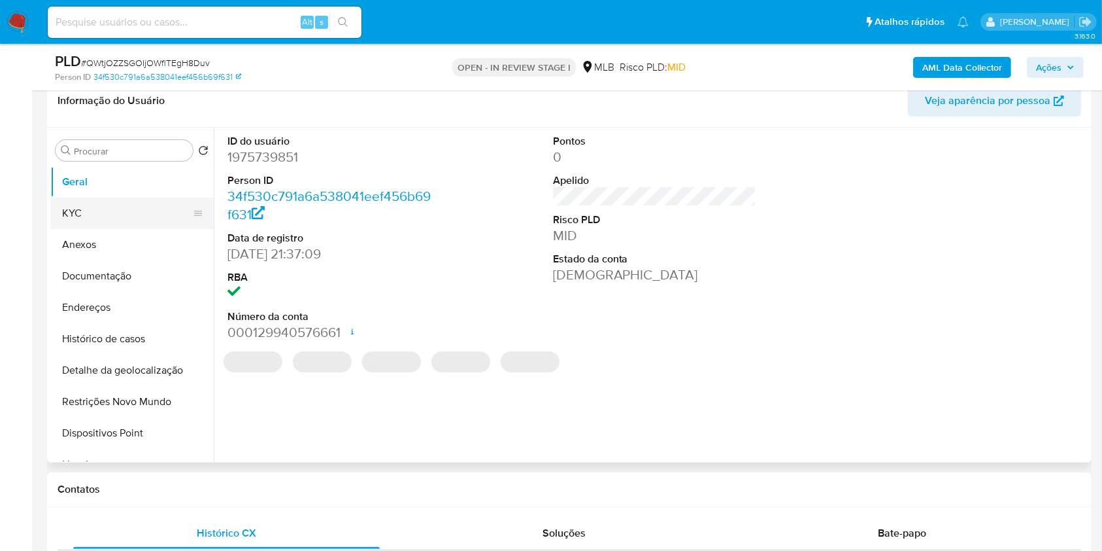
click at [133, 209] on button "KYC" at bounding box center [126, 212] width 153 height 31
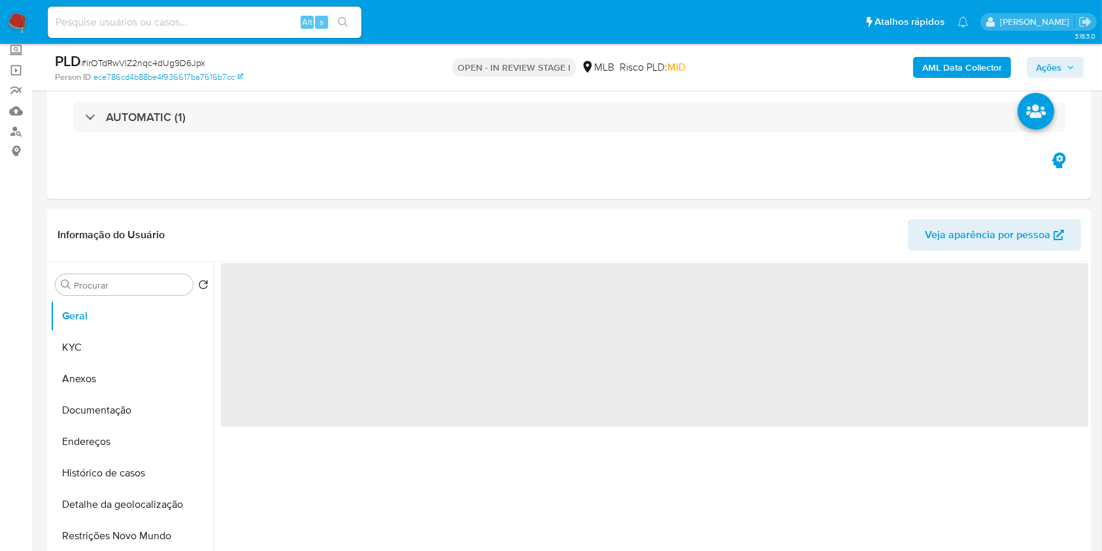
select select "10"
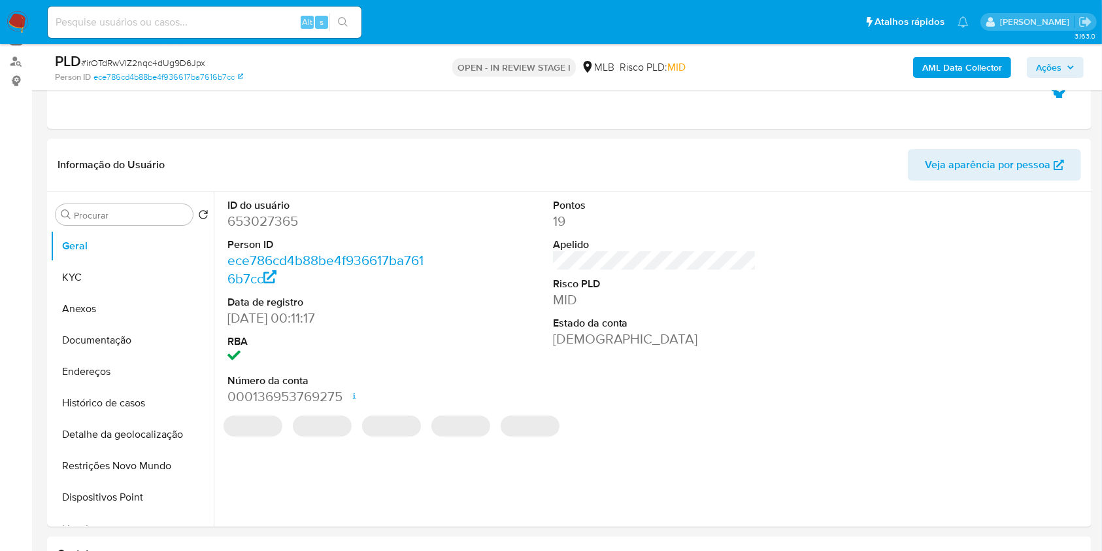
scroll to position [162, 0]
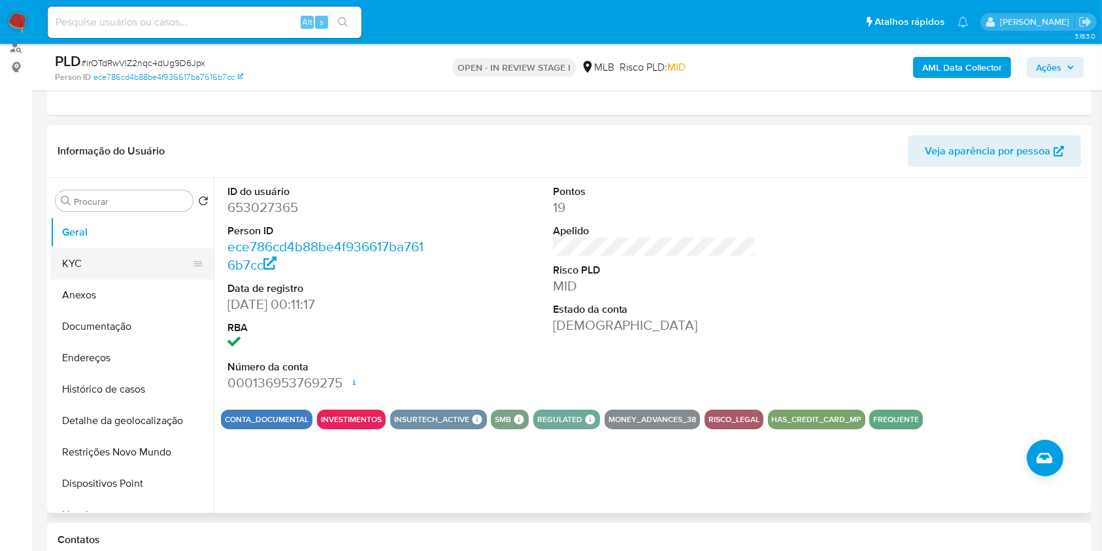
click at [119, 262] on button "KYC" at bounding box center [126, 263] width 153 height 31
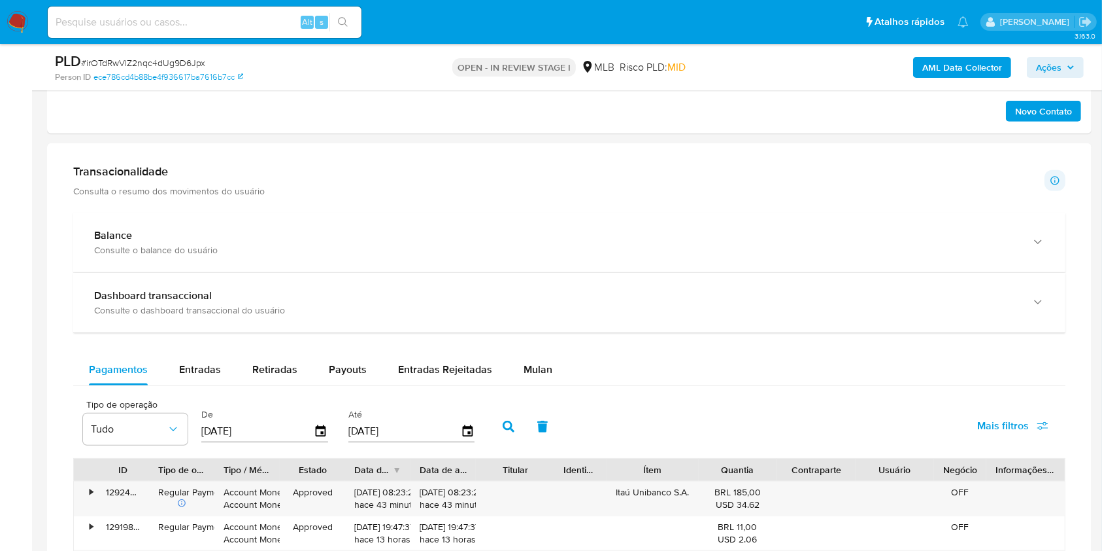
scroll to position [840, 0]
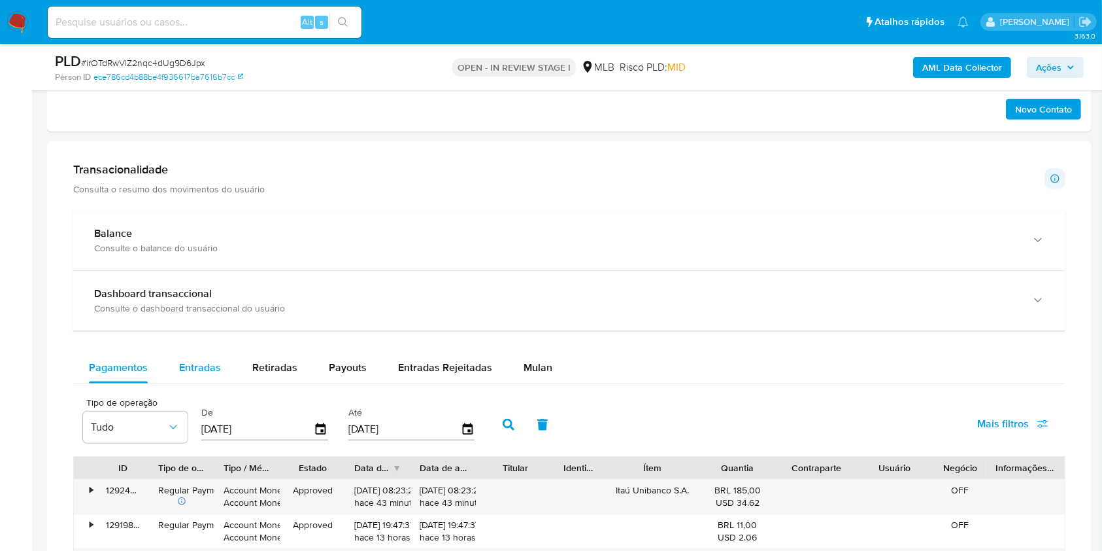
click at [194, 358] on div "Entradas" at bounding box center [200, 367] width 42 height 31
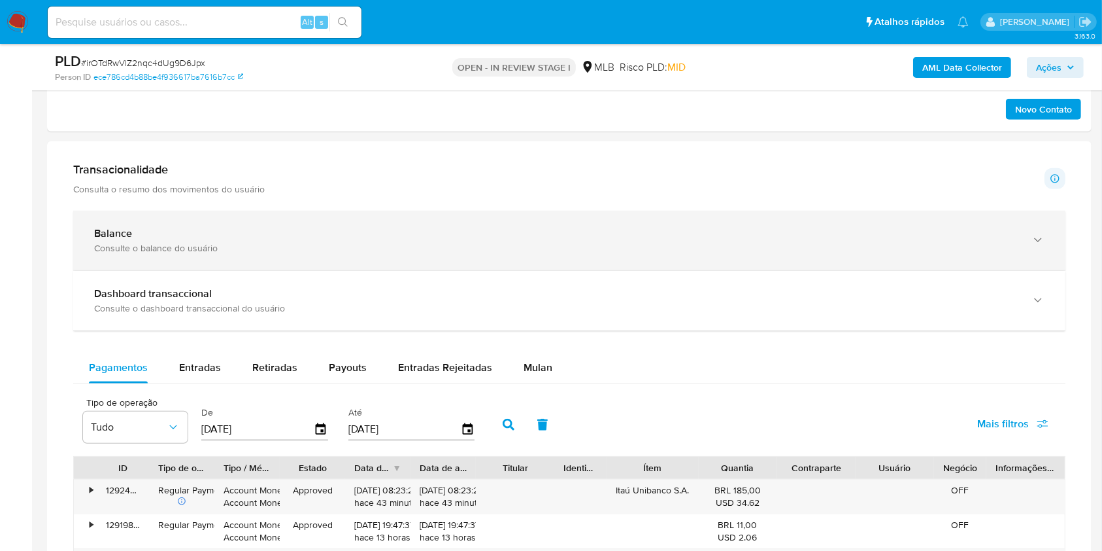
select select "10"
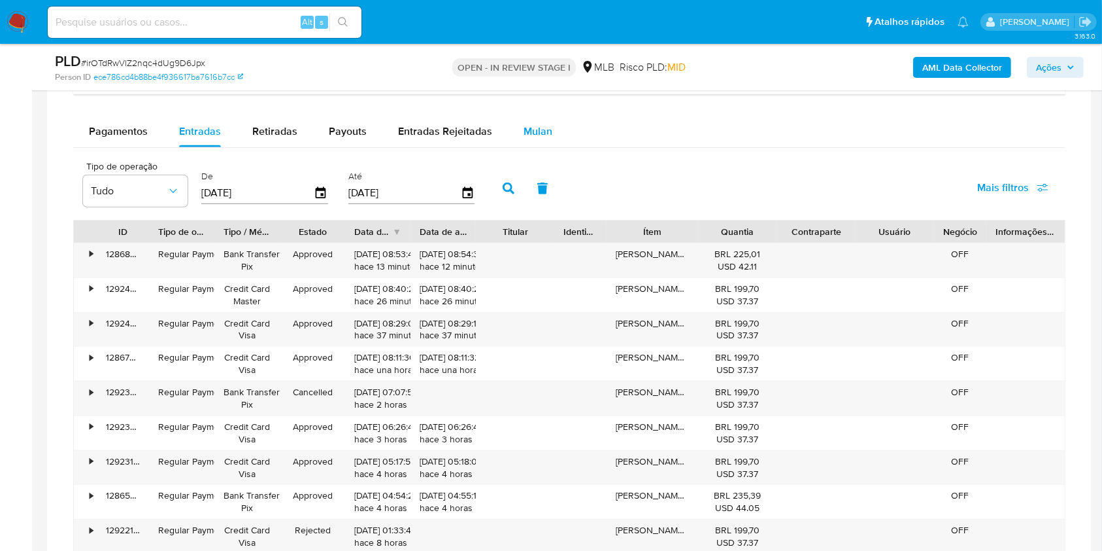
scroll to position [1077, 0]
click at [524, 124] on span "Mulan" at bounding box center [538, 129] width 29 height 15
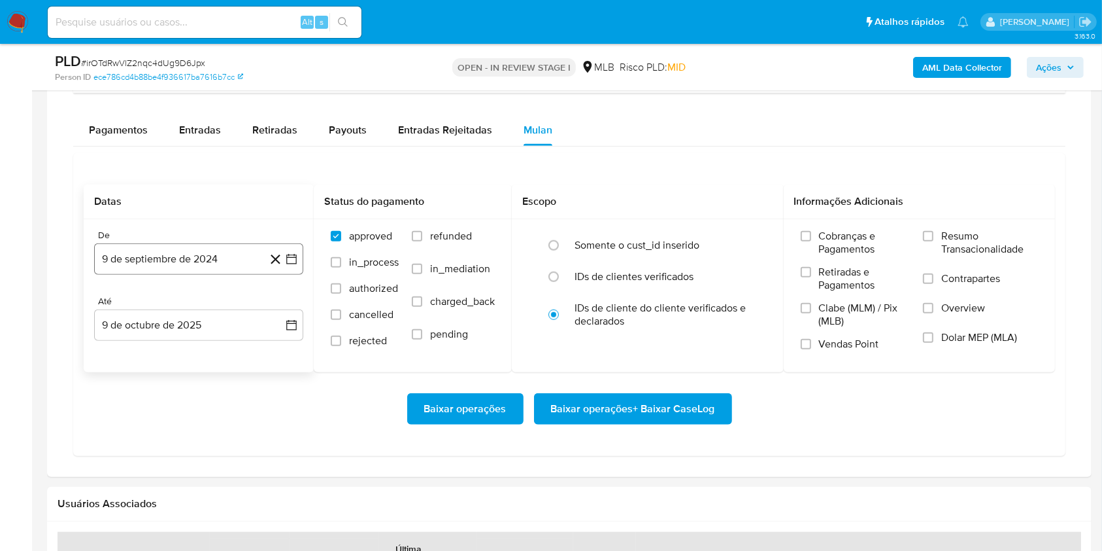
click at [235, 254] on button "9 de septiembre de 2024" at bounding box center [198, 258] width 209 height 31
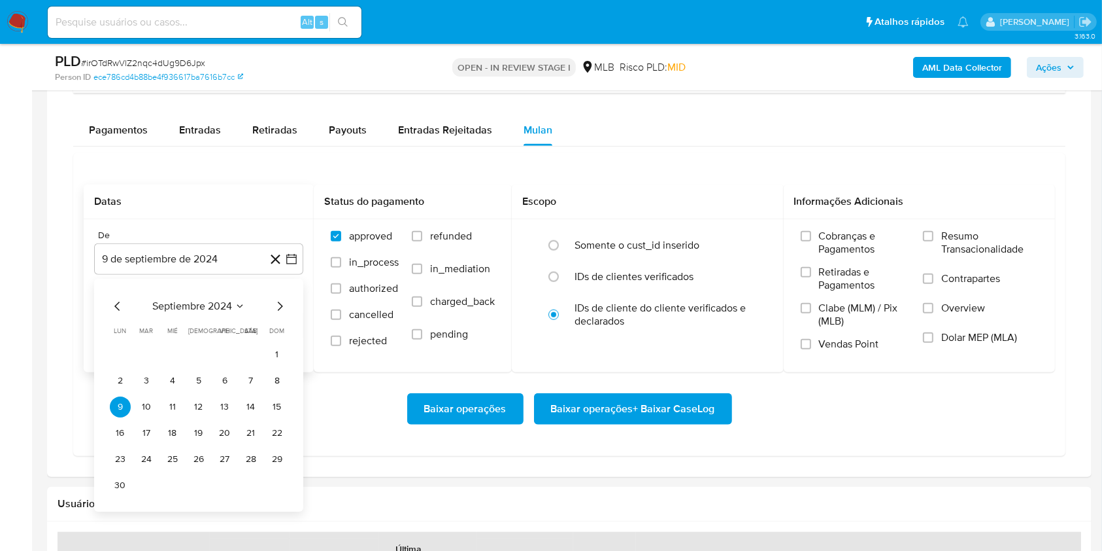
click at [197, 307] on span "septiembre 2024" at bounding box center [192, 305] width 80 height 13
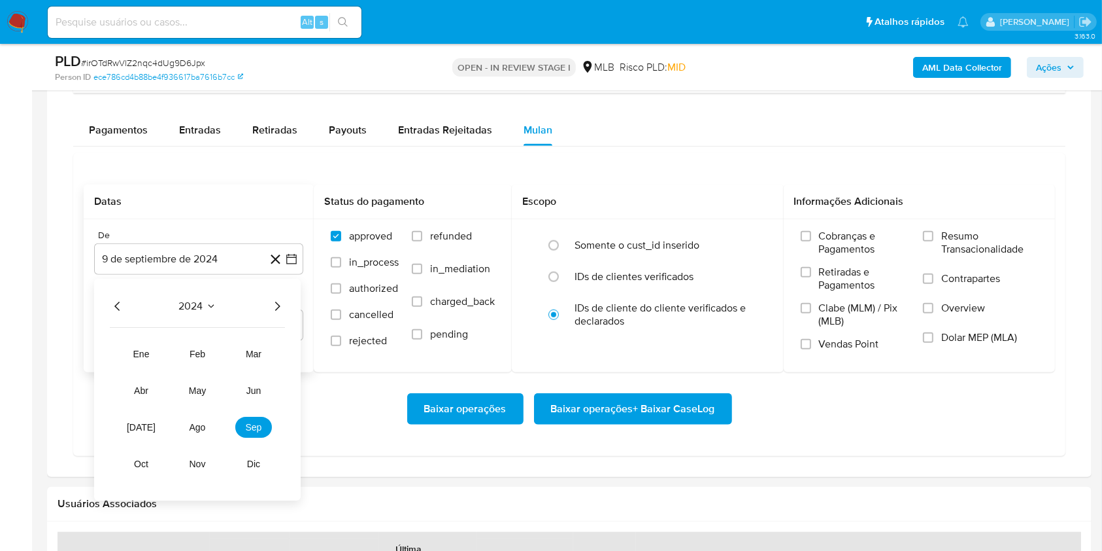
drag, startPoint x: 277, startPoint y: 306, endPoint x: 252, endPoint y: 339, distance: 41.1
click at [277, 306] on icon "Año siguiente" at bounding box center [277, 306] width 16 height 16
click at [194, 425] on span "ago" at bounding box center [198, 427] width 16 height 10
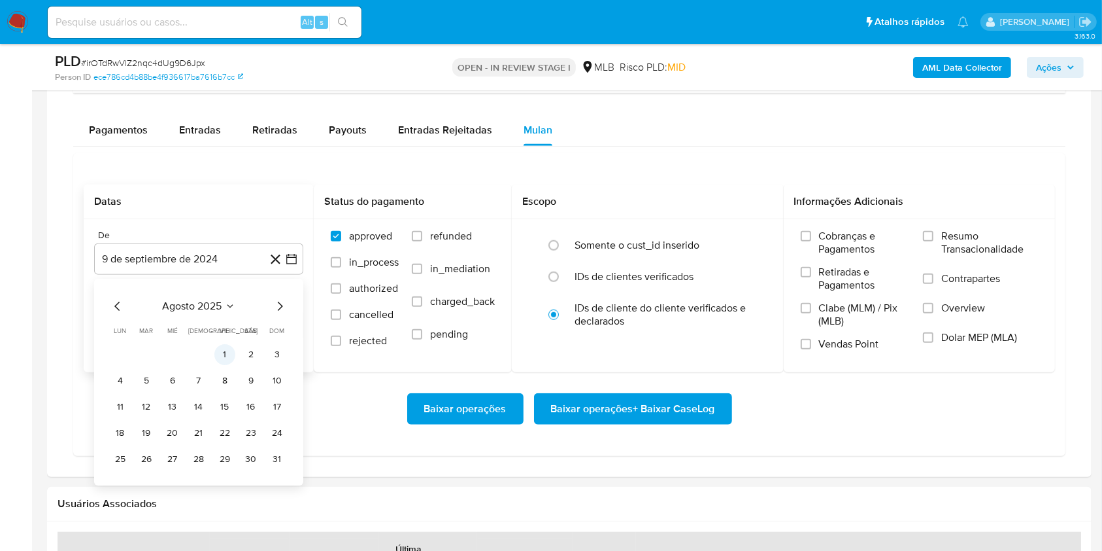
click at [220, 354] on button "1" at bounding box center [224, 354] width 21 height 21
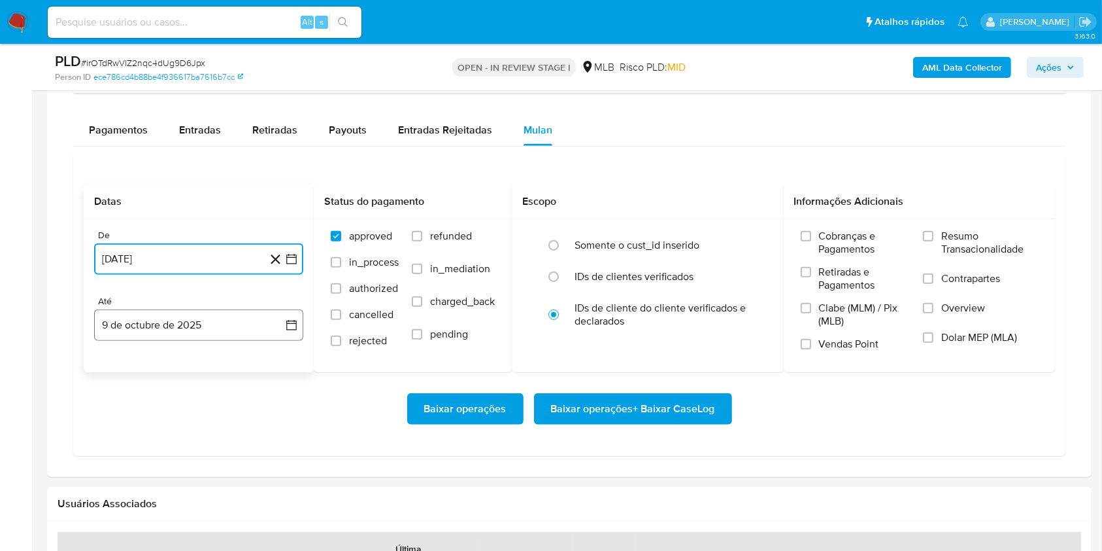
click at [216, 330] on button "9 de octubre de 2025" at bounding box center [198, 324] width 209 height 31
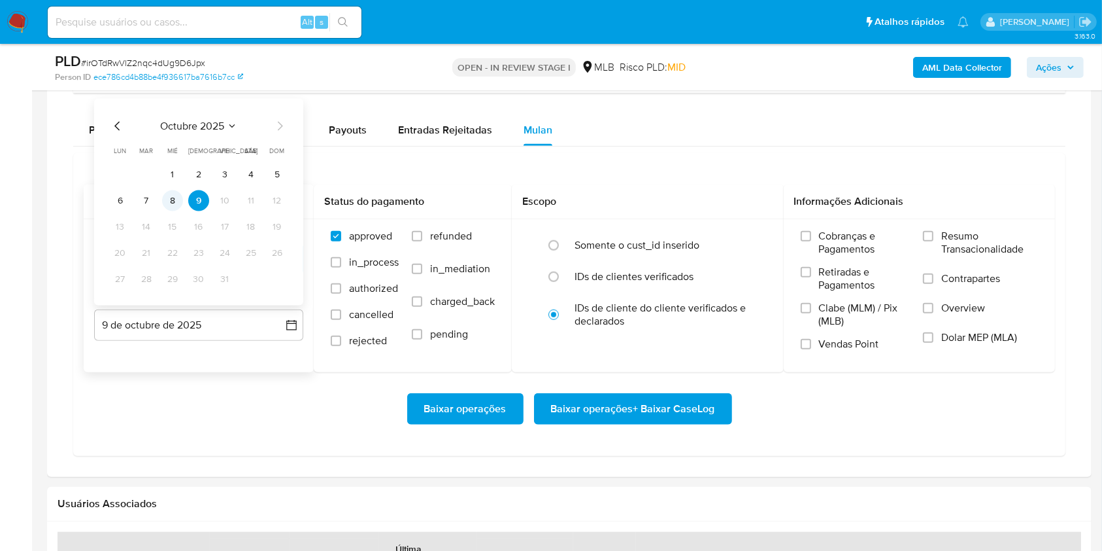
click at [176, 204] on button "8" at bounding box center [172, 200] width 21 height 21
click at [1007, 239] on span "Resumo Transacionalidade" at bounding box center [990, 243] width 97 height 26
click at [934, 239] on input "Resumo Transacionalidade" at bounding box center [928, 236] width 10 height 10
click at [668, 411] on span "Baixar operações + Baixar CaseLog" at bounding box center [633, 408] width 164 height 29
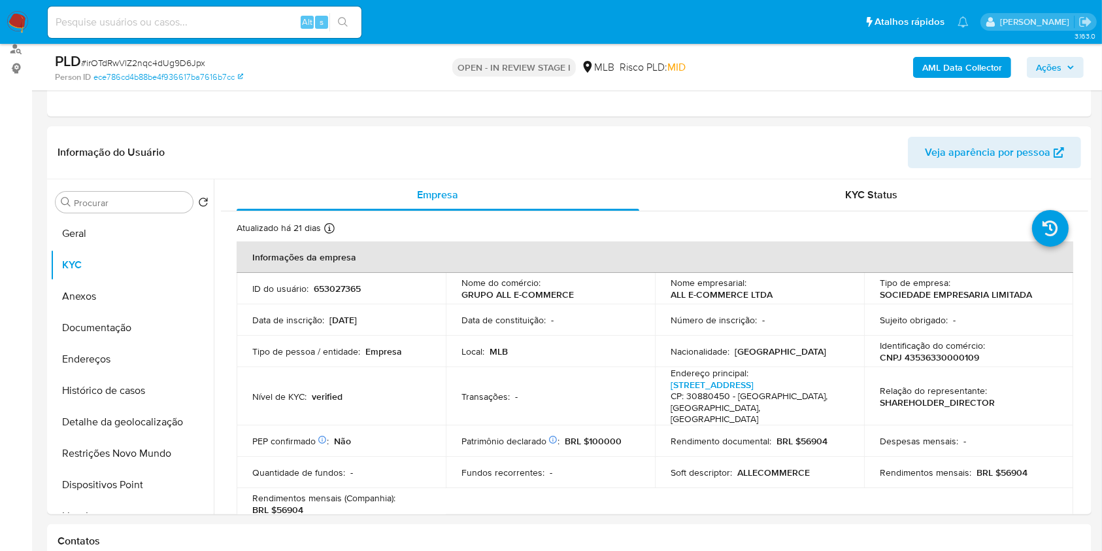
scroll to position [0, 0]
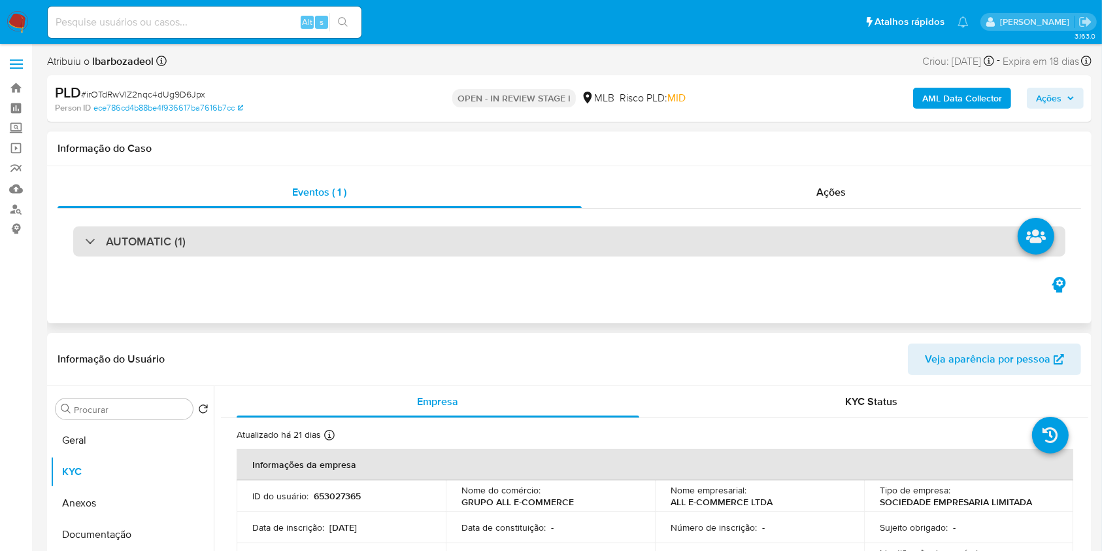
click at [624, 233] on div "AUTOMATIC (1)" at bounding box center [569, 241] width 993 height 30
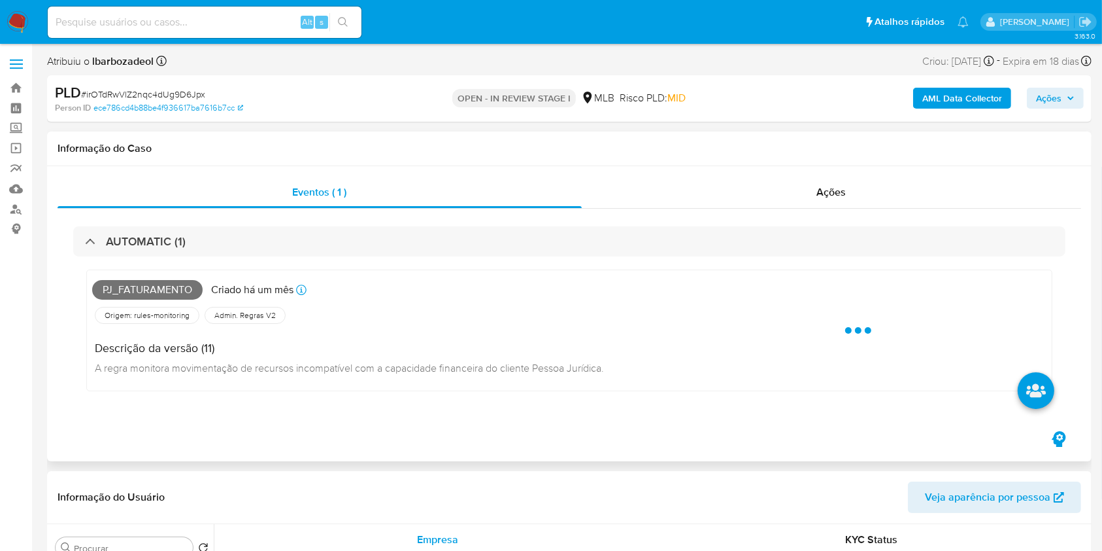
click at [167, 285] on span "Pj_faturamento" at bounding box center [147, 290] width 111 height 20
copy span "Pj_faturamento"
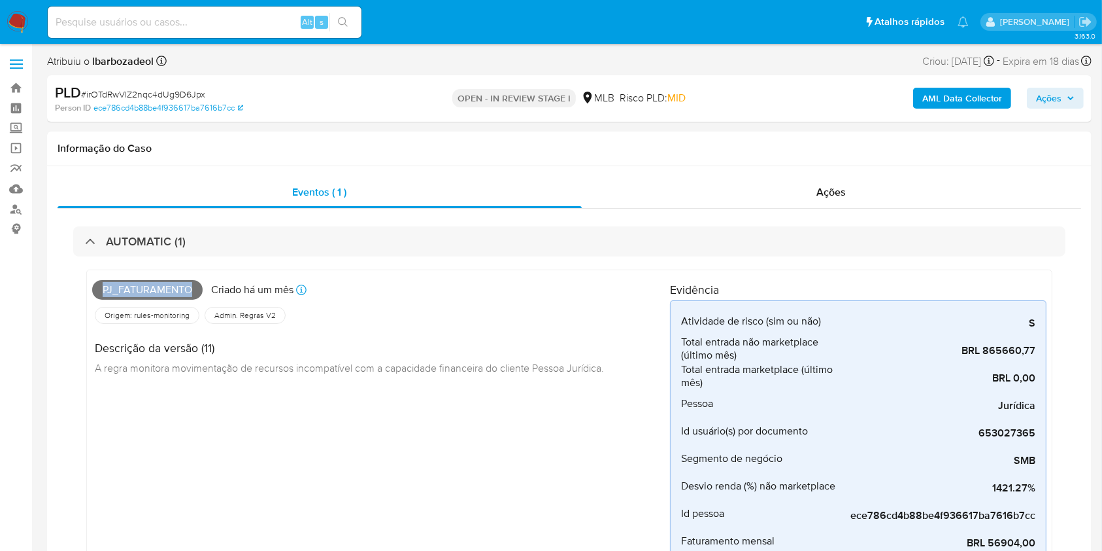
click at [1083, 92] on button "Ações" at bounding box center [1055, 98] width 57 height 21
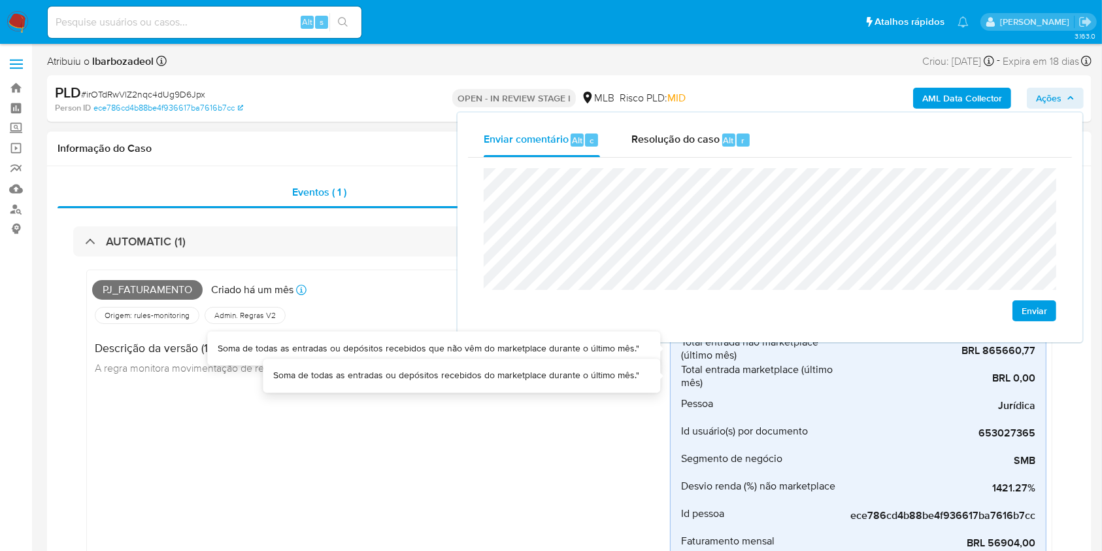
click at [554, 413] on div "Pj_faturamento Criado há um mês Criado: 12/09/2025 00:29:53 Origem: rules-monit…" at bounding box center [381, 473] width 578 height 396
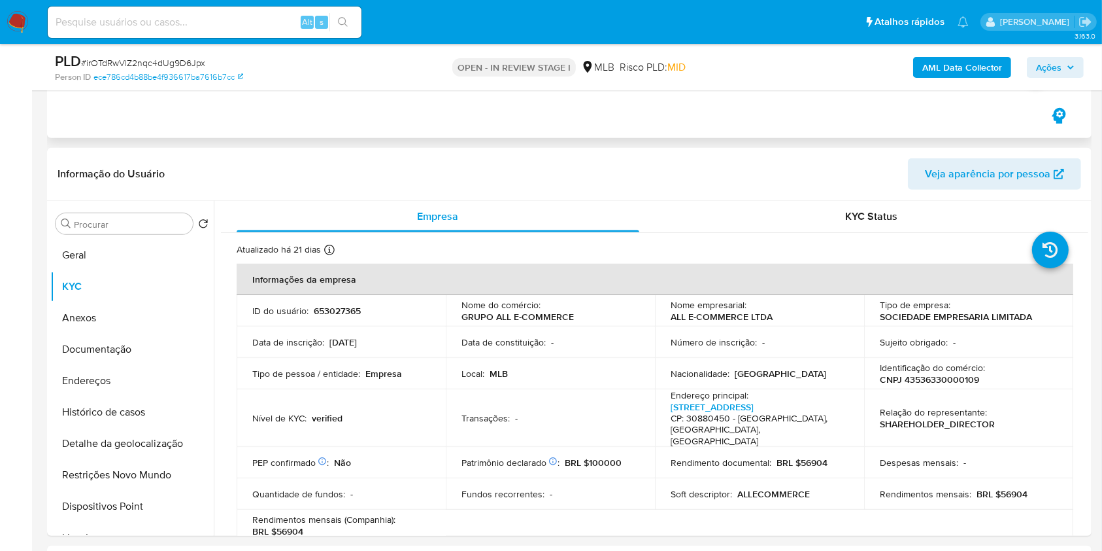
scroll to position [566, 0]
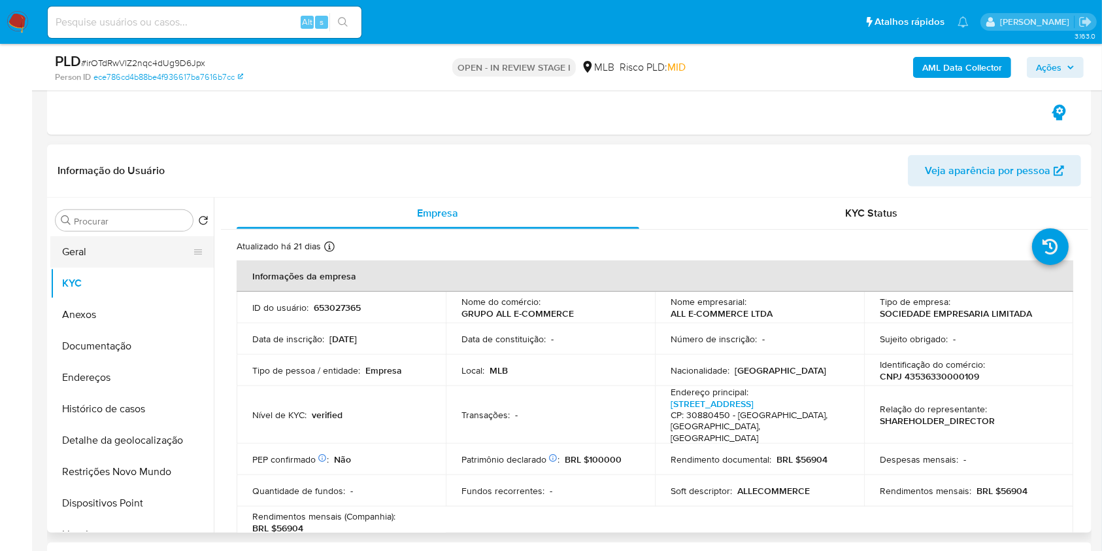
click at [65, 247] on button "Geral" at bounding box center [126, 251] width 153 height 31
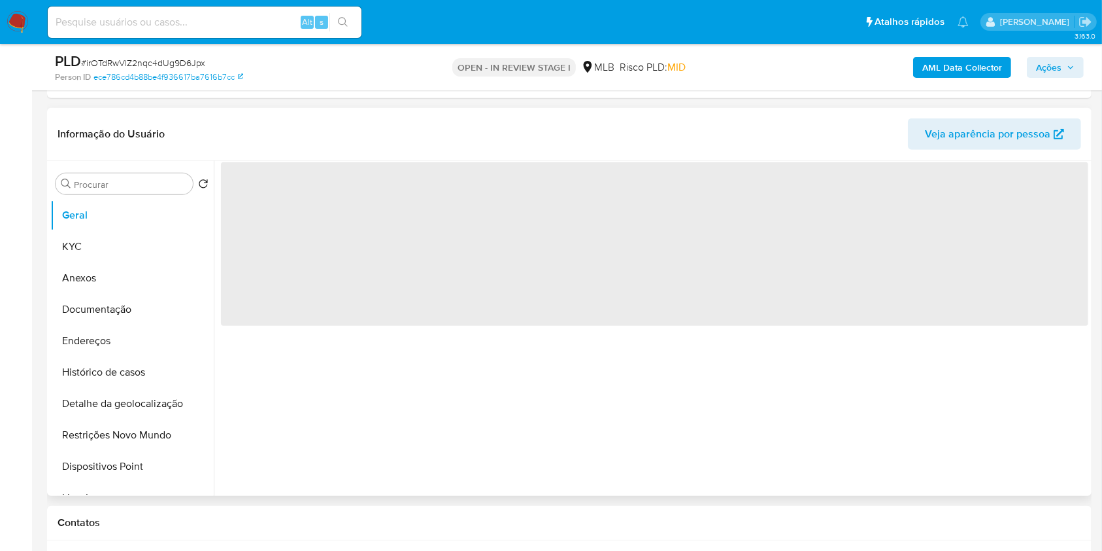
scroll to position [587, 0]
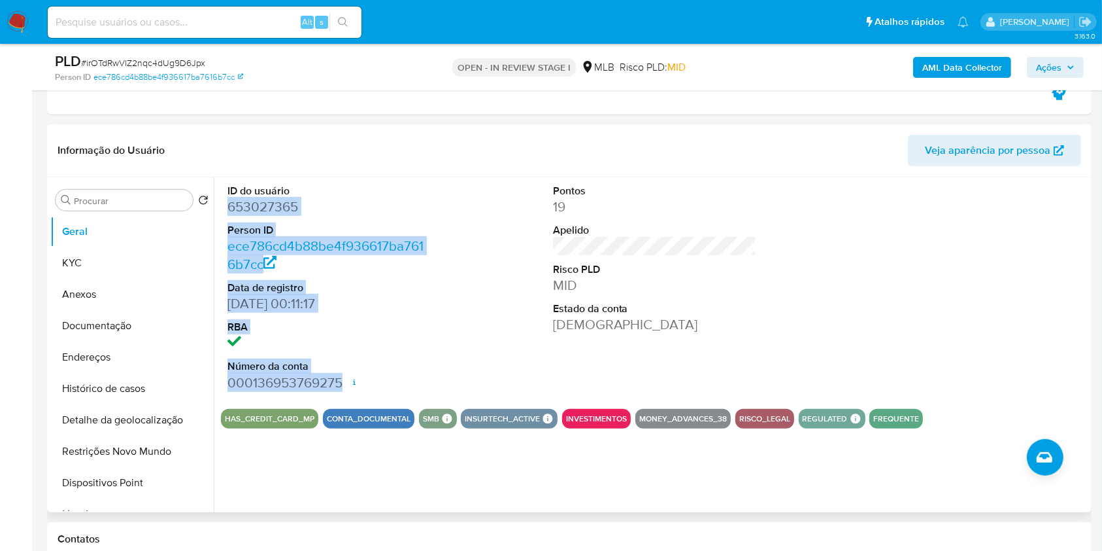
drag, startPoint x: 224, startPoint y: 212, endPoint x: 347, endPoint y: 378, distance: 206.6
click at [347, 378] on div "ID do usuário 653027365 Person ID ece786cd4b88be4f936617ba7616b7cc Data de regi…" at bounding box center [329, 287] width 217 height 221
copy dl "653027365 Person ID ece786cd4b88be4f936617ba7616b7cc Data de registro 30/09/202…"
click at [1057, 66] on span "Ações" at bounding box center [1049, 67] width 26 height 21
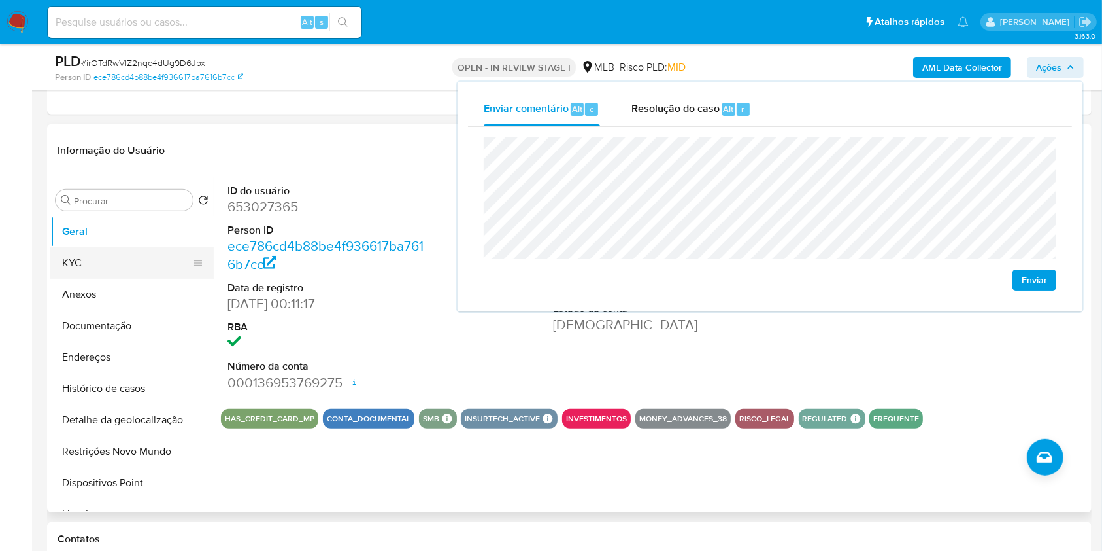
click at [133, 259] on button "KYC" at bounding box center [126, 262] width 153 height 31
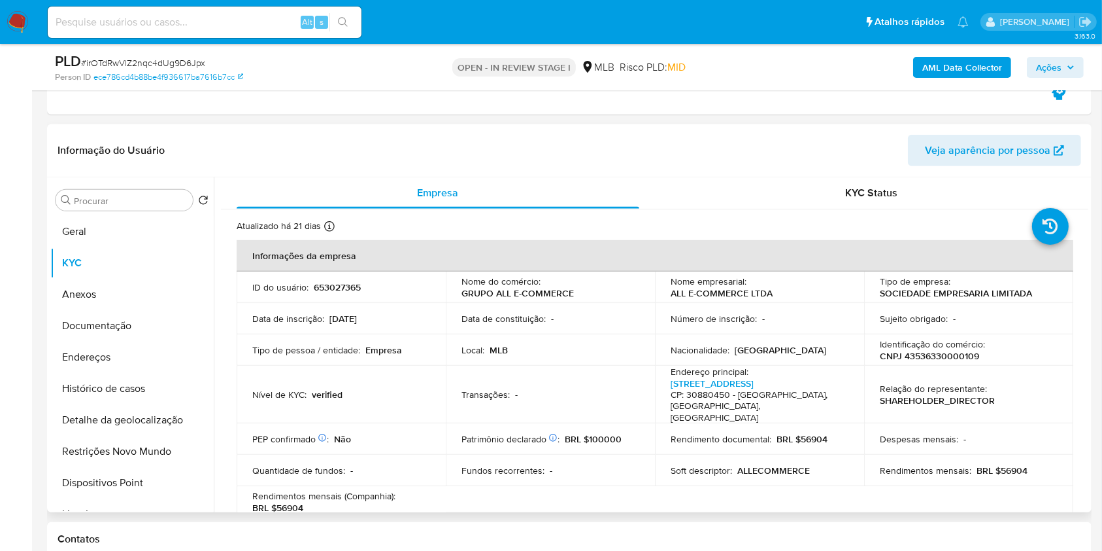
click at [927, 350] on p "CNPJ 43536330000109" at bounding box center [929, 356] width 99 height 12
click at [925, 354] on p "CNPJ 43536330000109" at bounding box center [929, 356] width 99 height 12
copy p "43536330000109"
click at [1052, 61] on span "Ações" at bounding box center [1049, 67] width 26 height 21
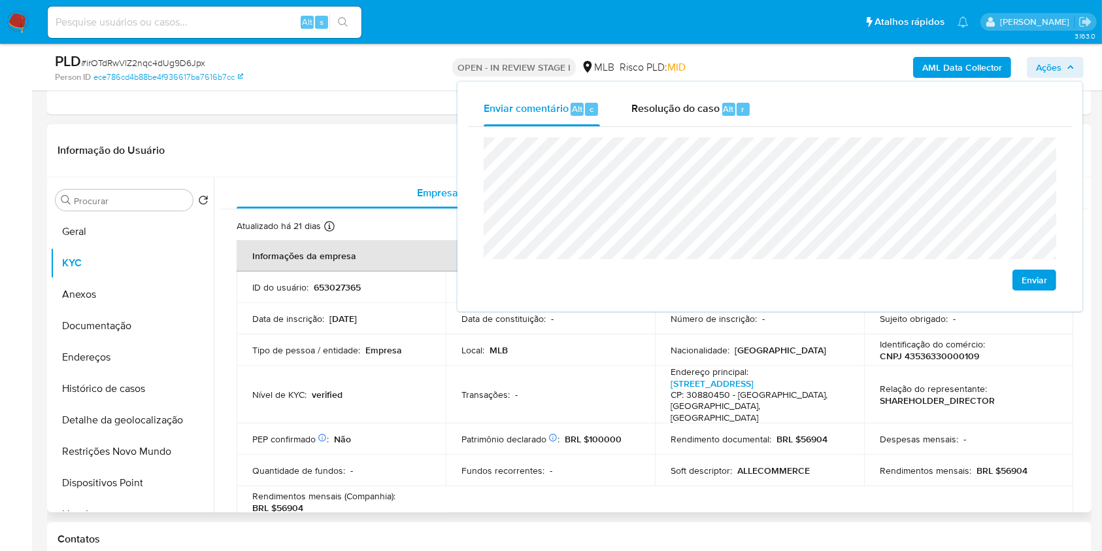
click at [349, 362] on td "Tipo de pessoa / entidade : Empresa" at bounding box center [341, 349] width 209 height 31
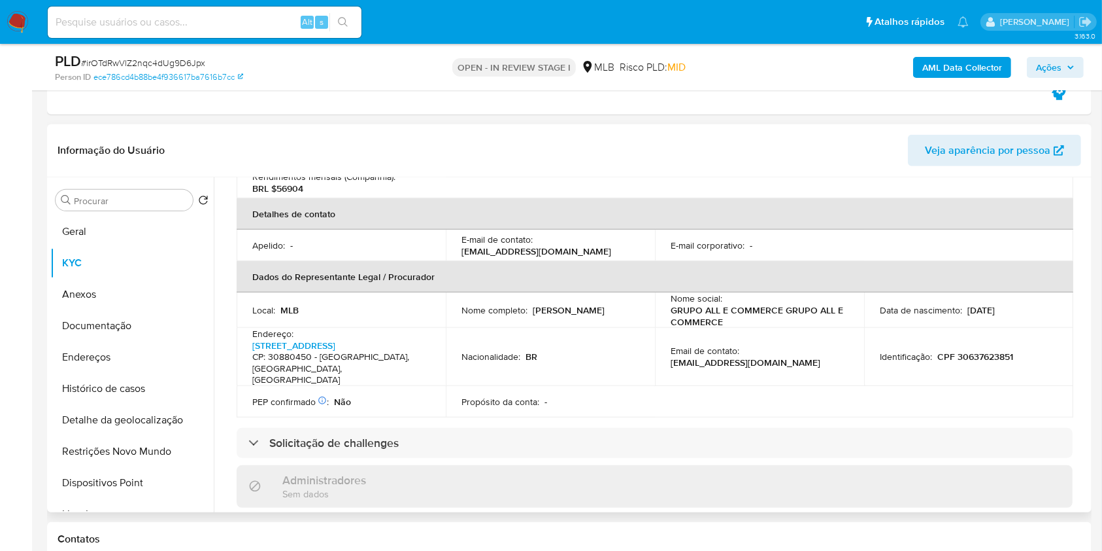
scroll to position [326, 0]
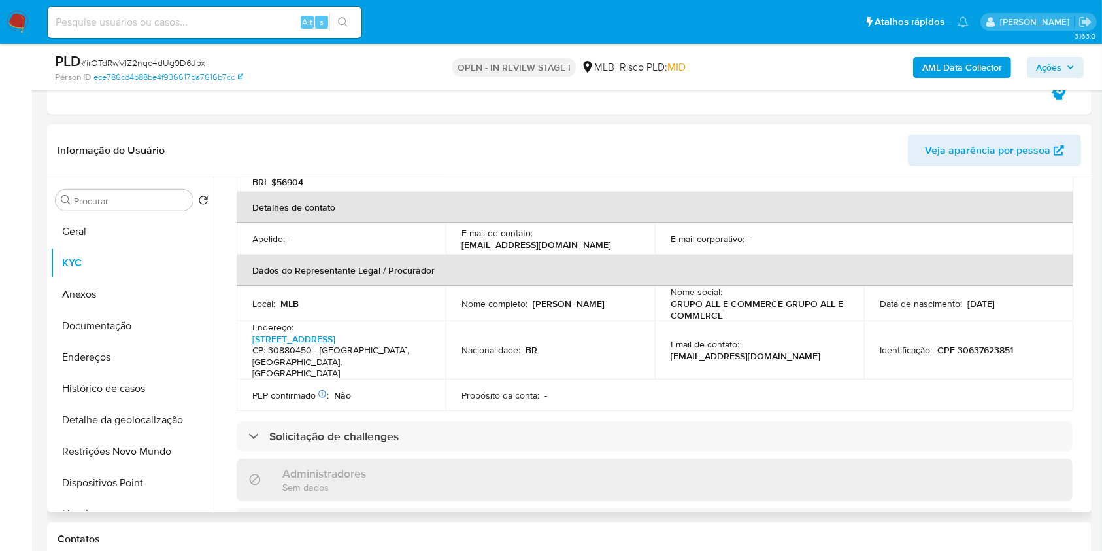
click at [969, 344] on p "CPF 30637623851" at bounding box center [976, 350] width 76 height 12
copy p "30637623851"
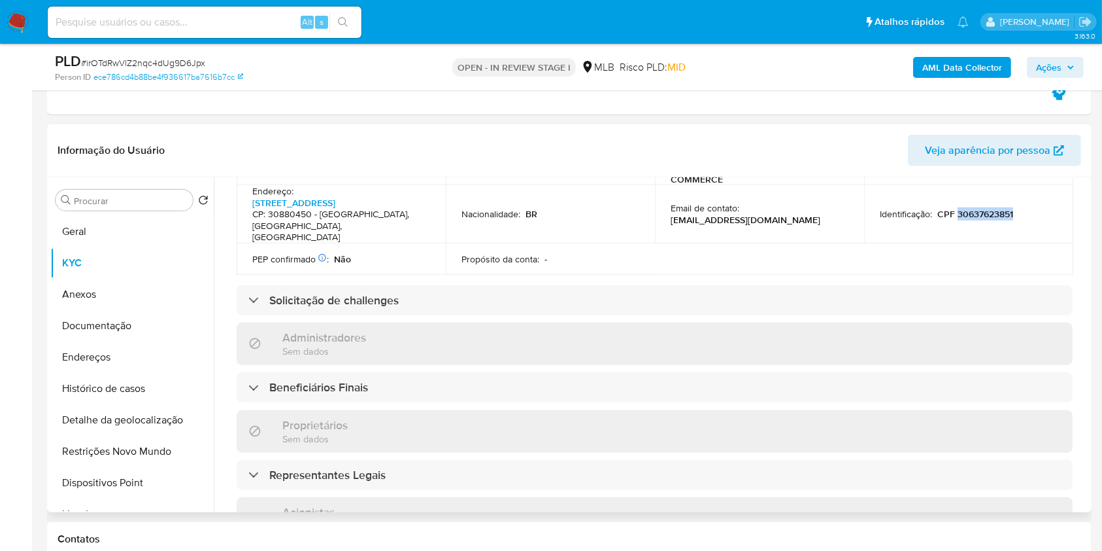
scroll to position [502, 0]
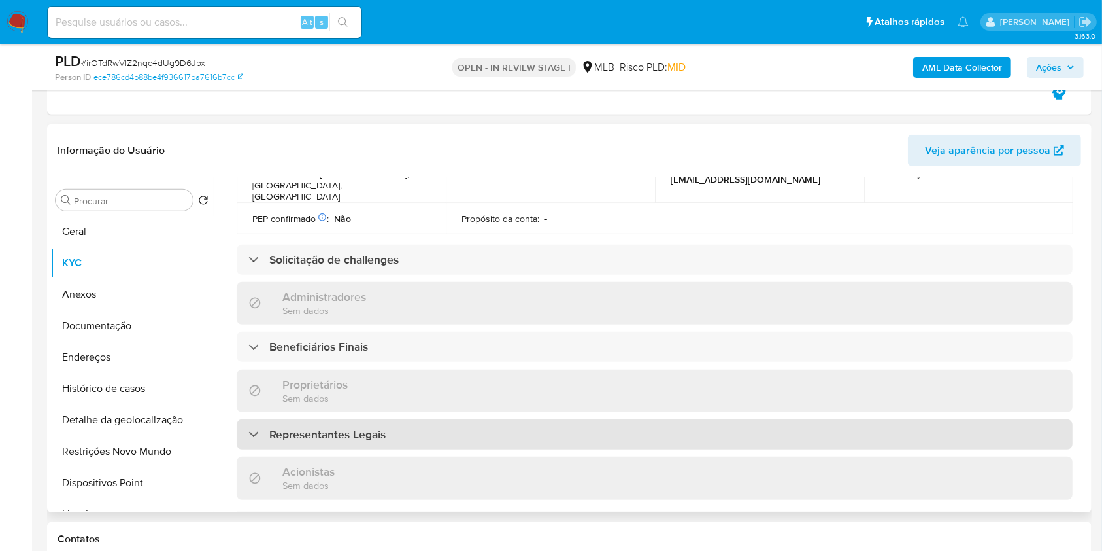
click at [768, 422] on div "Representantes Legais" at bounding box center [655, 434] width 836 height 30
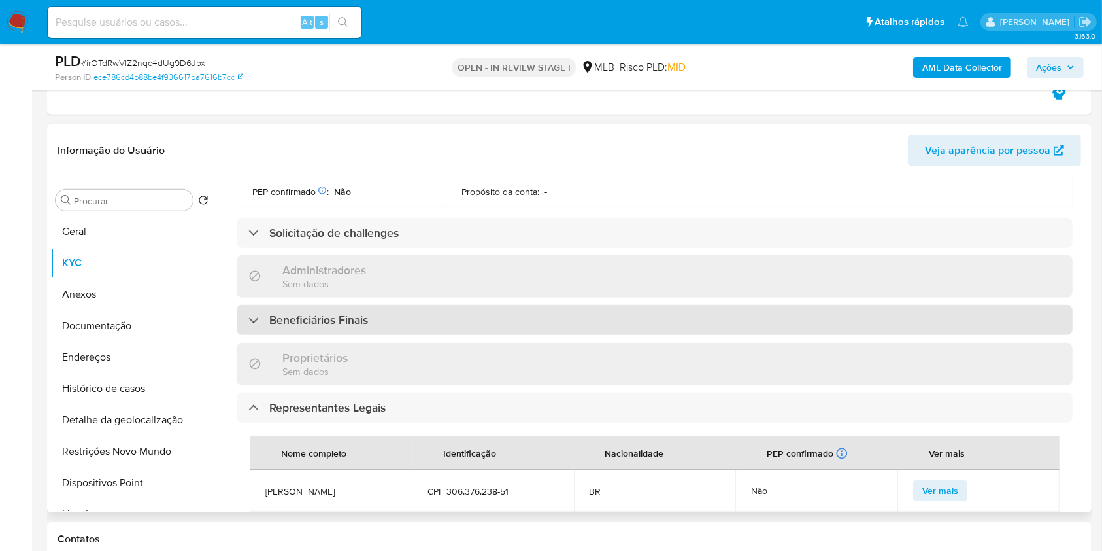
scroll to position [524, 0]
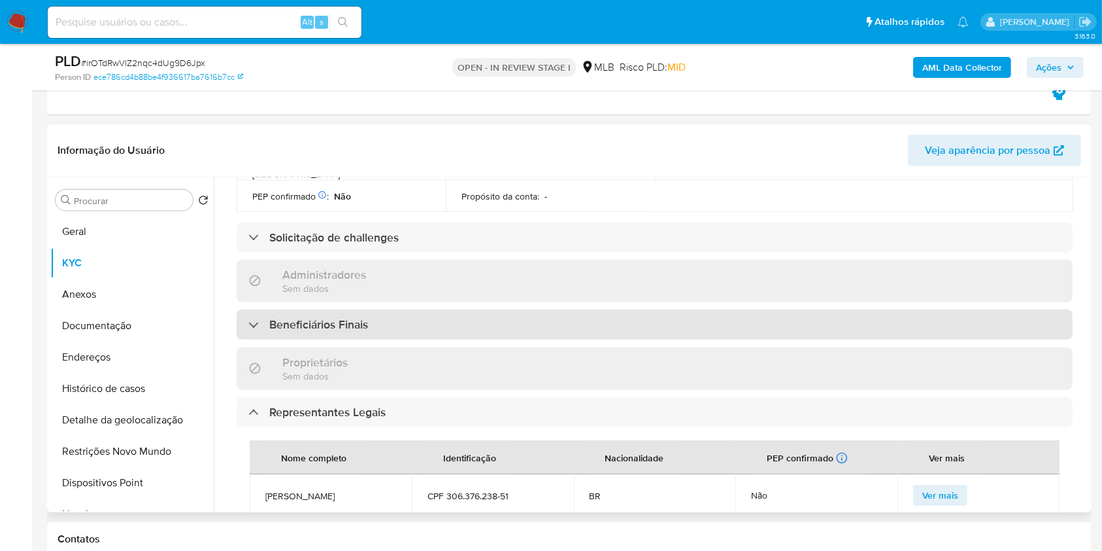
click at [763, 309] on div "Beneficiários Finais" at bounding box center [655, 324] width 836 height 30
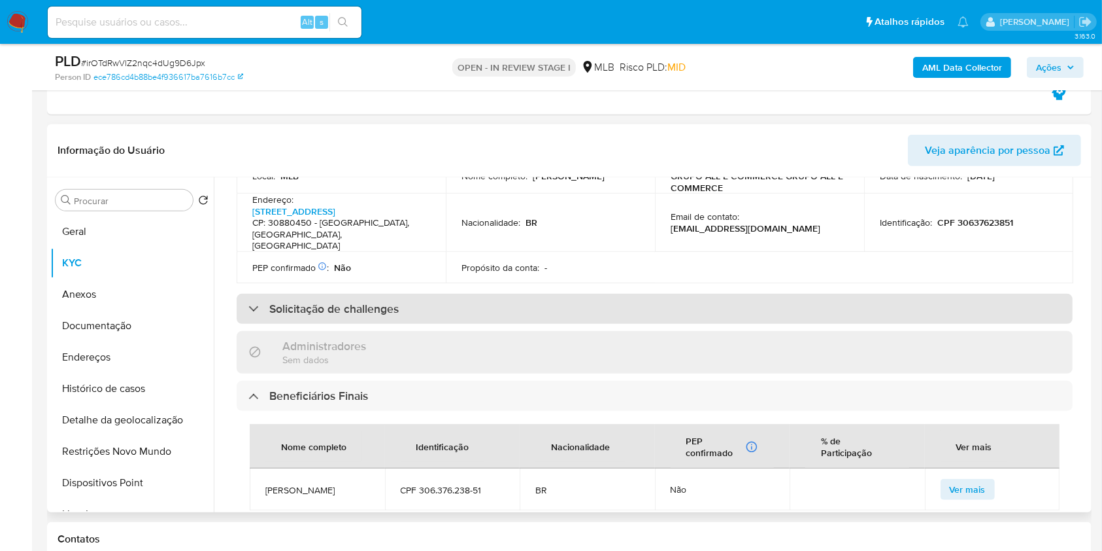
click at [764, 294] on div "Solicitação de challenges" at bounding box center [655, 309] width 836 height 30
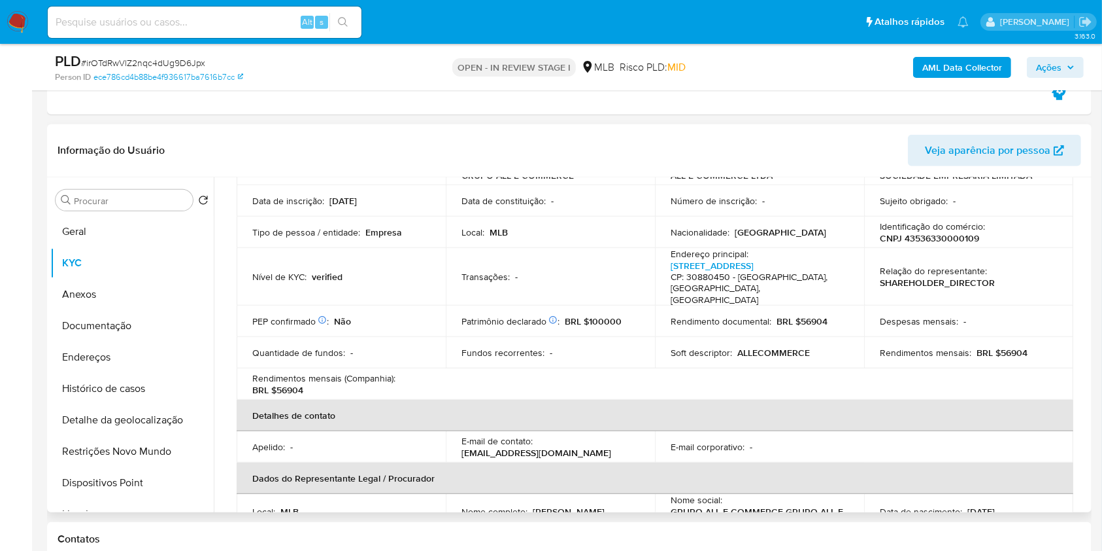
scroll to position [0, 0]
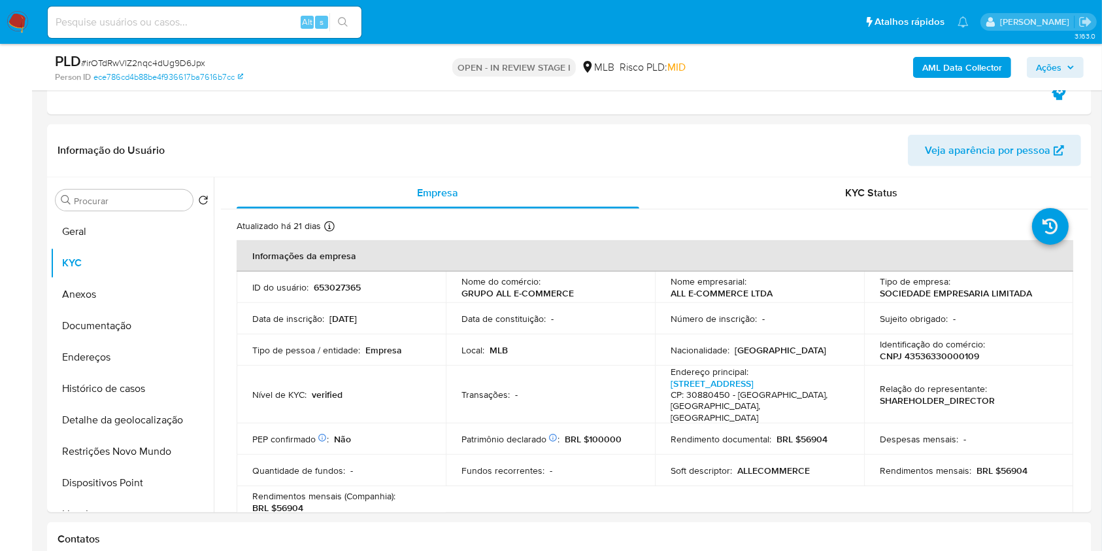
click at [1067, 66] on icon "button" at bounding box center [1071, 67] width 8 height 8
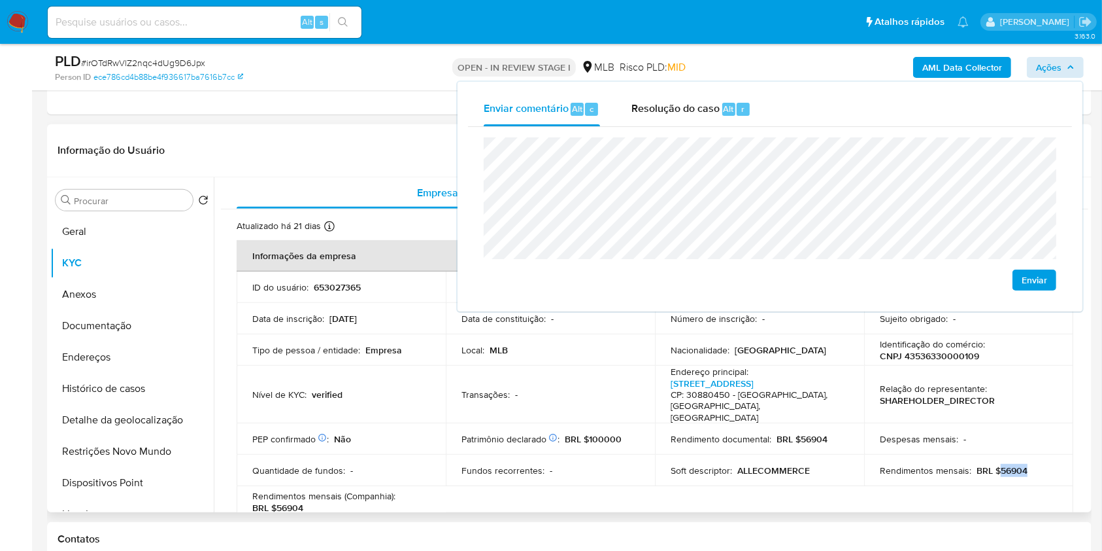
drag, startPoint x: 997, startPoint y: 461, endPoint x: 1023, endPoint y: 459, distance: 25.6
click at [1023, 464] on div "Rendimentos mensais : BRL $56904" at bounding box center [969, 470] width 178 height 12
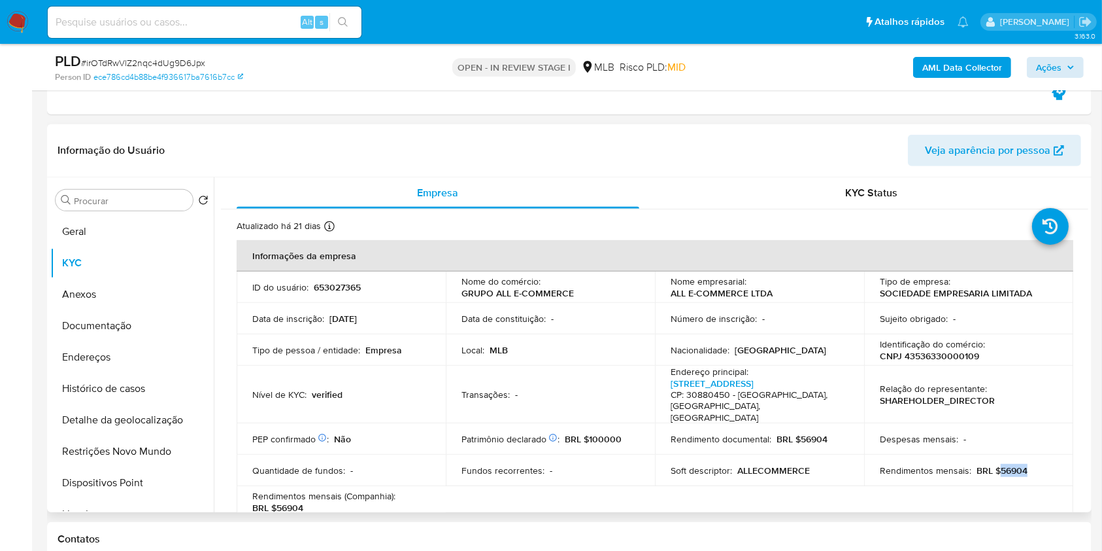
copy p "56904"
click at [1059, 73] on span "Ações" at bounding box center [1049, 67] width 26 height 21
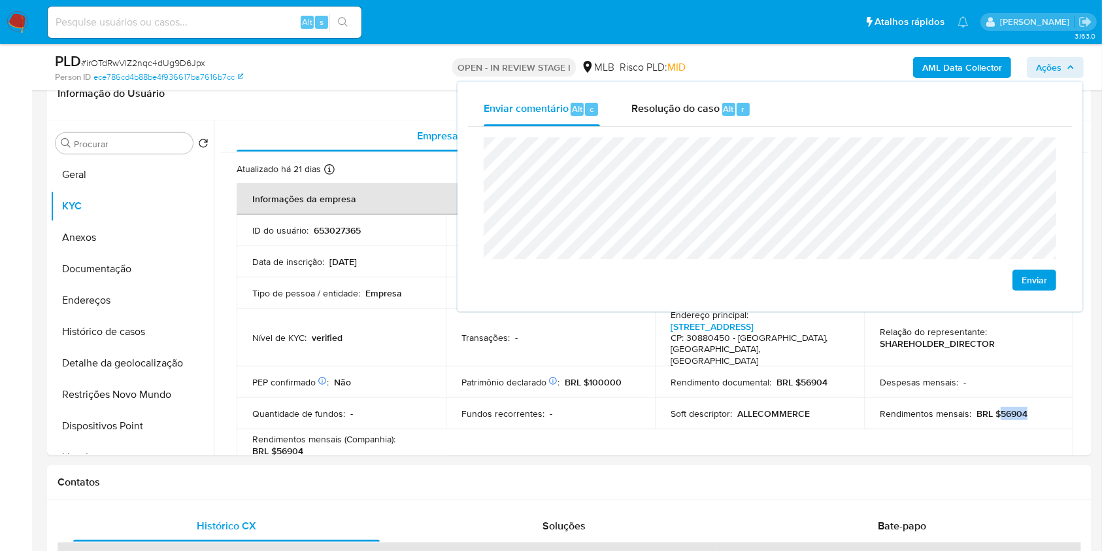
scroll to position [646, 0]
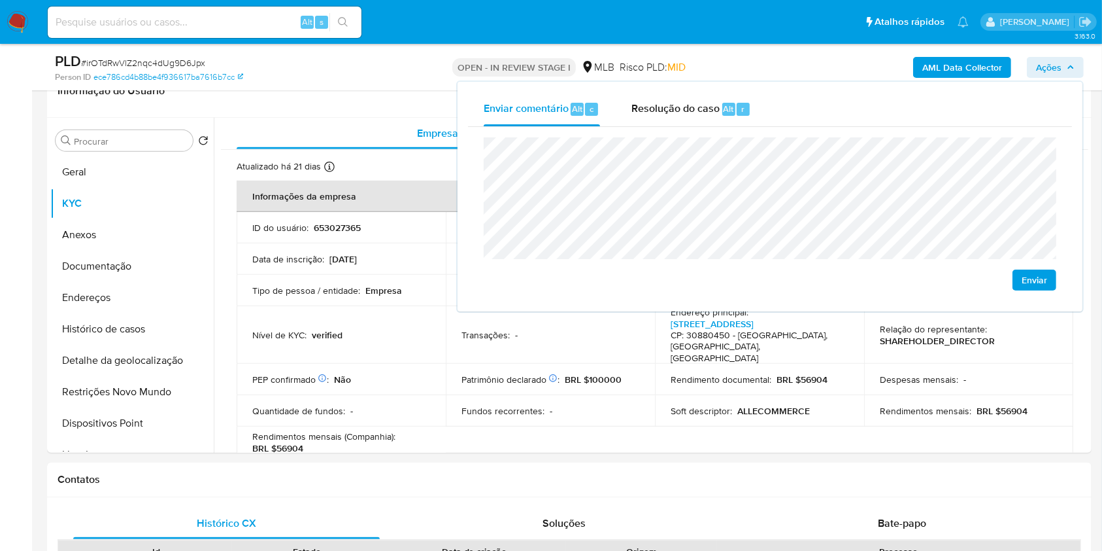
click at [0, 0] on lt-span "econômica" at bounding box center [0, 0] width 0 height 0
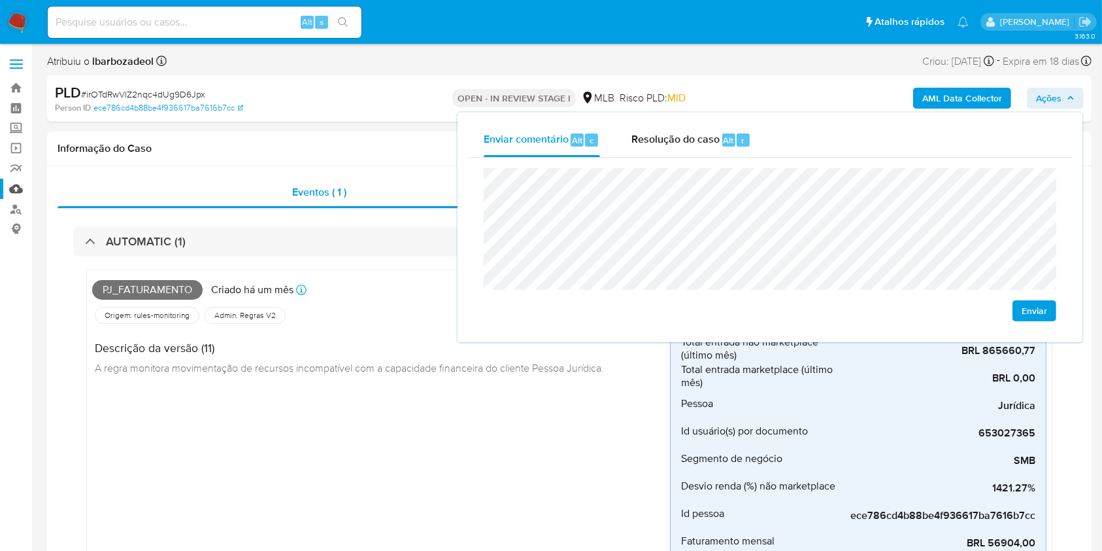
click at [18, 190] on link "Mulan" at bounding box center [78, 189] width 156 height 20
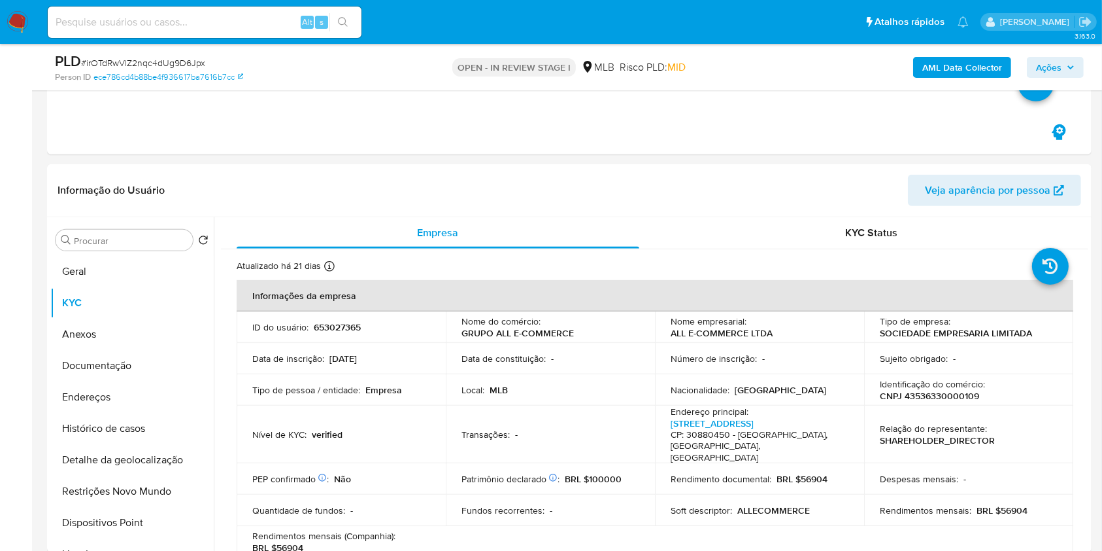
scroll to position [613, 0]
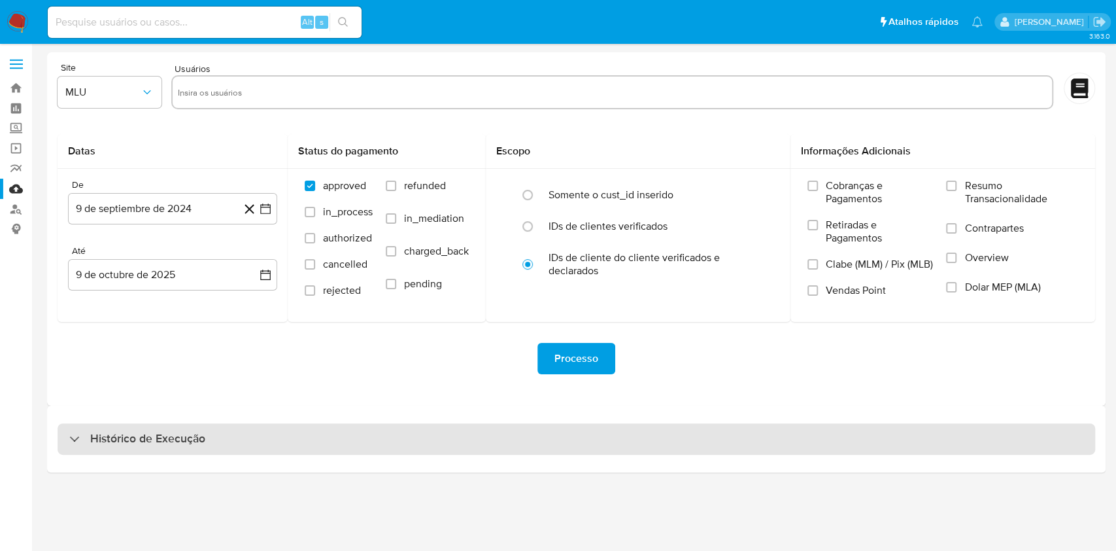
click at [381, 437] on div "Histórico de Execução" at bounding box center [577, 438] width 1038 height 31
select select "10"
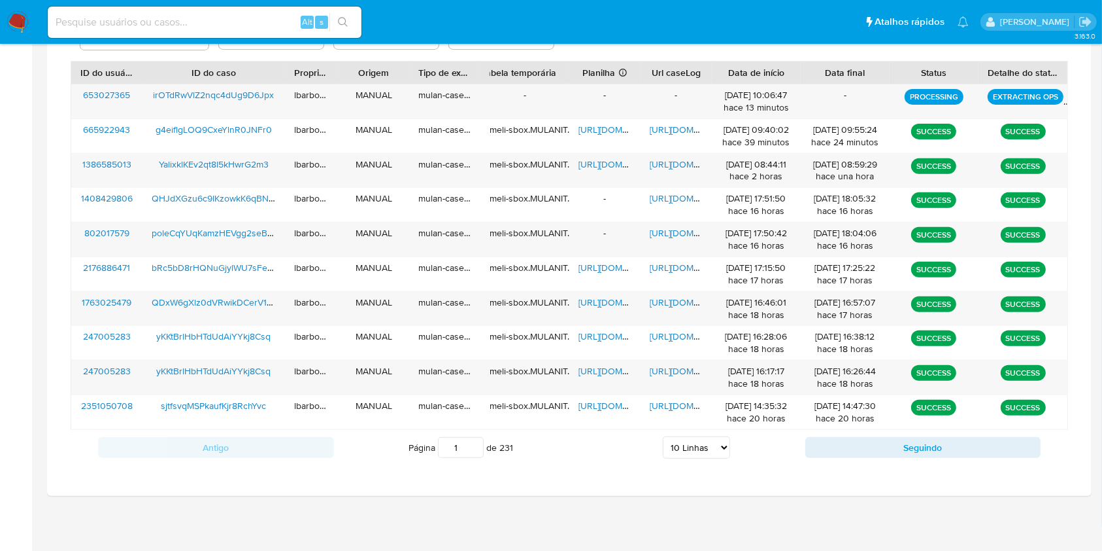
scroll to position [471, 0]
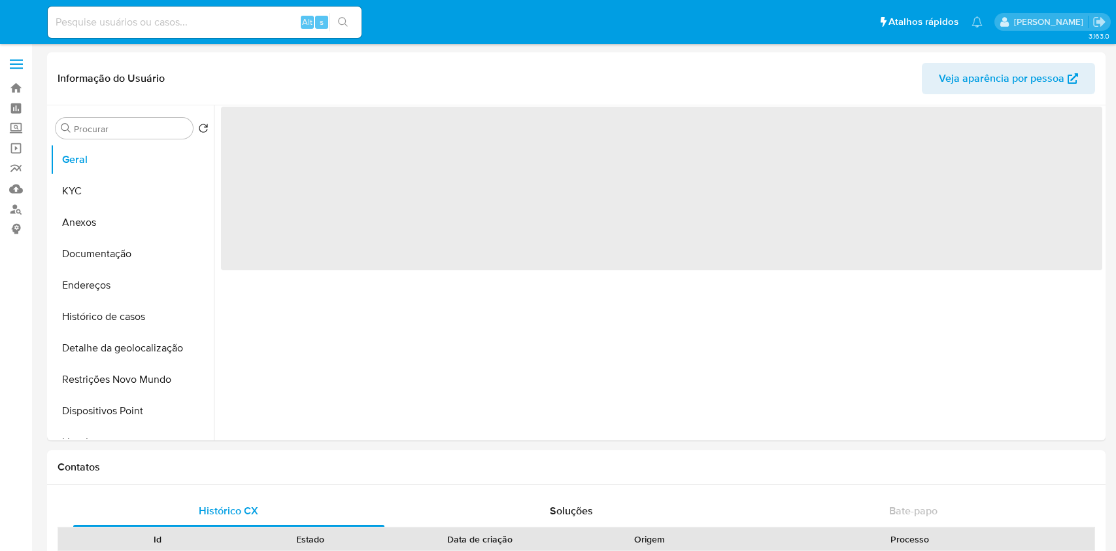
select select "10"
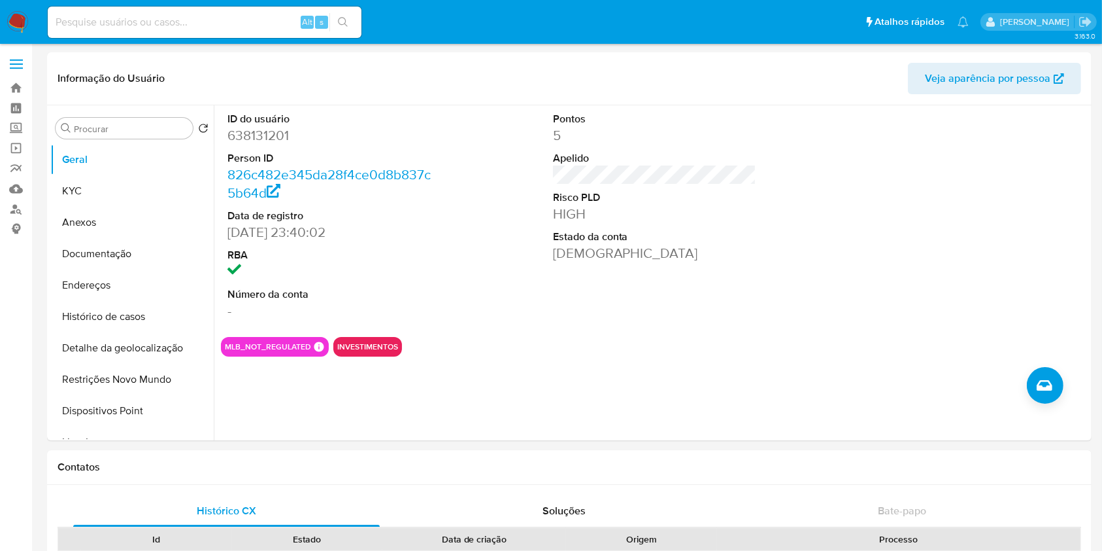
click at [256, 19] on input at bounding box center [205, 22] width 314 height 17
paste input "2715446085"
type input "2715446085"
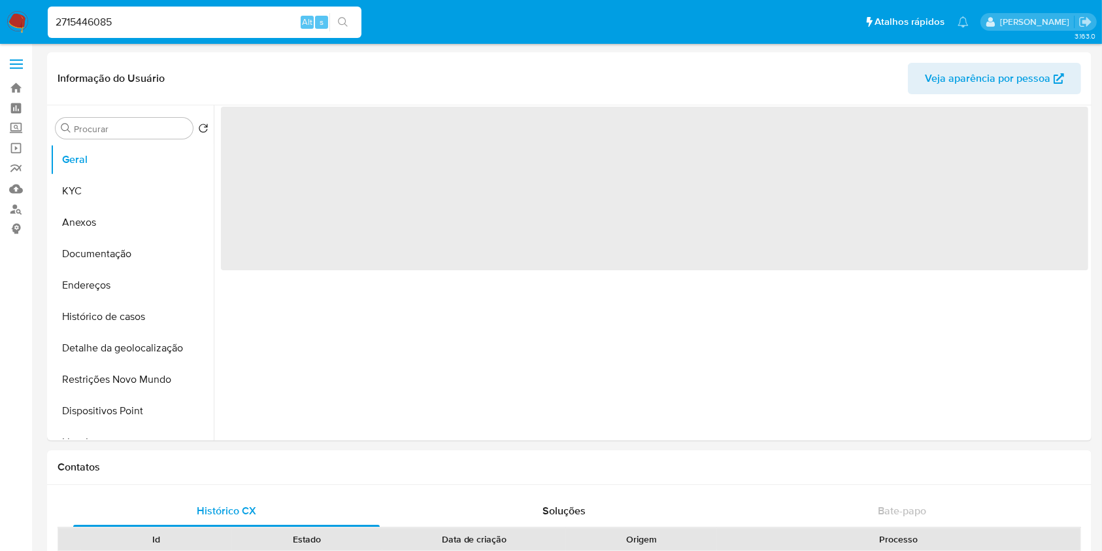
select select "10"
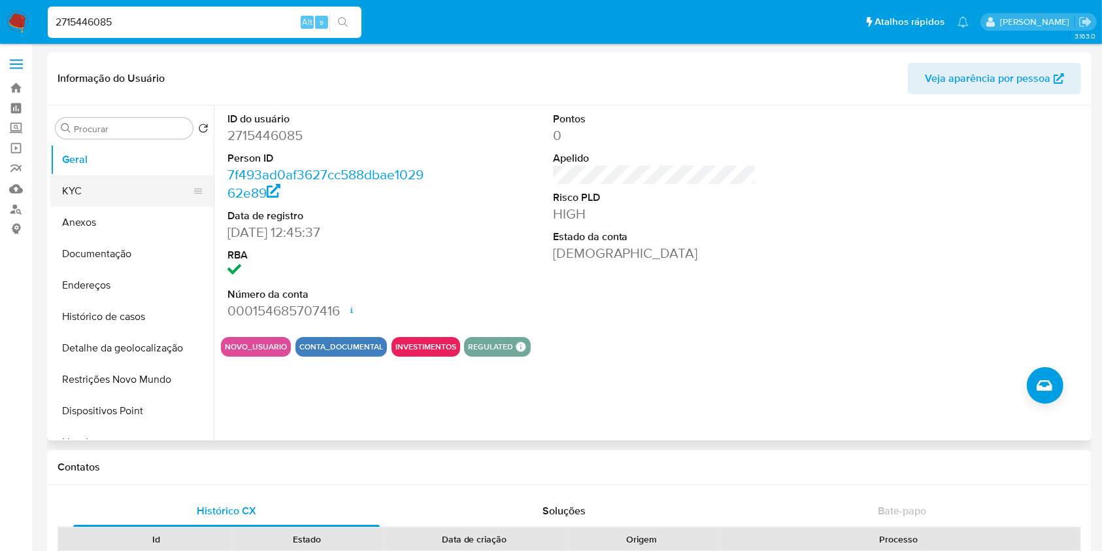
click at [145, 194] on button "KYC" at bounding box center [126, 190] width 153 height 31
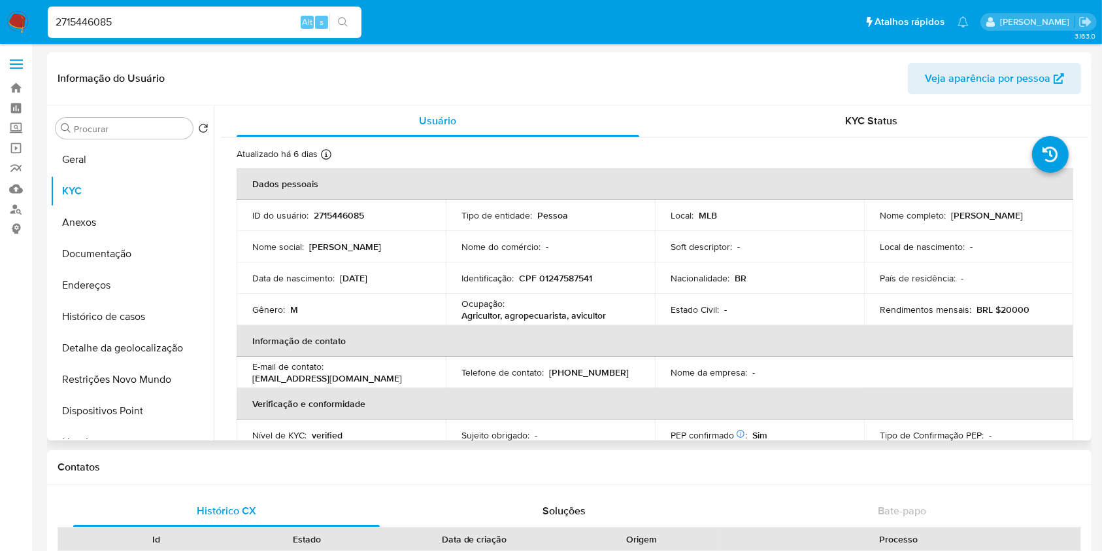
click at [952, 308] on p "Rendimentos mensais :" at bounding box center [926, 309] width 92 height 12
copy div "Rendimentos mensais : BRL $20000"
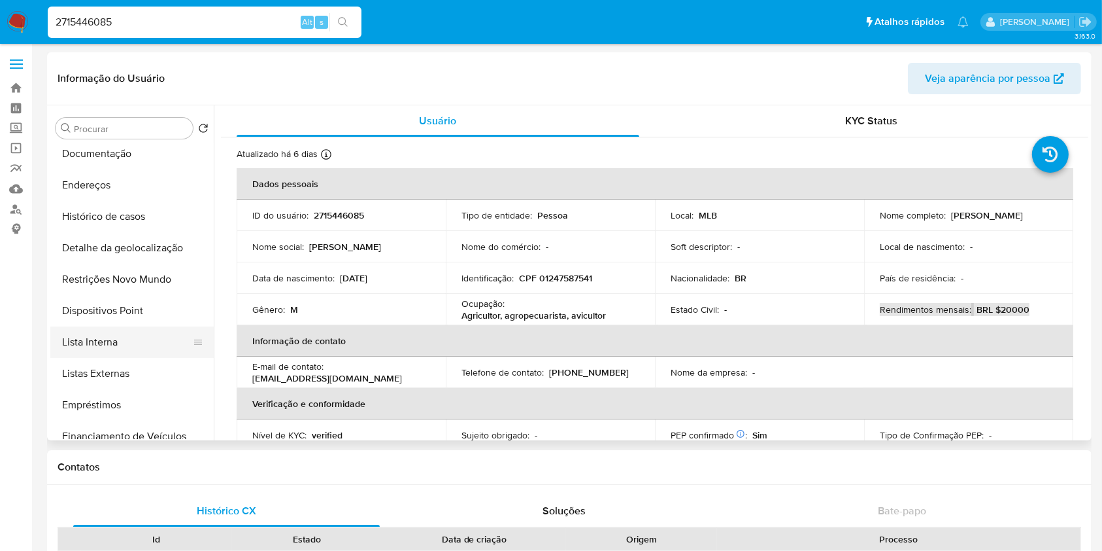
scroll to position [116, 0]
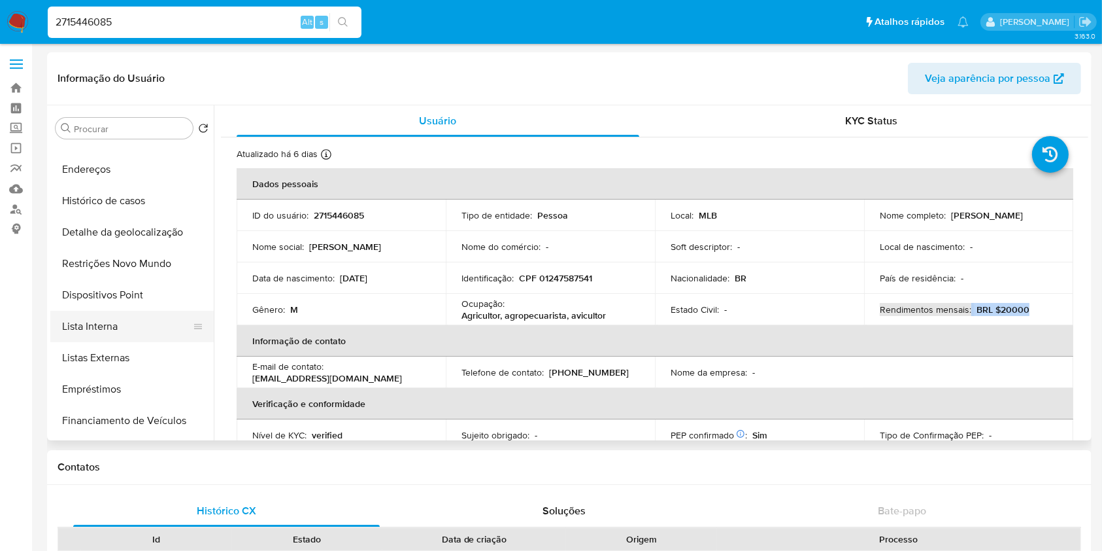
click at [126, 332] on button "Lista Interna" at bounding box center [126, 326] width 153 height 31
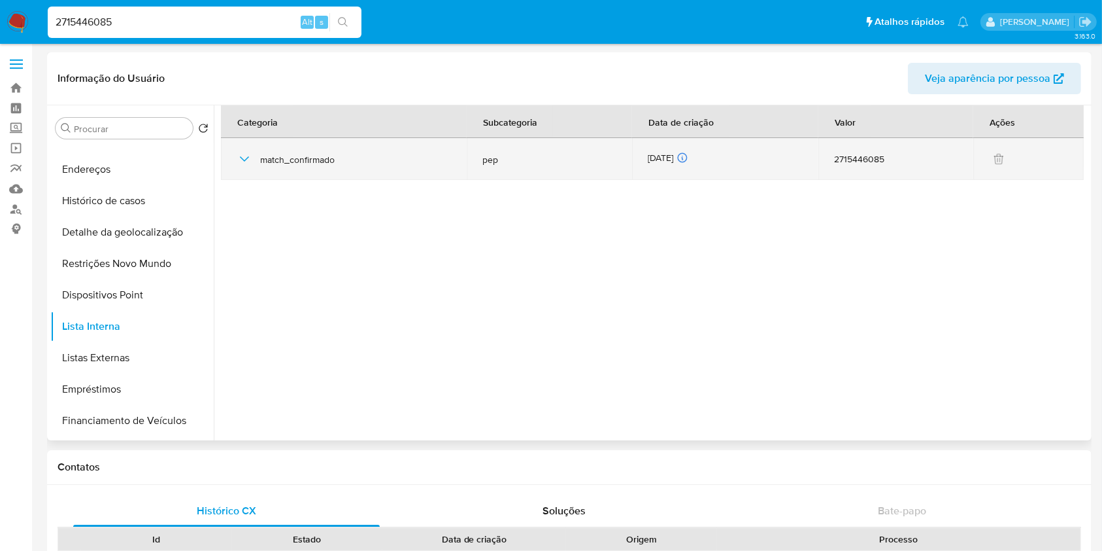
click at [650, 153] on div "[DATE] [DATE] 09:48:48" at bounding box center [725, 159] width 155 height 14
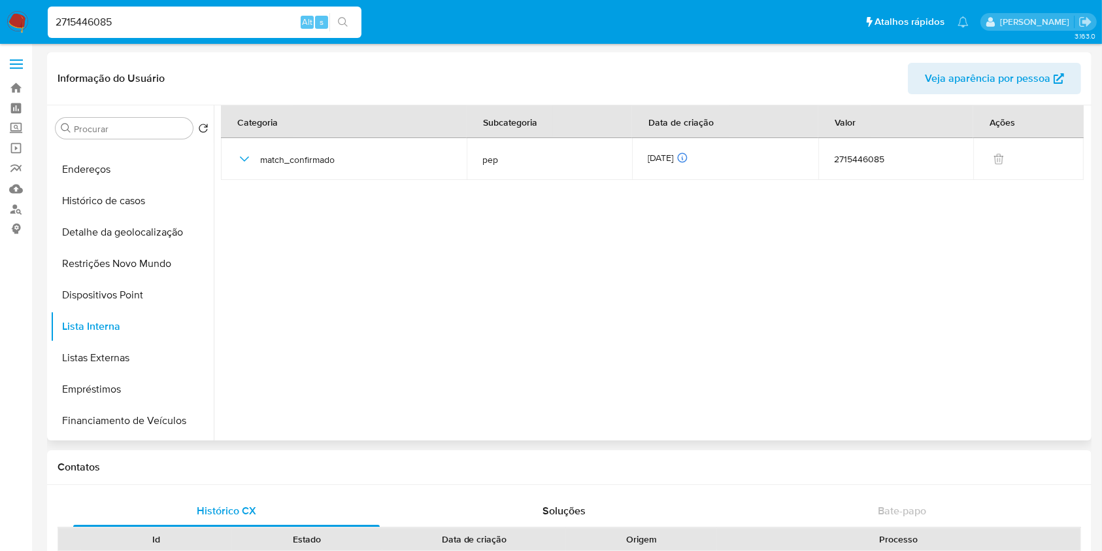
scroll to position [0, 0]
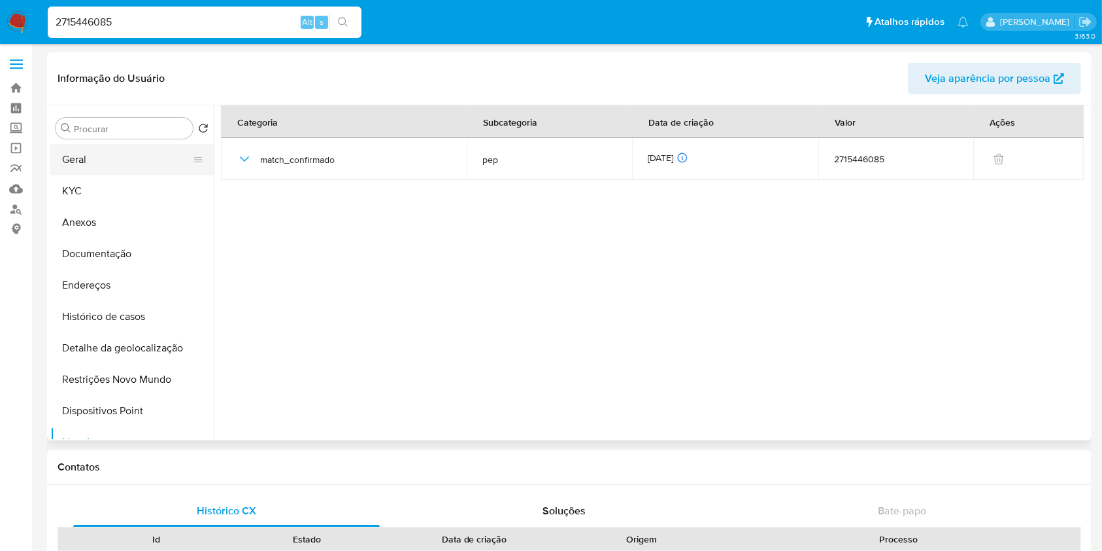
click at [103, 158] on button "Geral" at bounding box center [126, 159] width 153 height 31
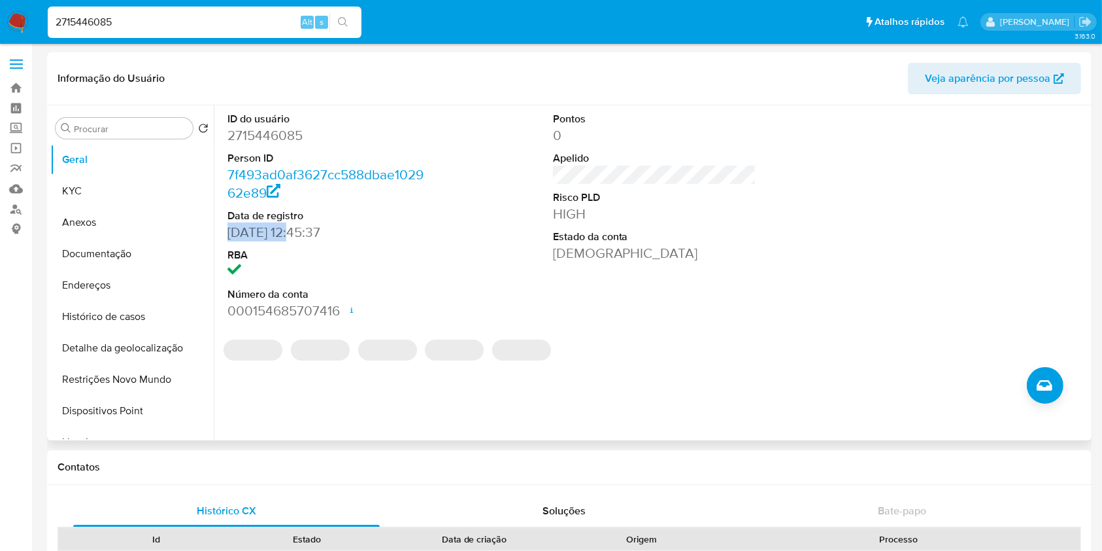
drag, startPoint x: 298, startPoint y: 235, endPoint x: 225, endPoint y: 235, distance: 73.2
click at [225, 235] on div "ID do usuário 2715446085 Person ID 7f493ad0af3627cc588dbae102962e89 Data de reg…" at bounding box center [329, 215] width 217 height 221
copy dd "[DATE]"
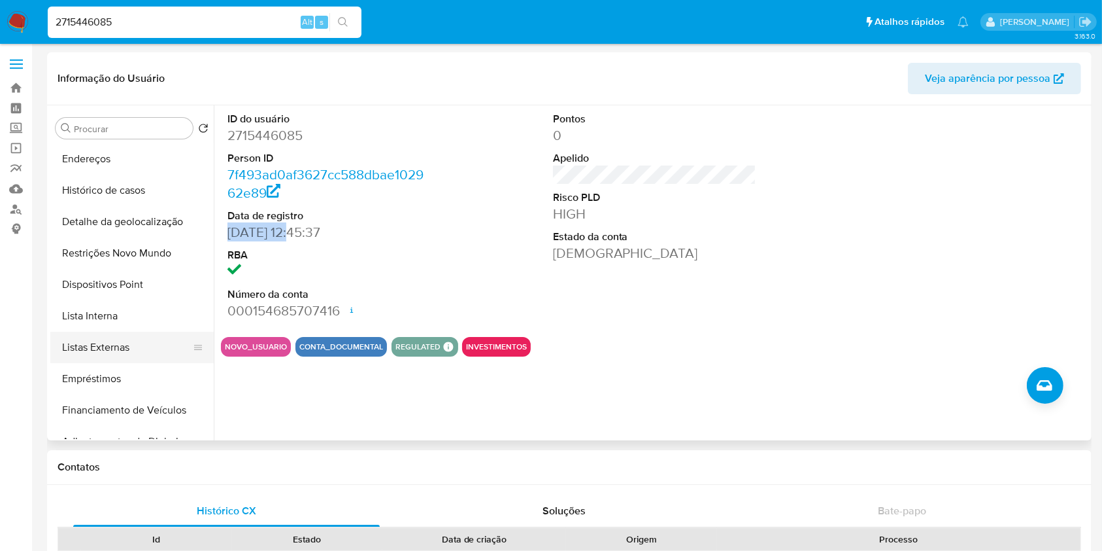
scroll to position [128, 0]
click at [129, 323] on button "Lista Interna" at bounding box center [126, 313] width 153 height 31
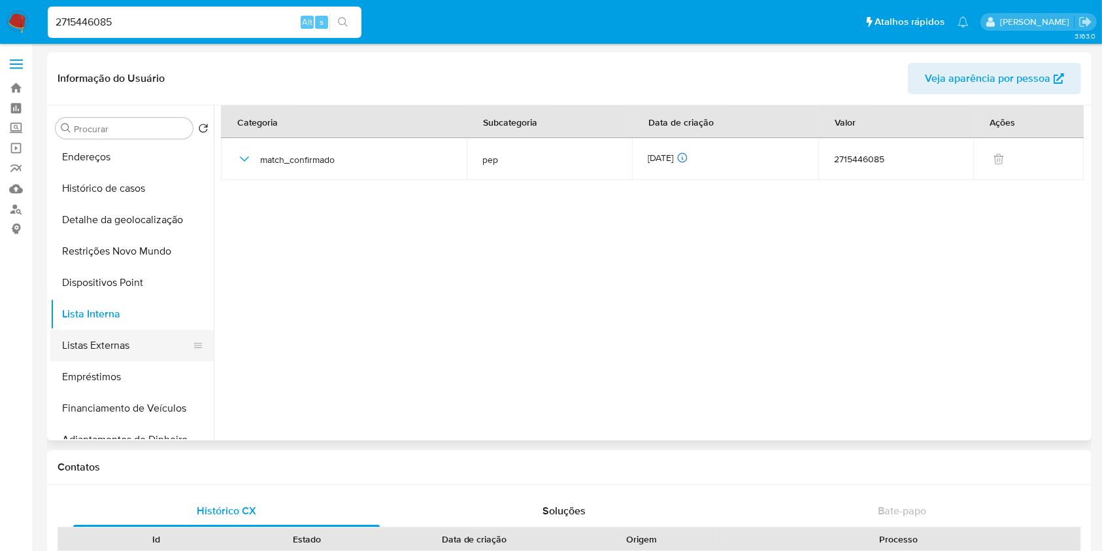
click at [156, 344] on button "Listas Externas" at bounding box center [126, 345] width 153 height 31
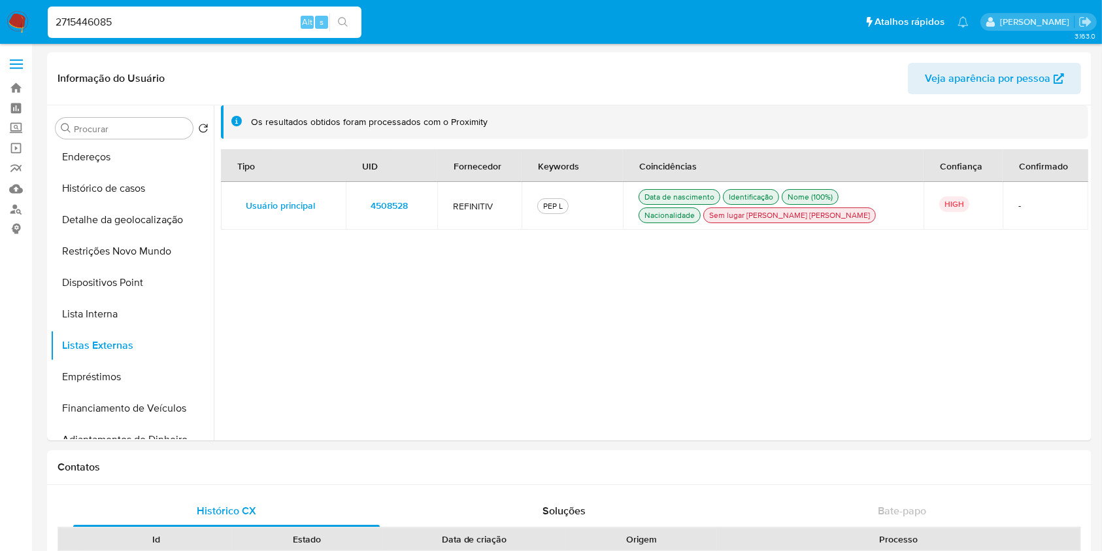
scroll to position [1, 0]
click at [383, 207] on span "4508528" at bounding box center [389, 205] width 37 height 18
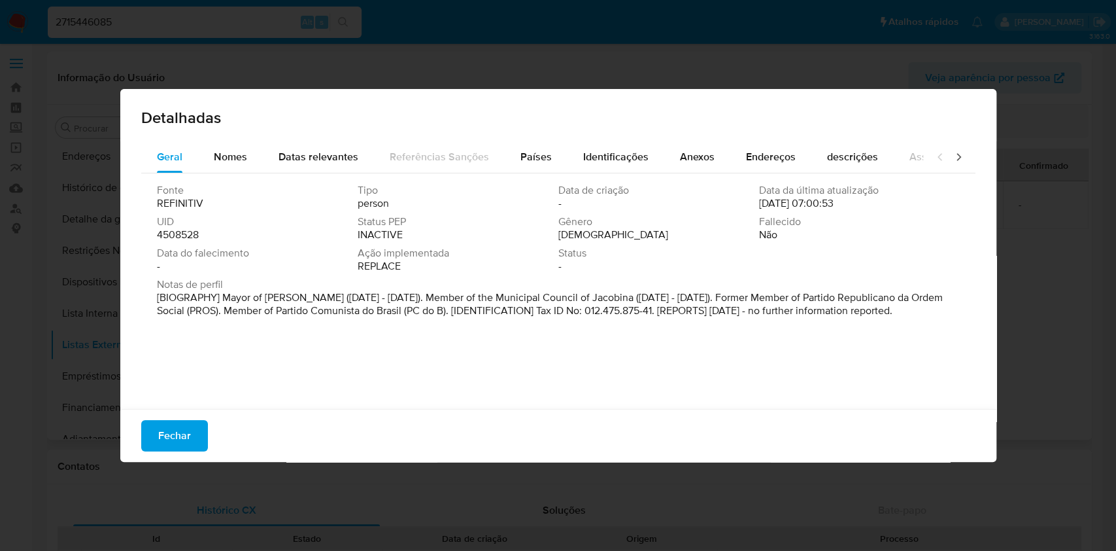
click at [184, 235] on span "4508528" at bounding box center [178, 234] width 42 height 13
click at [167, 426] on span "Fechar" at bounding box center [174, 435] width 33 height 29
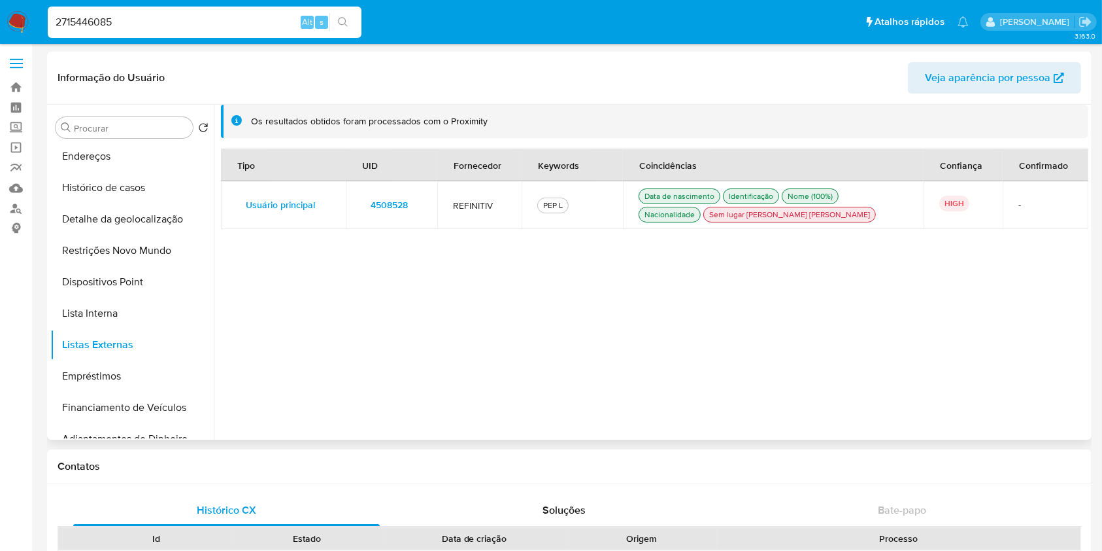
scroll to position [0, 0]
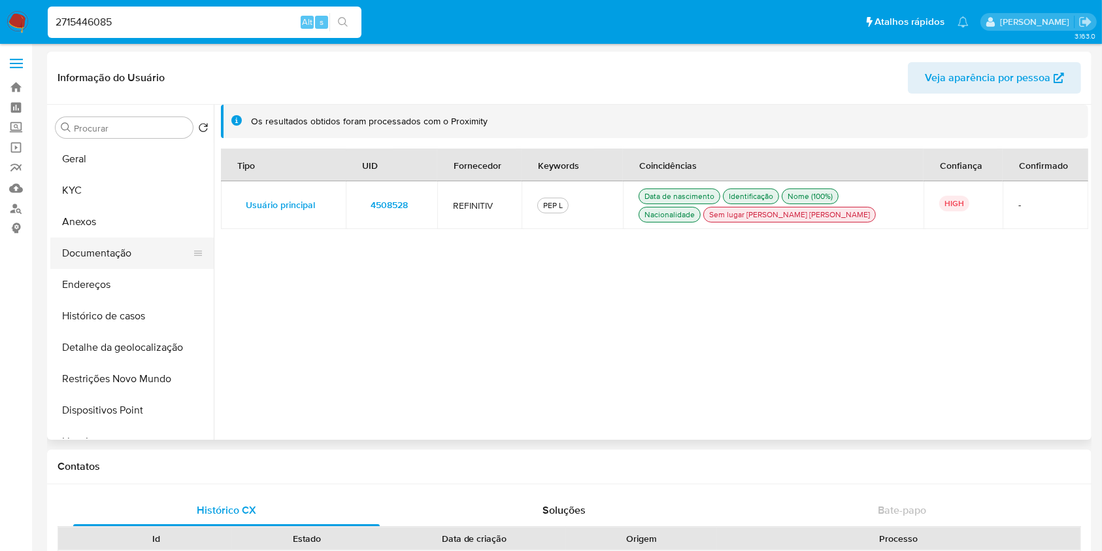
click at [144, 255] on button "Documentação" at bounding box center [126, 252] width 153 height 31
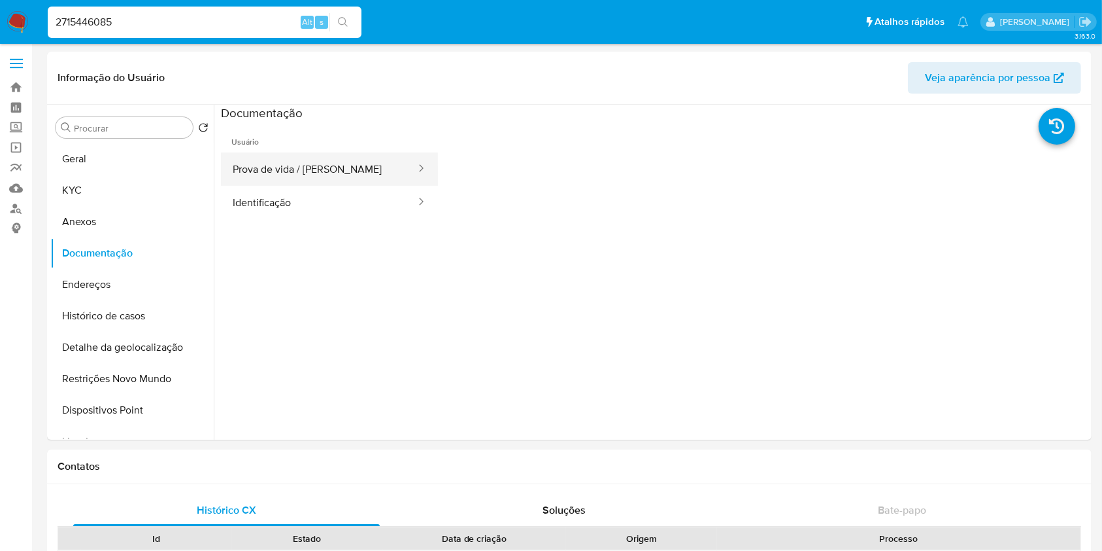
click at [303, 154] on button "Prova de vida / [PERSON_NAME]" at bounding box center [319, 168] width 196 height 33
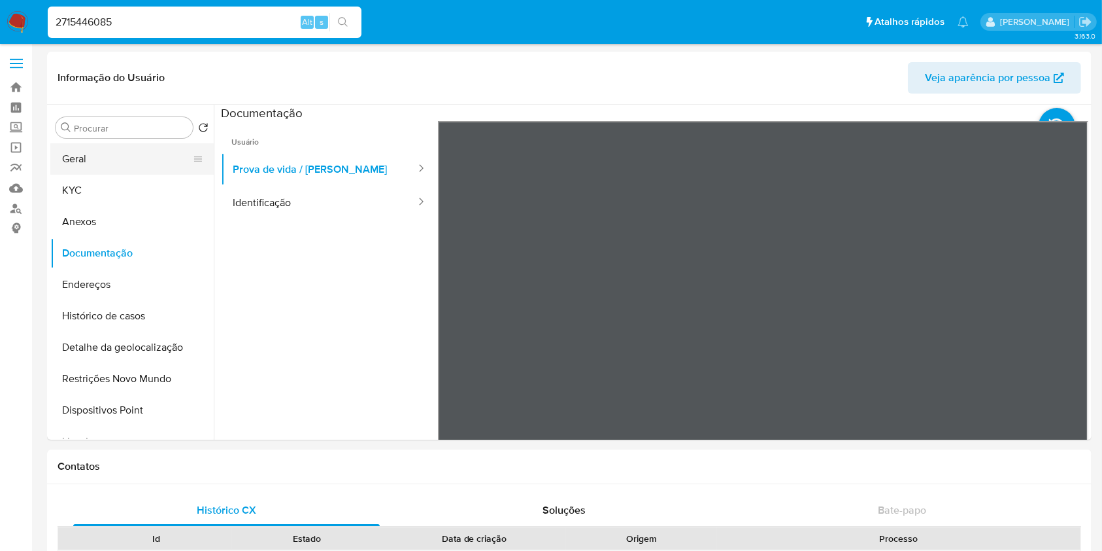
click at [136, 170] on button "Geral" at bounding box center [126, 158] width 153 height 31
